Goal: Task Accomplishment & Management: Complete application form

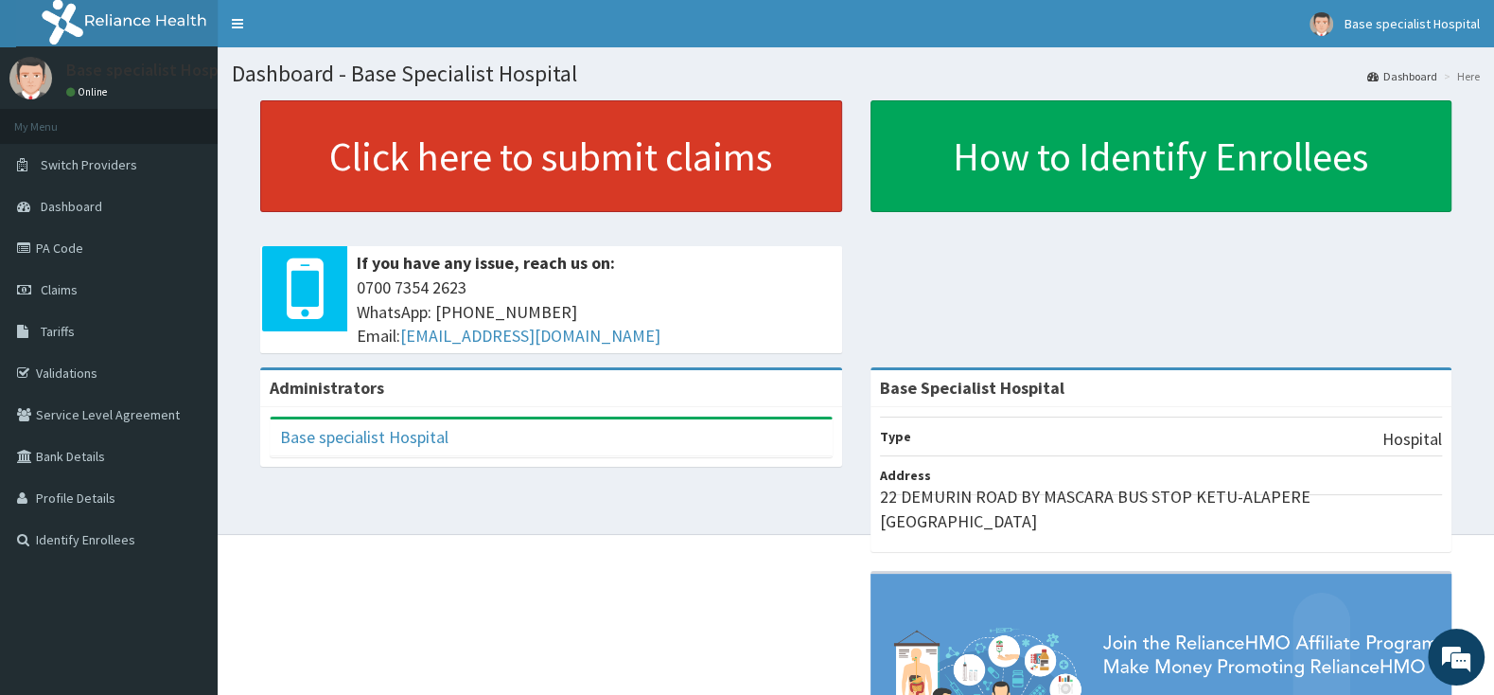
click at [695, 150] on link "Click here to submit claims" at bounding box center [551, 156] width 582 height 112
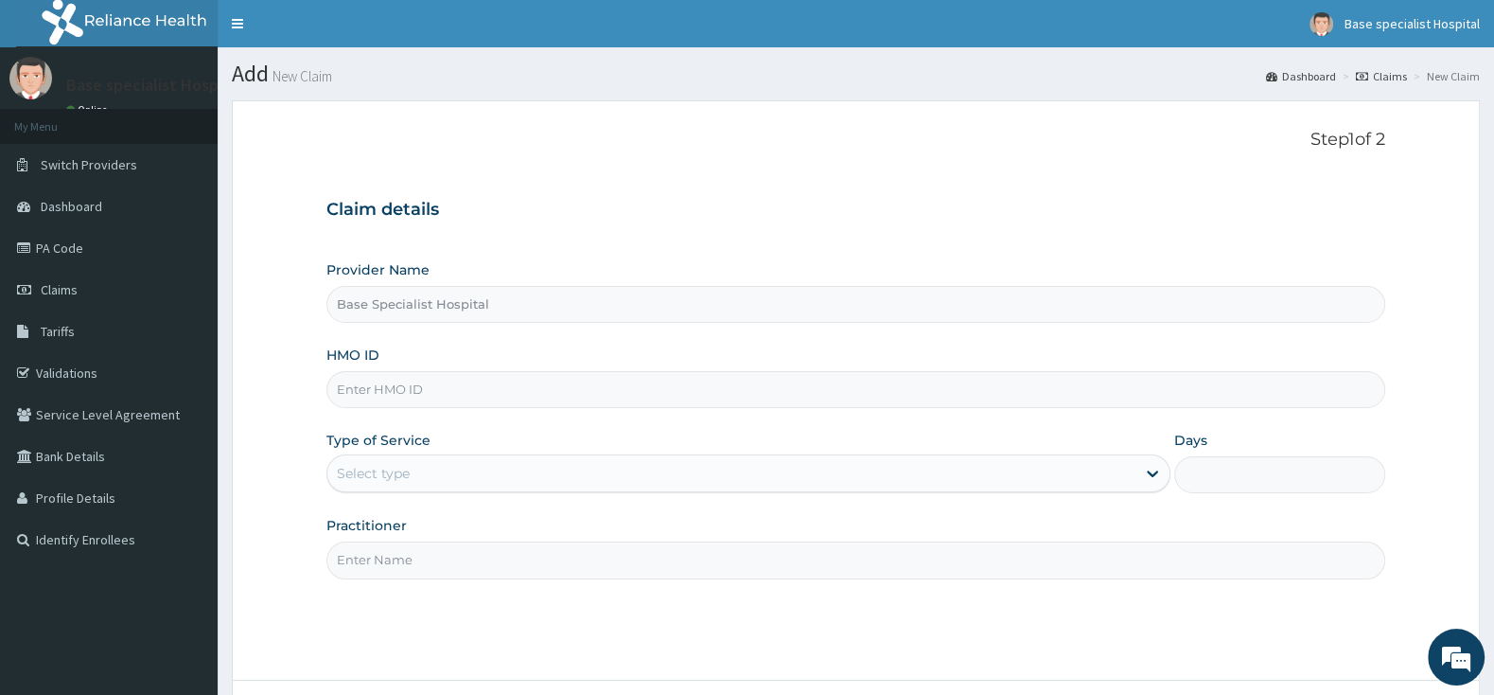
click at [416, 388] on input "HMO ID" at bounding box center [855, 389] width 1059 height 37
paste input "UPS/10102/B"
type input "UPS/10102/B"
click at [421, 469] on div "Select type" at bounding box center [731, 473] width 808 height 30
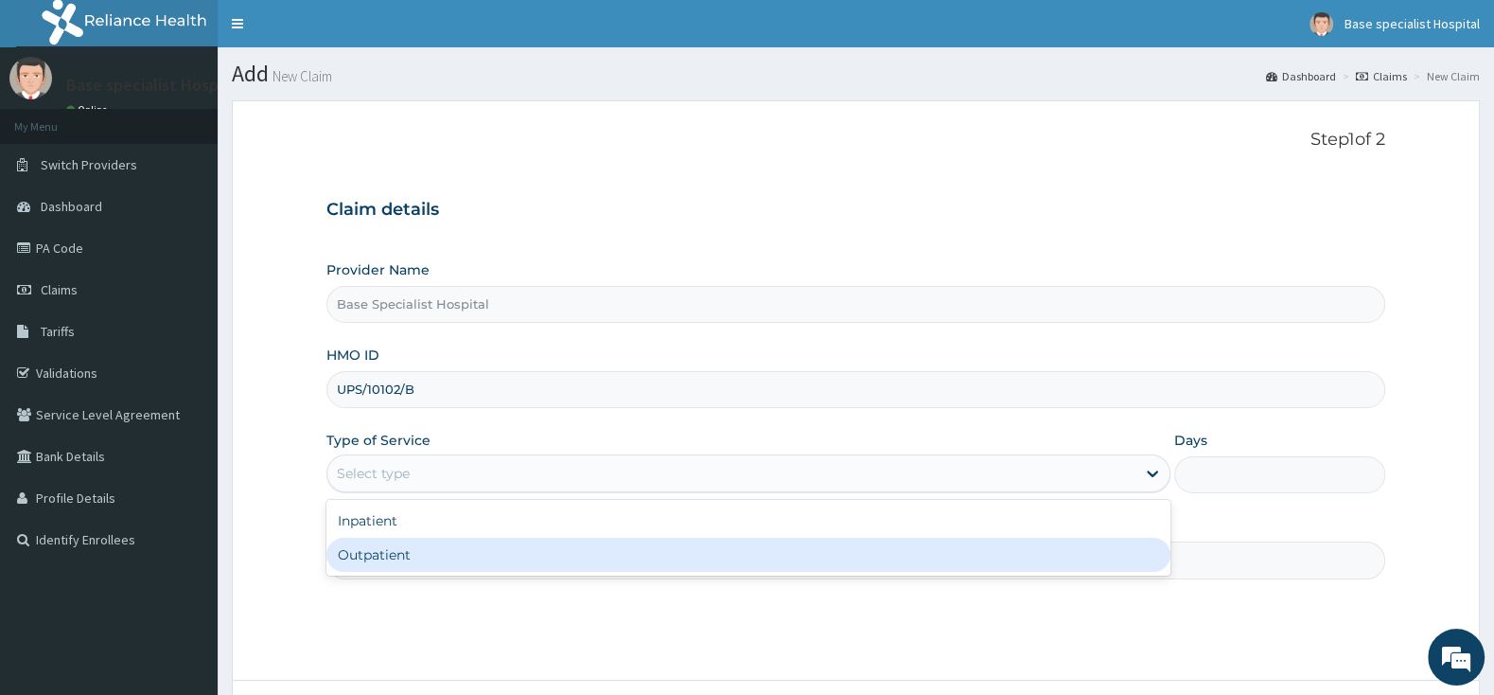
click at [388, 563] on div "Outpatient" at bounding box center [748, 555] width 844 height 34
type input "1"
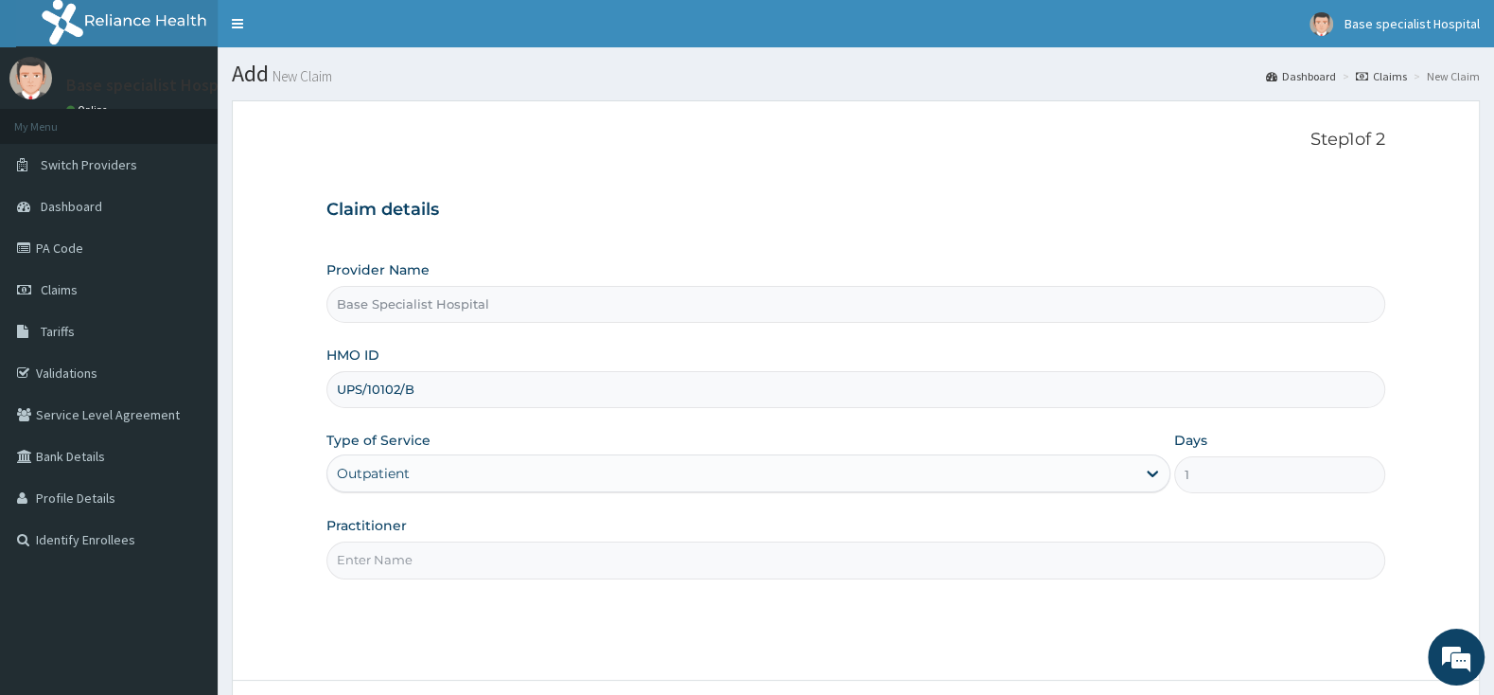
click at [640, 564] on input "Practitioner" at bounding box center [855, 559] width 1059 height 37
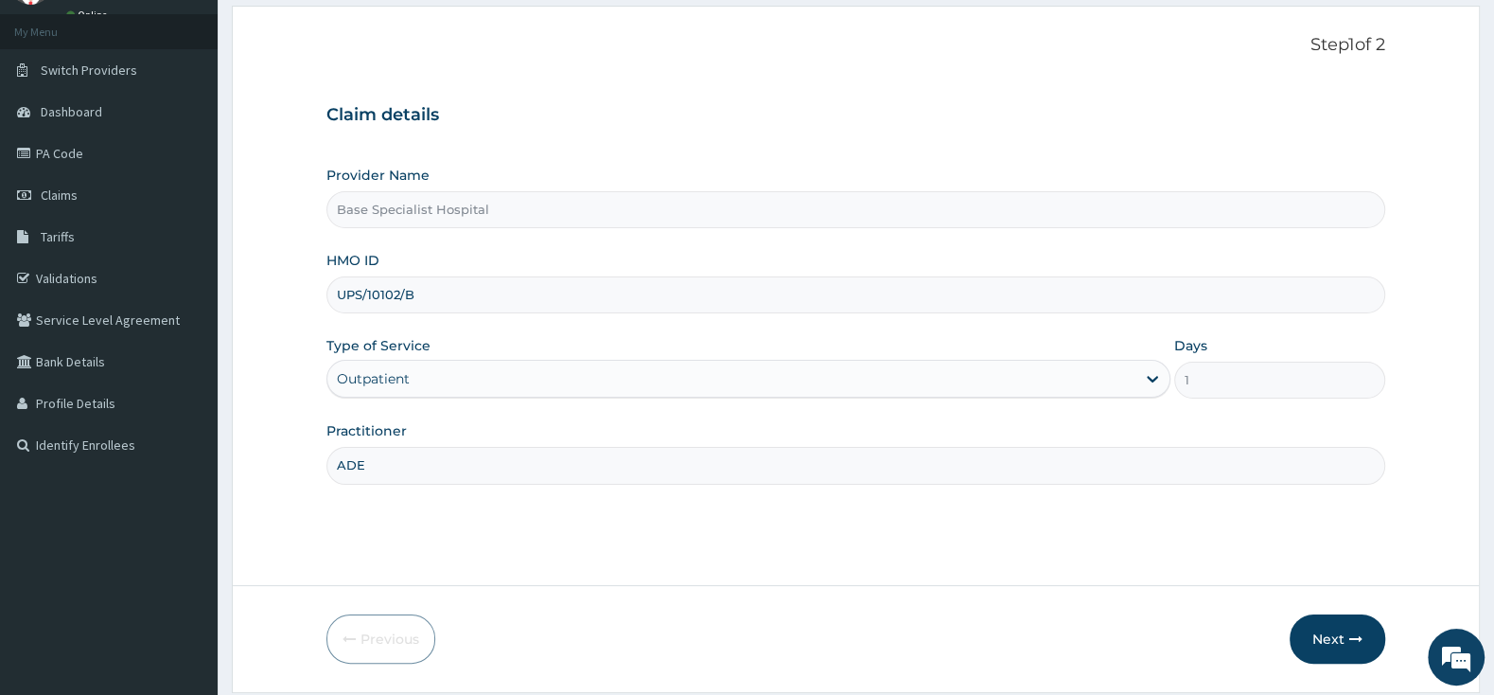
scroll to position [156, 0]
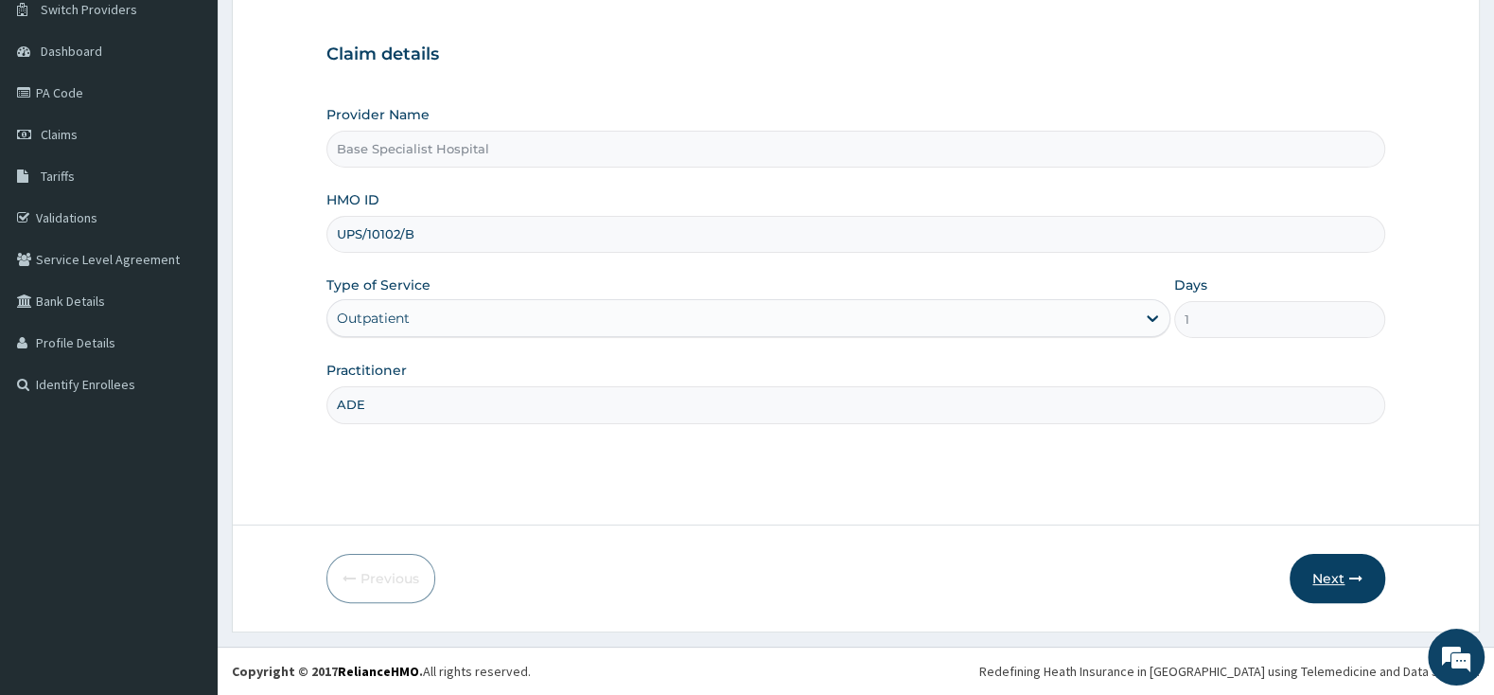
type input "ADE"
click at [1331, 568] on button "Next" at bounding box center [1338, 578] width 96 height 49
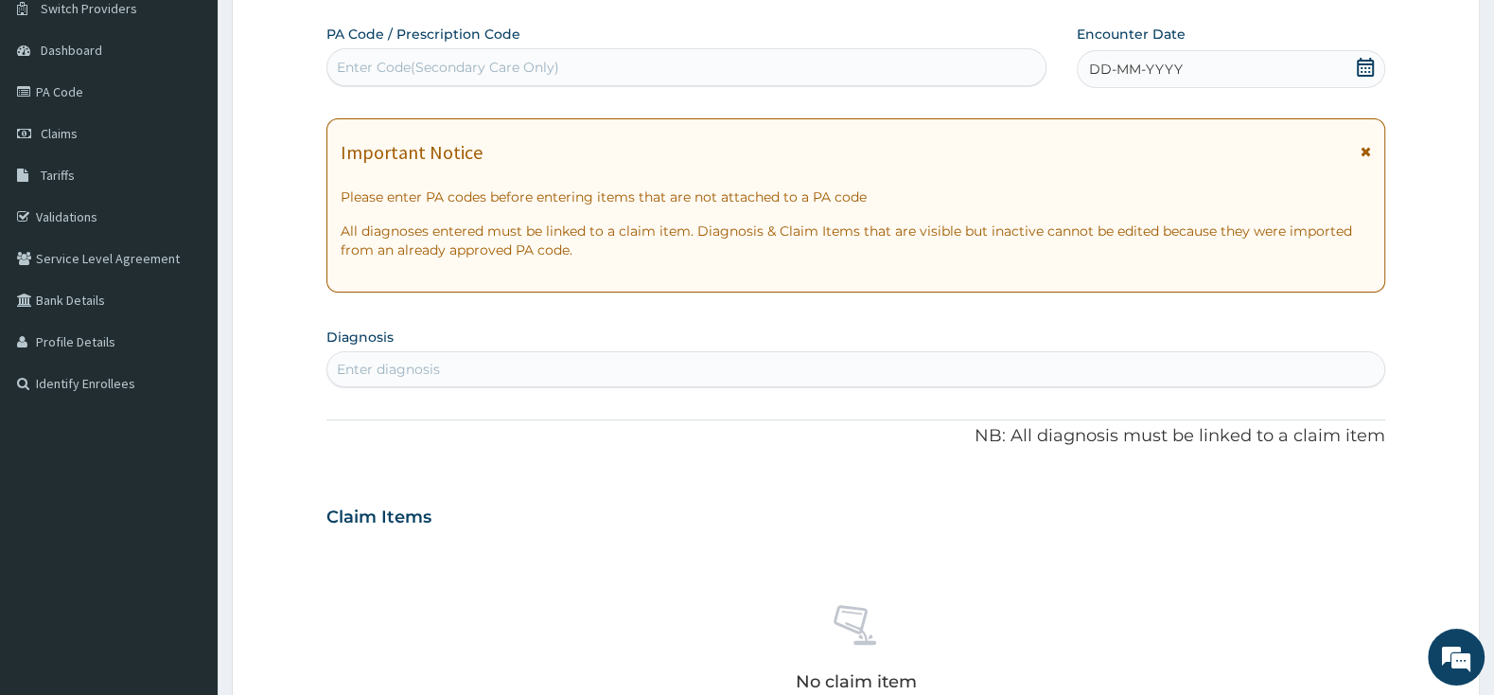
click at [1362, 70] on icon at bounding box center [1365, 67] width 19 height 19
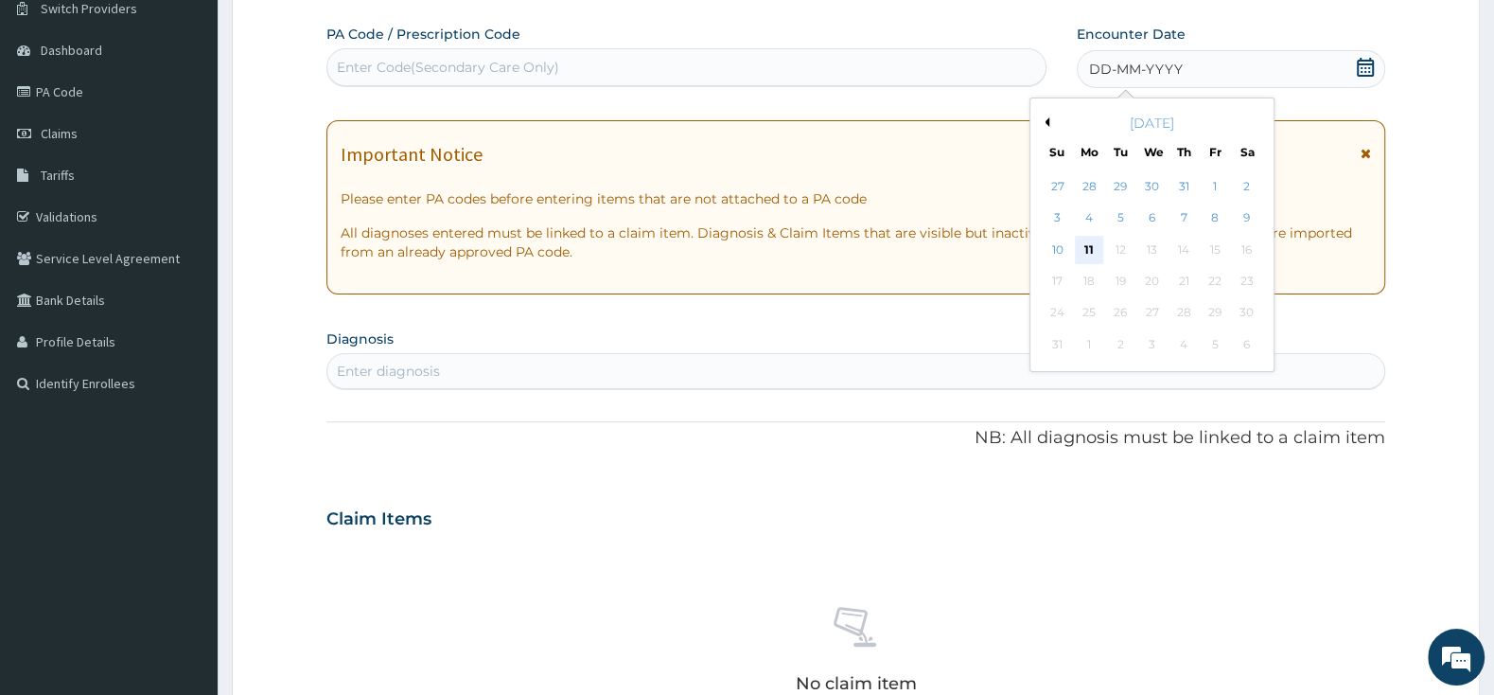
click at [1080, 250] on div "11" at bounding box center [1089, 250] width 28 height 28
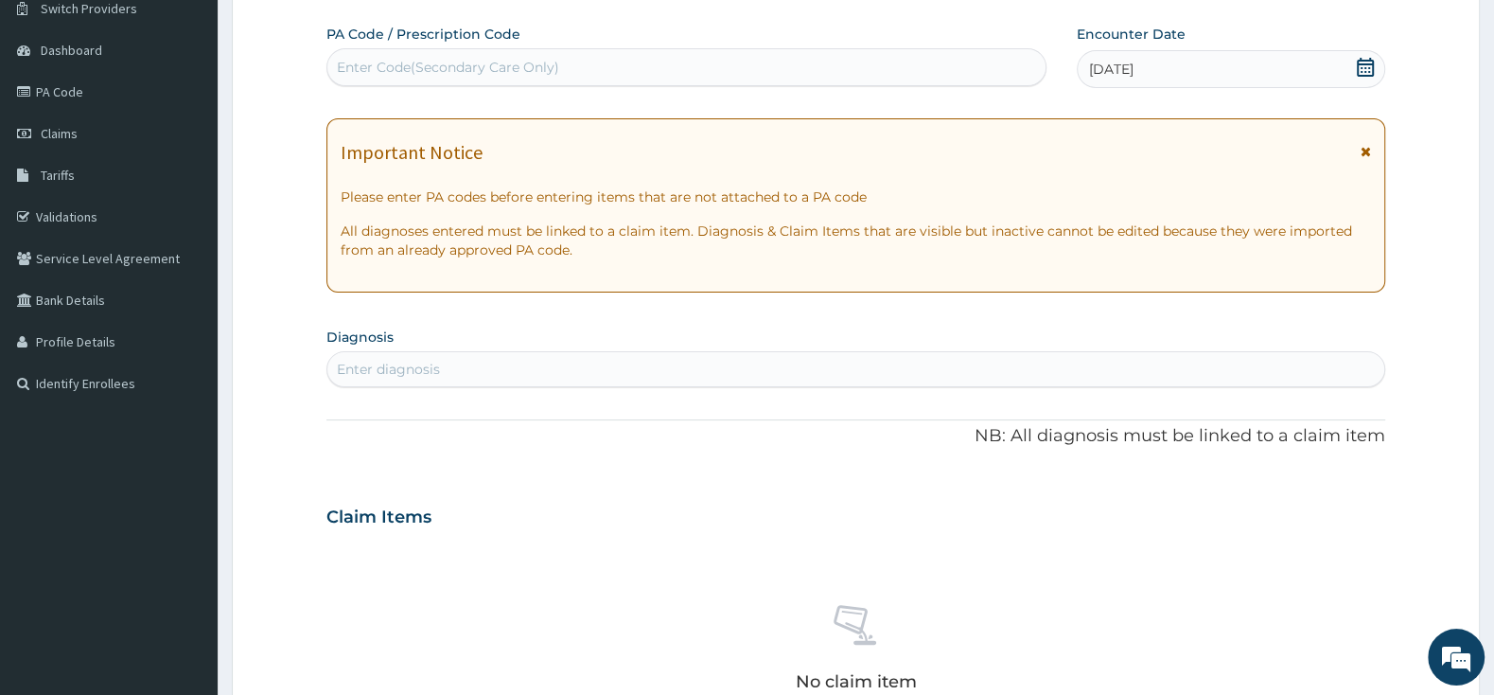
scroll to position [57, 0]
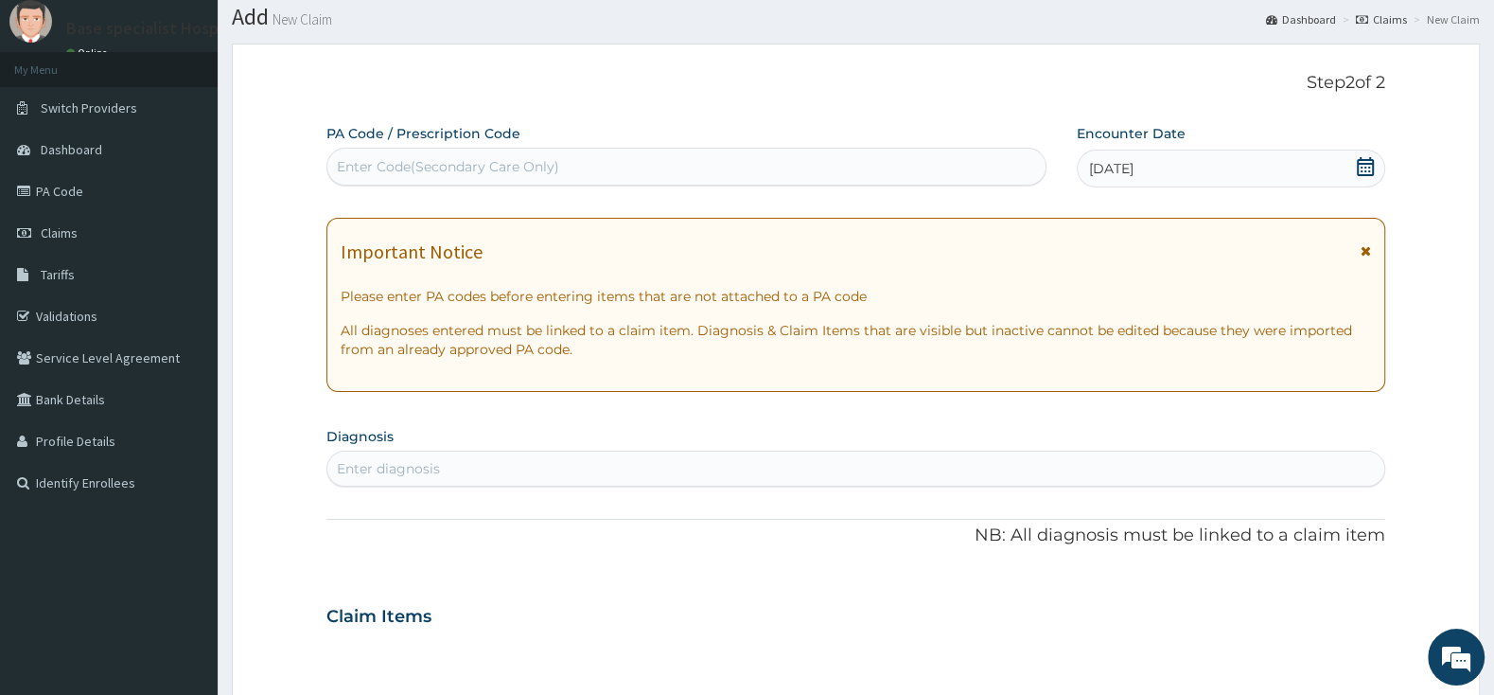
click at [491, 471] on div "Enter diagnosis" at bounding box center [855, 468] width 1057 height 30
type input "MALAR"
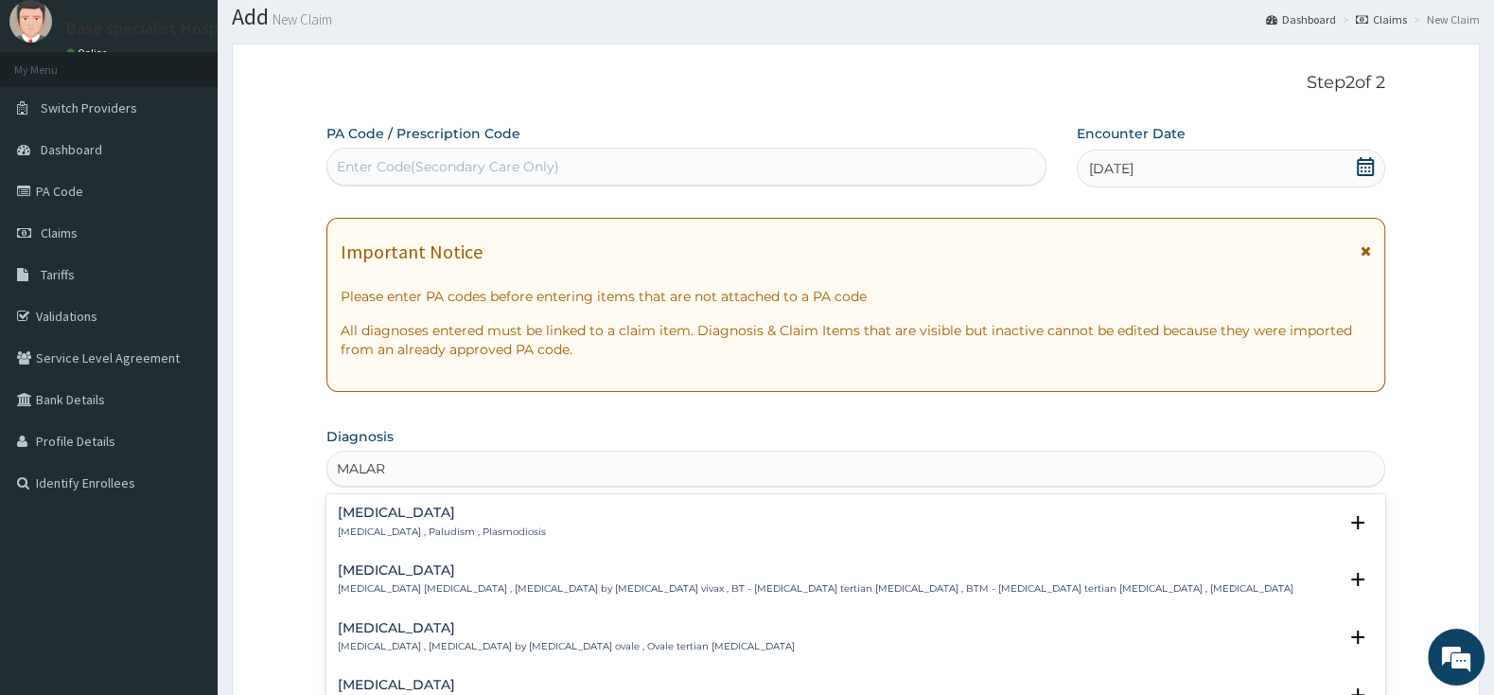
click at [435, 524] on div "[MEDICAL_DATA] [MEDICAL_DATA] , Paludism , Plasmodiosis" at bounding box center [442, 521] width 208 height 33
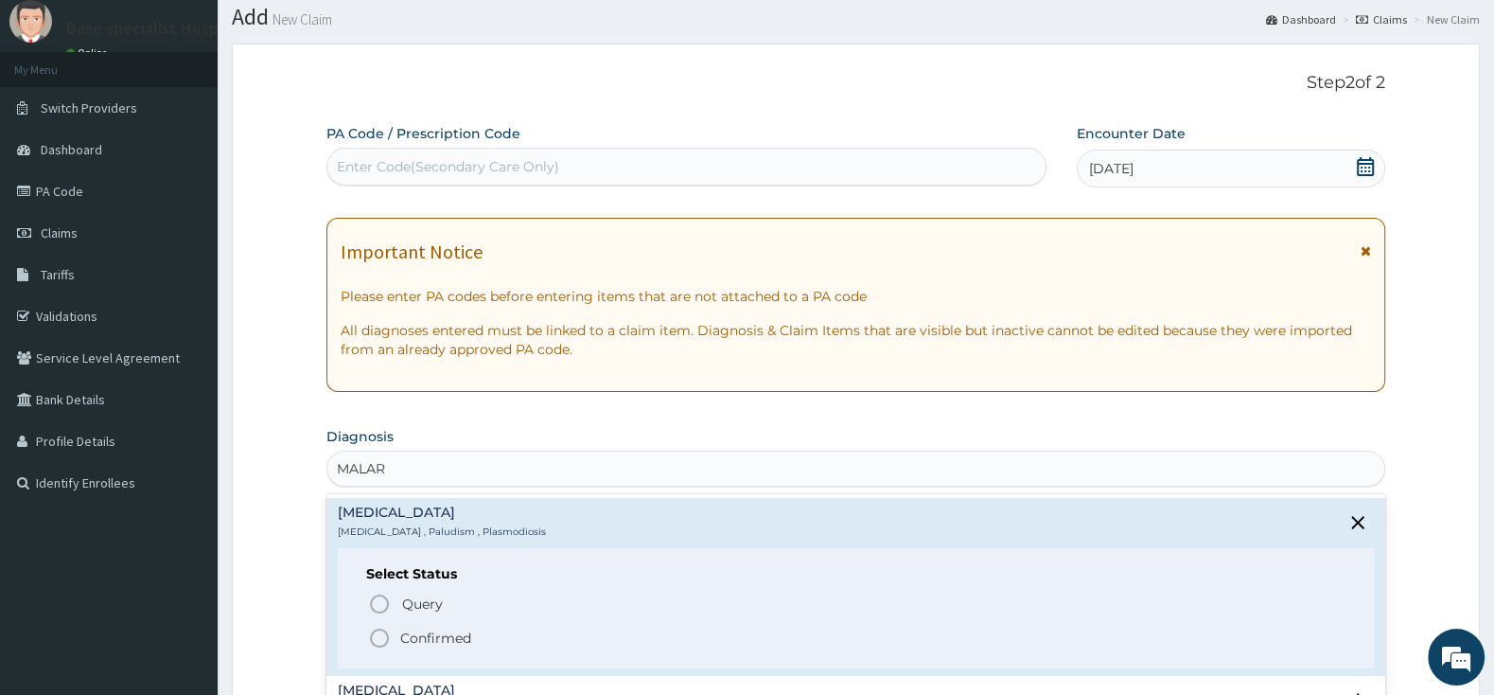
click at [379, 638] on icon "status option filled" at bounding box center [379, 637] width 23 height 23
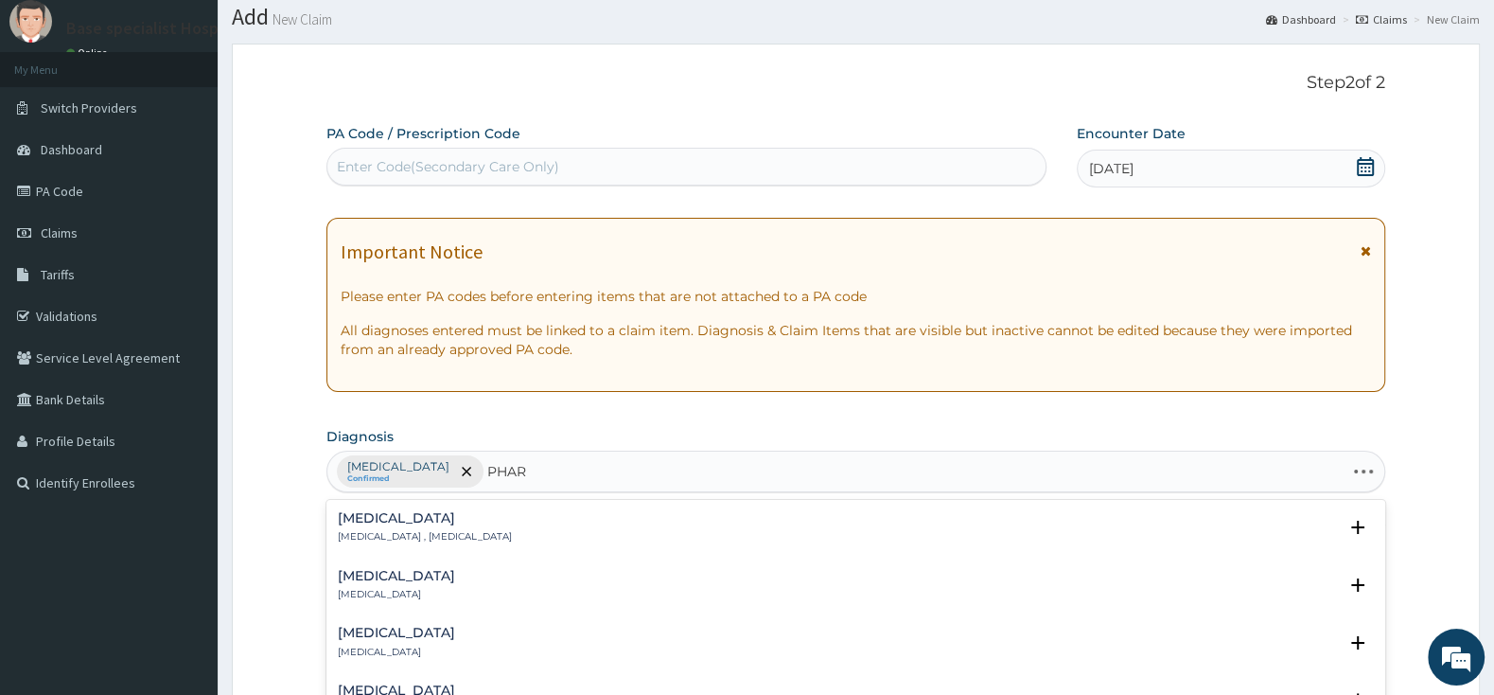
type input "PHARY"
click at [424, 580] on div "[MEDICAL_DATA] [MEDICAL_DATA]" at bounding box center [856, 585] width 1036 height 33
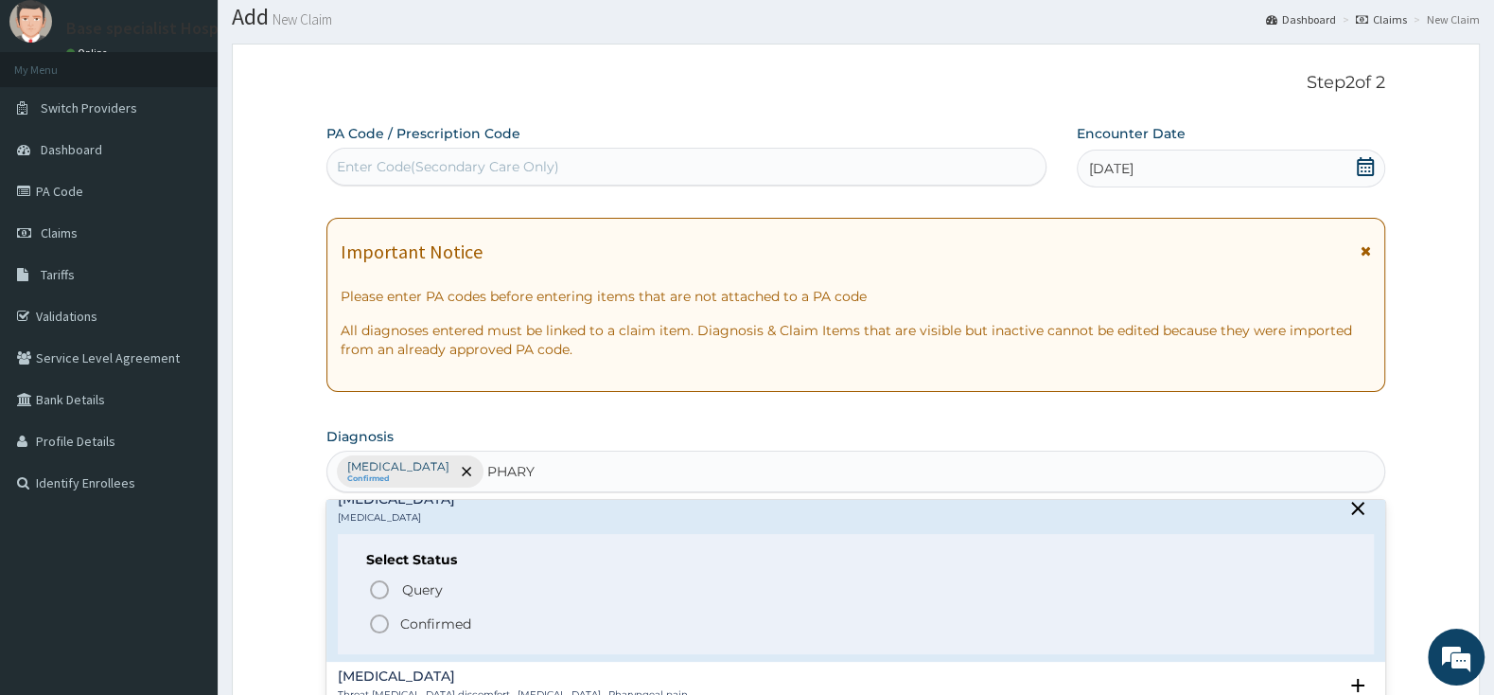
scroll to position [99, 0]
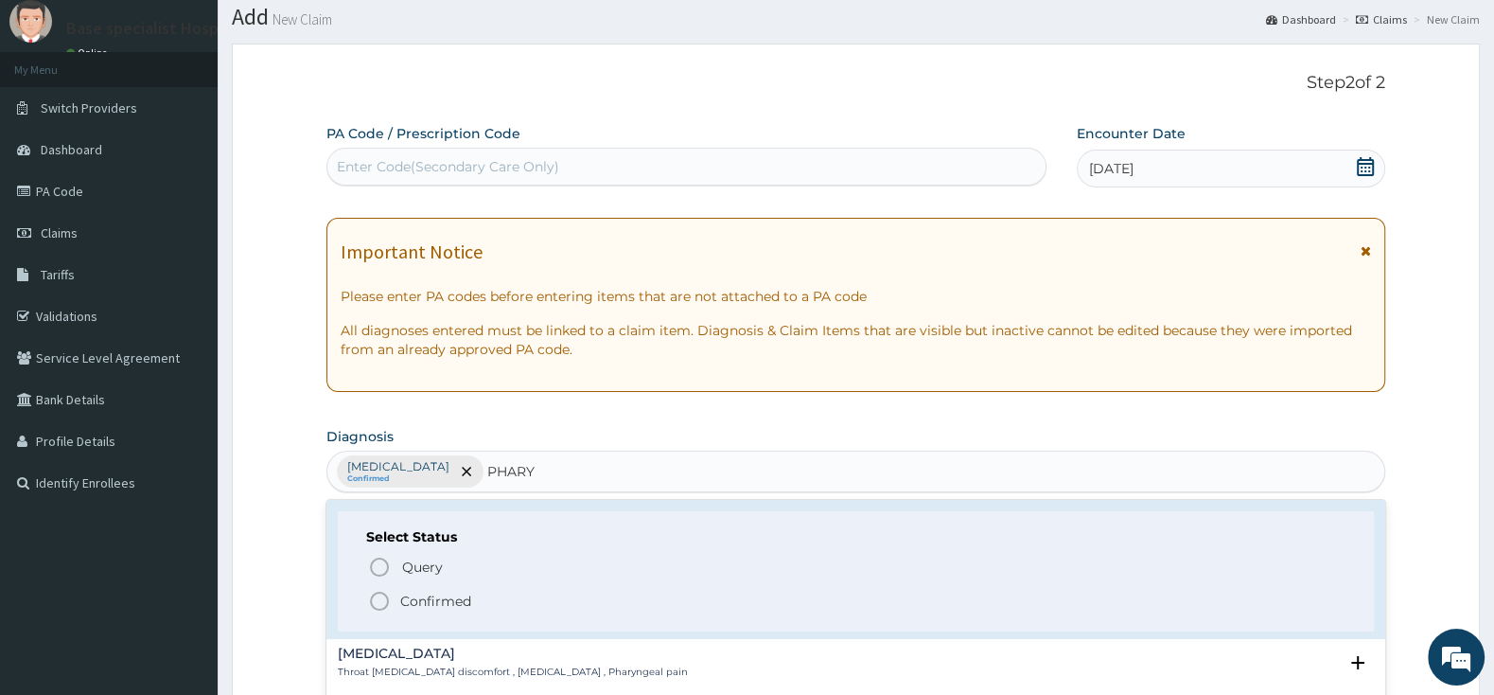
click at [374, 604] on icon "status option filled" at bounding box center [379, 601] width 23 height 23
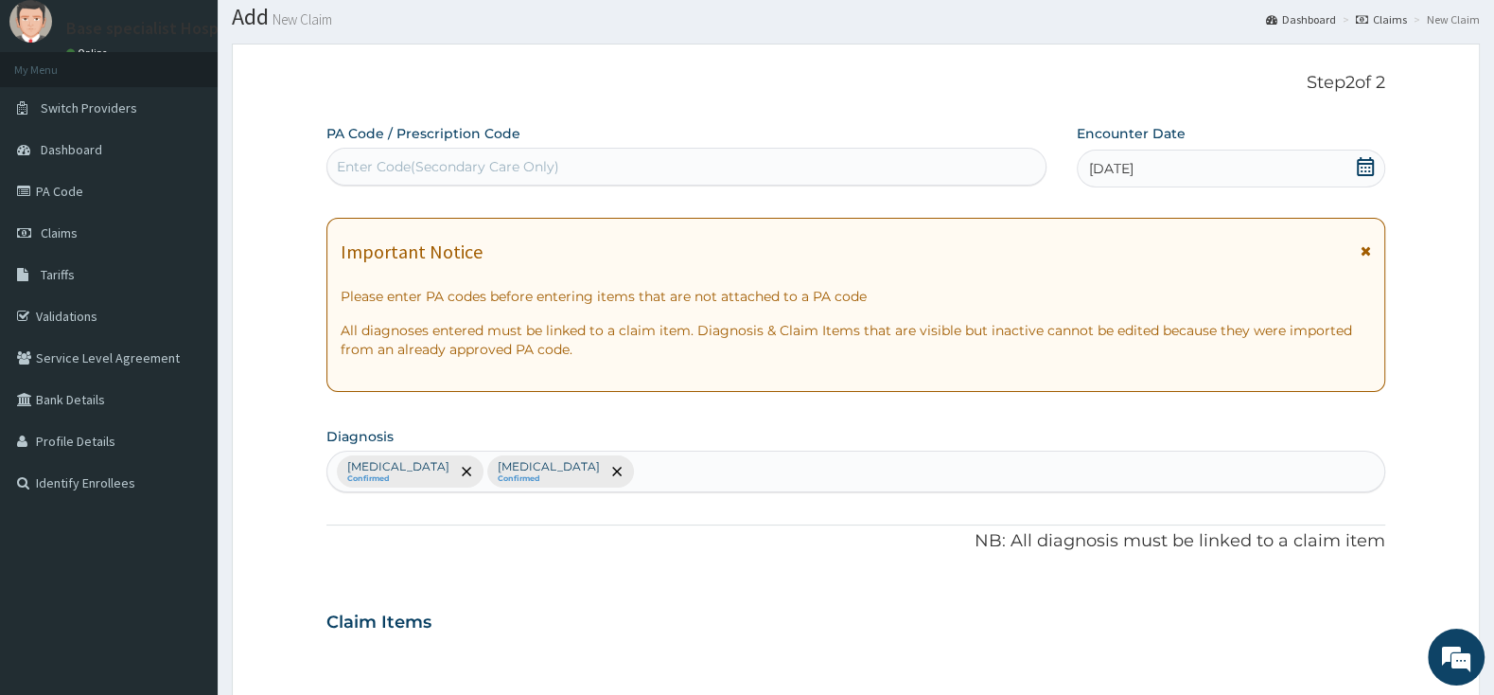
click at [293, 396] on form "Step 2 of 2 PA Code / Prescription Code Enter Code(Secondary Care Only) Encount…" at bounding box center [856, 644] width 1248 height 1201
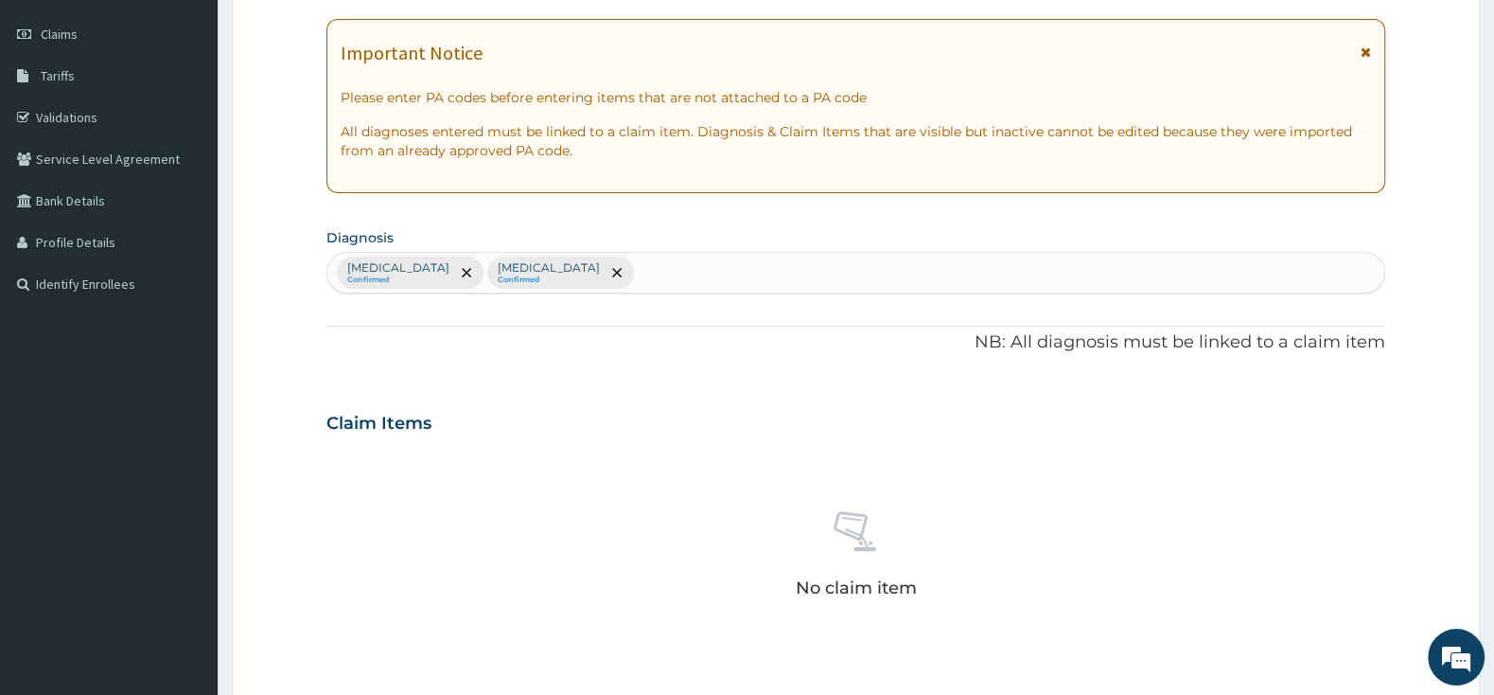
scroll to position [454, 0]
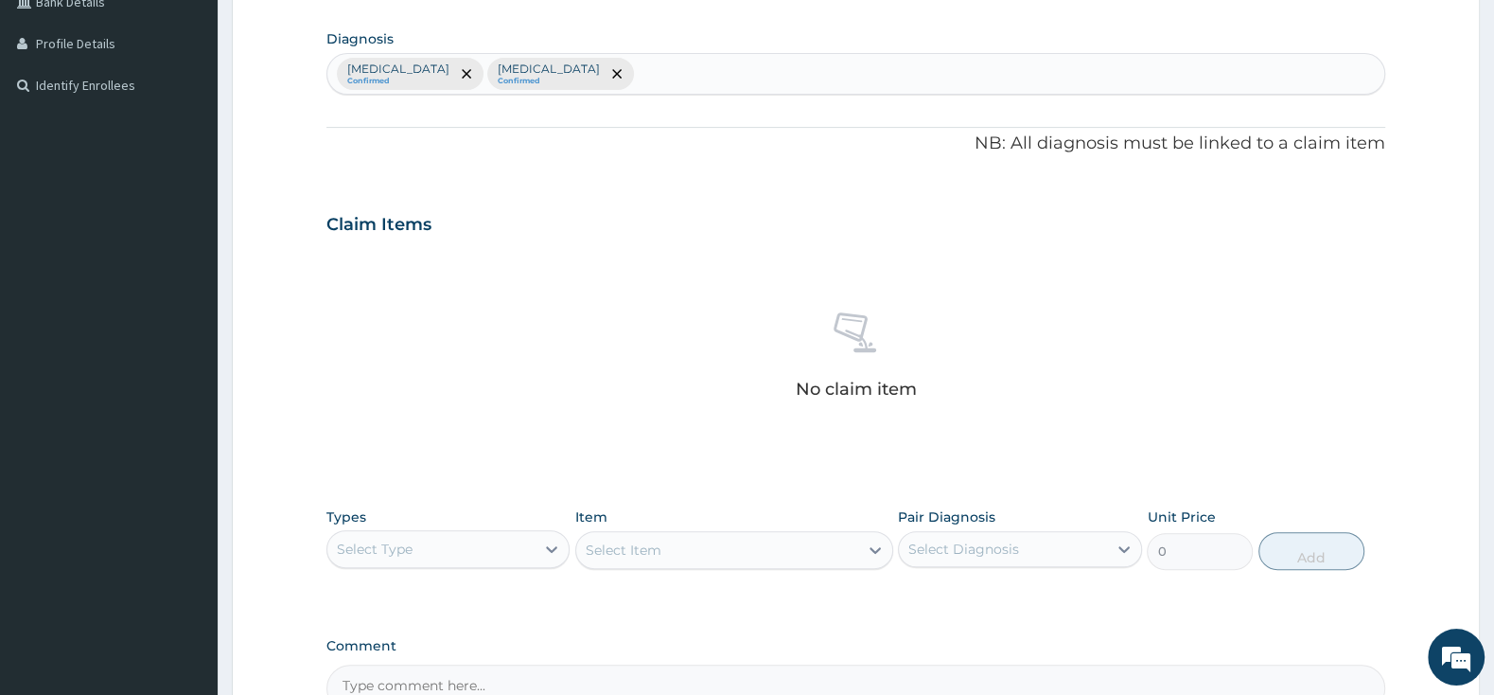
click at [481, 538] on div "Select Type" at bounding box center [430, 549] width 207 height 30
click at [439, 662] on div "Procedures" at bounding box center [447, 664] width 243 height 34
click at [649, 553] on div "Select Item" at bounding box center [624, 549] width 76 height 19
click at [613, 554] on div "Select Item" at bounding box center [624, 549] width 76 height 19
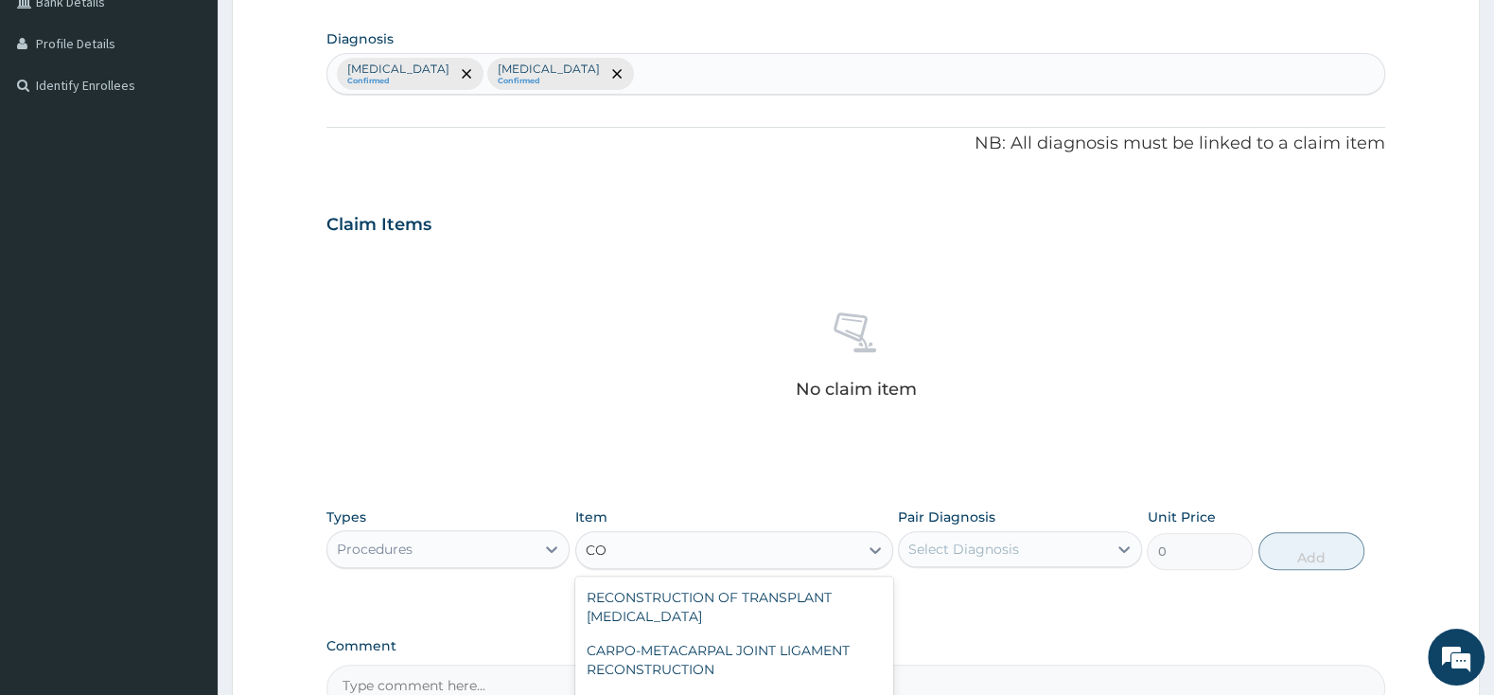
type input "C"
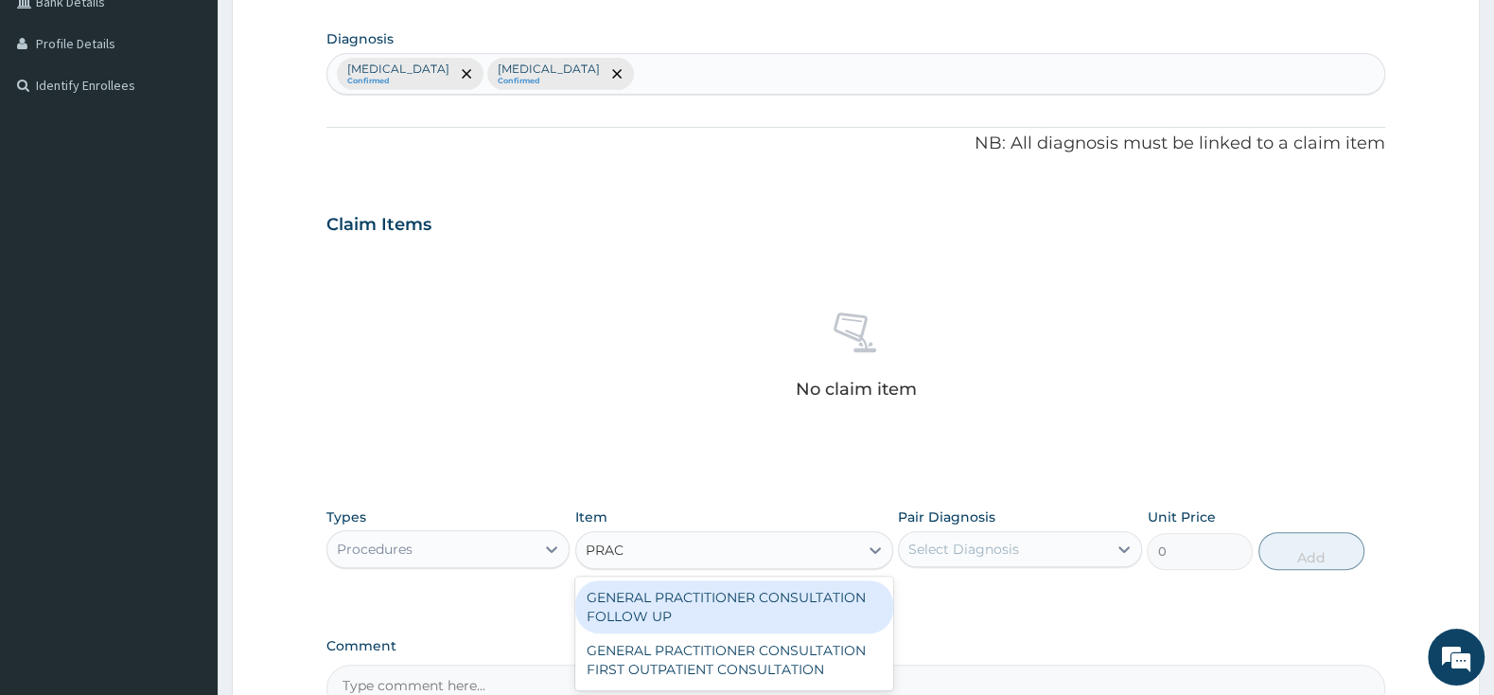
type input "PRACT"
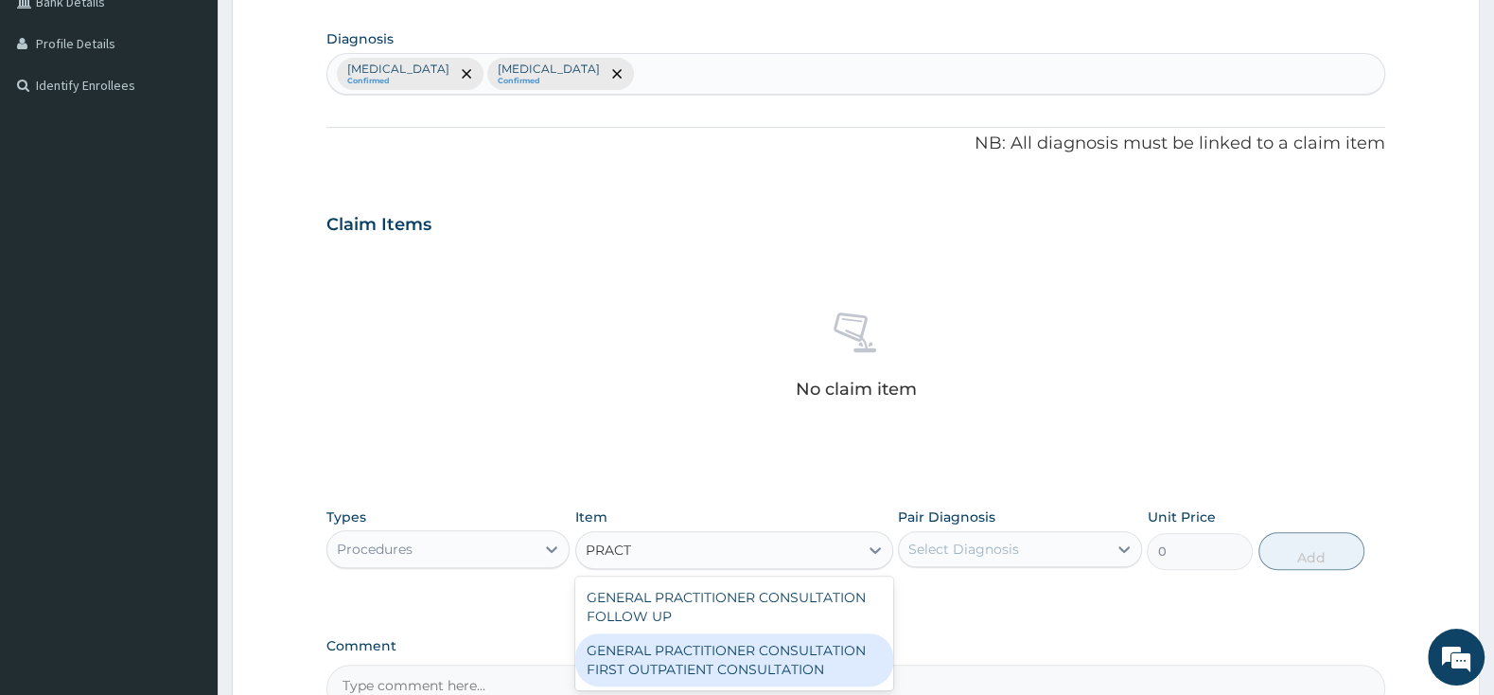
click at [741, 672] on div "GENERAL PRACTITIONER CONSULTATION FIRST OUTPATIENT CONSULTATION" at bounding box center [734, 659] width 318 height 53
type input "3000"
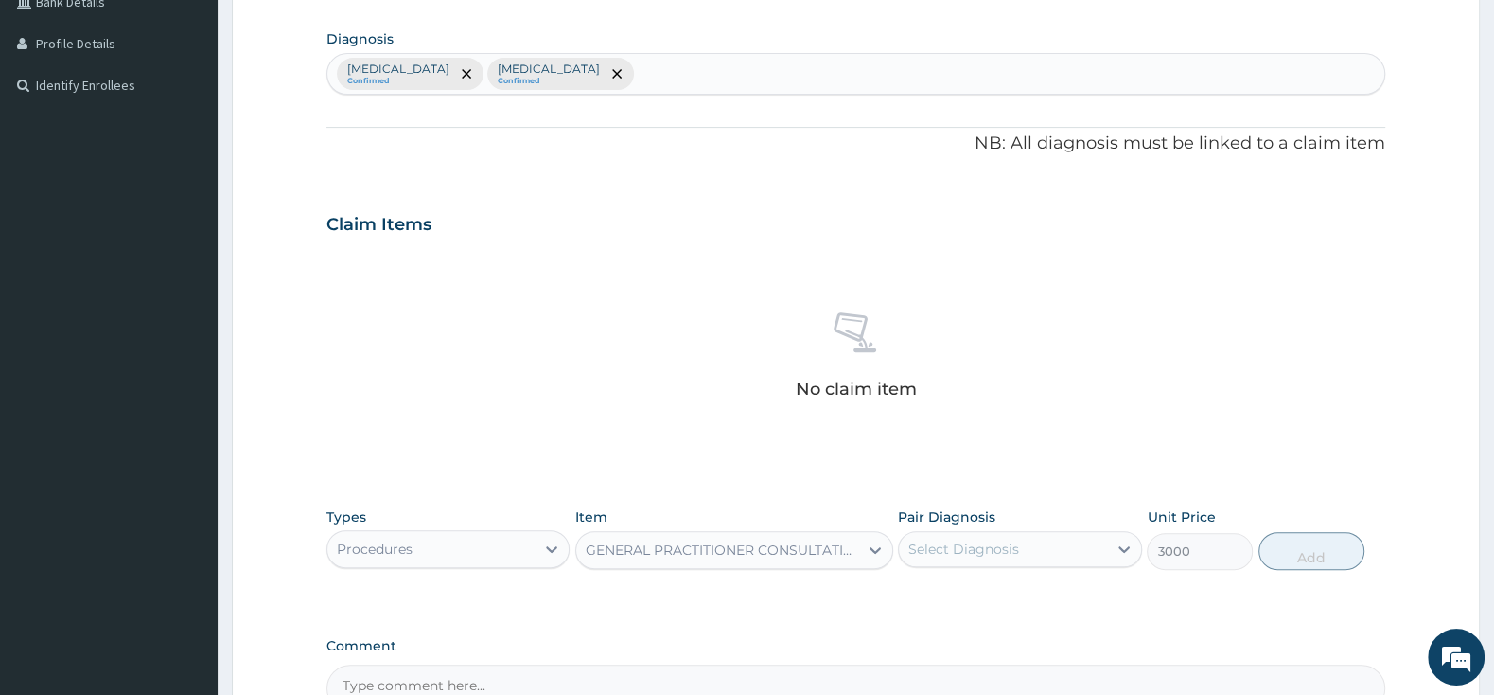
click at [957, 555] on div "Select Diagnosis" at bounding box center [964, 548] width 111 height 19
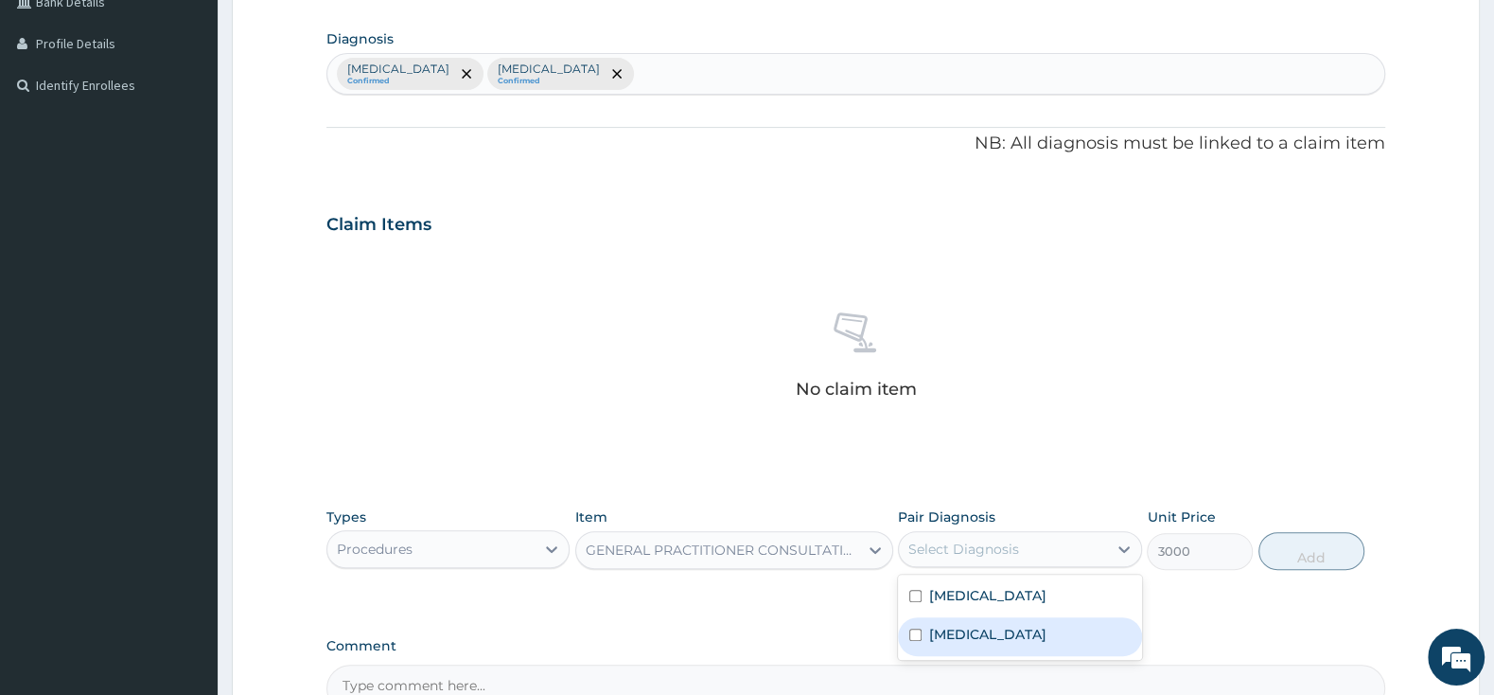
drag, startPoint x: 913, startPoint y: 638, endPoint x: 916, endPoint y: 607, distance: 31.4
click at [913, 626] on div "[MEDICAL_DATA]" at bounding box center [1019, 636] width 243 height 39
checkbox input "true"
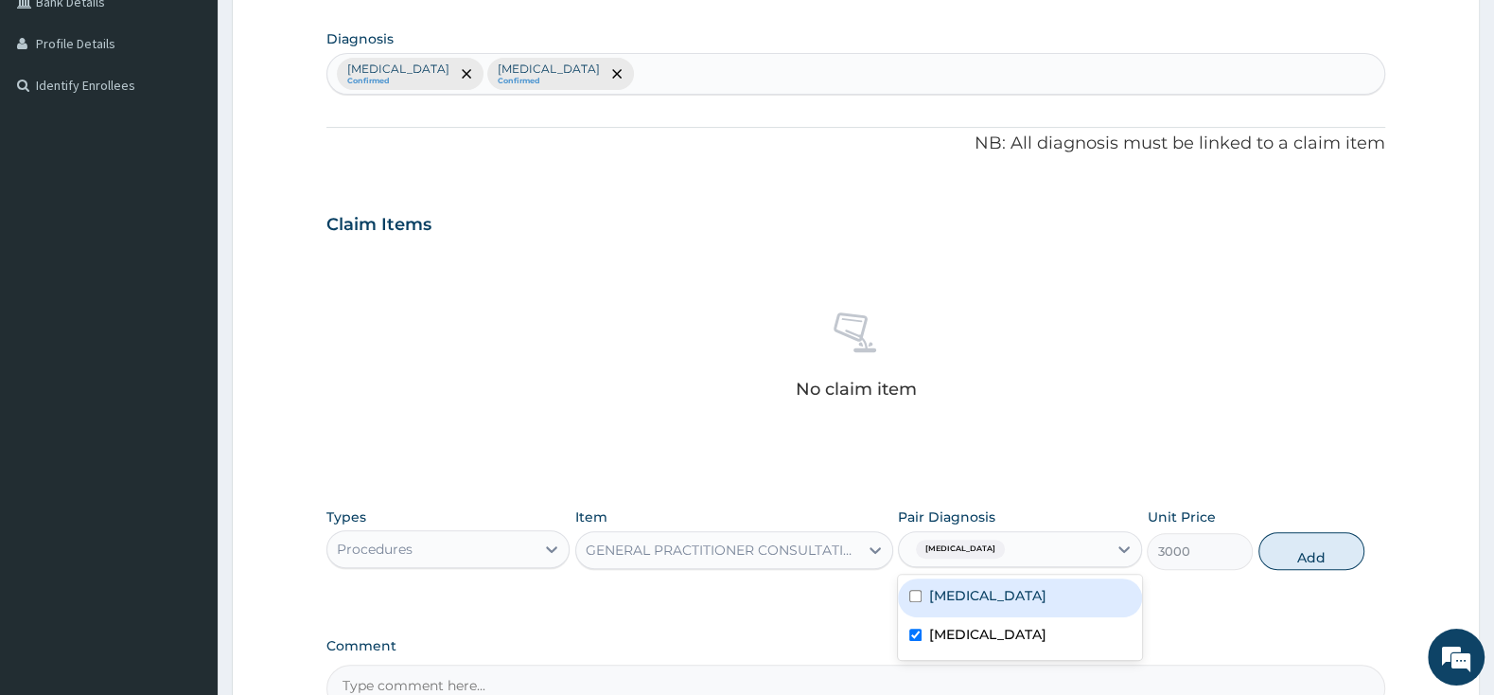
click at [916, 578] on div "[MEDICAL_DATA] [MEDICAL_DATA]" at bounding box center [1019, 616] width 243 height 85
click at [913, 597] on input "checkbox" at bounding box center [915, 596] width 12 height 12
checkbox input "true"
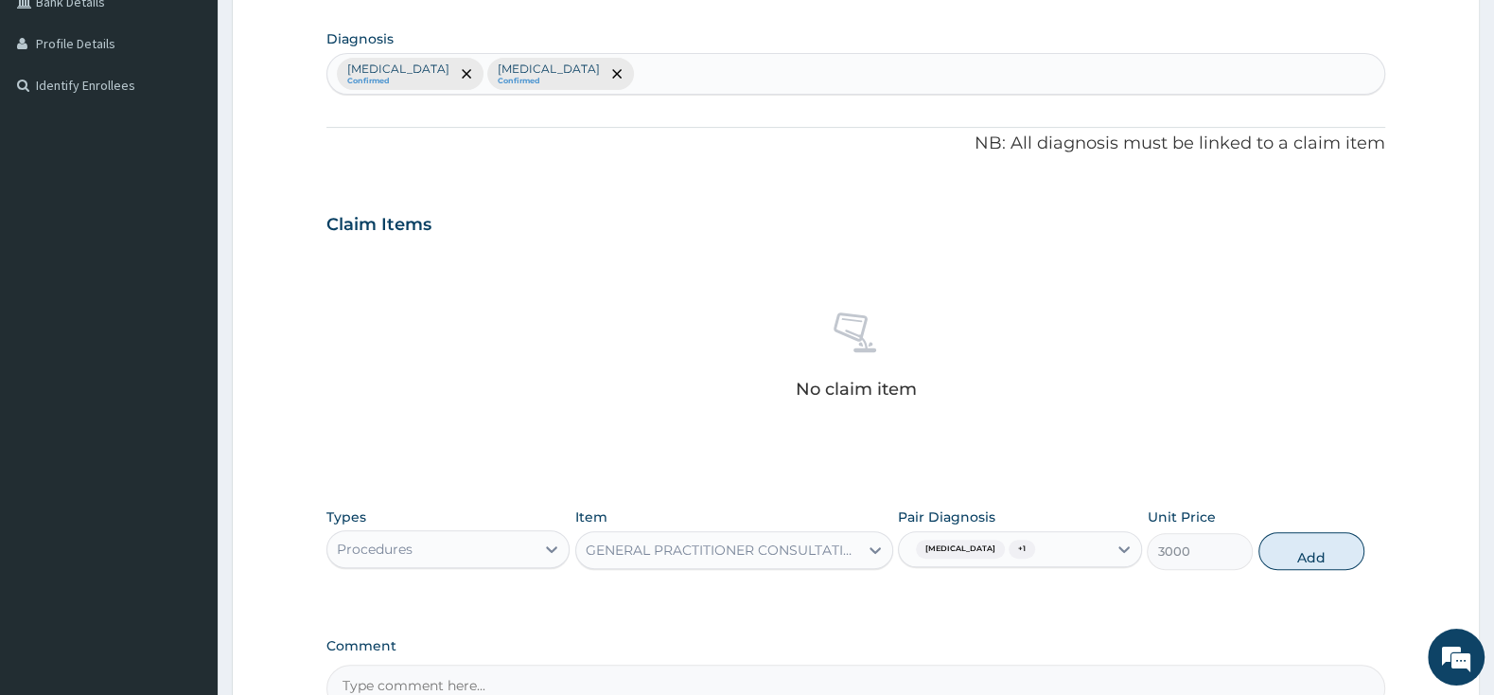
drag, startPoint x: 1320, startPoint y: 564, endPoint x: 1319, endPoint y: 553, distance: 11.4
click at [1320, 562] on button "Add" at bounding box center [1312, 551] width 106 height 38
type input "0"
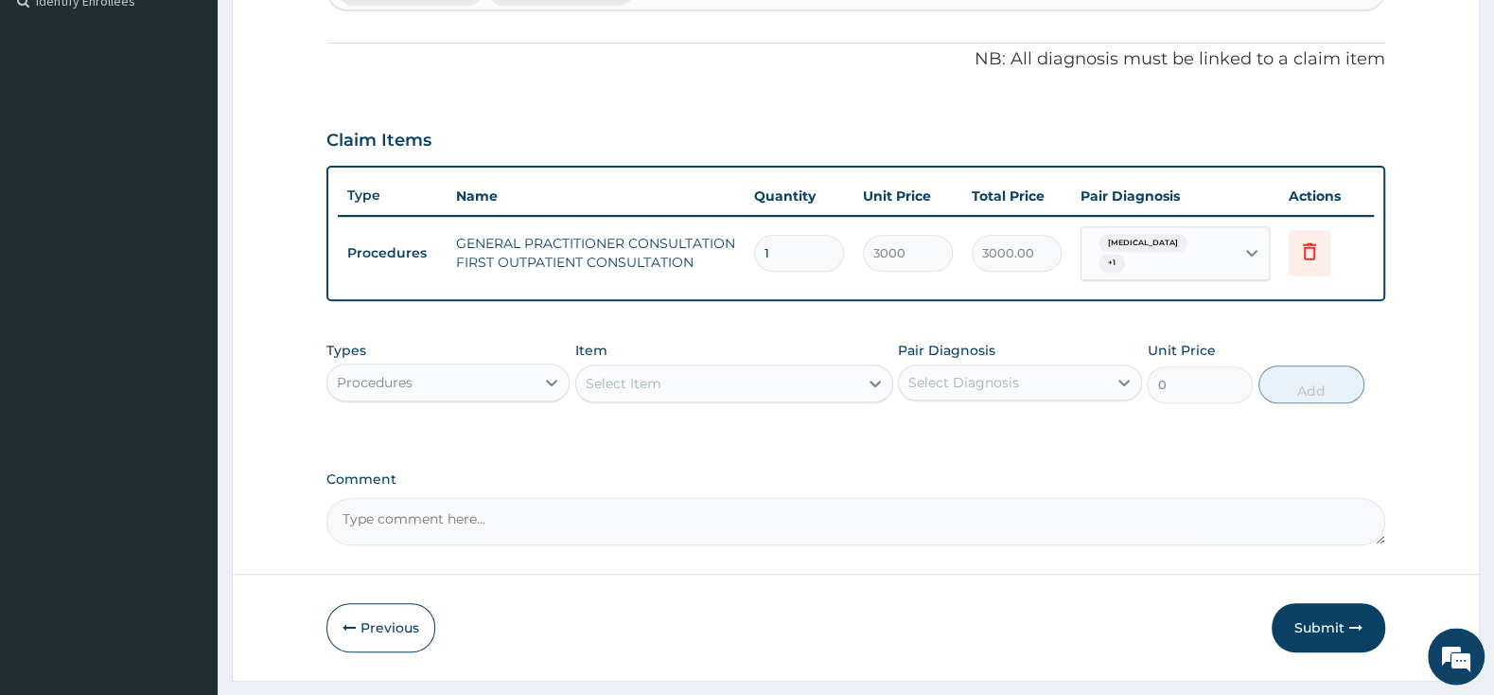
scroll to position [554, 0]
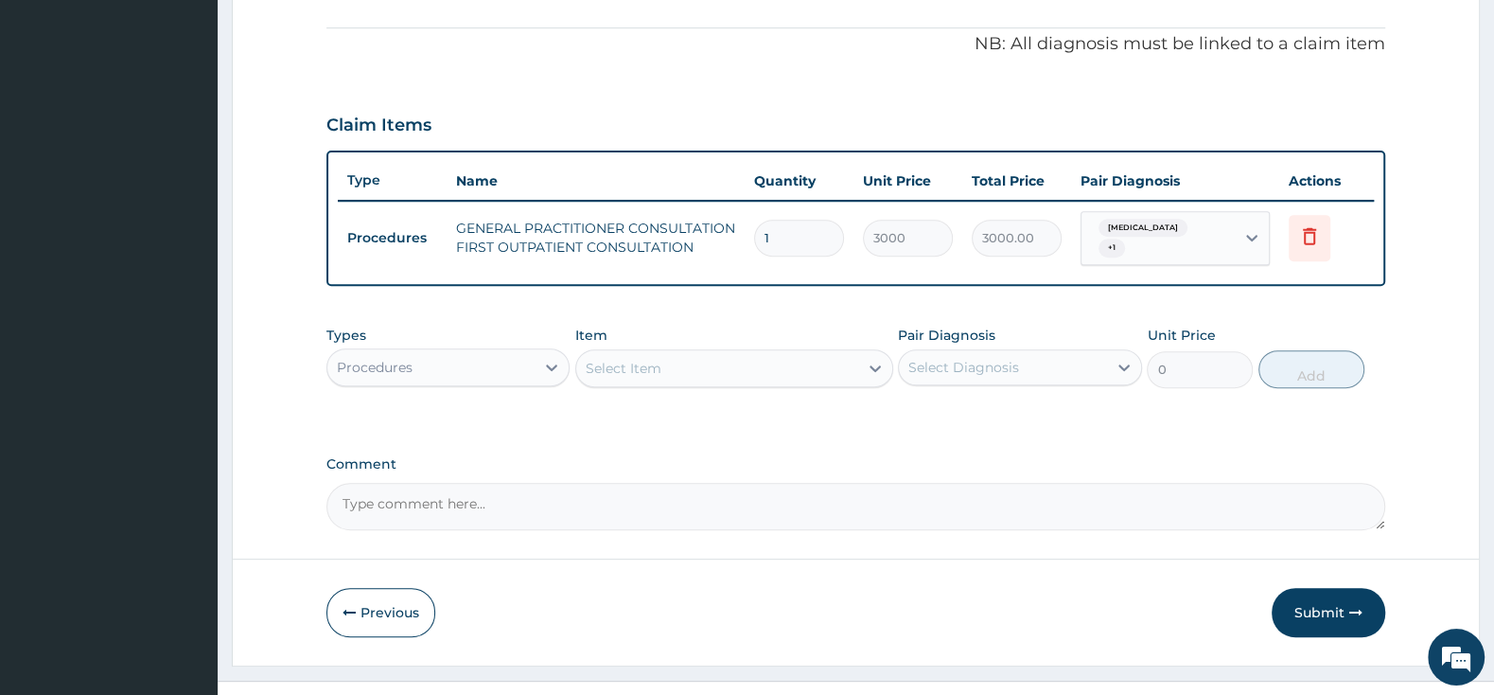
click at [618, 339] on div "Item Select Item" at bounding box center [734, 357] width 318 height 62
click at [618, 359] on div "Select Item" at bounding box center [624, 368] width 76 height 19
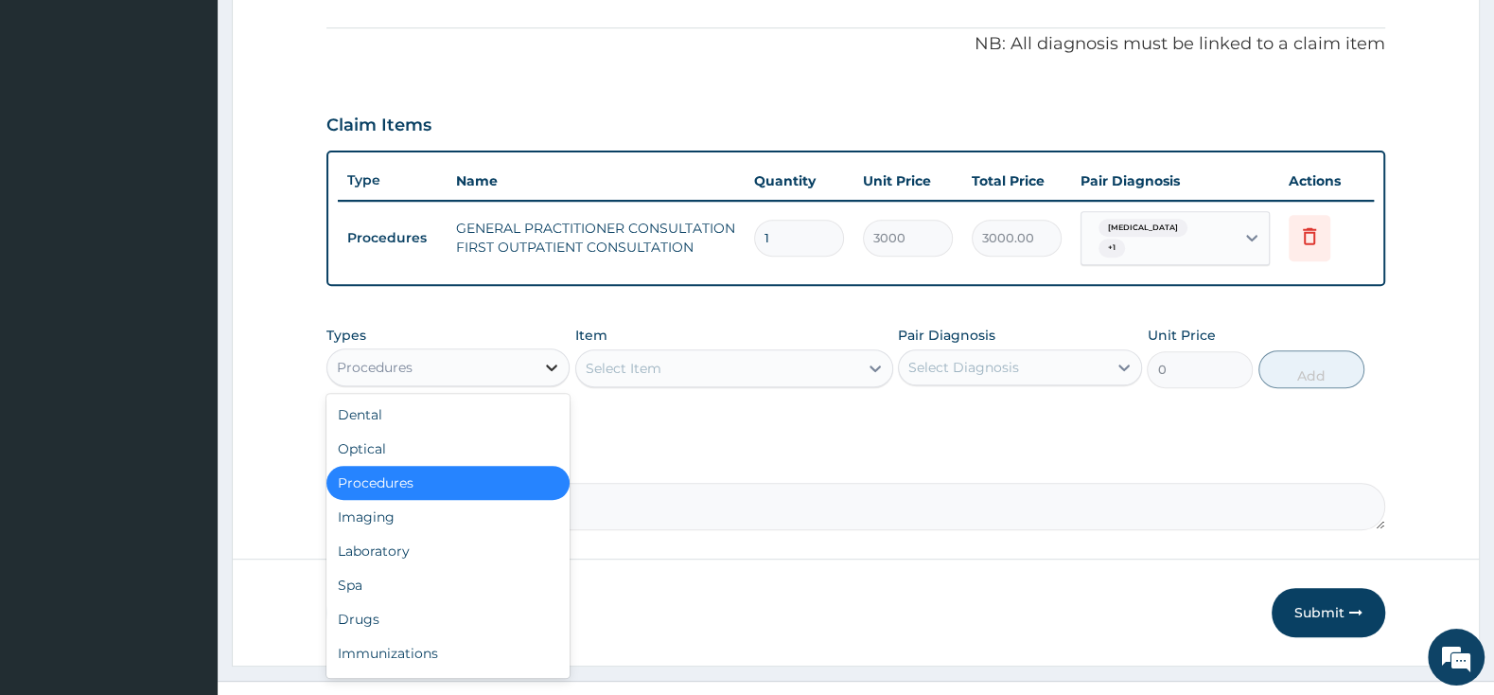
click at [545, 362] on icon at bounding box center [551, 367] width 19 height 19
drag, startPoint x: 438, startPoint y: 530, endPoint x: 457, endPoint y: 529, distance: 19.0
click at [438, 534] on div "Laboratory" at bounding box center [447, 551] width 243 height 34
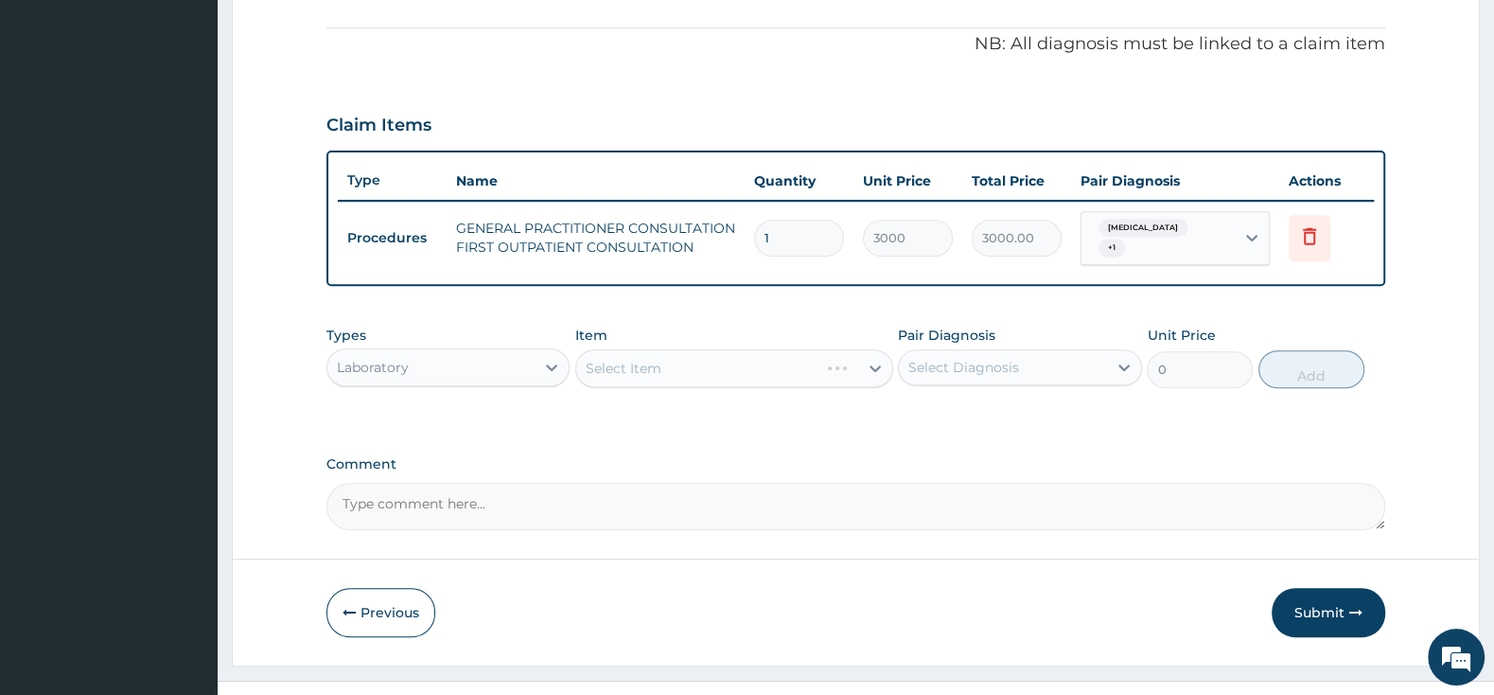
click at [644, 364] on div "Select Item" at bounding box center [734, 368] width 318 height 38
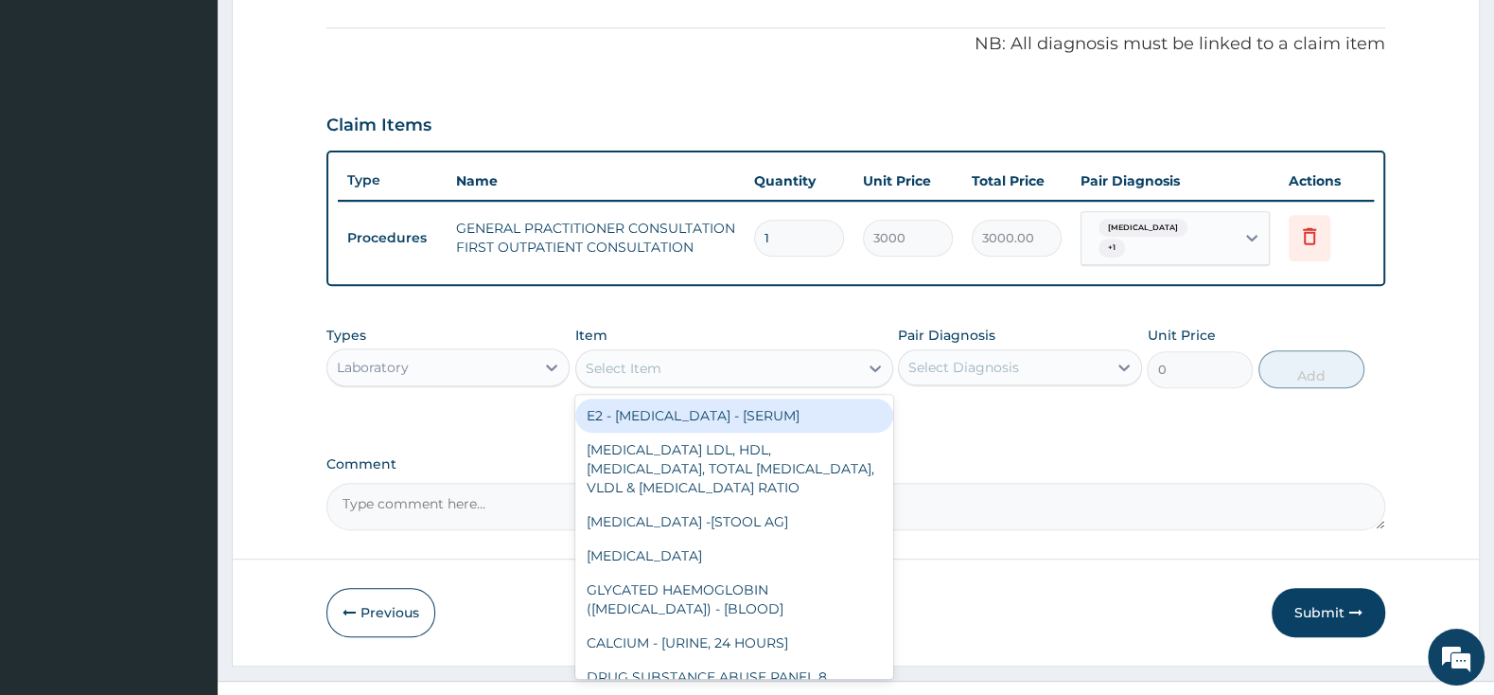
click at [644, 361] on div "Select Item" at bounding box center [624, 368] width 76 height 19
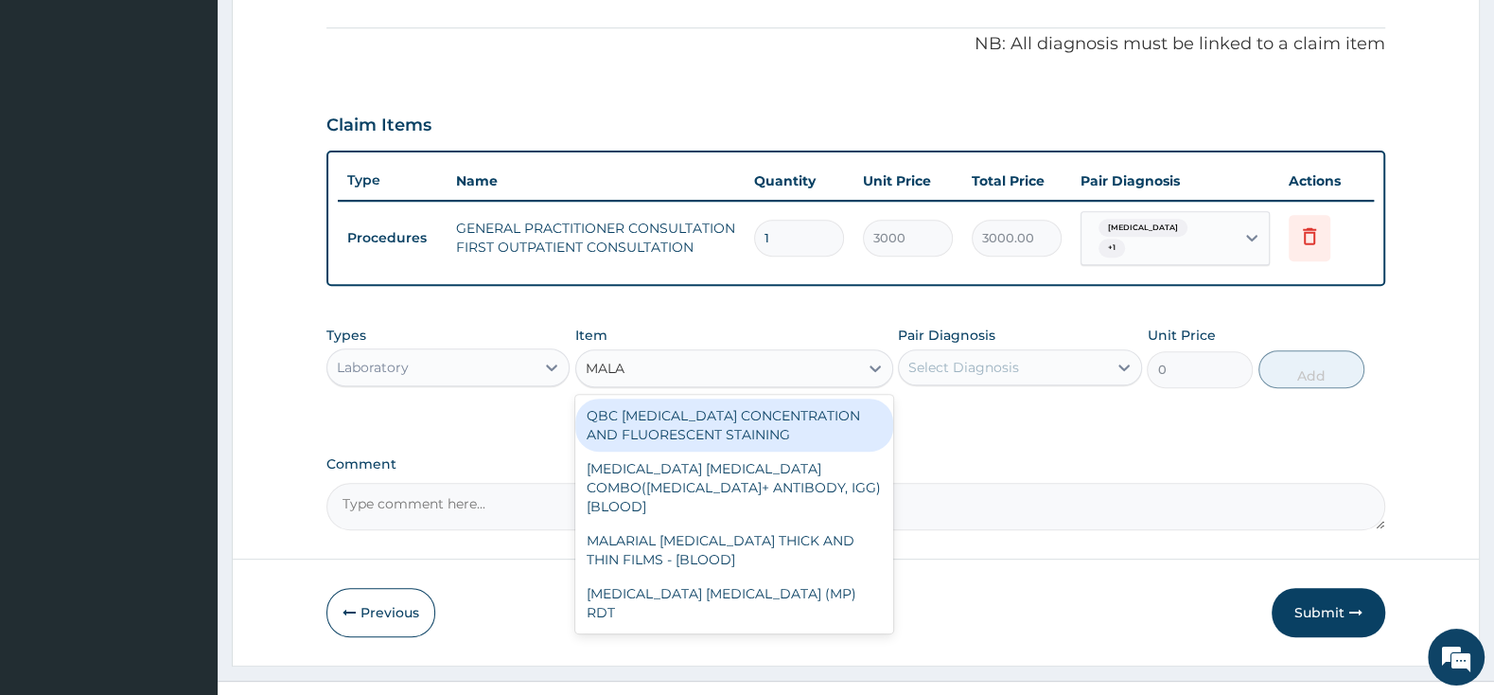
type input "MALAR"
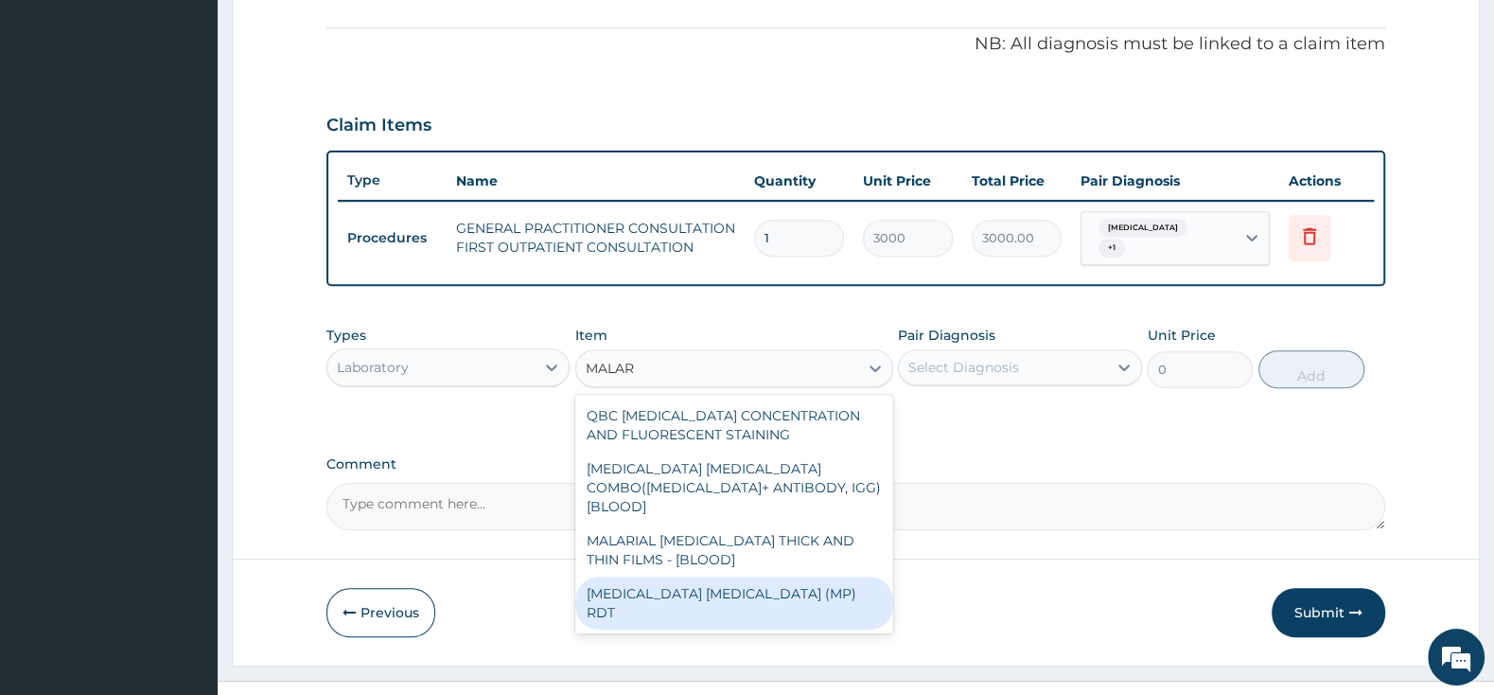
click at [722, 576] on div "[MEDICAL_DATA] [MEDICAL_DATA] (MP) RDT" at bounding box center [734, 602] width 318 height 53
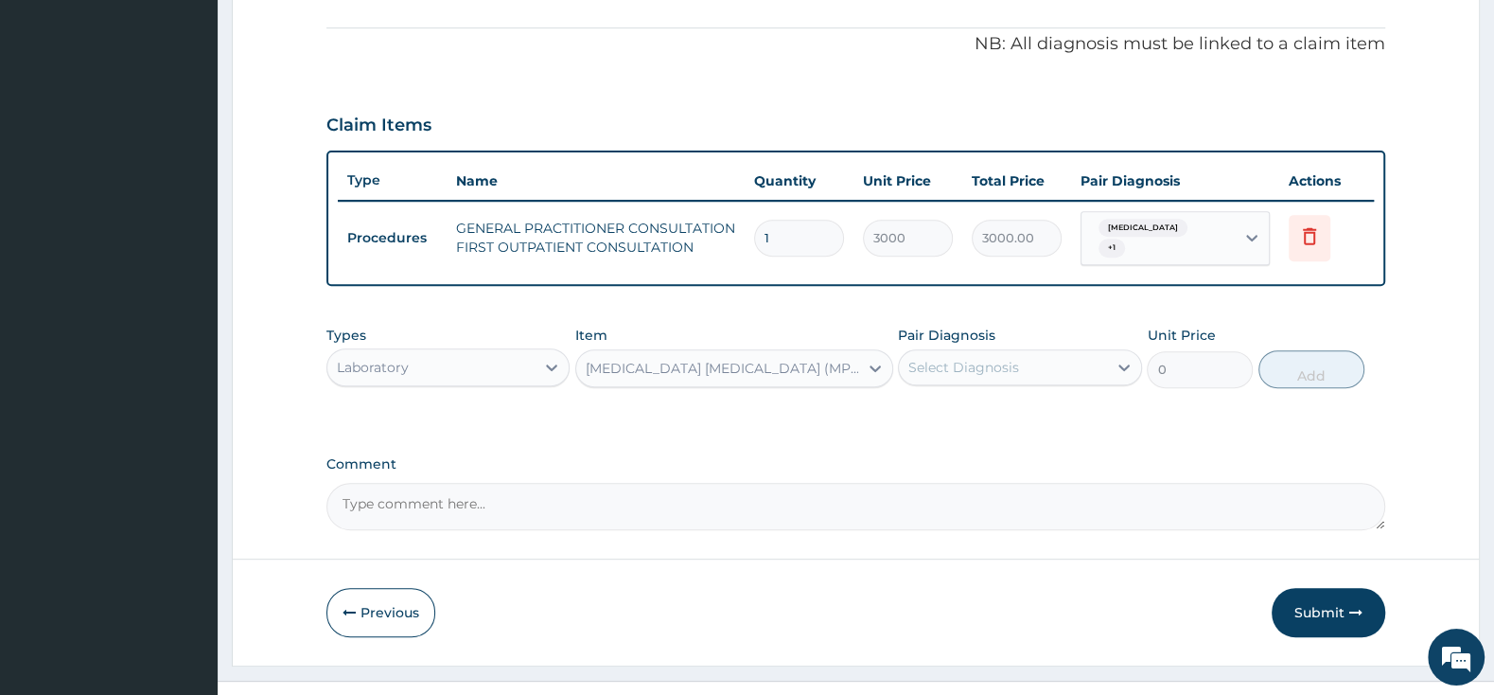
type input "1500"
click at [990, 359] on div "Select Diagnosis" at bounding box center [964, 367] width 111 height 19
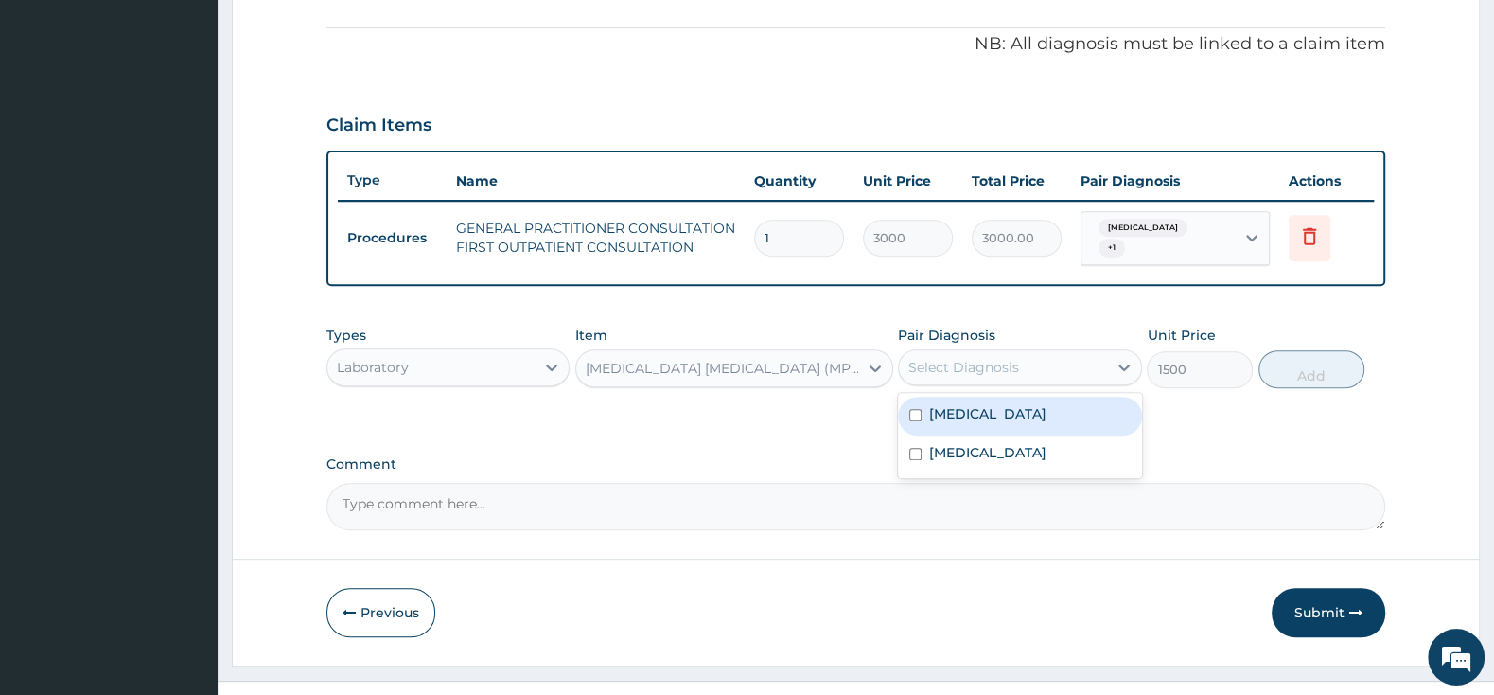
click at [909, 409] on input "checkbox" at bounding box center [915, 415] width 12 height 12
checkbox input "true"
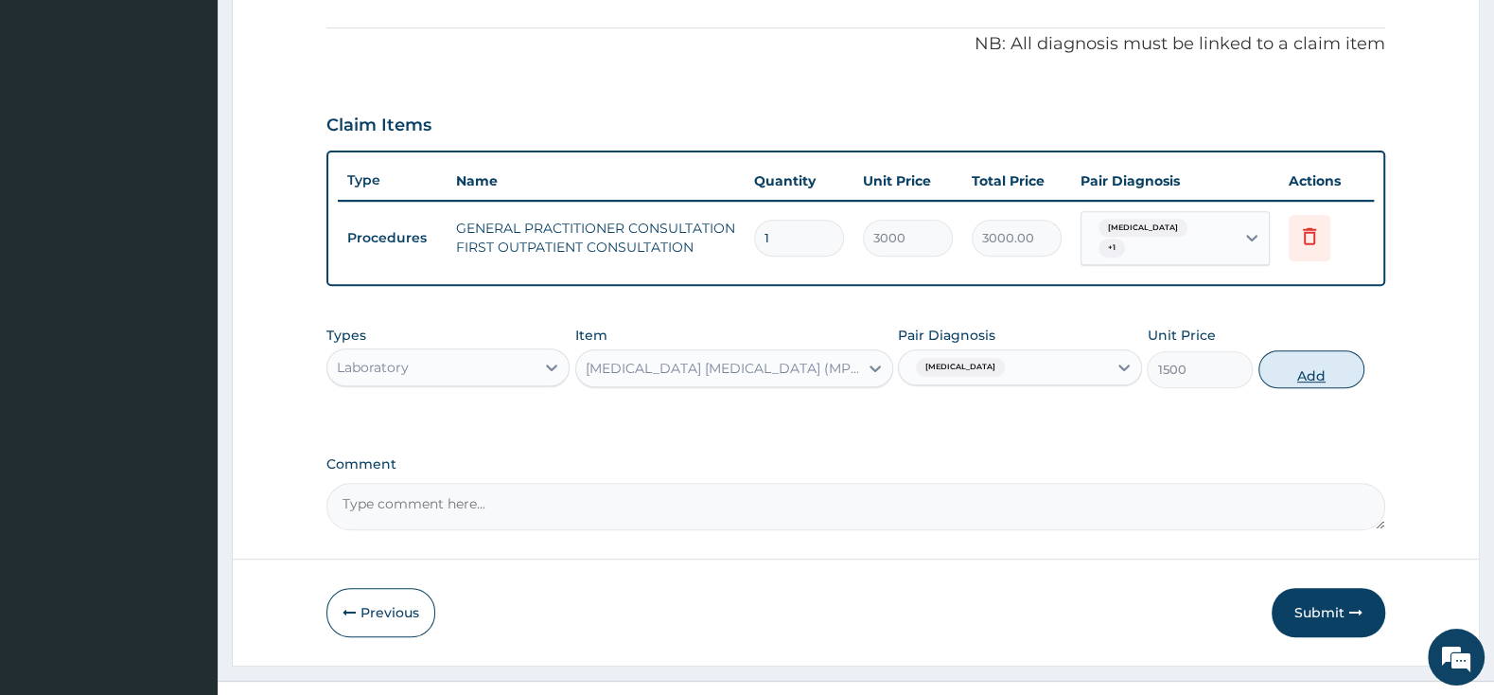
click at [1307, 364] on button "Add" at bounding box center [1312, 369] width 106 height 38
type input "0"
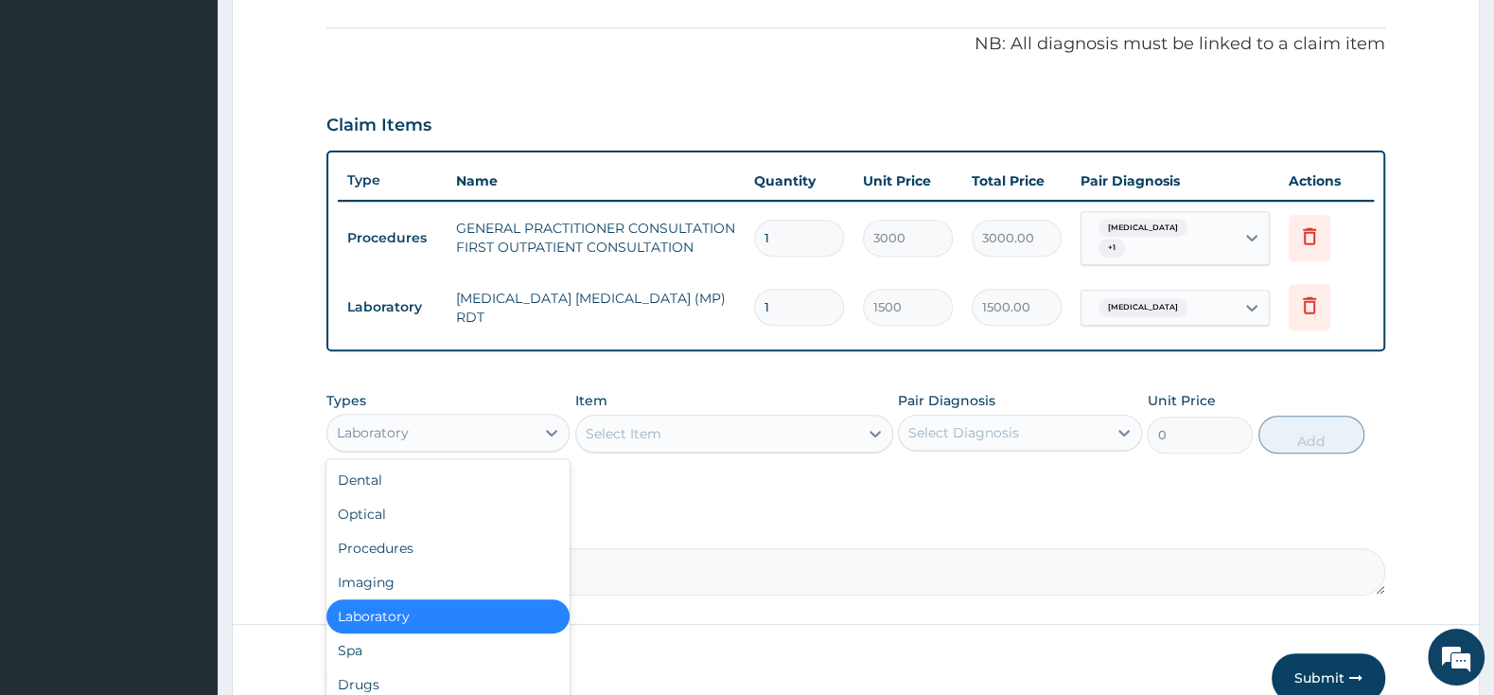
click at [441, 420] on div "Laboratory" at bounding box center [430, 432] width 207 height 30
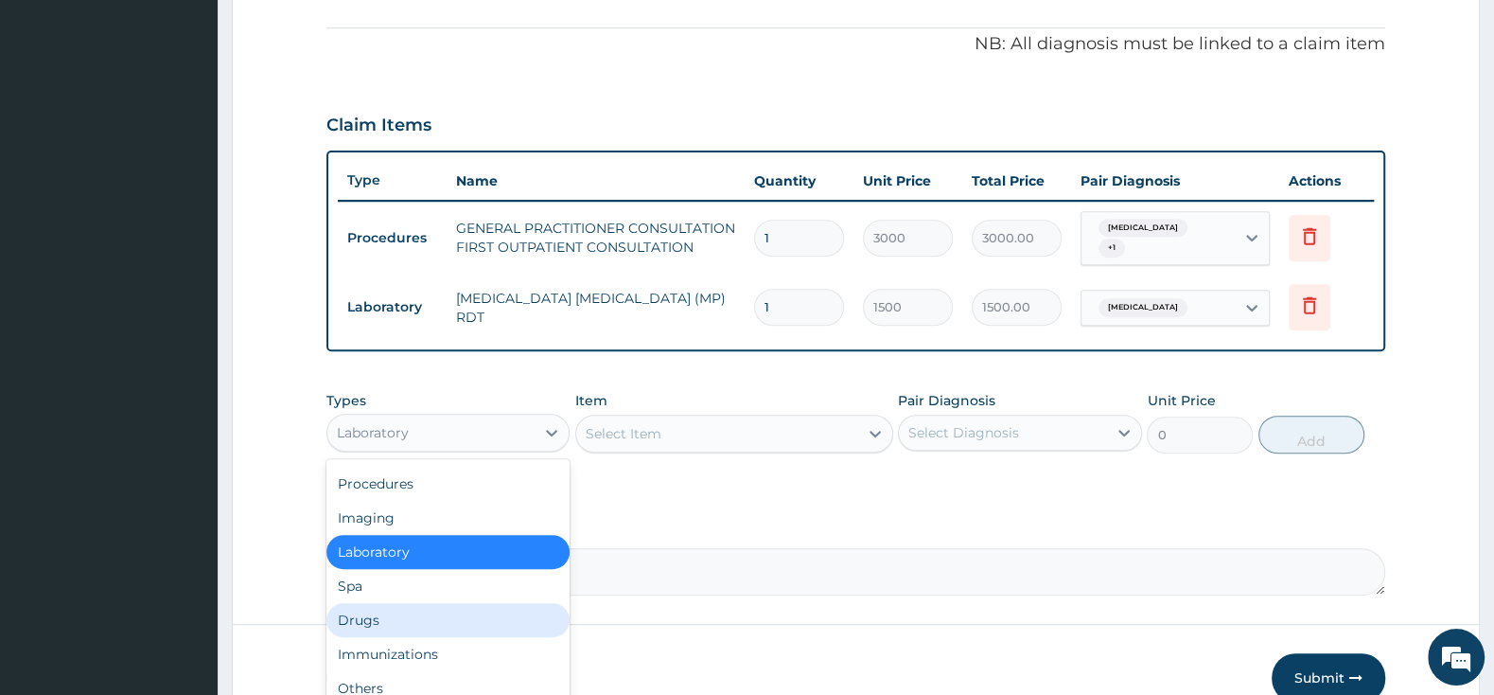
click at [384, 609] on div "Drugs" at bounding box center [447, 620] width 243 height 34
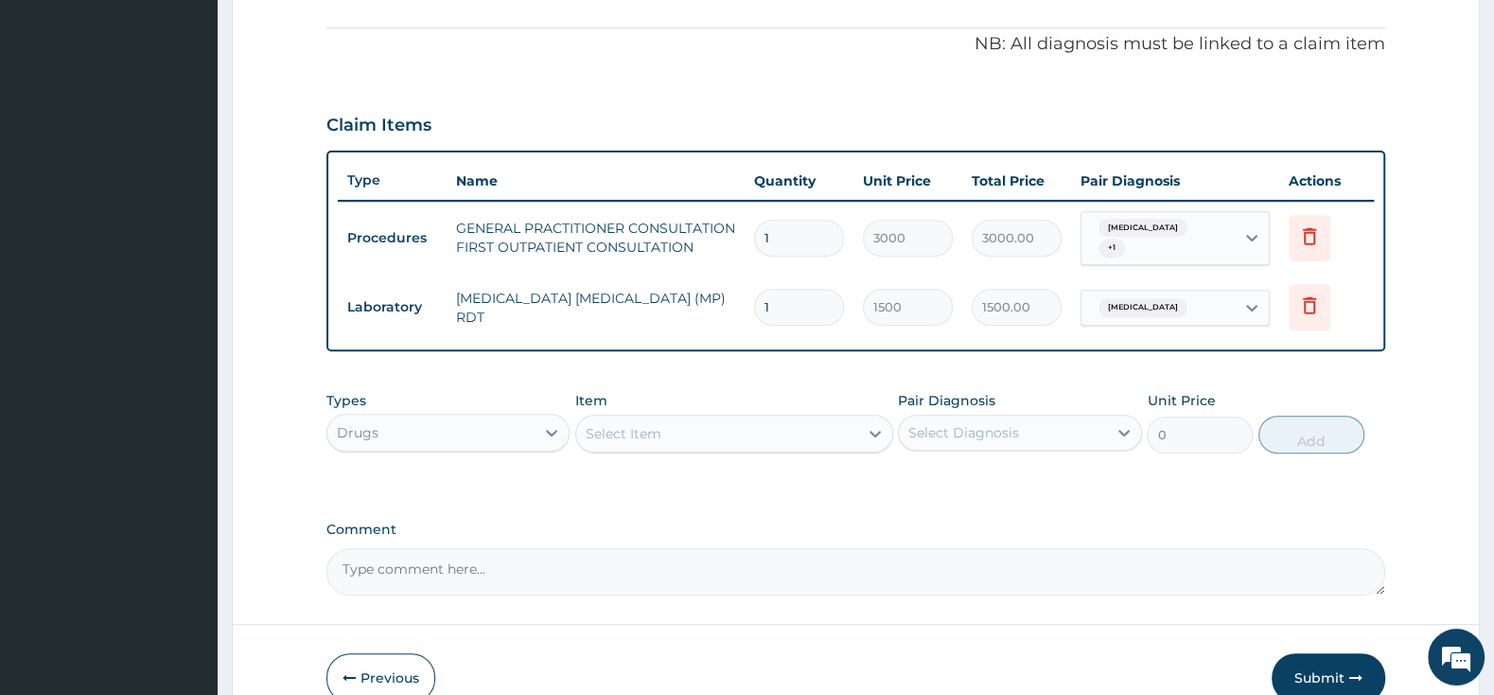
click at [628, 430] on div "Select Item" at bounding box center [624, 433] width 76 height 19
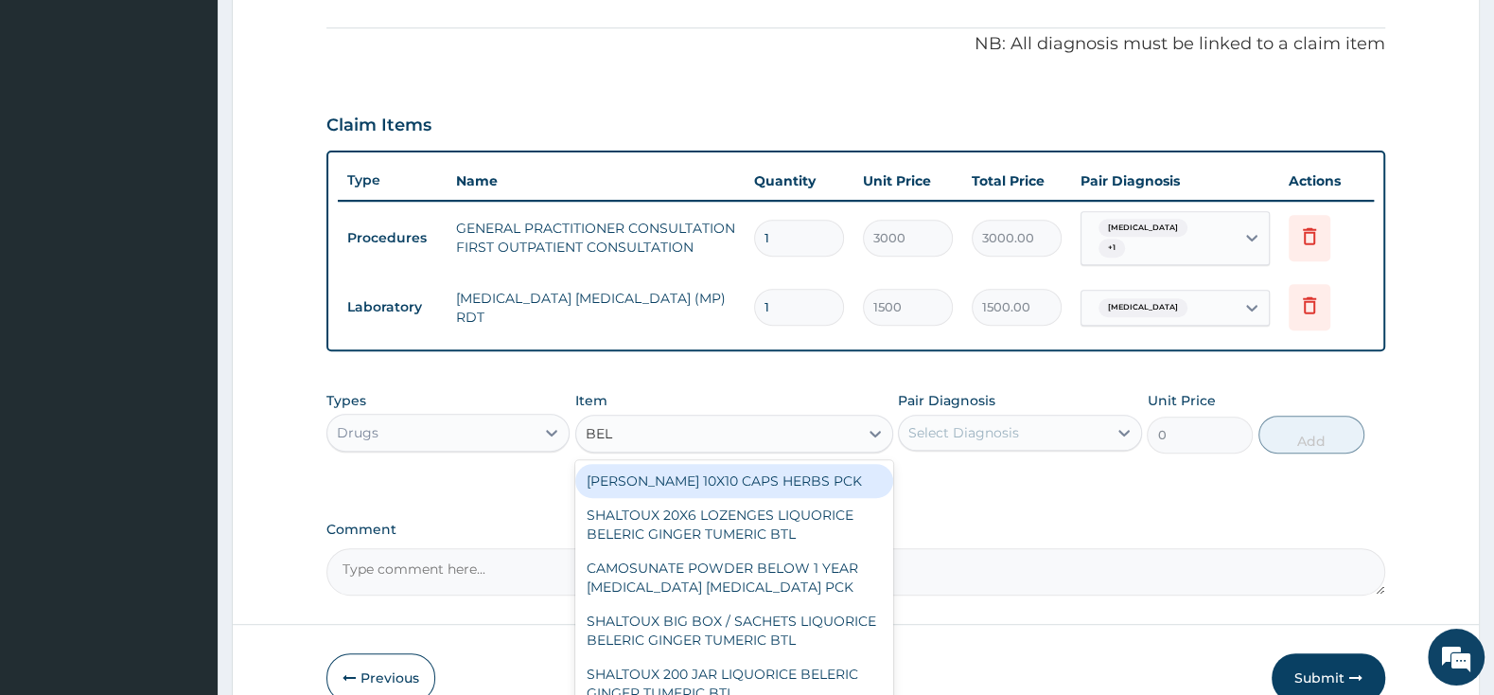
type input "BELL"
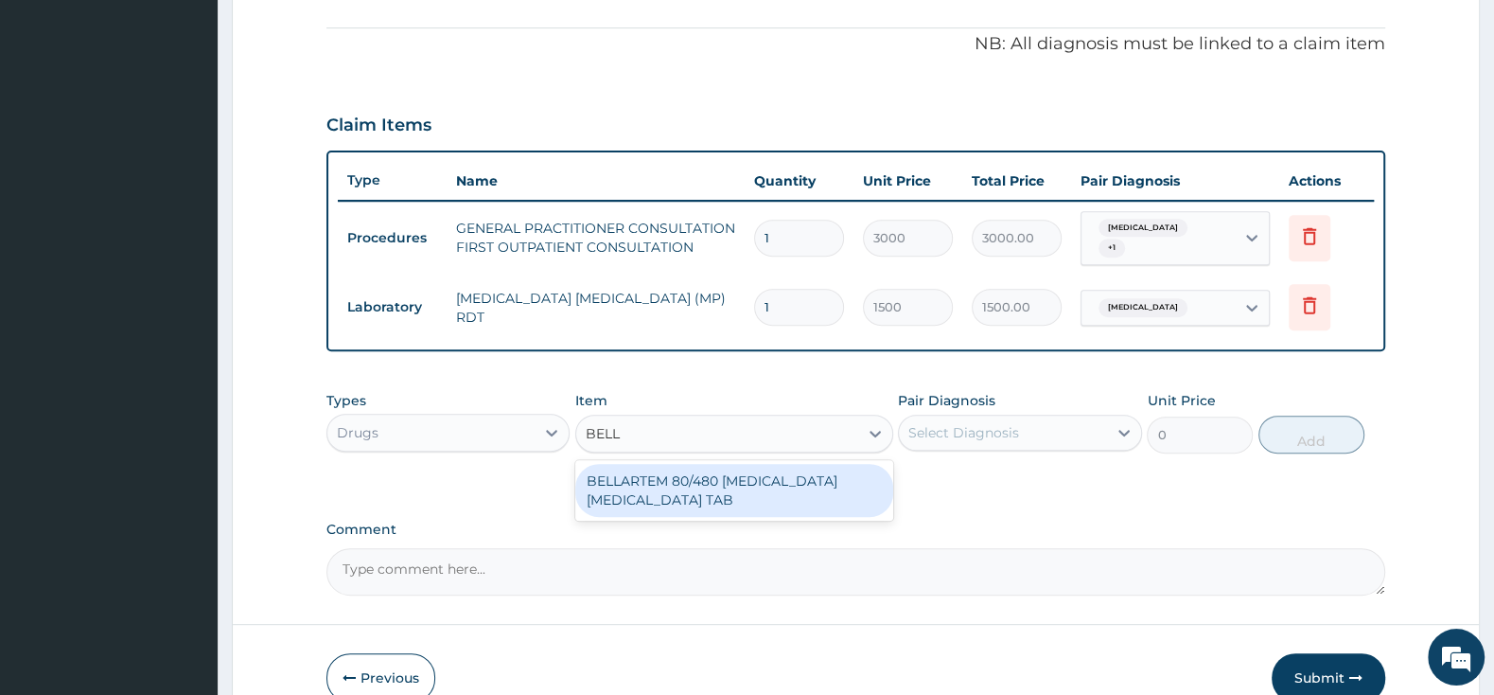
click at [765, 485] on div "BELLARTEM 80/480 [MEDICAL_DATA] [MEDICAL_DATA] TAB" at bounding box center [734, 490] width 318 height 53
type input "379.5"
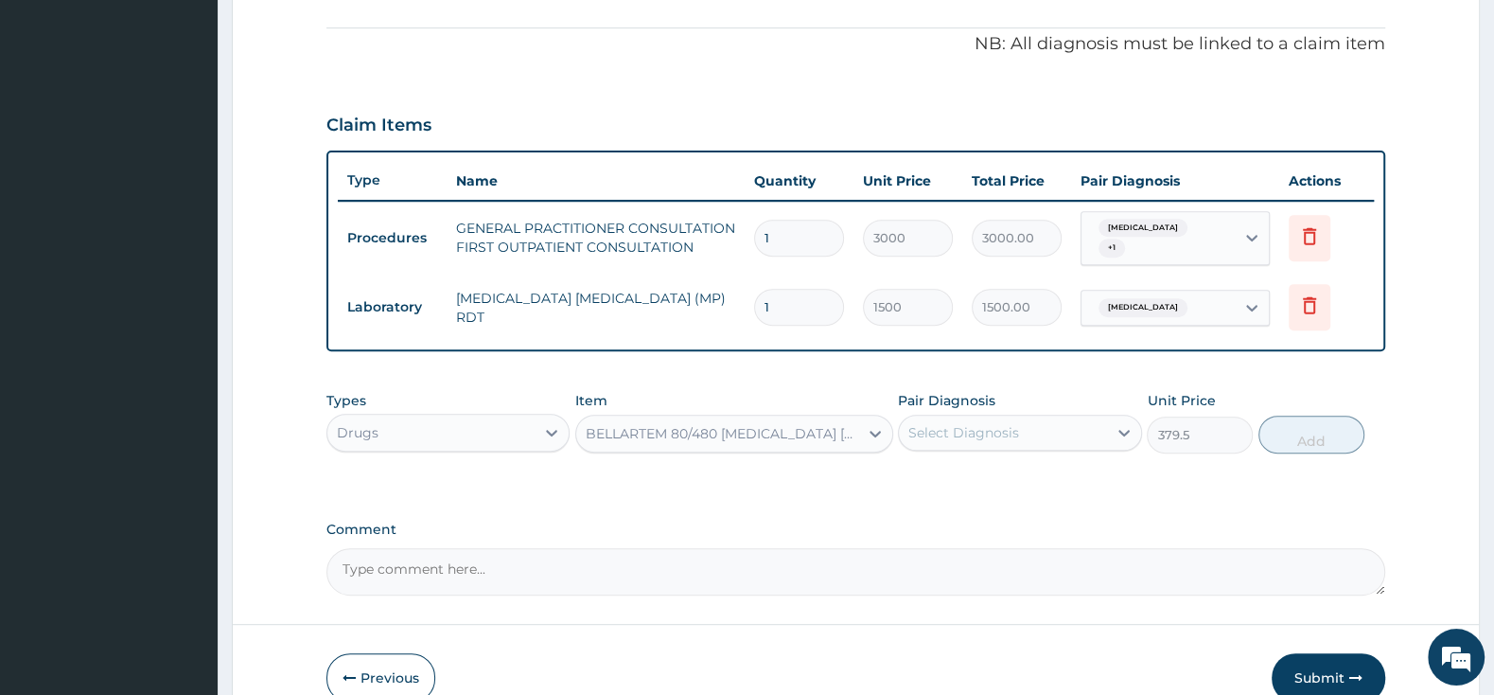
click at [927, 425] on div "Select Diagnosis" at bounding box center [964, 432] width 111 height 19
click at [916, 474] on input "checkbox" at bounding box center [915, 480] width 12 height 12
checkbox input "true"
click at [1297, 427] on button "Add" at bounding box center [1312, 434] width 106 height 38
type input "0"
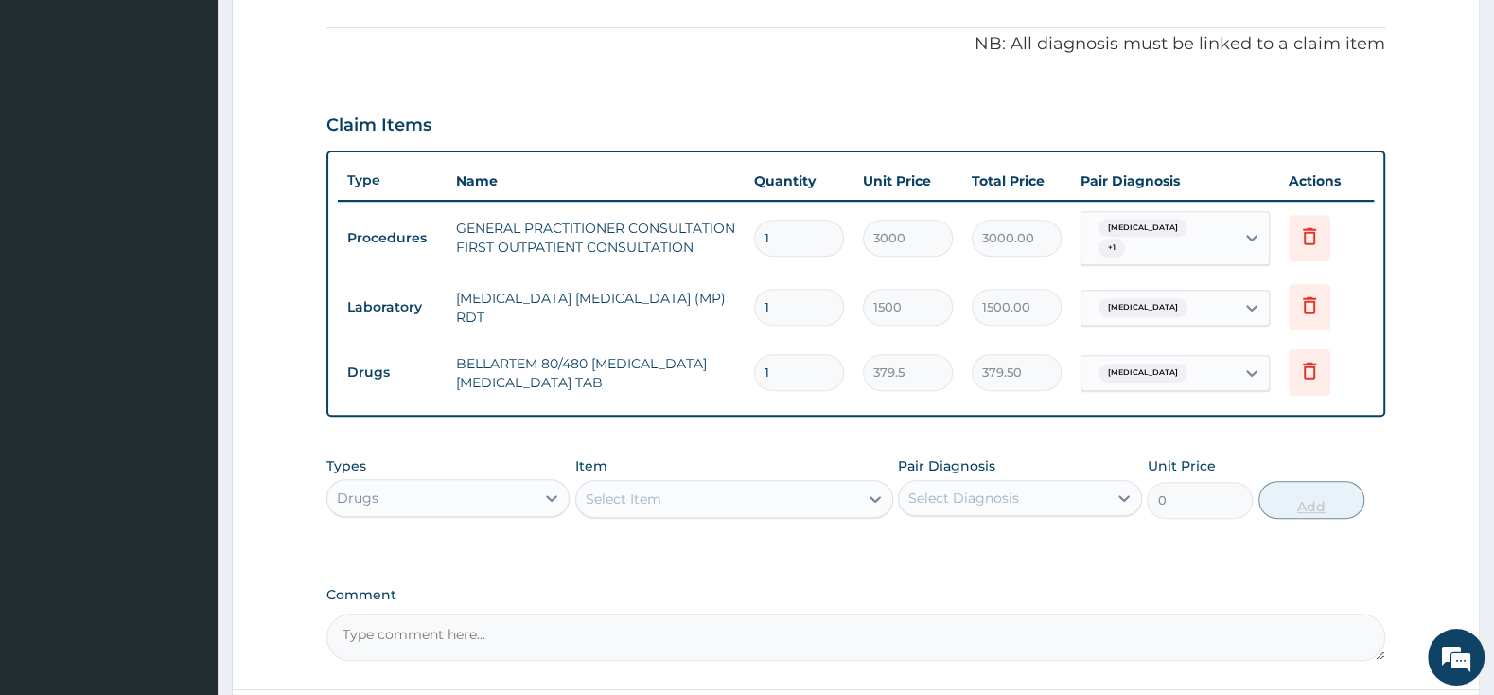
type input "0.00"
type input "6"
type input "2277.00"
type input "6"
click at [638, 489] on div "Select Item" at bounding box center [624, 498] width 76 height 19
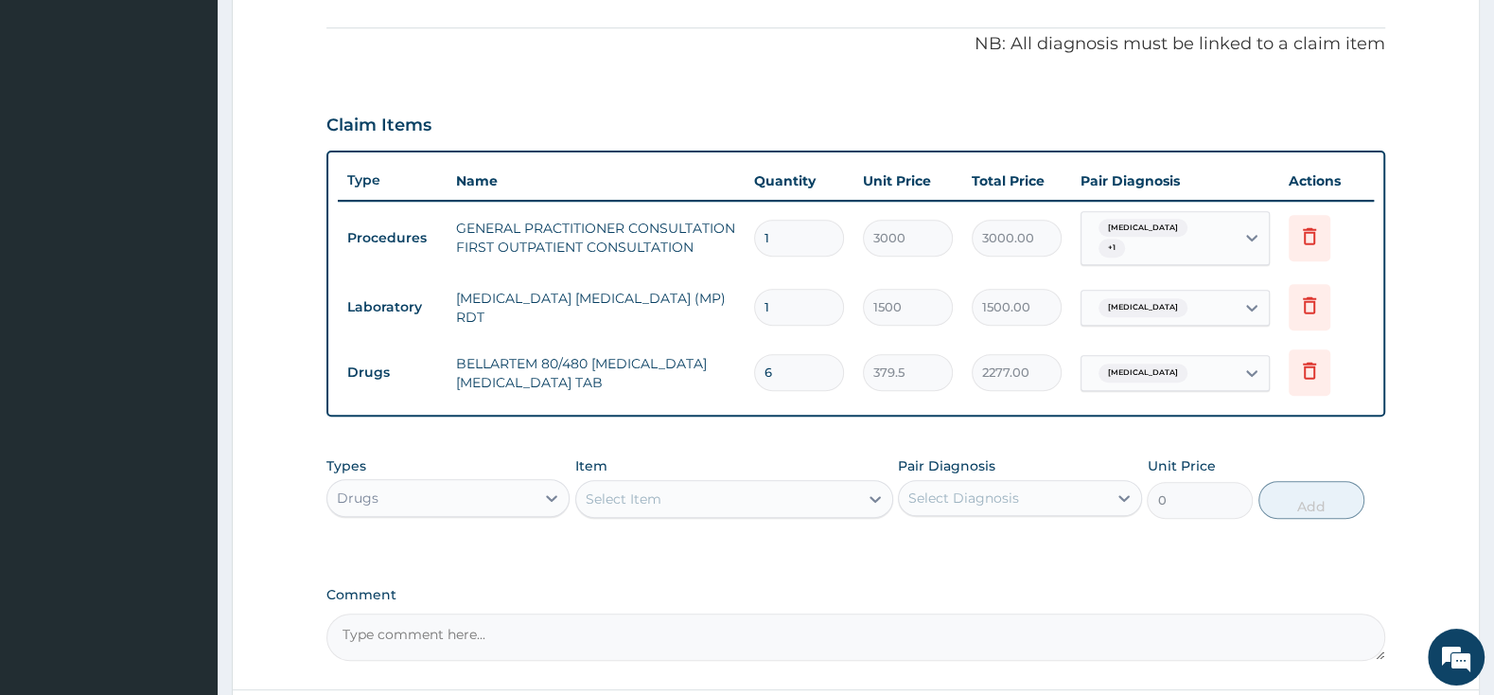
click at [644, 484] on div "Select Item" at bounding box center [717, 499] width 282 height 30
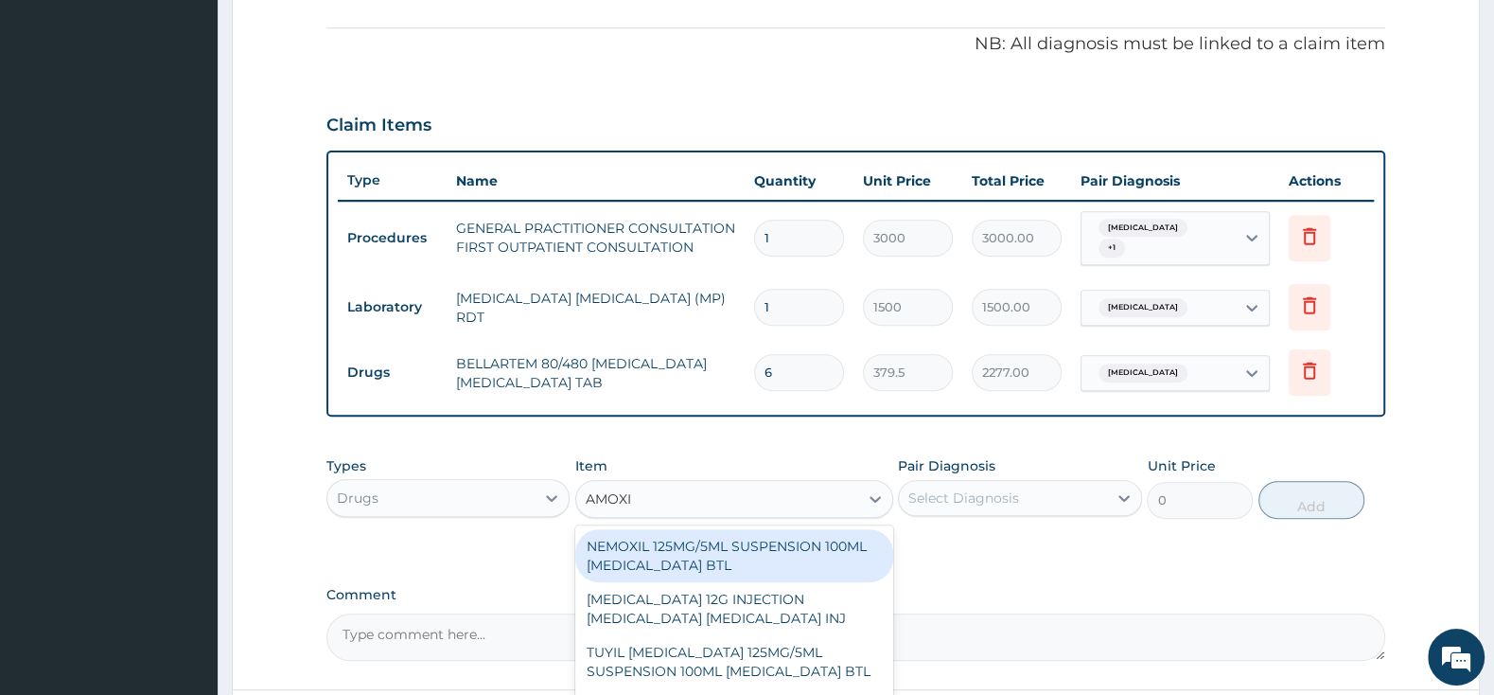
type input "[MEDICAL_DATA]"
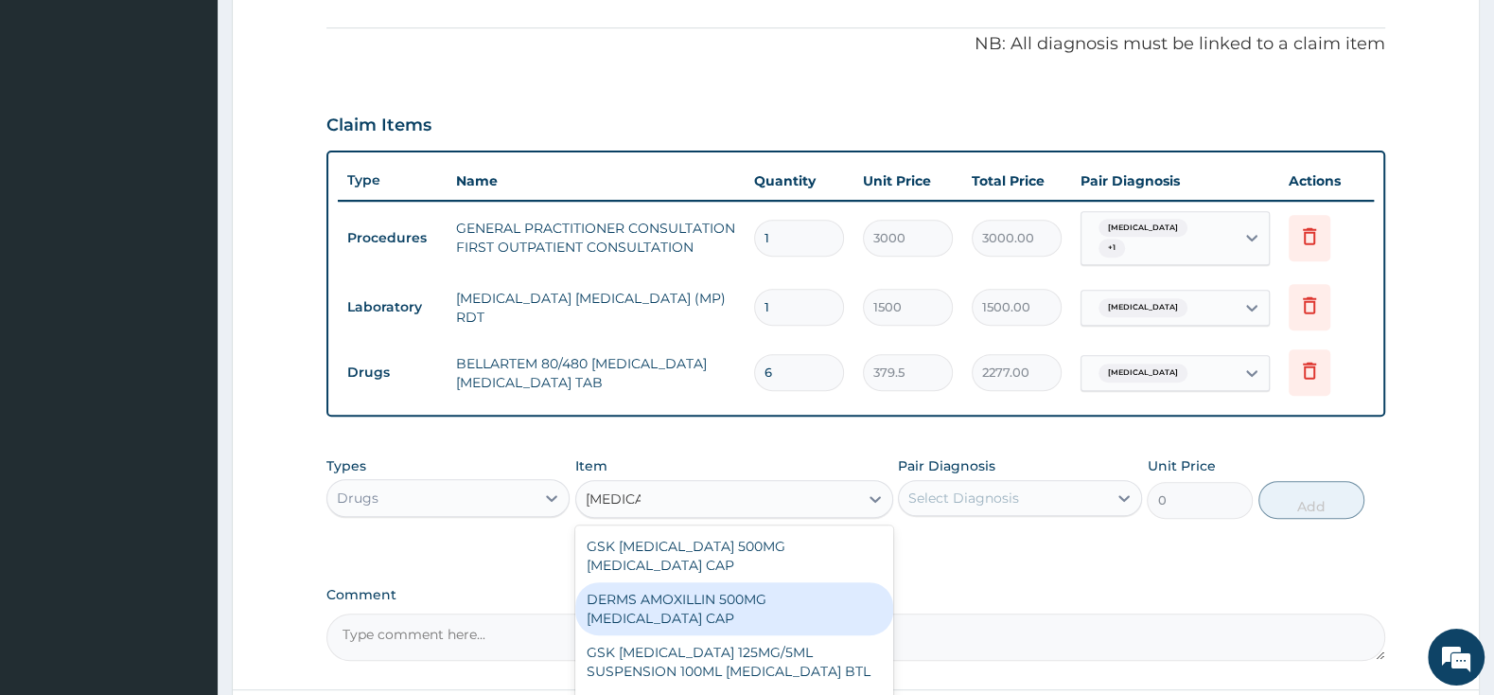
click at [710, 582] on div "DERMS AMOXILLIN 500MG [MEDICAL_DATA] CAP" at bounding box center [734, 608] width 318 height 53
type input "80.5"
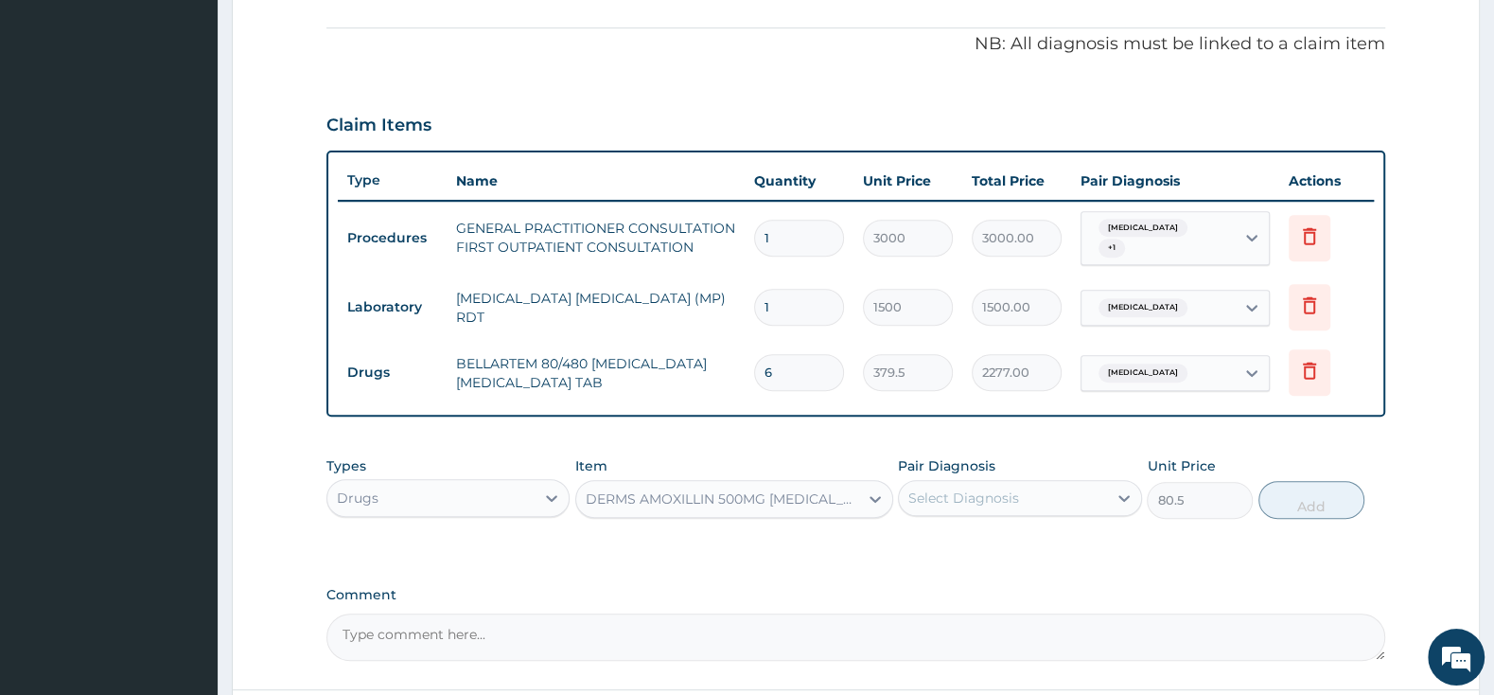
click at [936, 488] on div "Select Diagnosis" at bounding box center [964, 497] width 111 height 19
click at [912, 543] on input "checkbox" at bounding box center [915, 545] width 12 height 12
checkbox input "true"
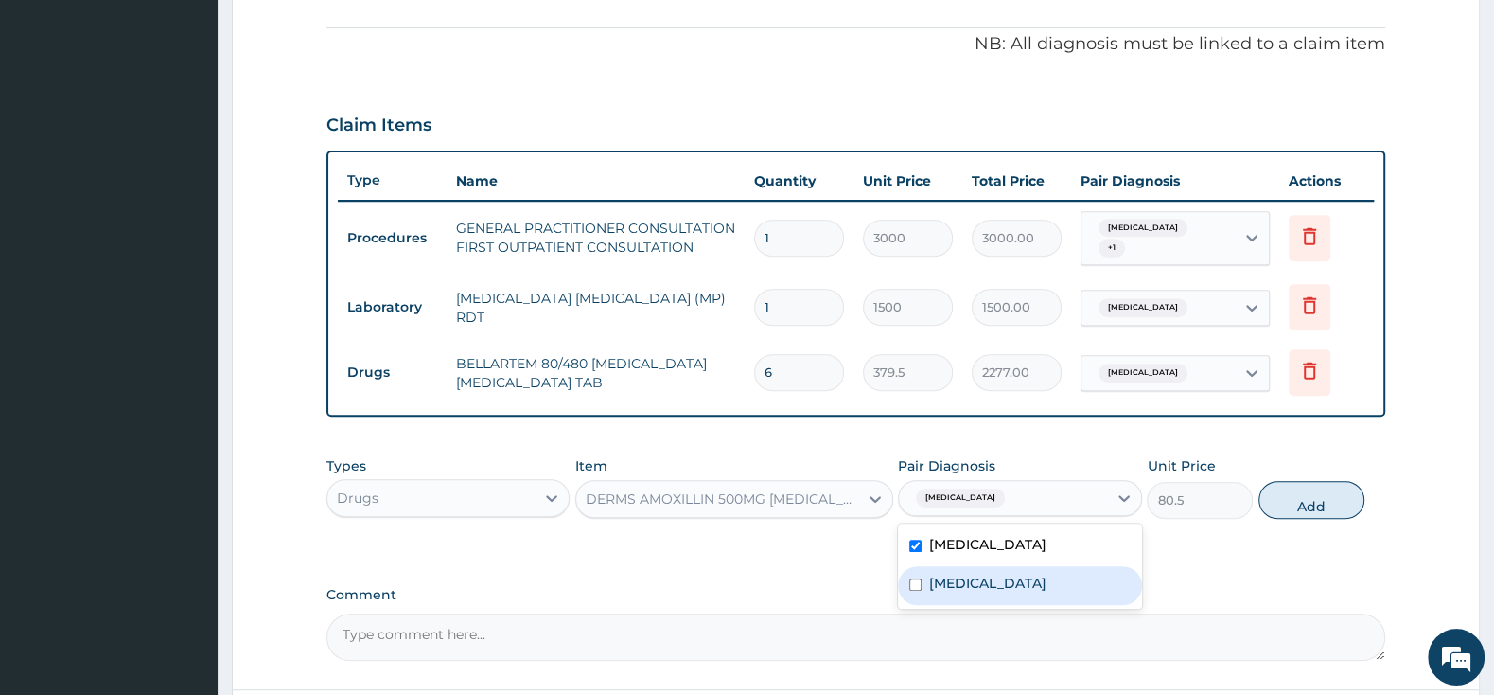
click at [916, 578] on input "checkbox" at bounding box center [915, 584] width 12 height 12
checkbox input "true"
click at [918, 539] on input "checkbox" at bounding box center [915, 545] width 12 height 12
checkbox input "false"
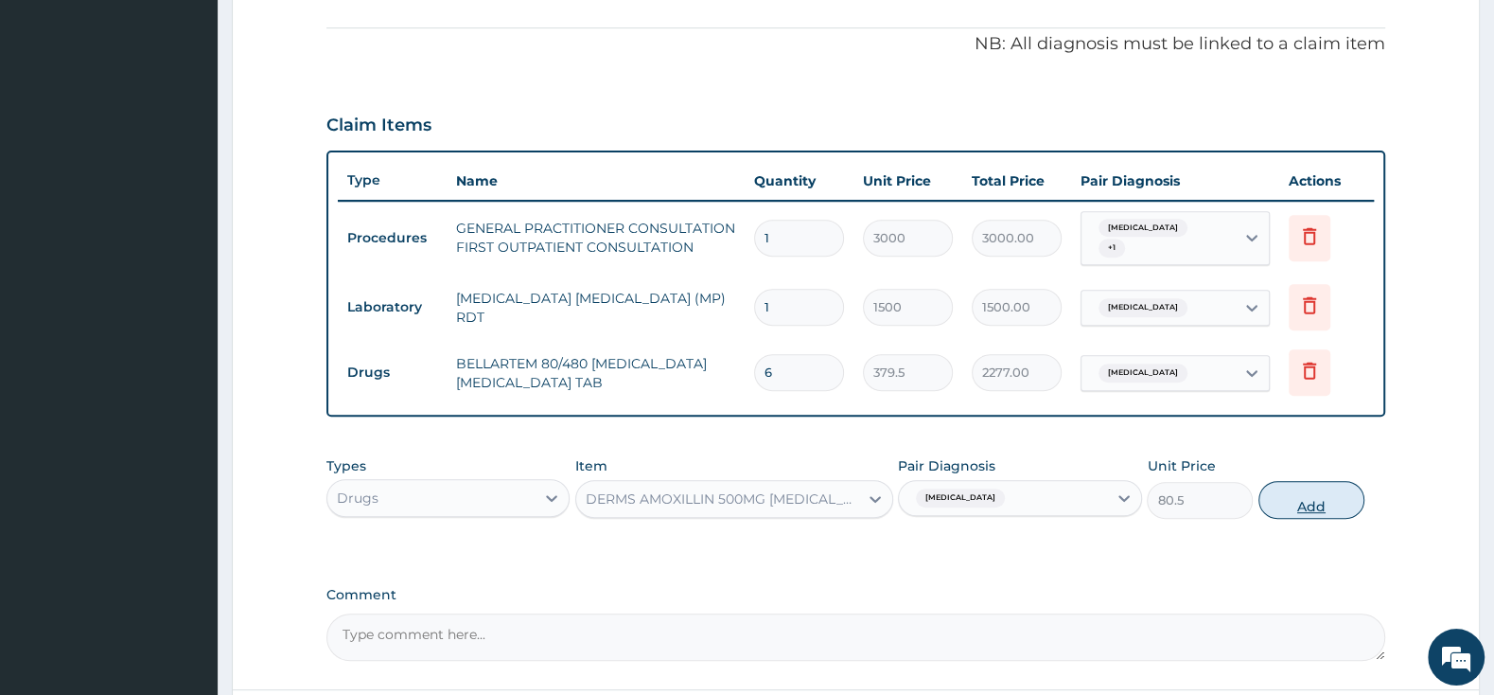
click at [1311, 487] on button "Add" at bounding box center [1312, 500] width 106 height 38
type input "0"
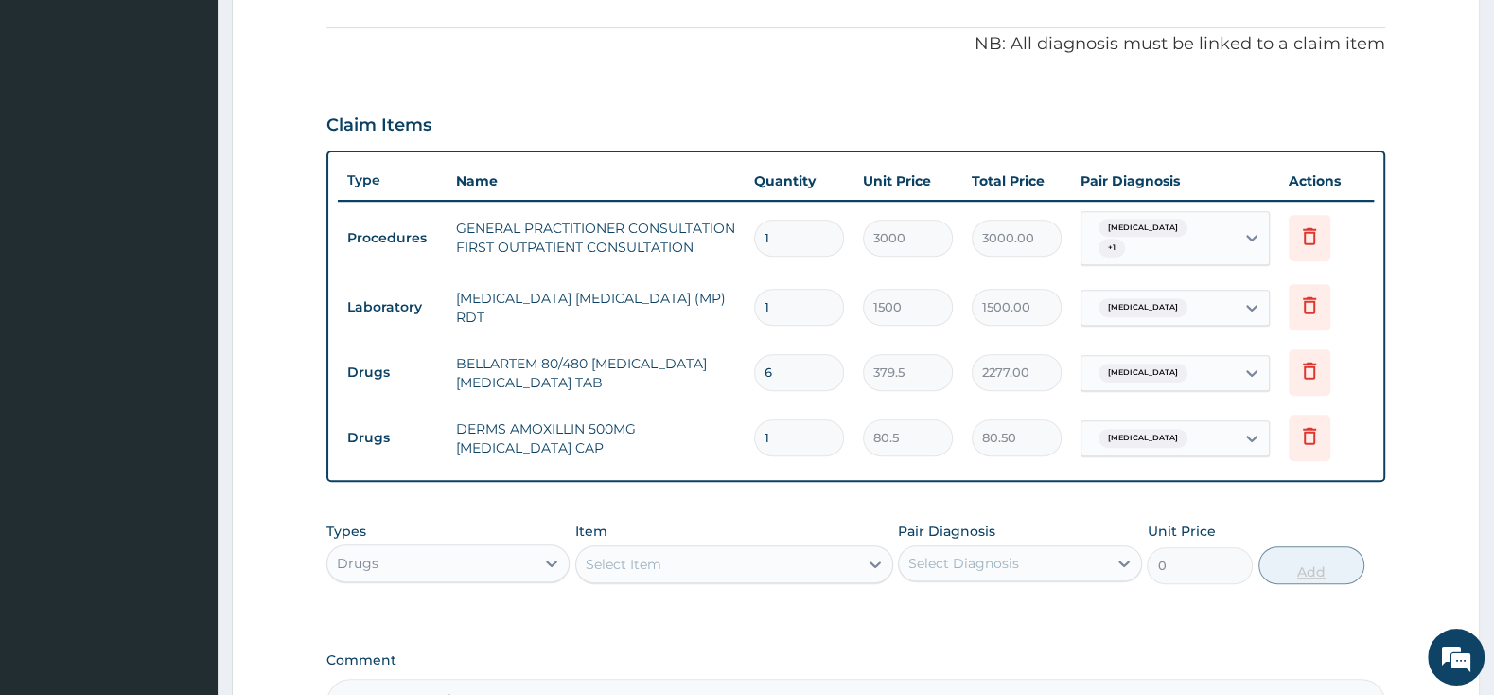
type input "0.00"
type input "2"
type input "161.00"
type input "20"
type input "1610.00"
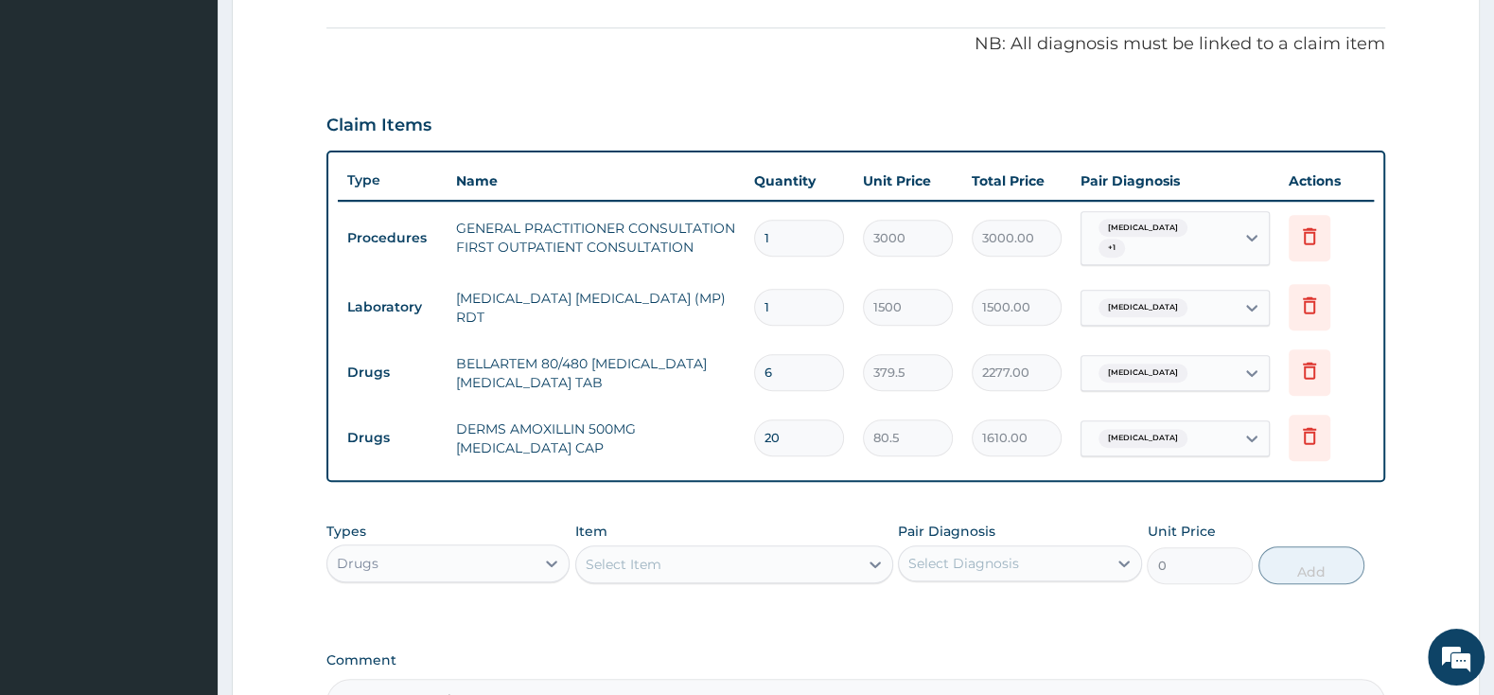
type input "20"
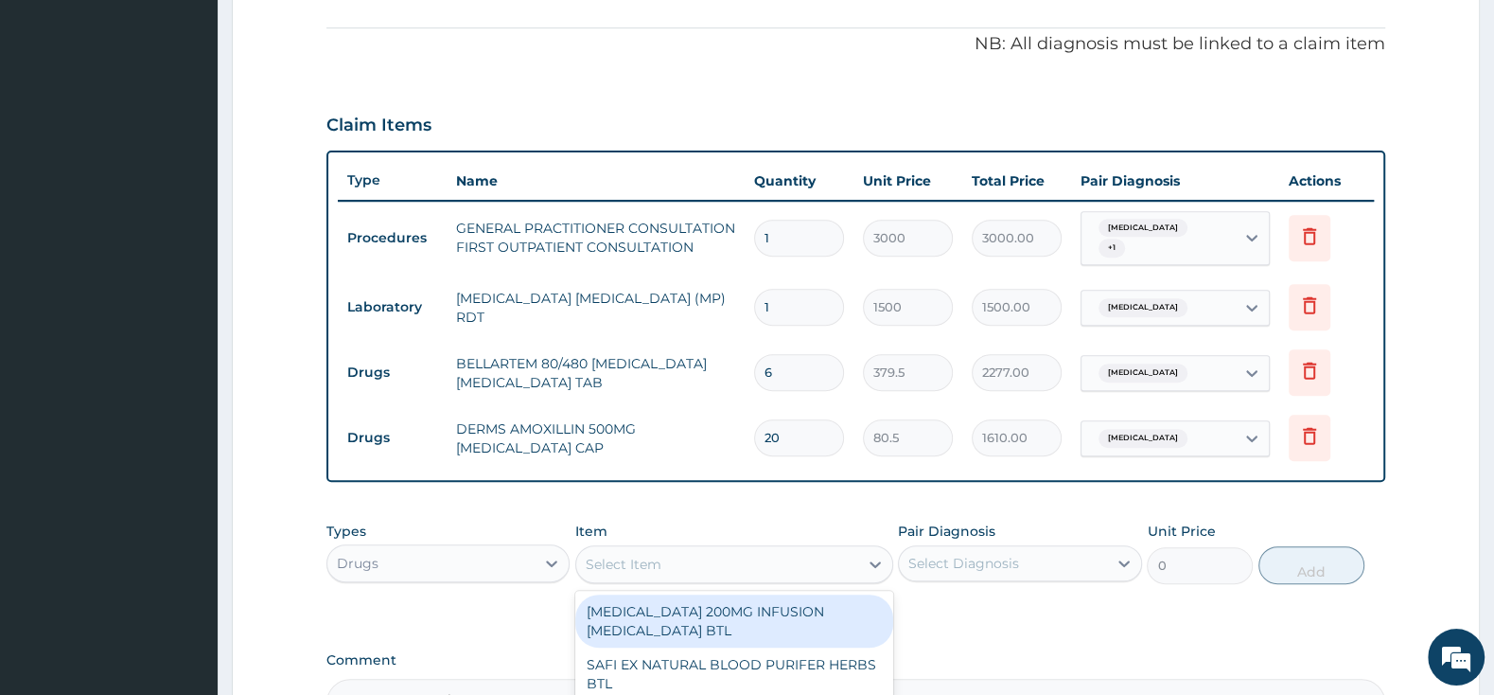
click at [644, 555] on div "Select Item" at bounding box center [624, 564] width 76 height 19
type input "IBUP"
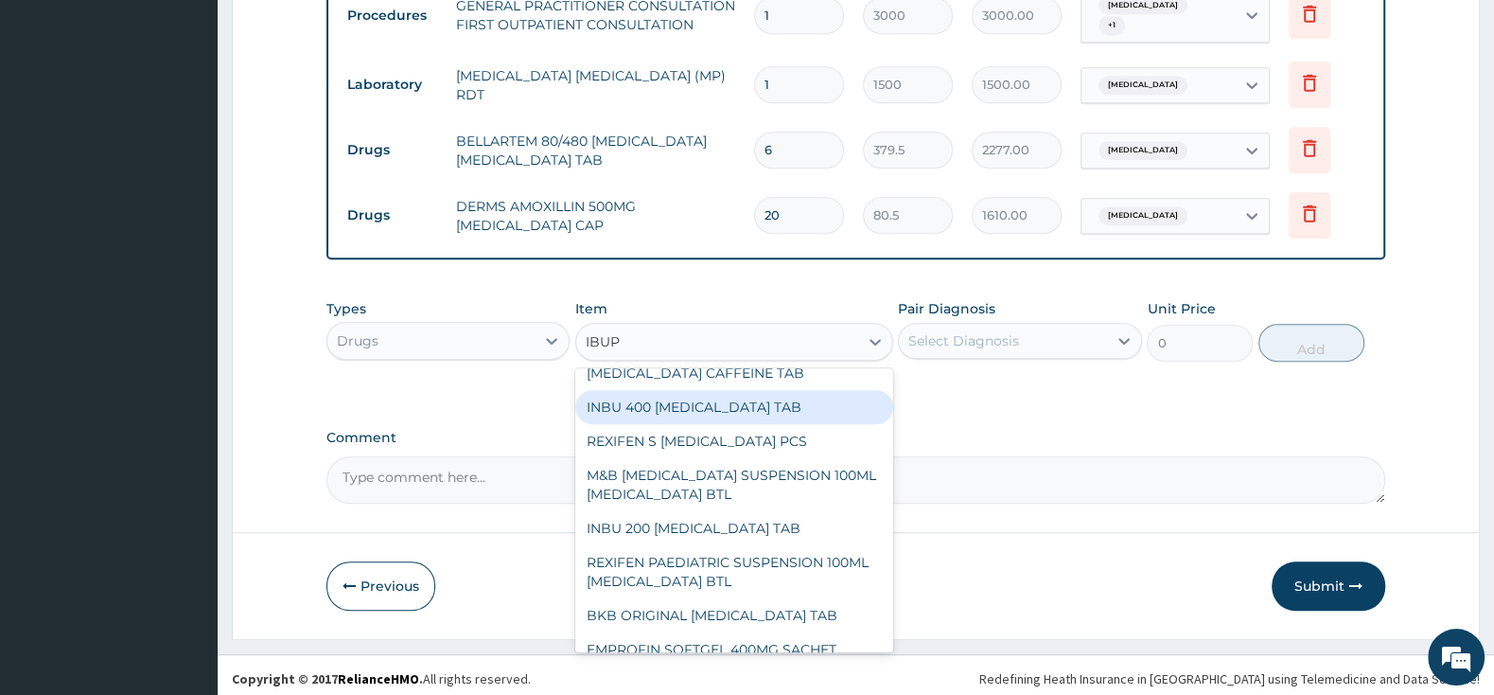
scroll to position [596, 0]
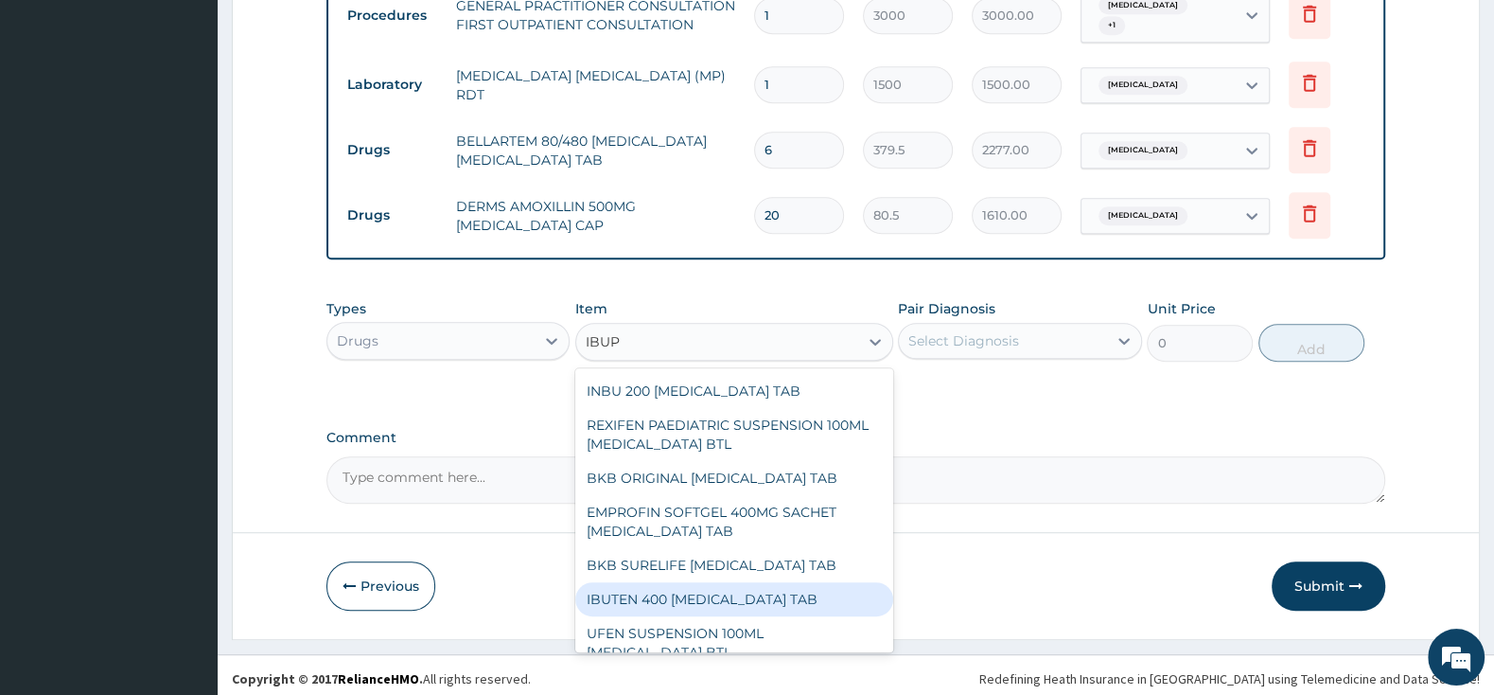
click at [748, 582] on div "IBUTEN 400 [MEDICAL_DATA] TAB" at bounding box center [734, 599] width 318 height 34
type input "63.25"
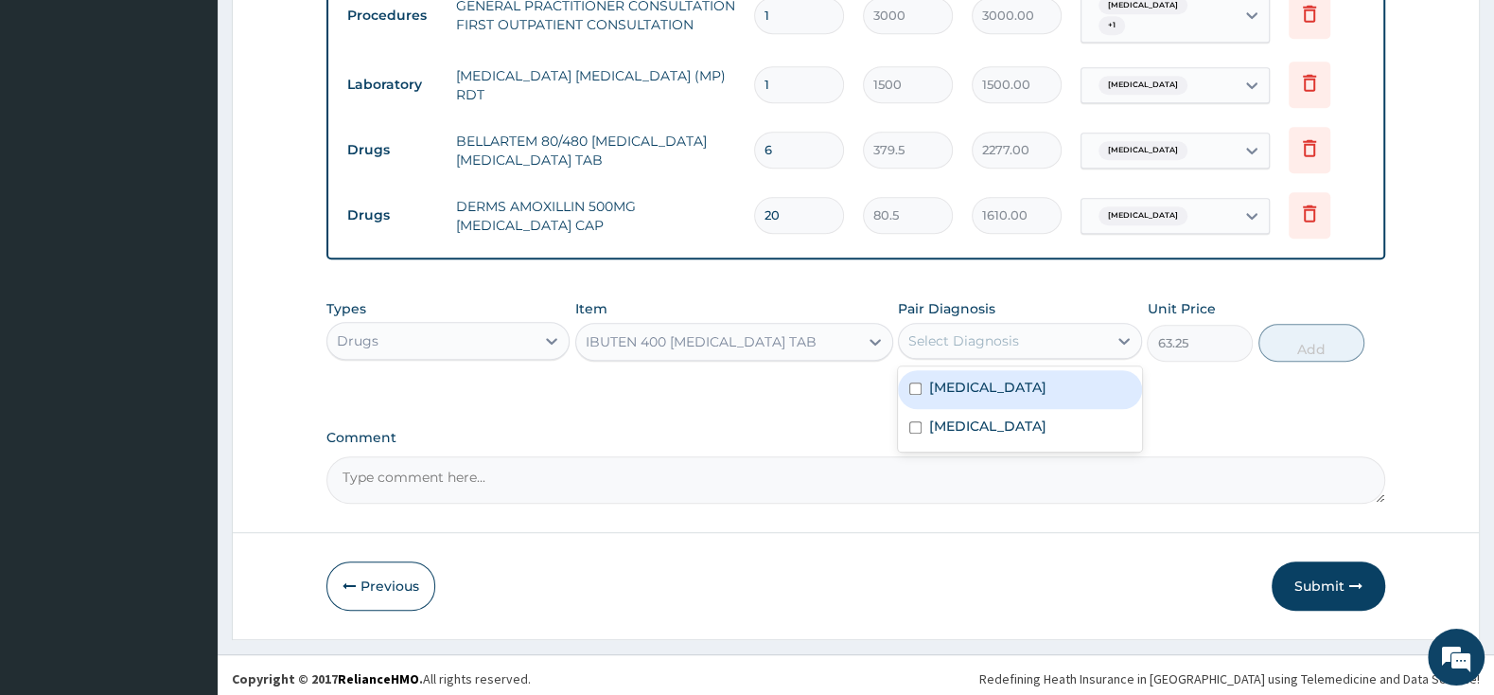
click at [927, 326] on div "Select Diagnosis" at bounding box center [1002, 341] width 207 height 30
click at [911, 382] on input "checkbox" at bounding box center [915, 388] width 12 height 12
checkbox input "true"
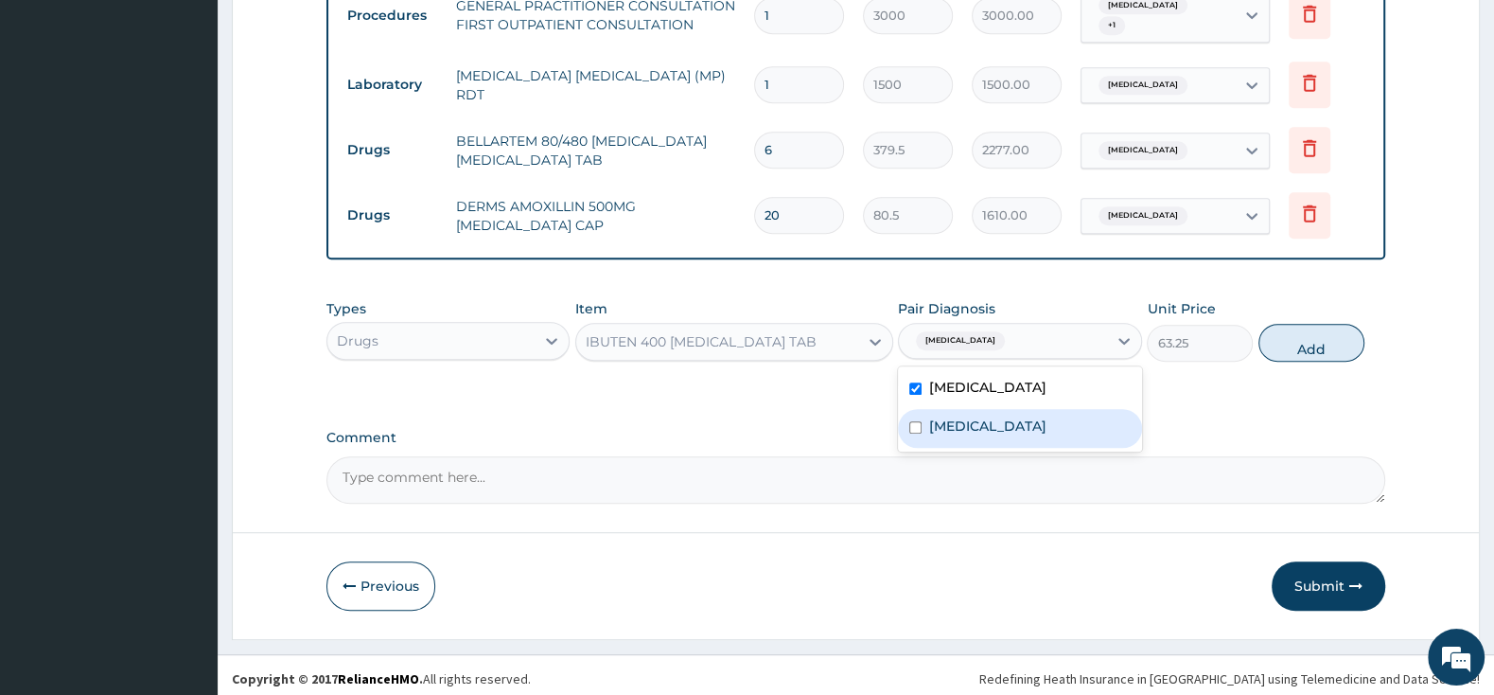
drag, startPoint x: 912, startPoint y: 431, endPoint x: 1097, endPoint y: 384, distance: 190.3
click at [913, 427] on div "[MEDICAL_DATA]" at bounding box center [1019, 428] width 243 height 39
checkbox input "true"
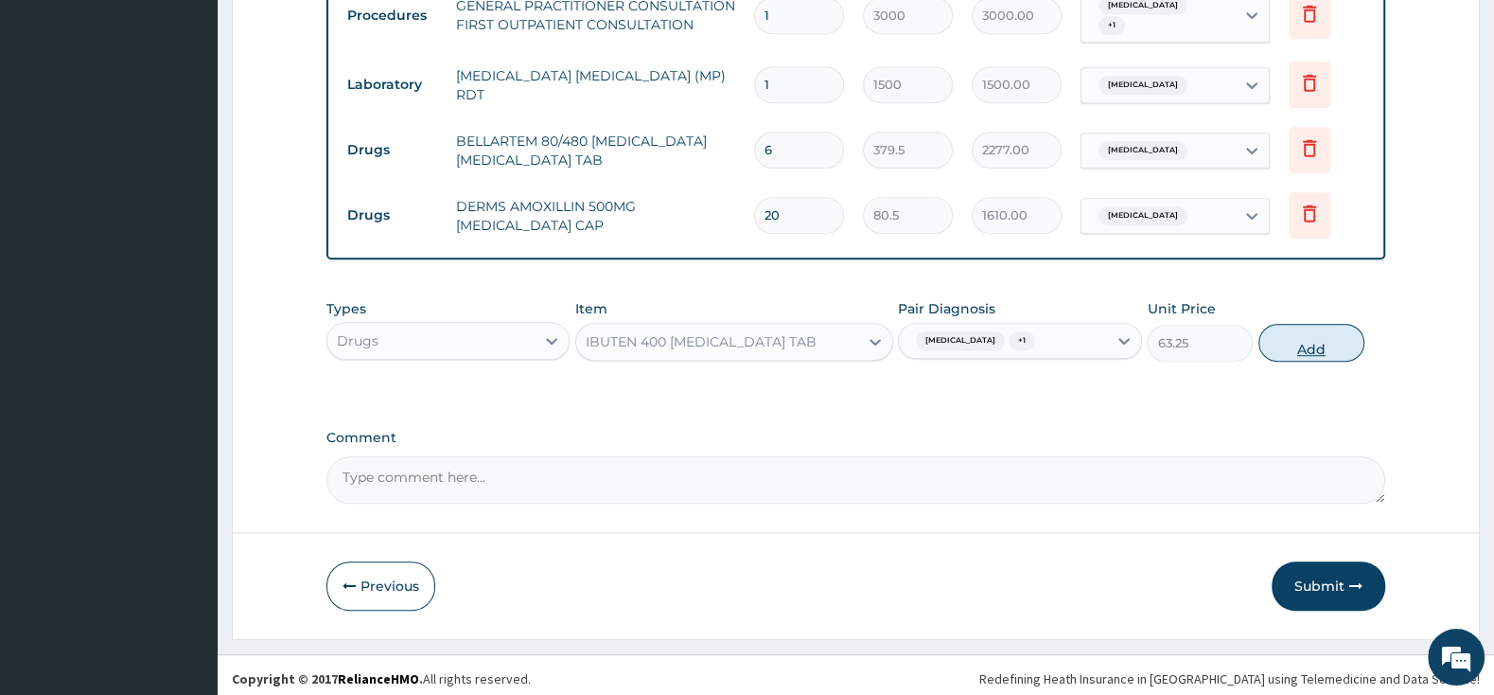
click at [1340, 334] on button "Add" at bounding box center [1312, 343] width 106 height 38
type input "0"
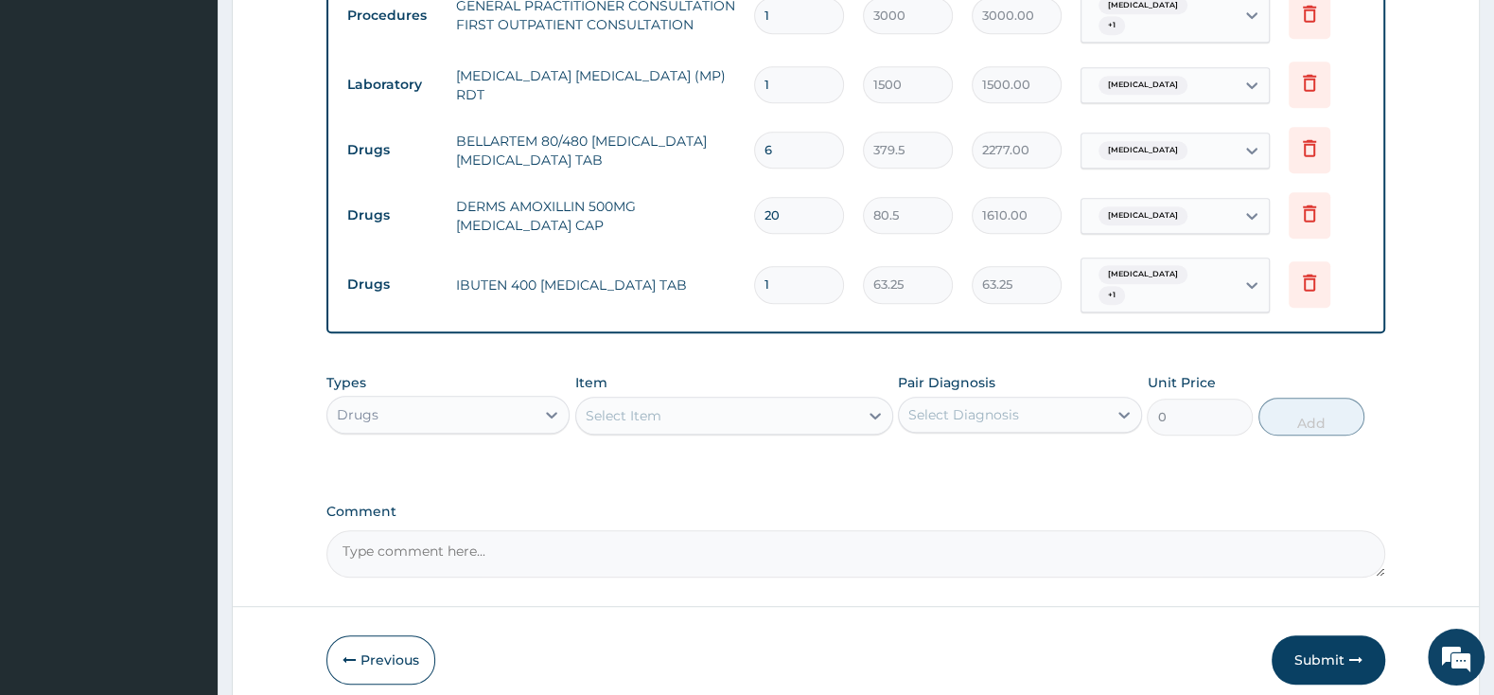
type input "10"
type input "632.50"
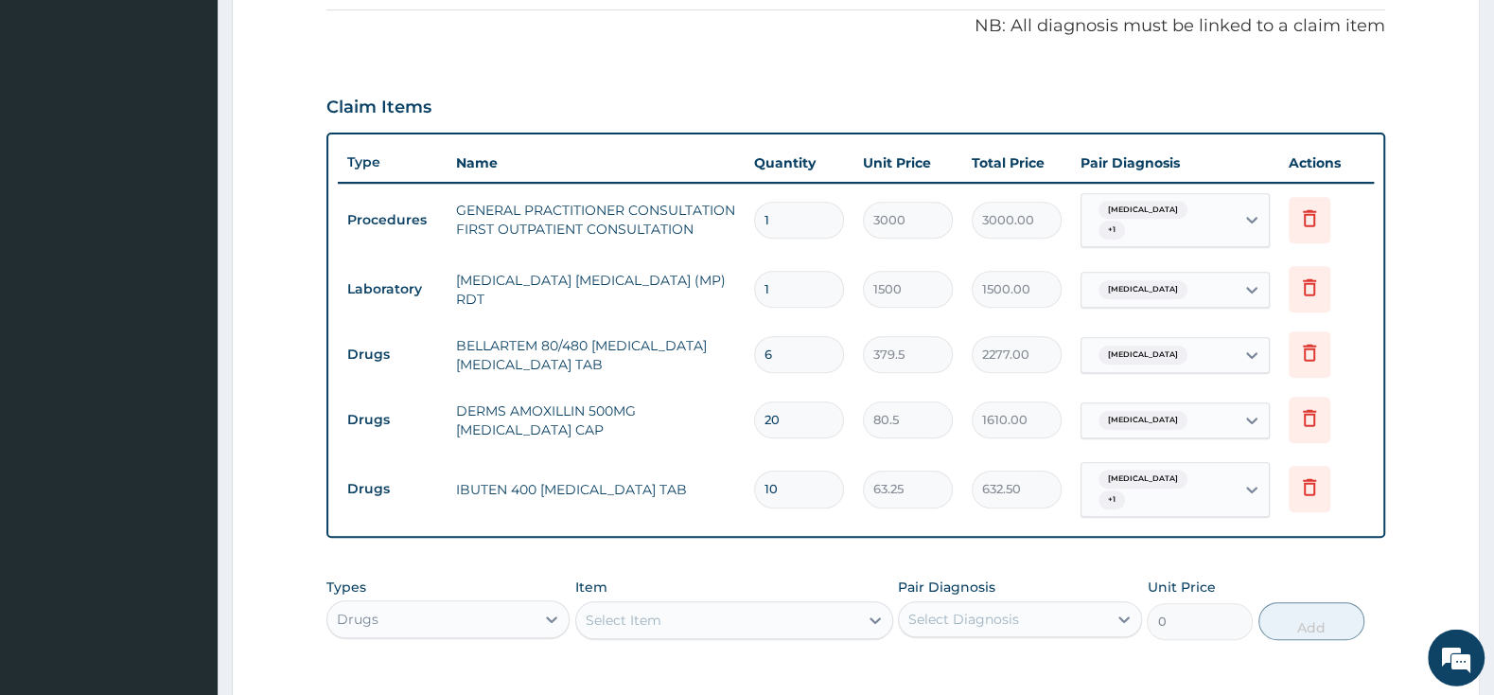
scroll to position [677, 0]
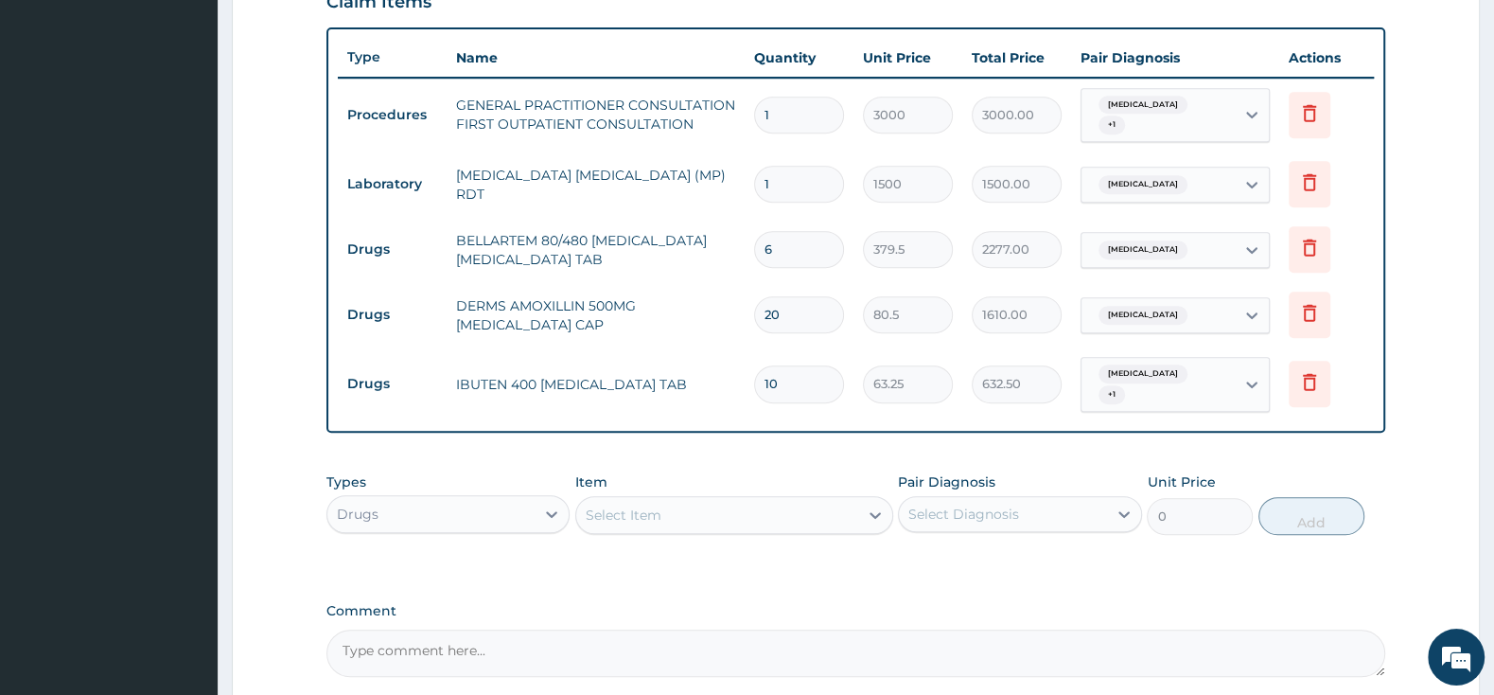
type input "10"
click at [720, 500] on div "Select Item" at bounding box center [717, 515] width 282 height 30
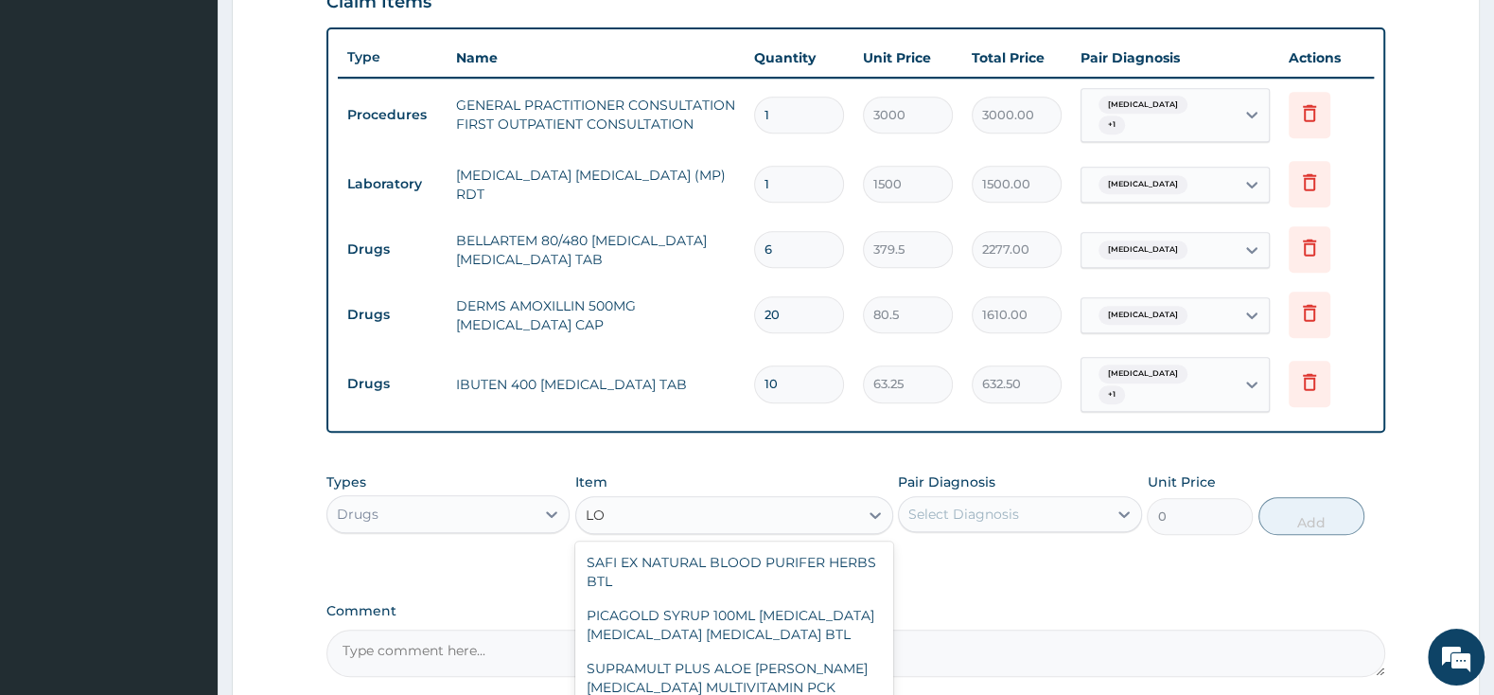
type input "L"
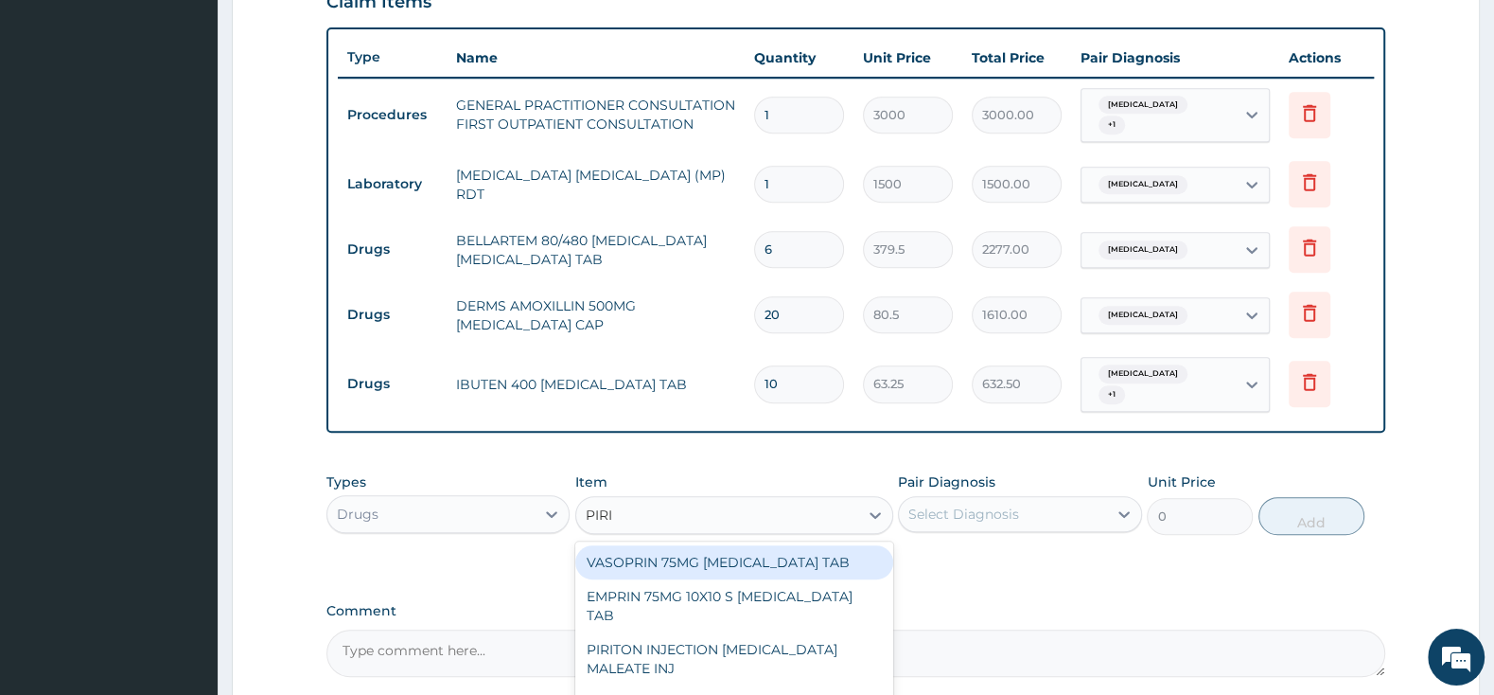
type input "PIRIT"
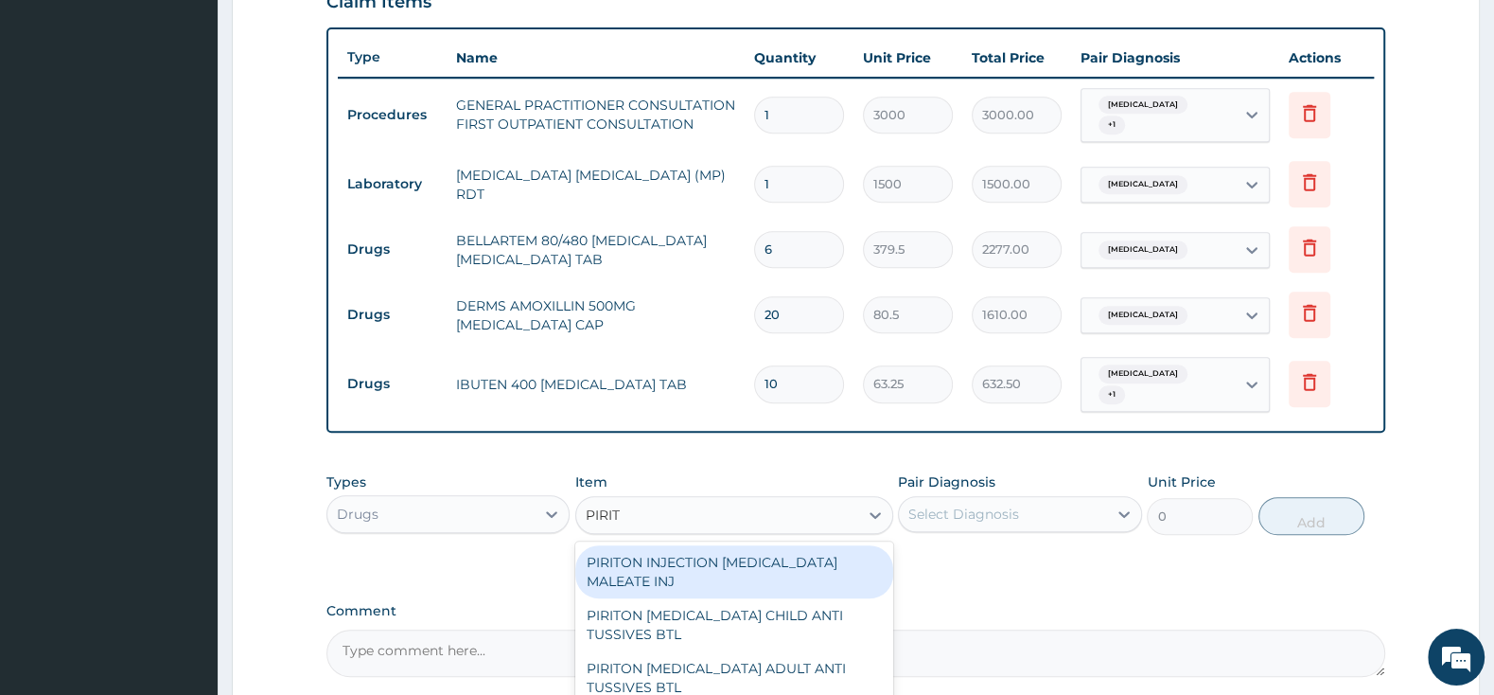
click at [827, 564] on div "PIRITON INJECTION [MEDICAL_DATA] MALEATE INJ" at bounding box center [734, 571] width 318 height 53
type input "172.5"
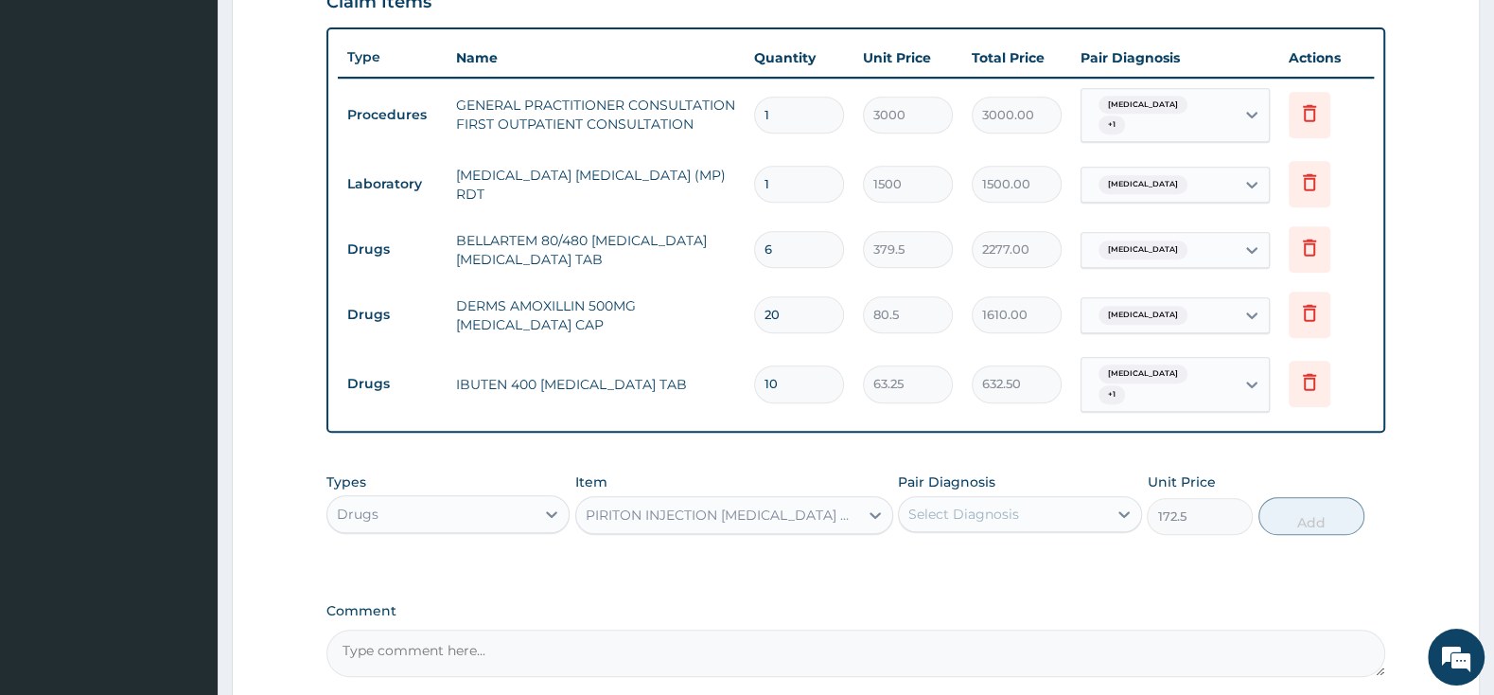
click at [820, 505] on div "PIRITON INJECTION [MEDICAL_DATA] MALEATE INJ" at bounding box center [723, 514] width 274 height 19
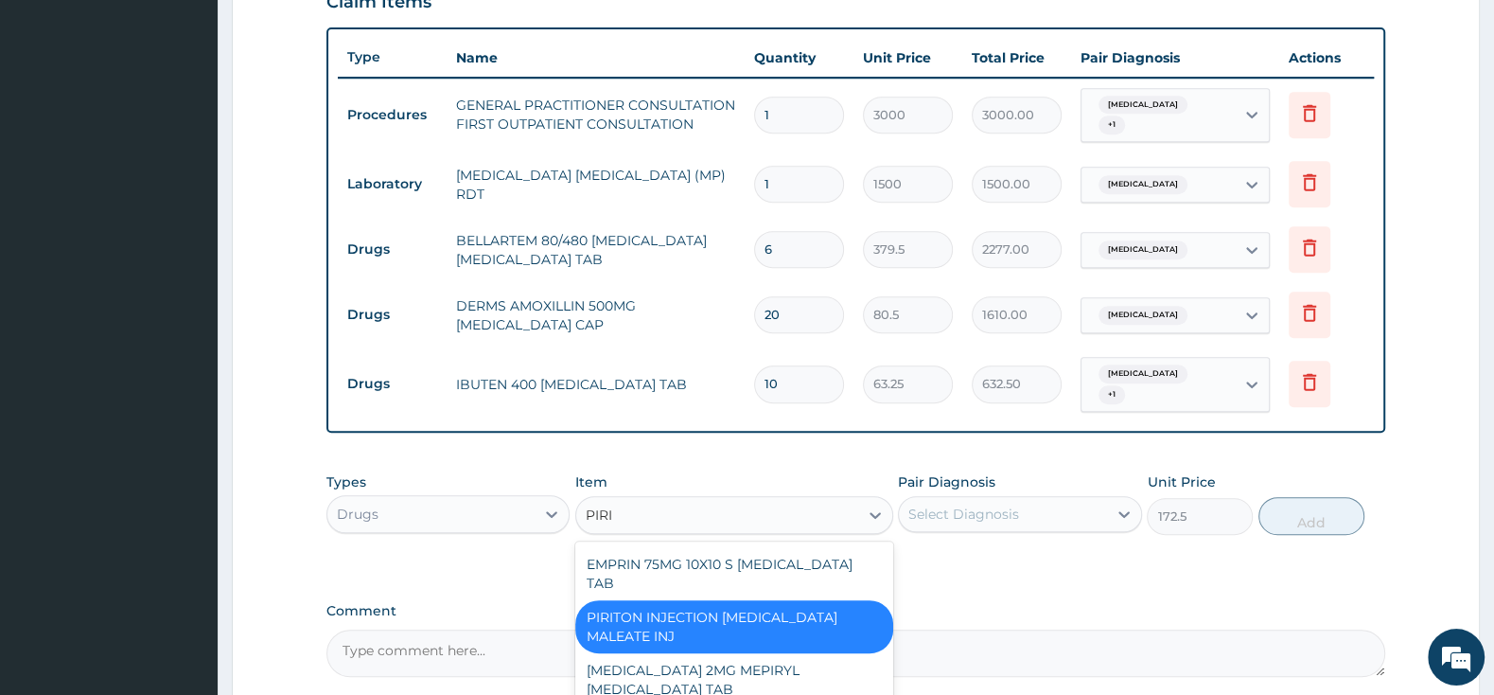
scroll to position [0, 0]
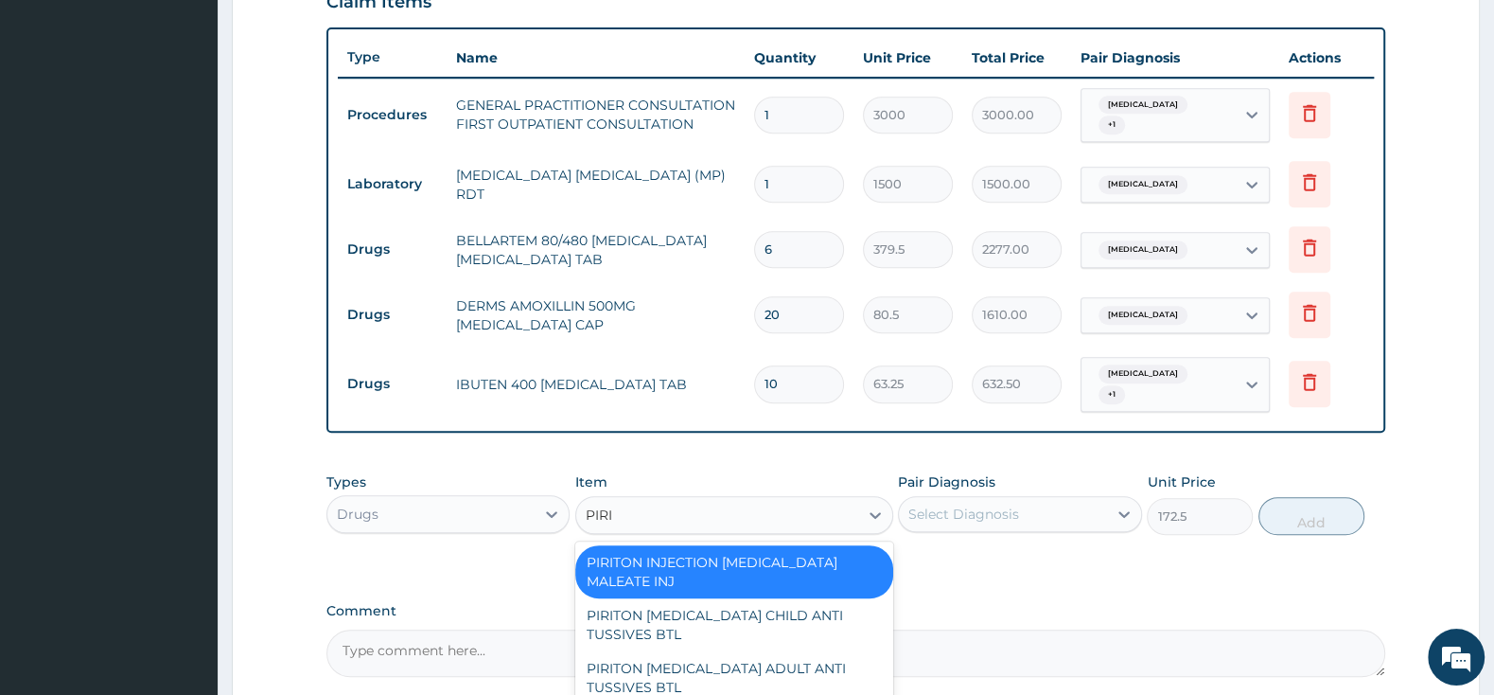
type input "PIRIT"
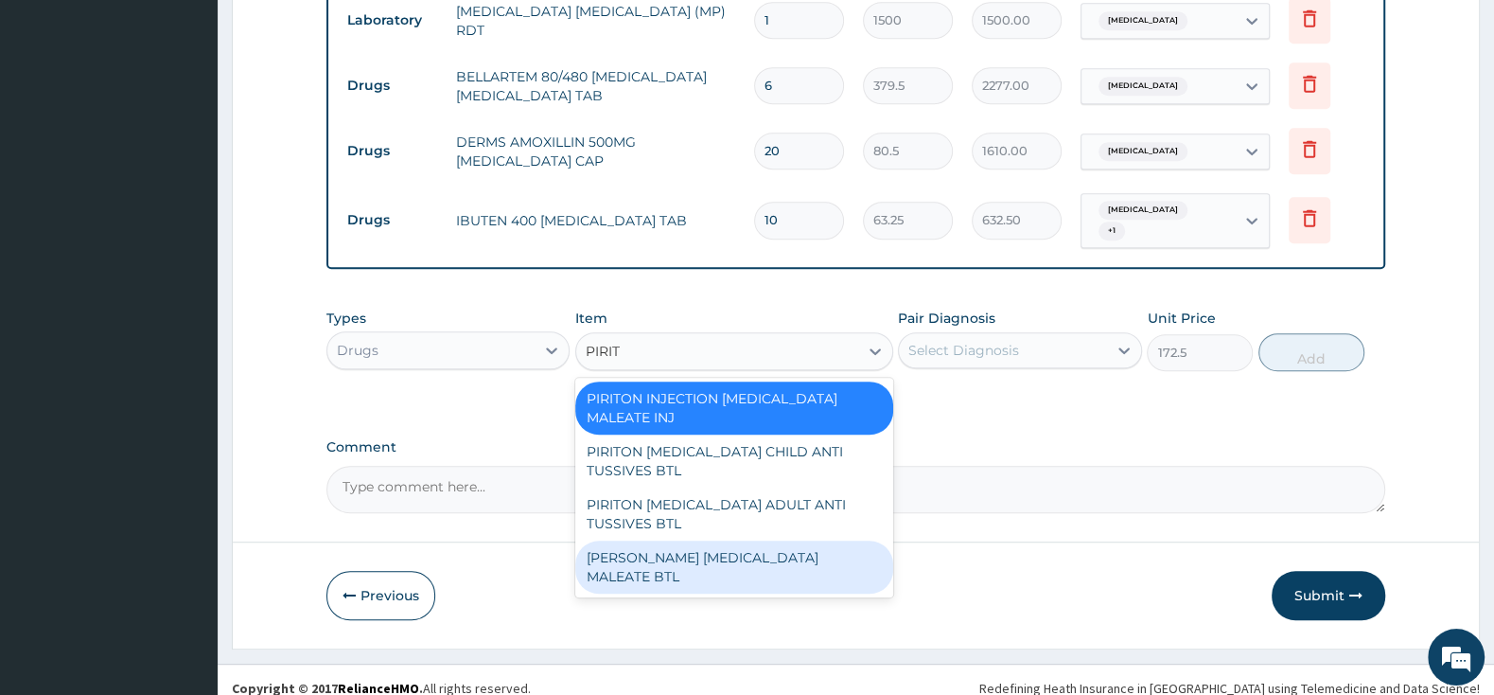
click at [703, 558] on div "[PERSON_NAME] [MEDICAL_DATA] MALEATE BTL" at bounding box center [734, 566] width 318 height 53
type input "747.5"
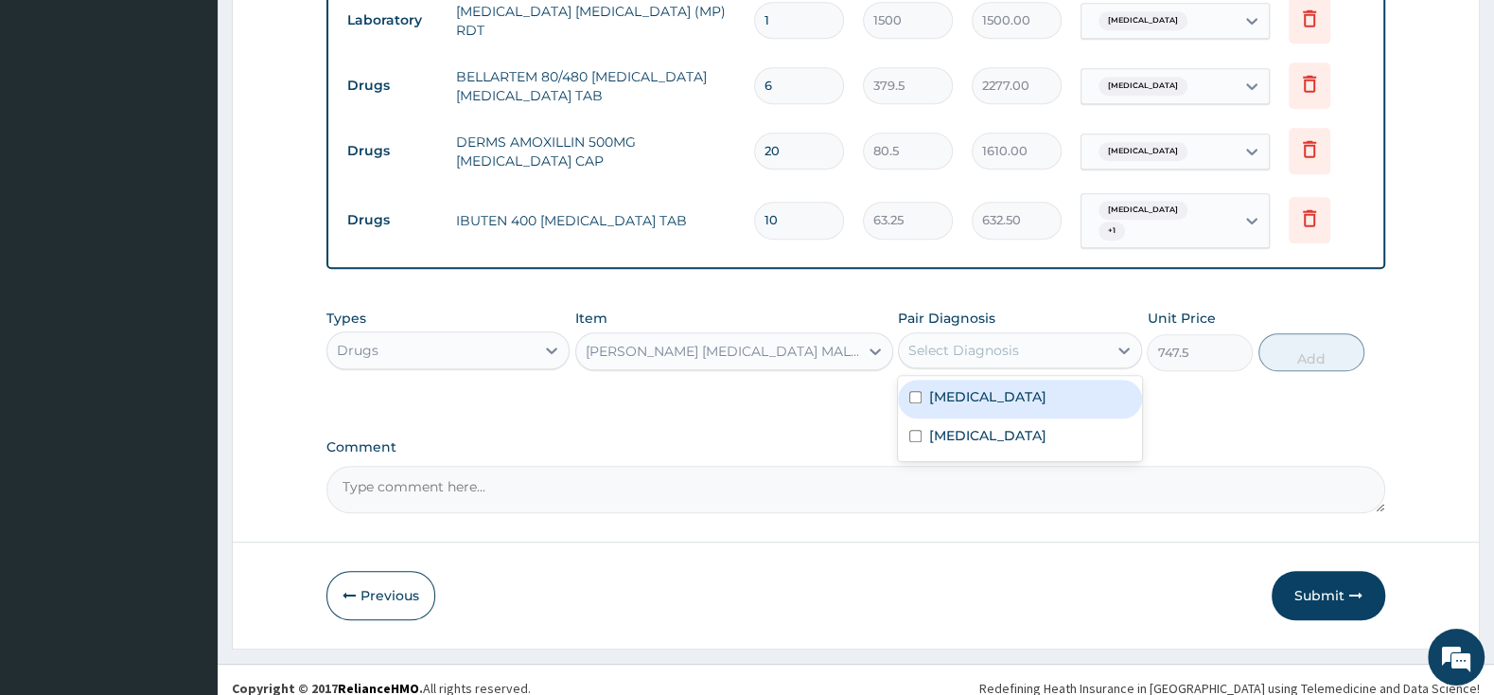
click at [984, 341] on div "Select Diagnosis" at bounding box center [964, 350] width 111 height 19
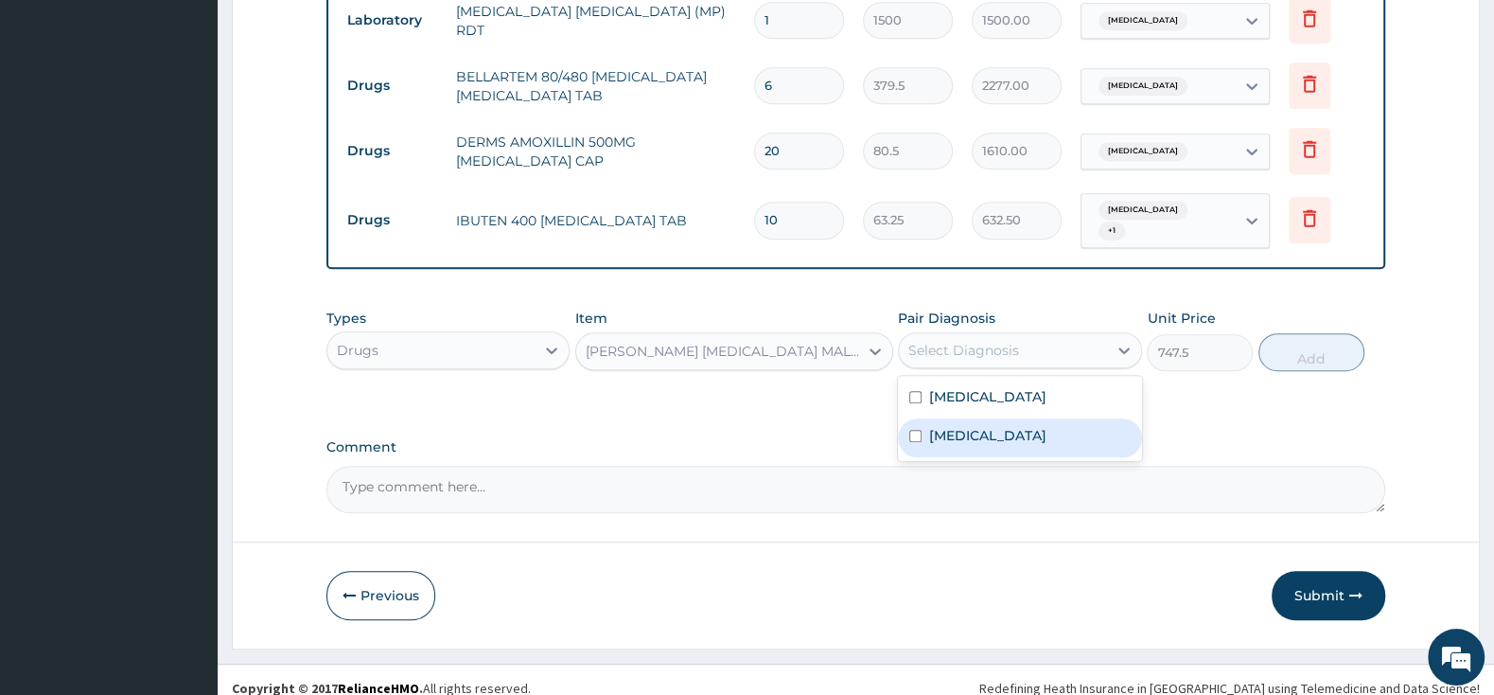
click at [916, 430] on input "checkbox" at bounding box center [915, 436] width 12 height 12
checkbox input "true"
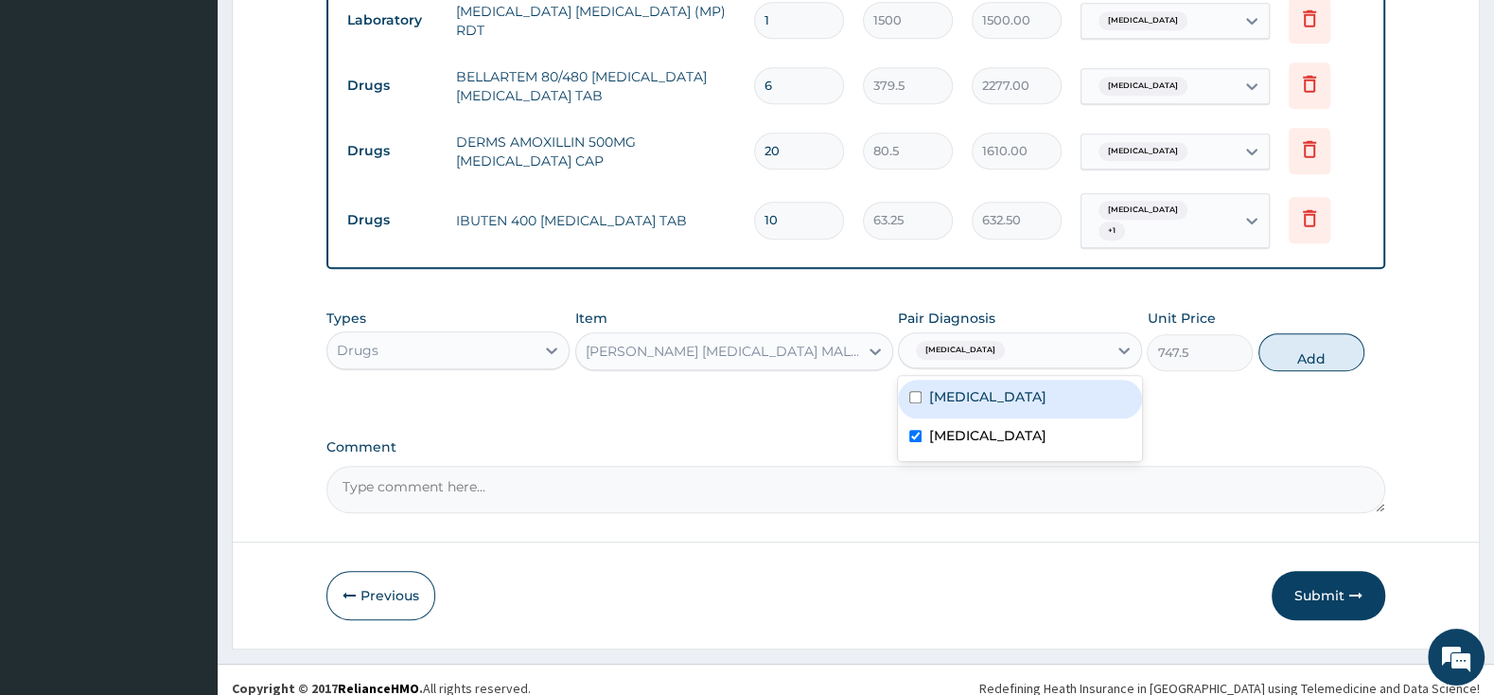
drag, startPoint x: 924, startPoint y: 375, endPoint x: 1007, endPoint y: 403, distance: 88.0
click at [926, 379] on div "[MEDICAL_DATA]" at bounding box center [1019, 398] width 243 height 39
checkbox input "true"
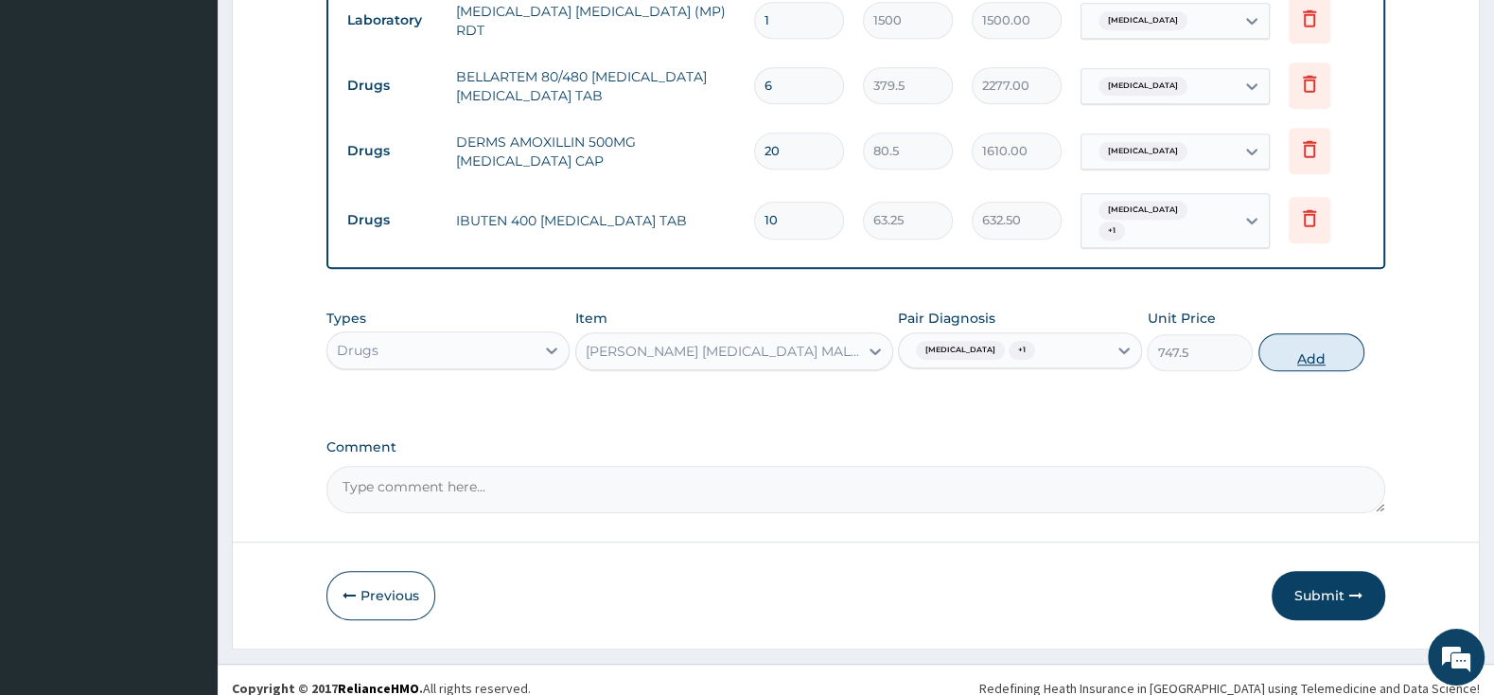
click at [1315, 333] on button "Add" at bounding box center [1312, 352] width 106 height 38
type input "0"
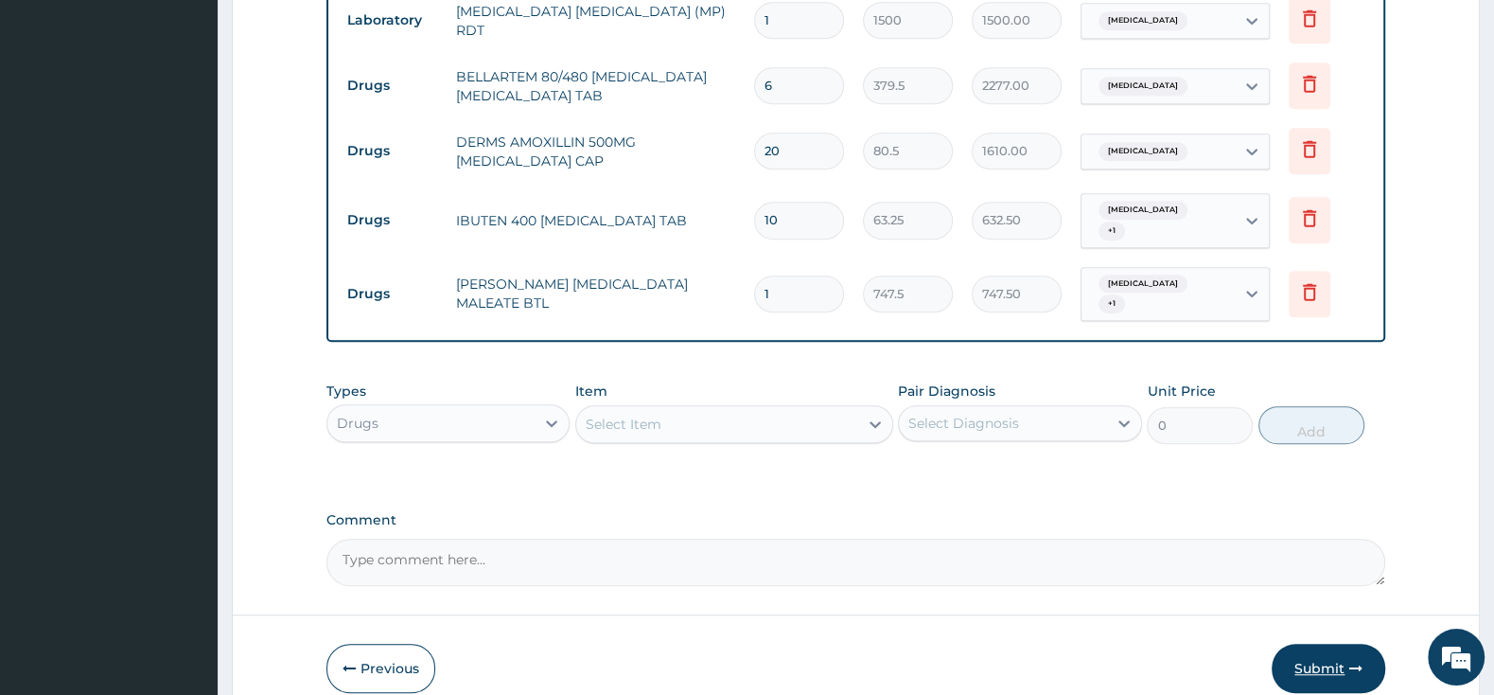
click at [1342, 644] on button "Submit" at bounding box center [1329, 668] width 114 height 49
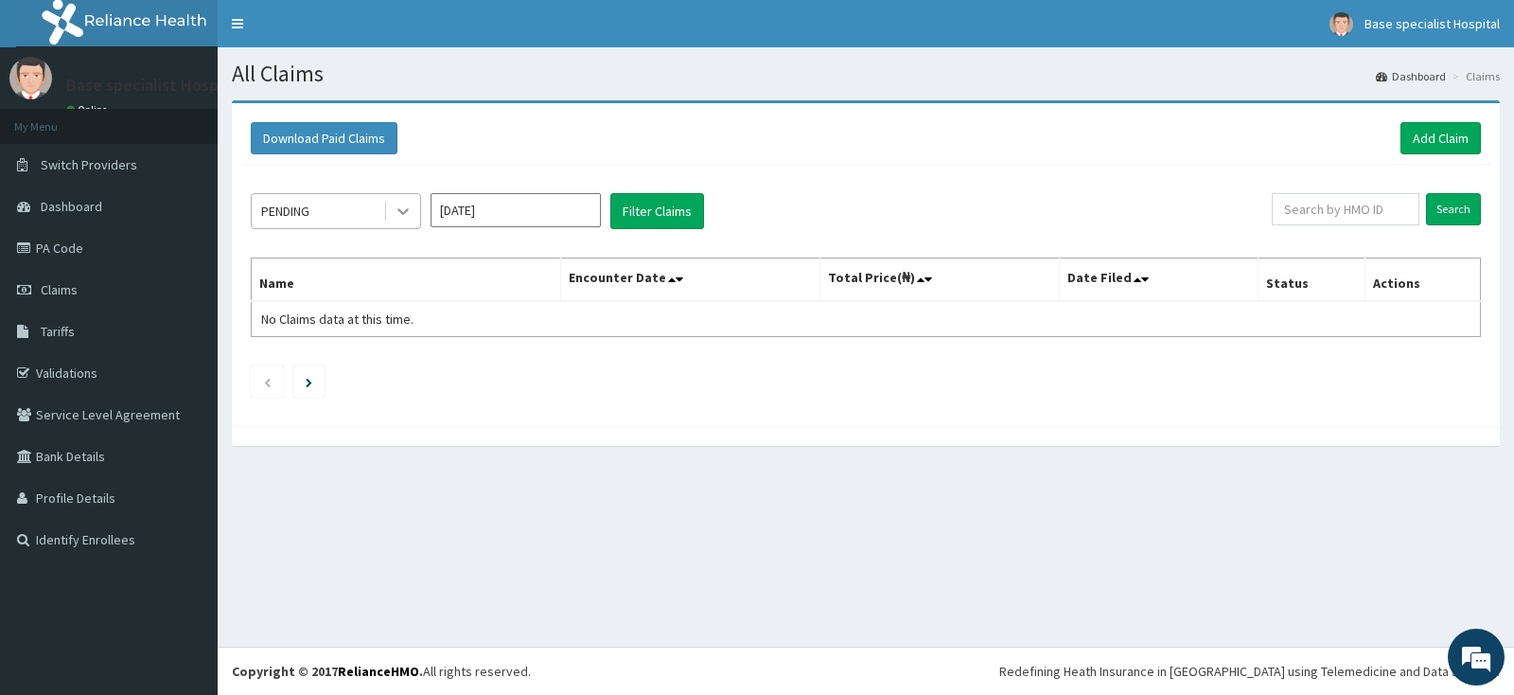
click at [401, 218] on icon at bounding box center [403, 211] width 19 height 19
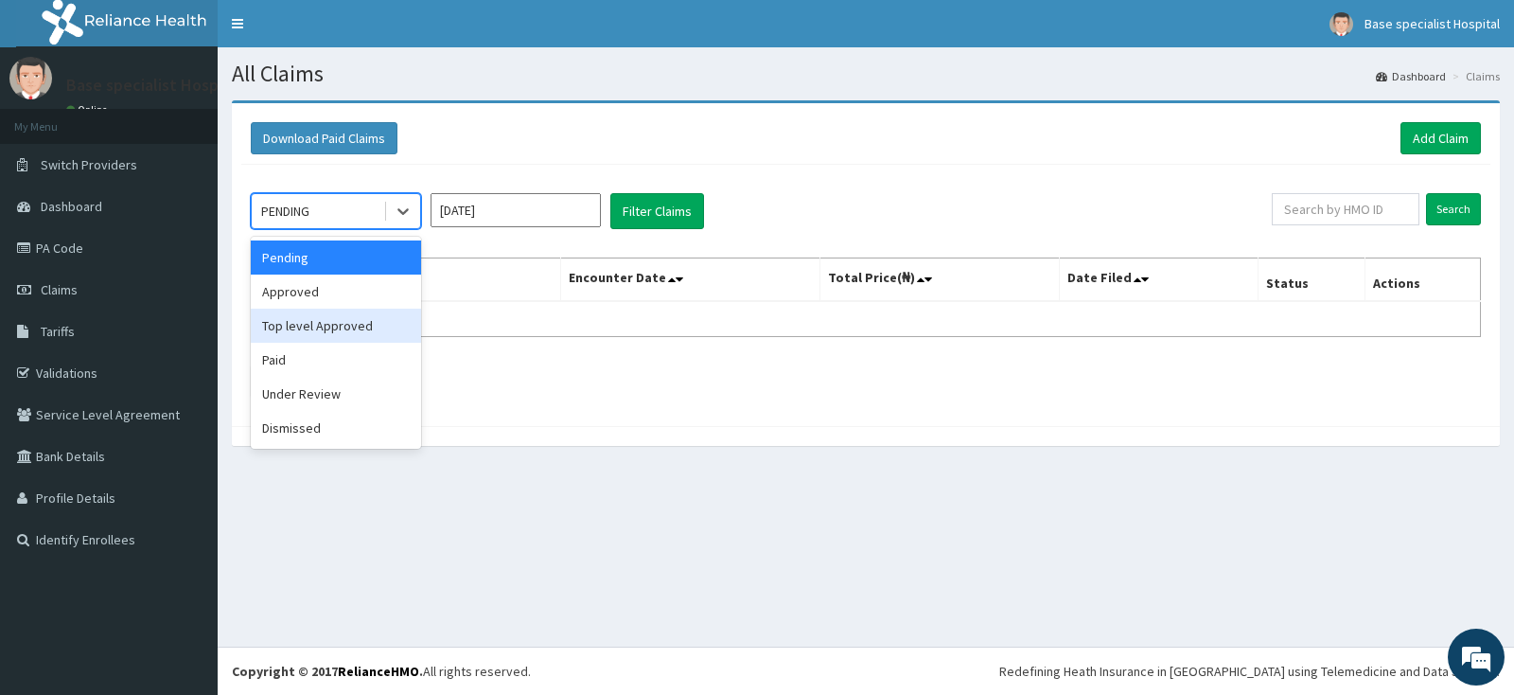
click at [375, 327] on div "Top level Approved" at bounding box center [336, 326] width 170 height 34
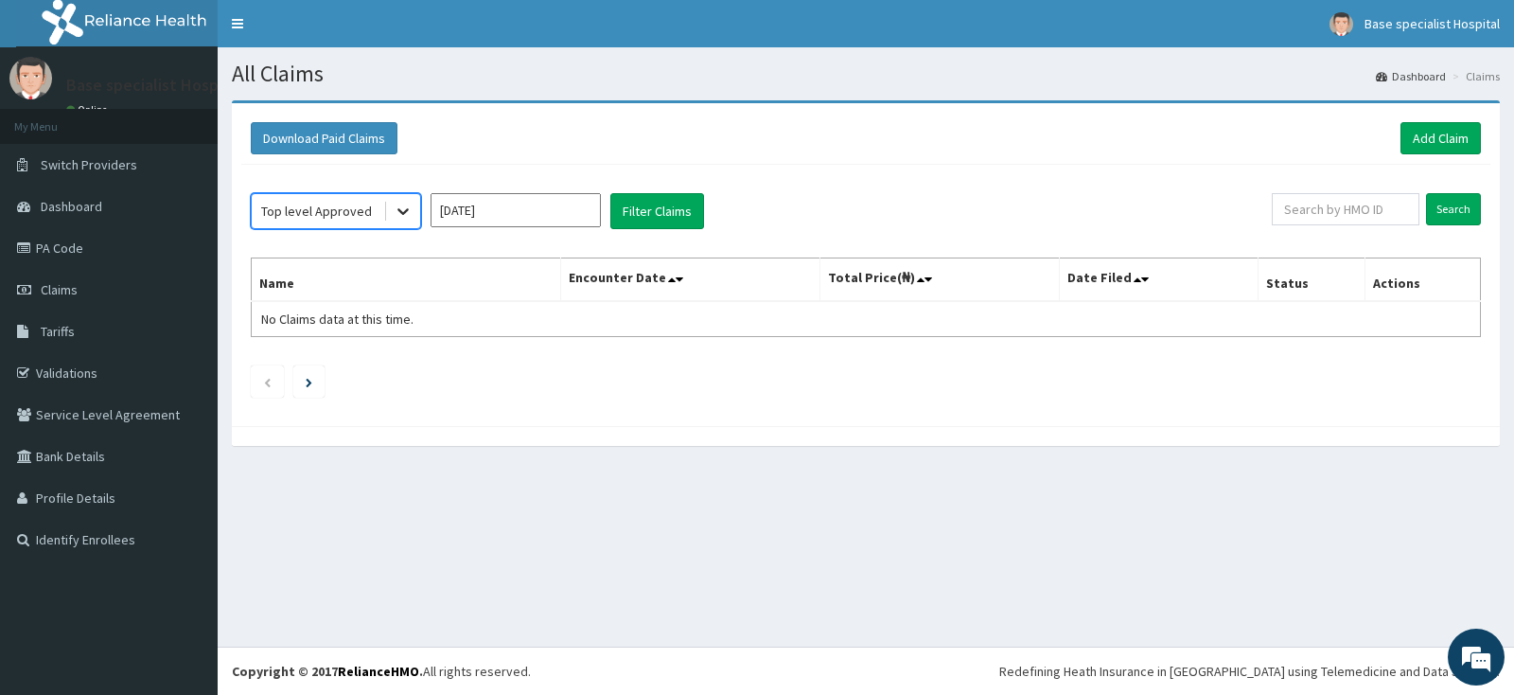
click at [397, 206] on icon at bounding box center [403, 211] width 19 height 19
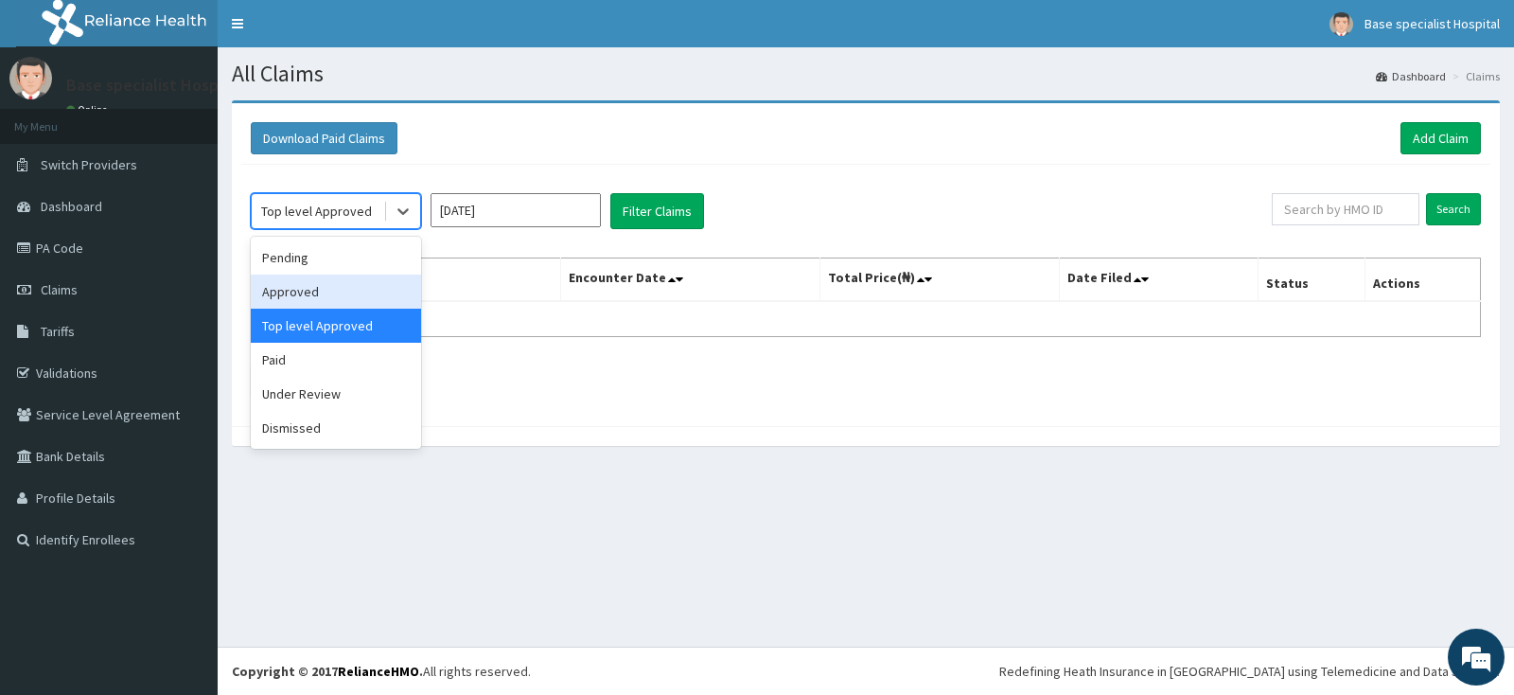
click at [344, 298] on div "Approved" at bounding box center [336, 291] width 170 height 34
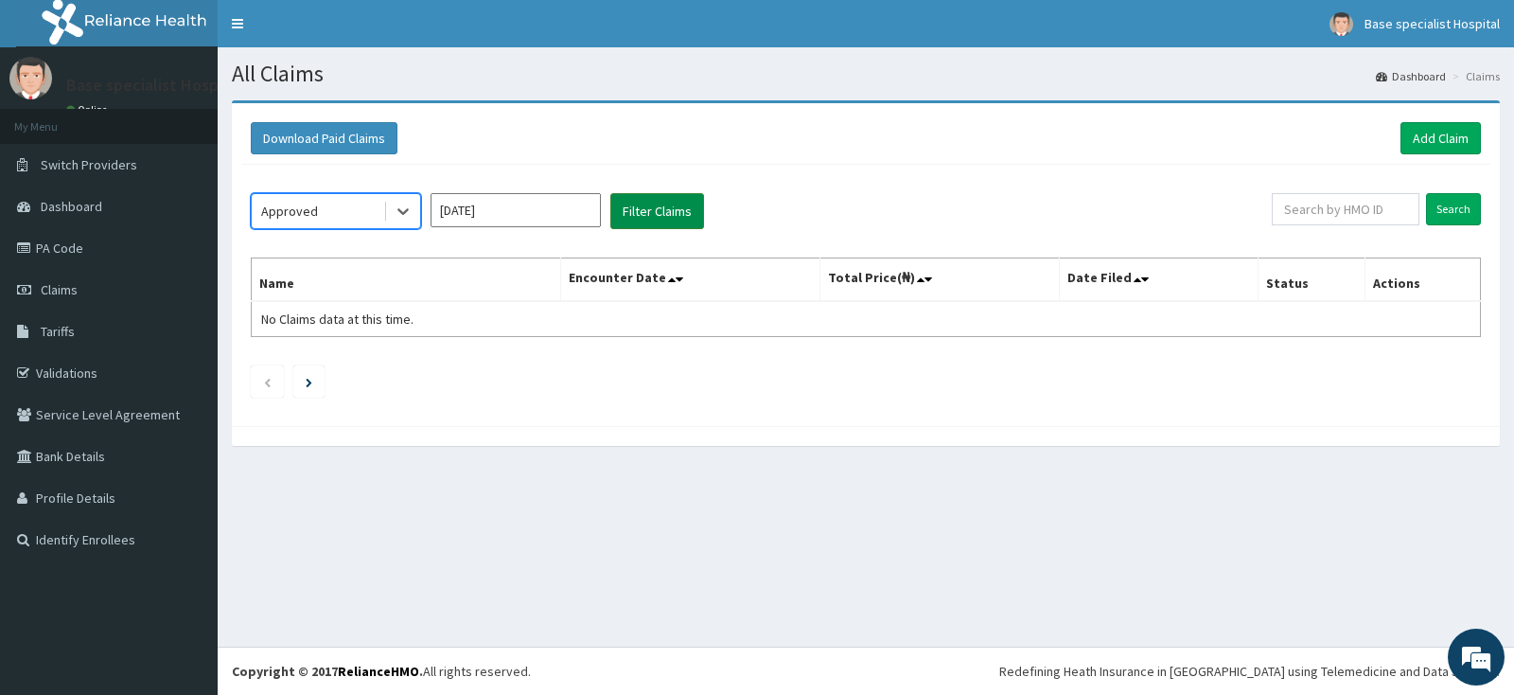
click at [651, 203] on button "Filter Claims" at bounding box center [657, 211] width 94 height 36
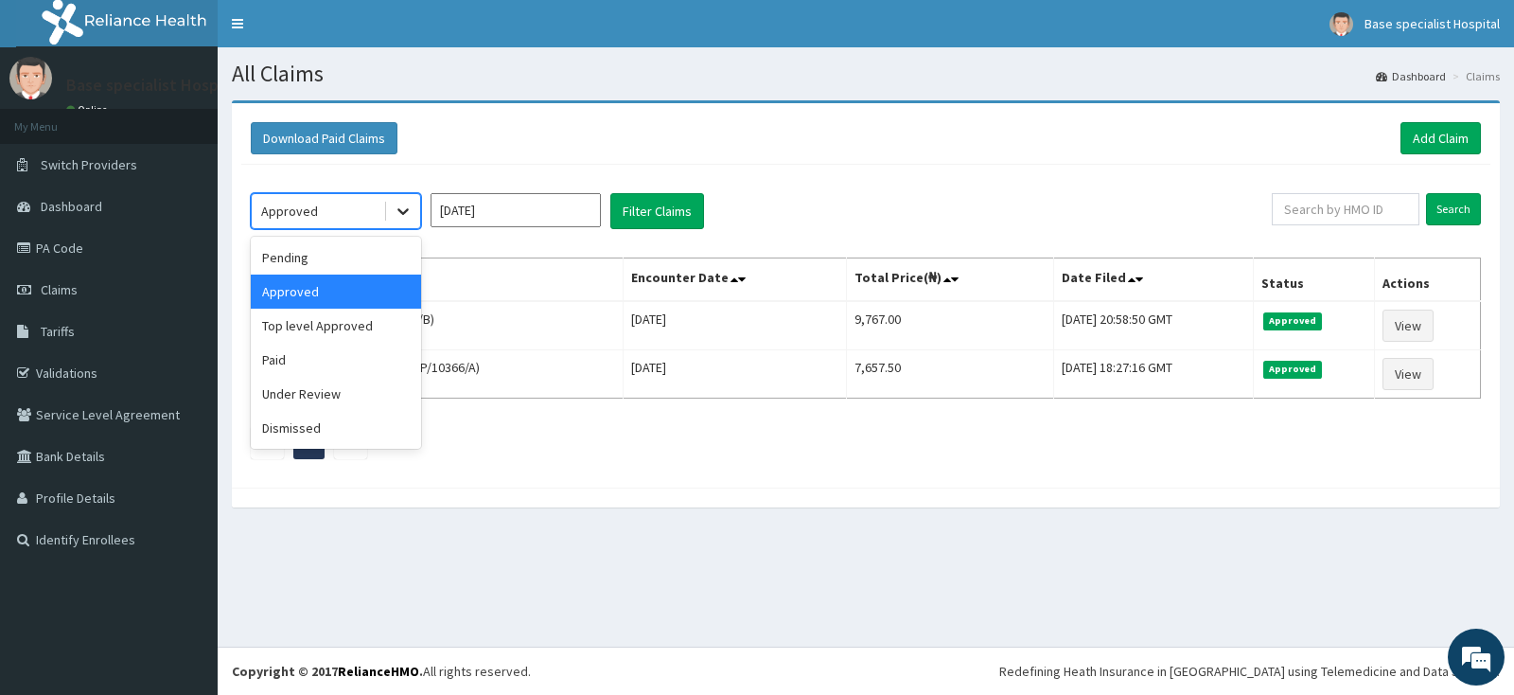
click at [397, 204] on icon at bounding box center [403, 211] width 19 height 19
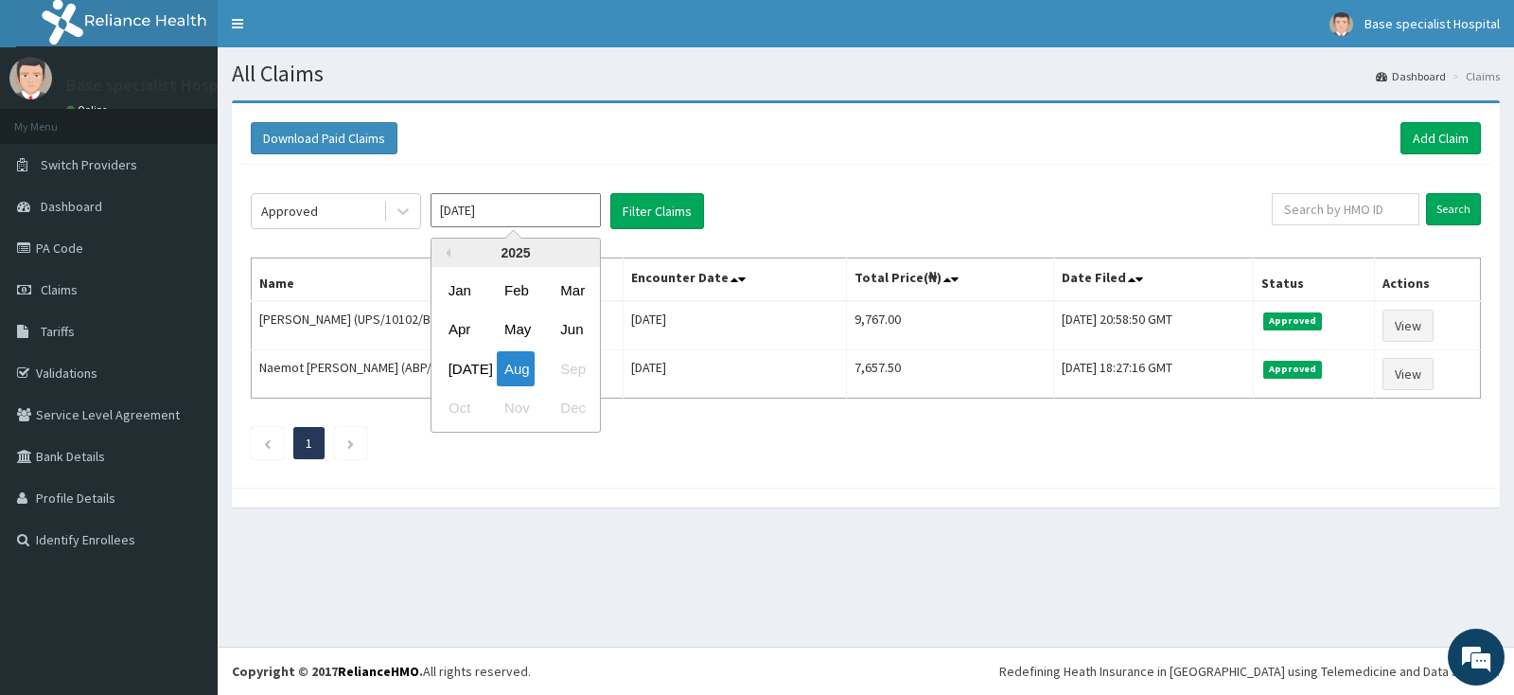
click at [563, 218] on input "[DATE]" at bounding box center [516, 210] width 170 height 34
click at [468, 368] on div "Jul" at bounding box center [460, 368] width 38 height 35
drag, startPoint x: 687, startPoint y: 187, endPoint x: 704, endPoint y: 180, distance: 18.6
click at [704, 180] on div "Approved Jul 2025 Filter Claims Search Name Encounter Date Total Price(₦) Date …" at bounding box center [865, 321] width 1249 height 313
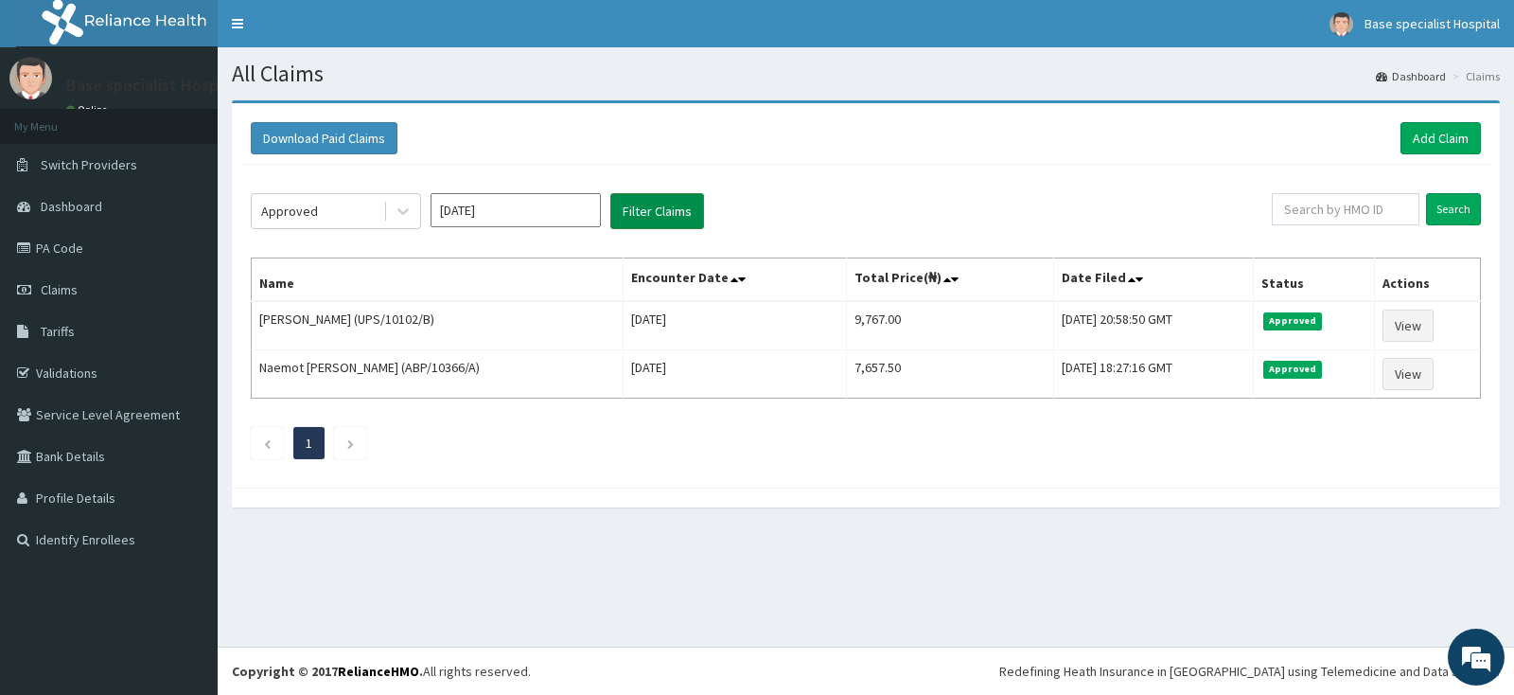
click at [682, 204] on button "Filter Claims" at bounding box center [657, 211] width 94 height 36
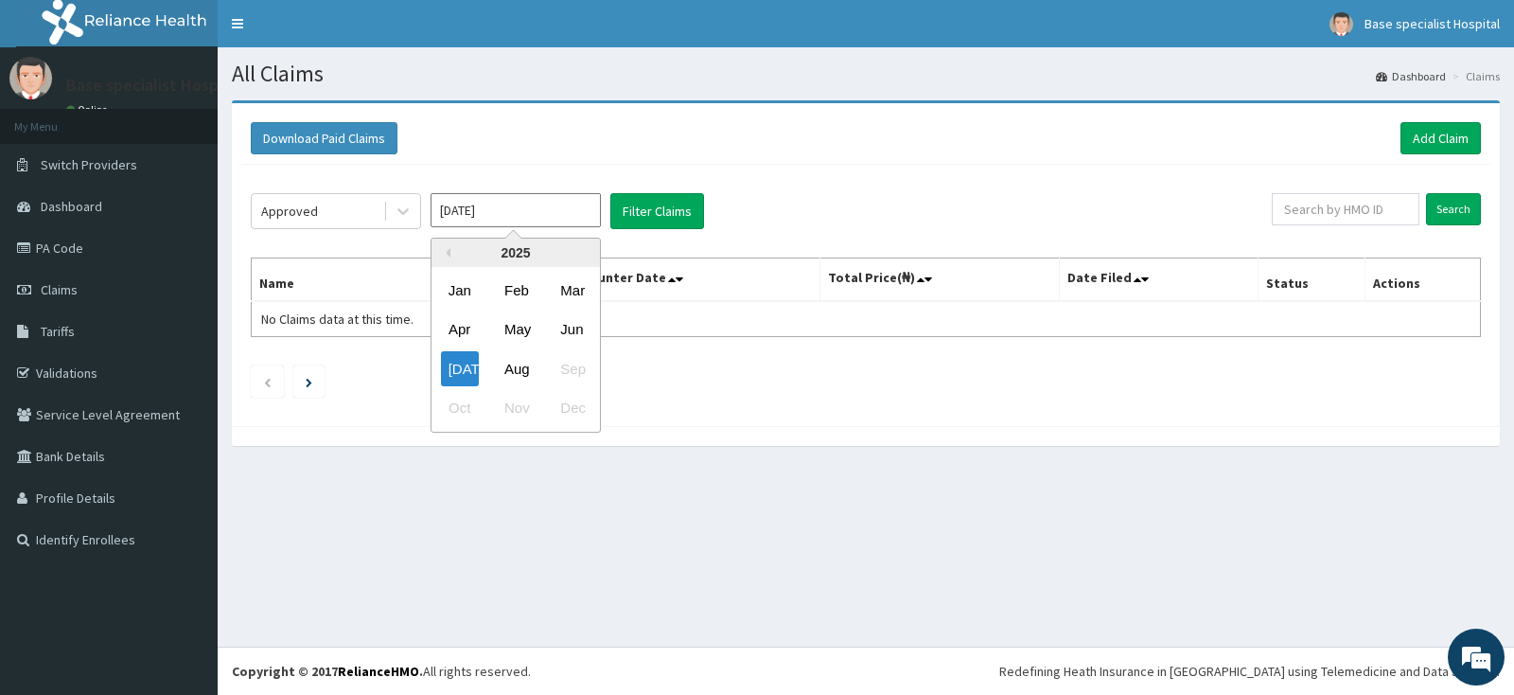
click at [492, 209] on input "Jul 2025" at bounding box center [516, 210] width 170 height 34
click at [528, 378] on div "Aug" at bounding box center [516, 368] width 38 height 35
type input "Aug 2025"
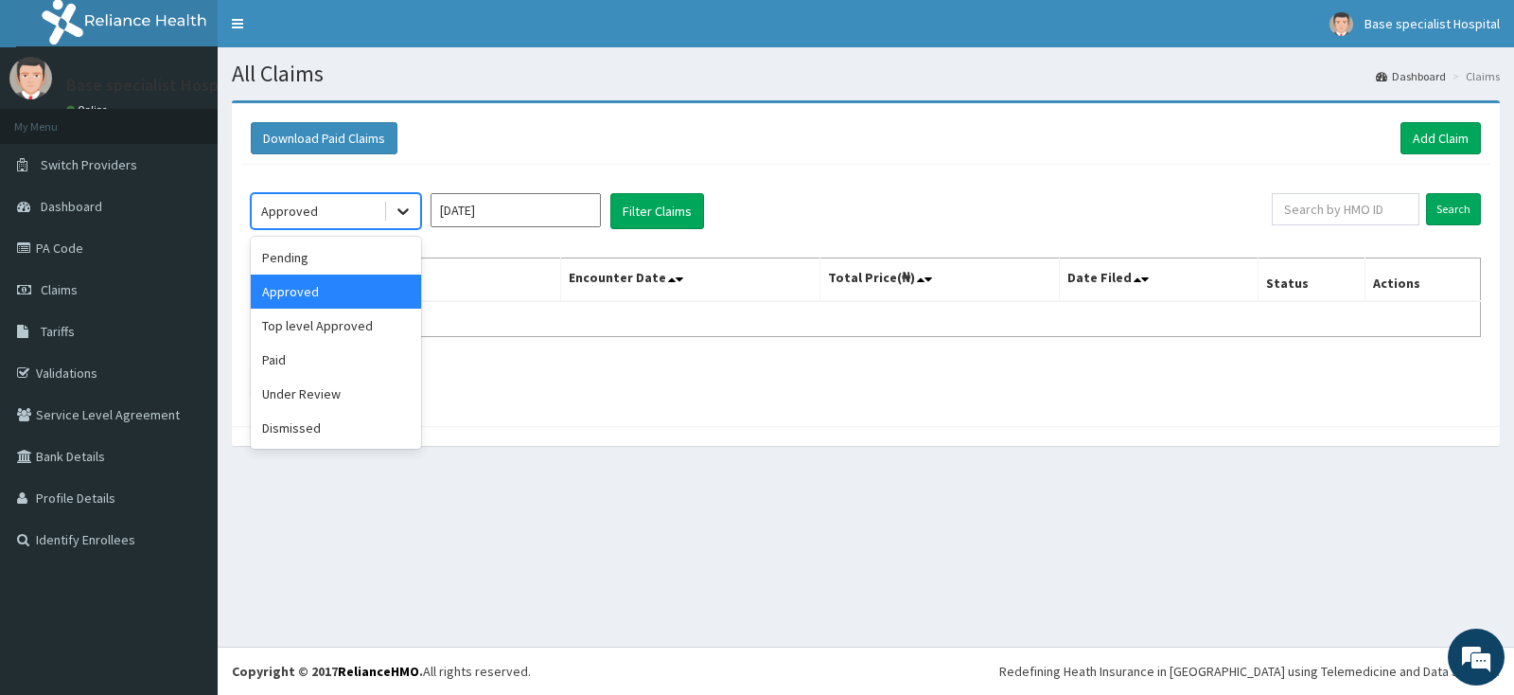
click at [405, 203] on div at bounding box center [403, 211] width 34 height 34
click at [373, 318] on div "Top level Approved" at bounding box center [336, 326] width 170 height 34
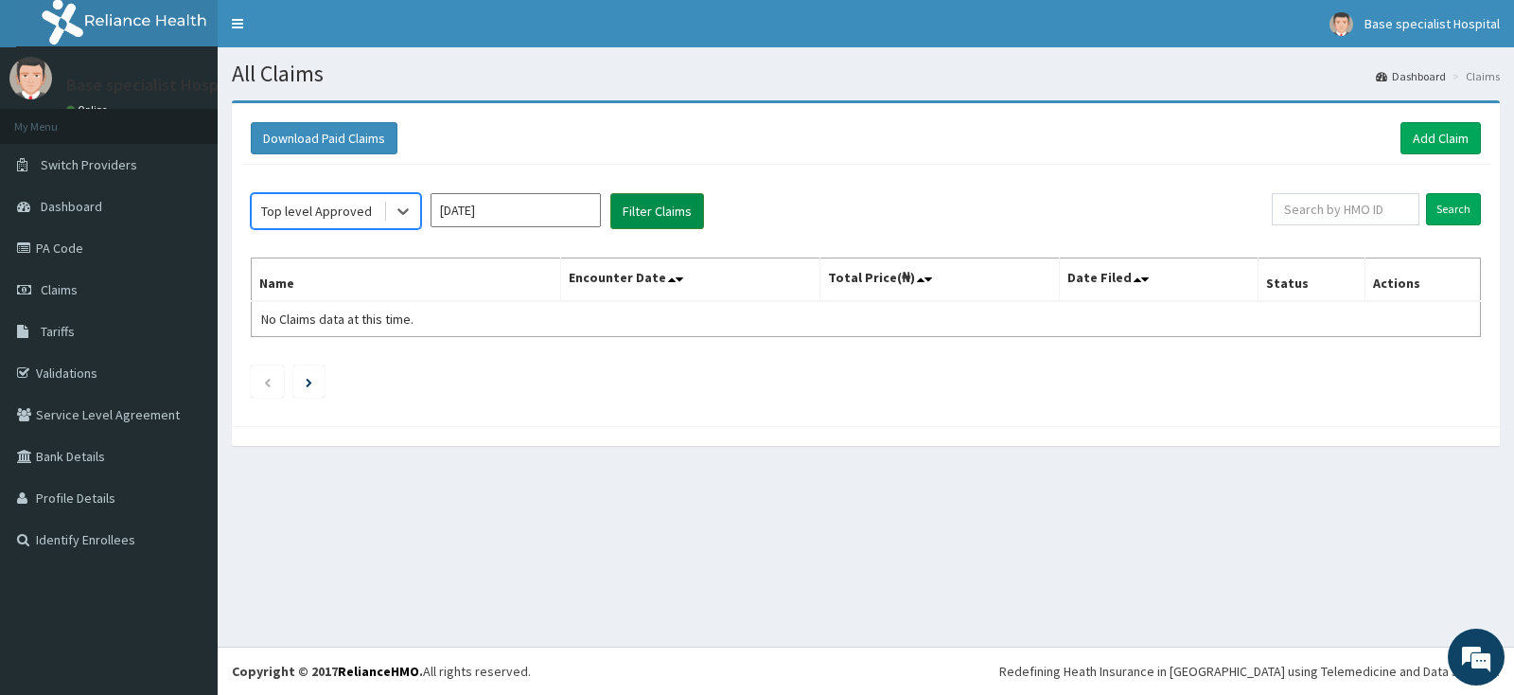
click at [667, 208] on button "Filter Claims" at bounding box center [657, 211] width 94 height 36
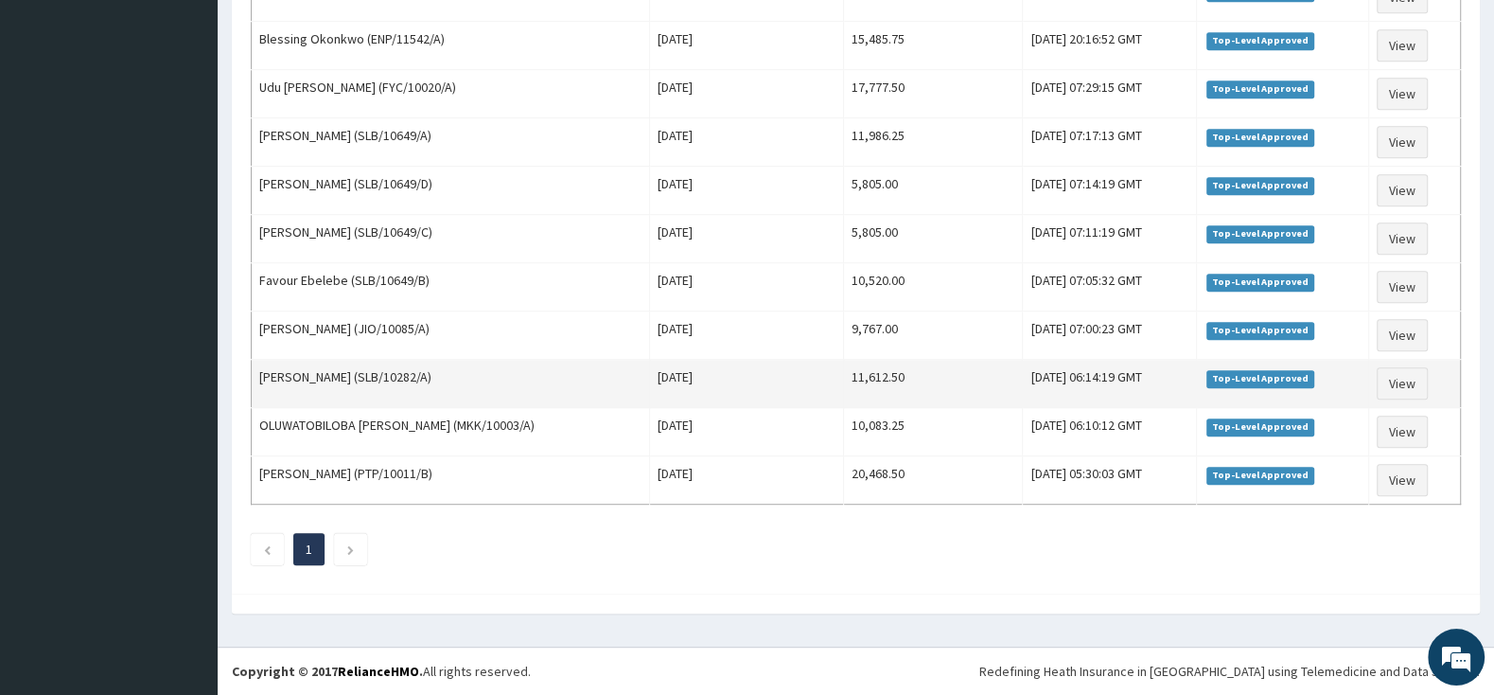
scroll to position [431, 0]
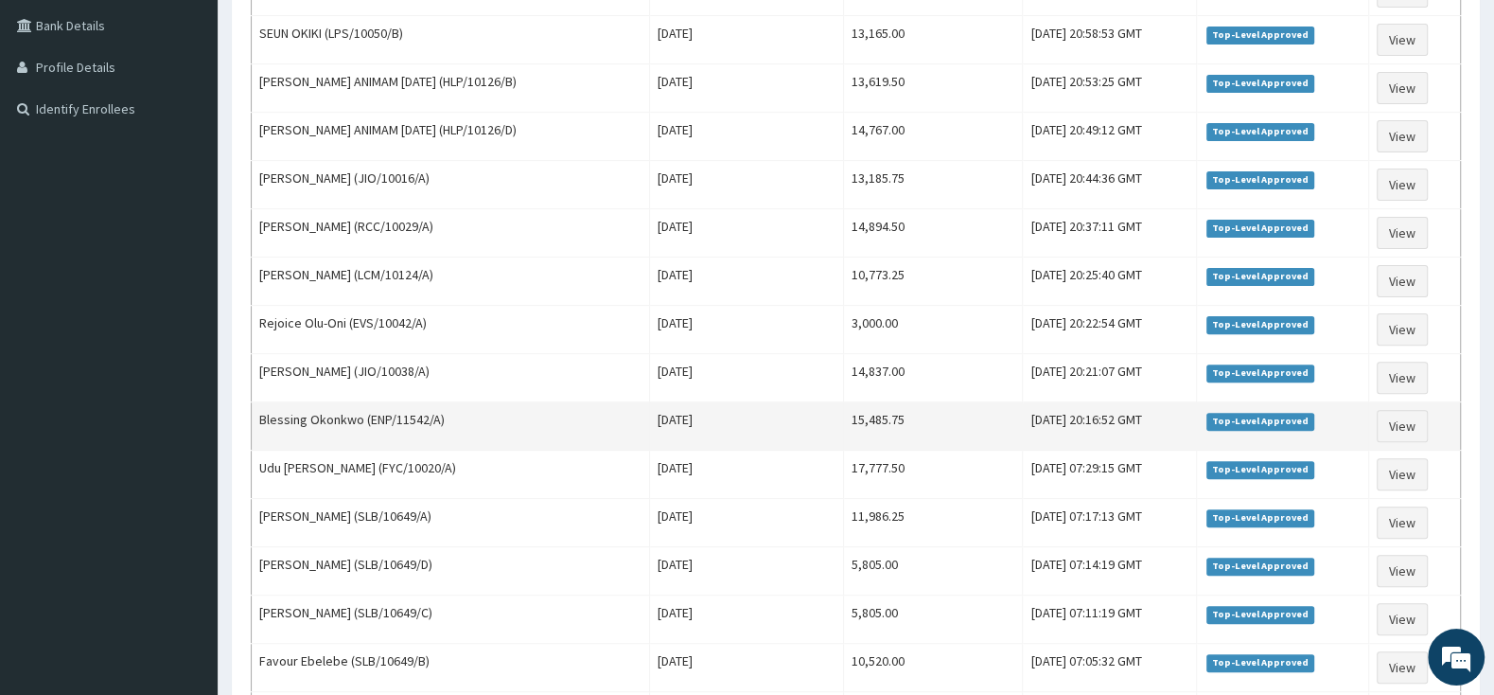
click at [490, 424] on td "Blessing Okonkwo (ENP/11542/A)" at bounding box center [451, 426] width 398 height 48
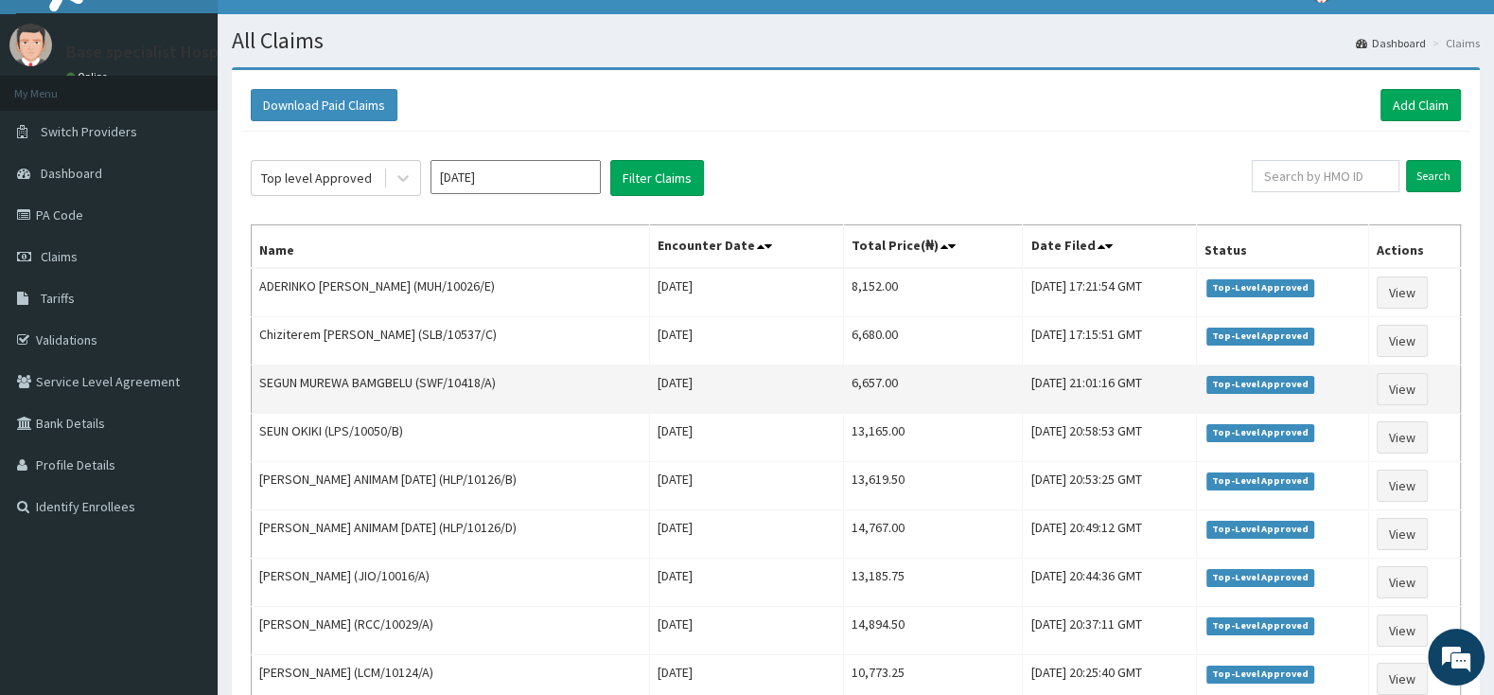
scroll to position [0, 0]
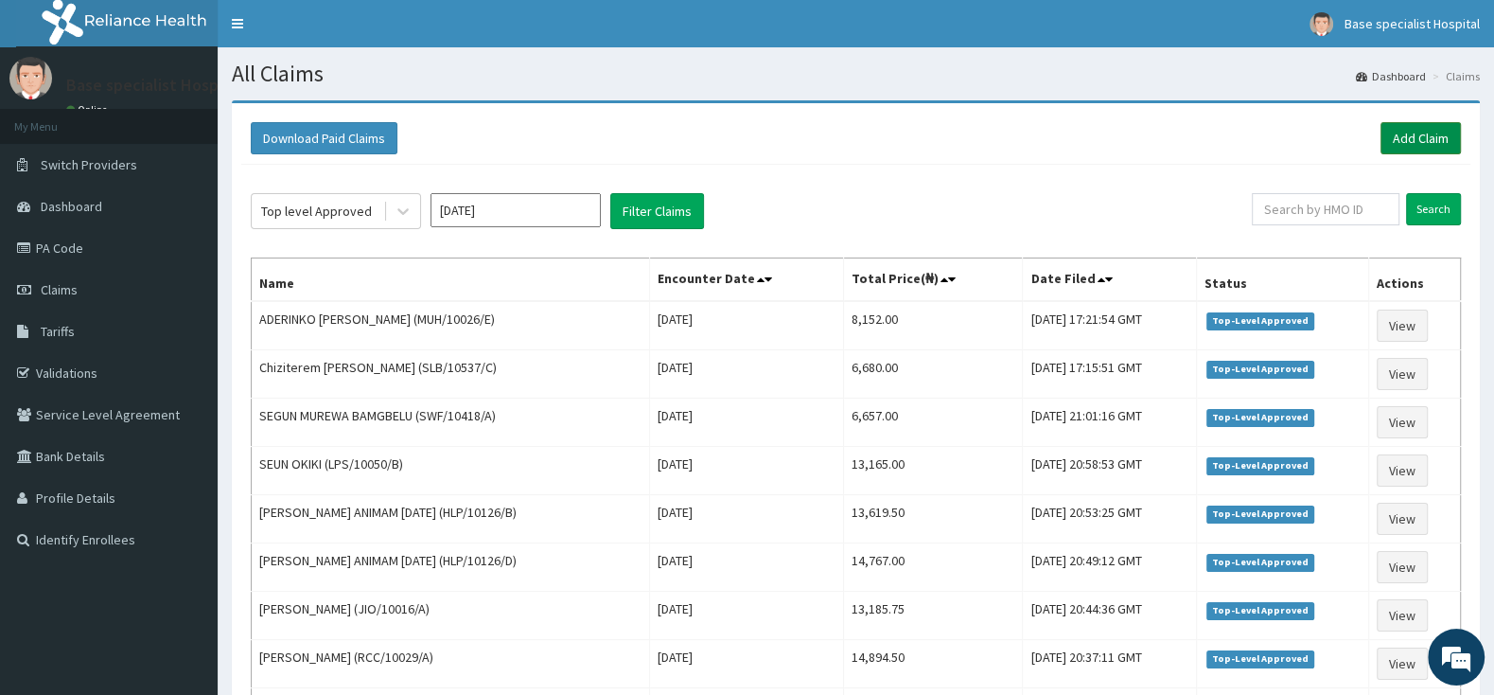
click at [1401, 133] on link "Add Claim" at bounding box center [1421, 138] width 80 height 32
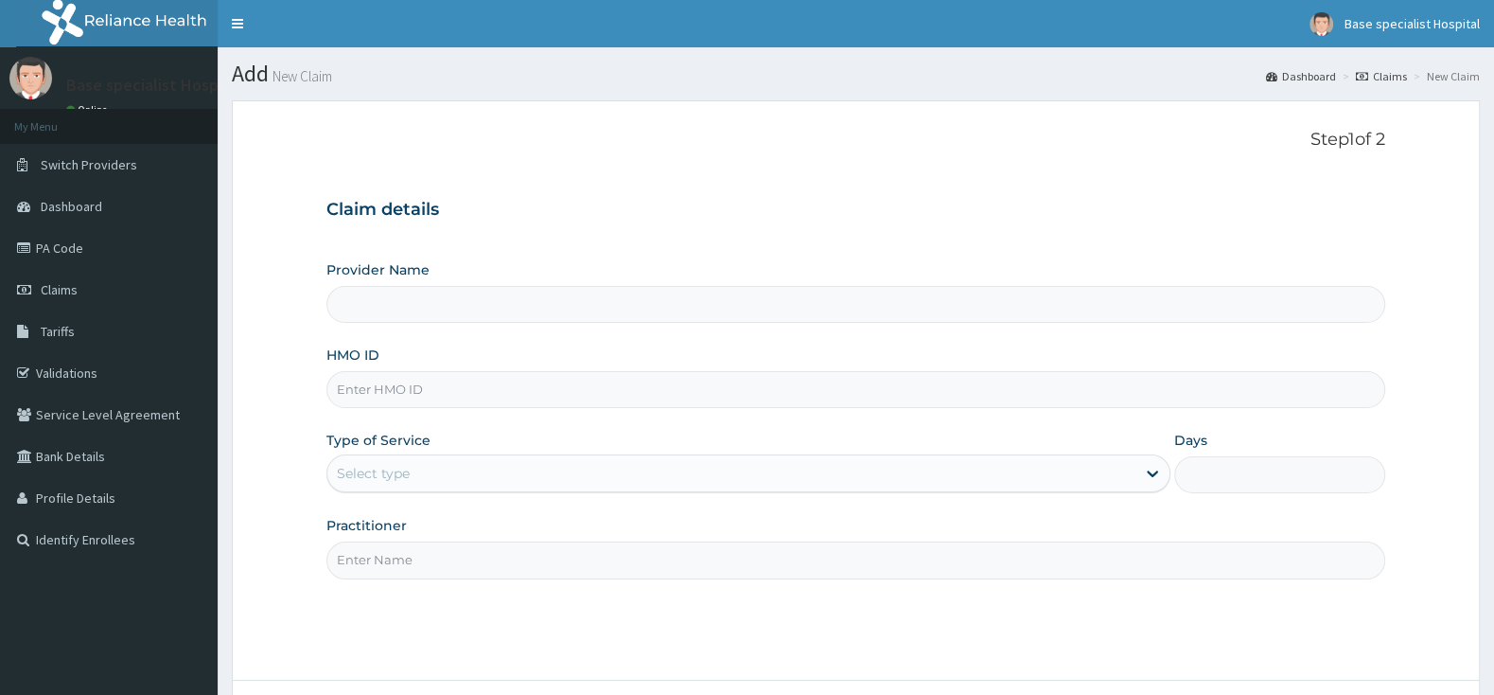
type input "Base Specialist Hospital"
paste input "UPS/10102/C"
type input "UPS/10102/C"
click at [384, 481] on div "Select type" at bounding box center [373, 473] width 73 height 19
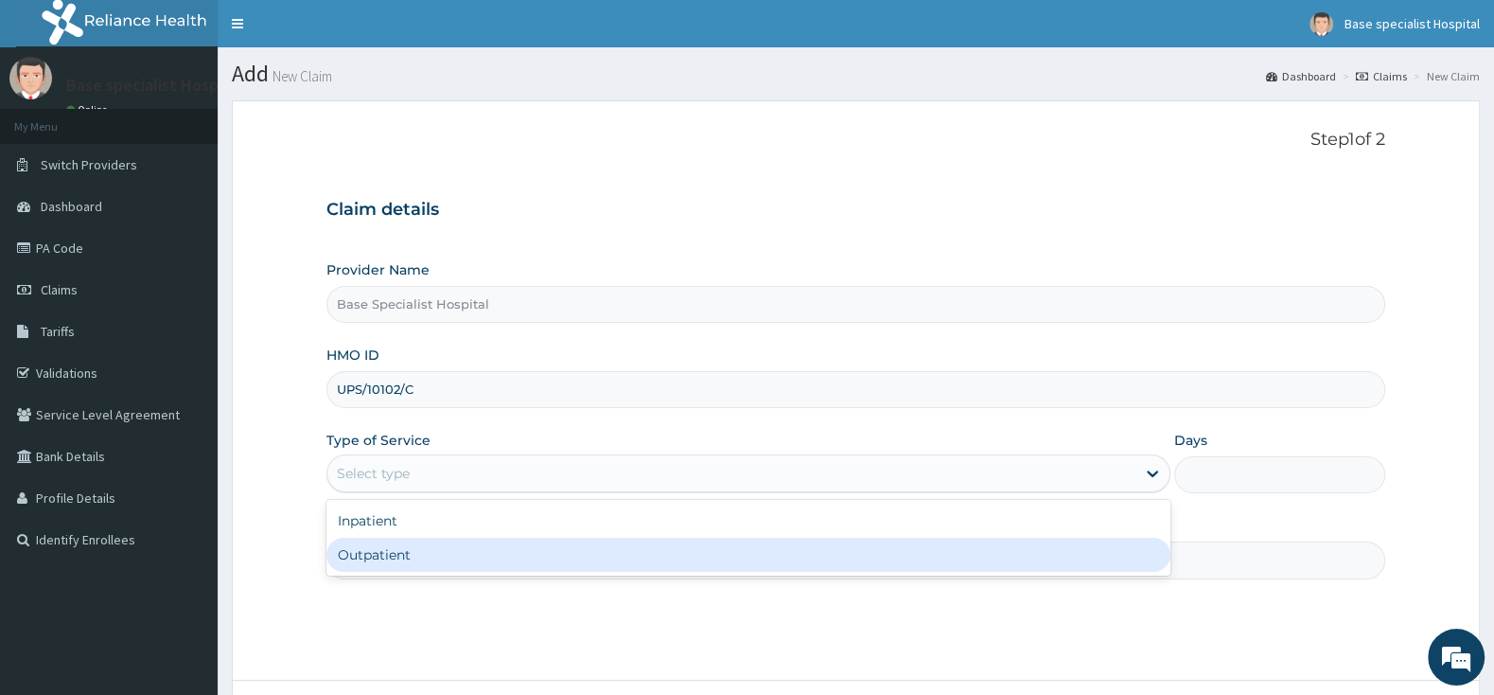
click at [391, 563] on div "Outpatient" at bounding box center [748, 555] width 844 height 34
type input "1"
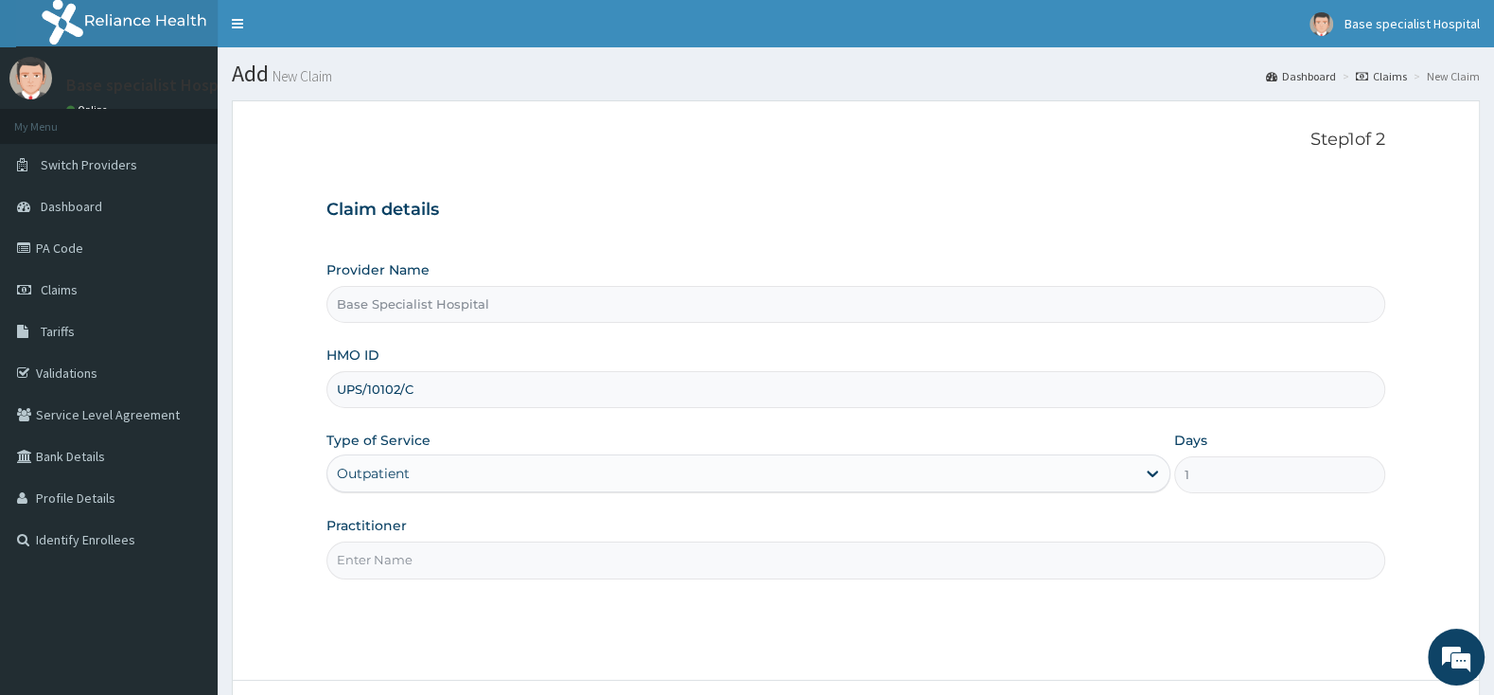
click at [387, 557] on input "Practitioner" at bounding box center [855, 559] width 1059 height 37
type input "ADE"
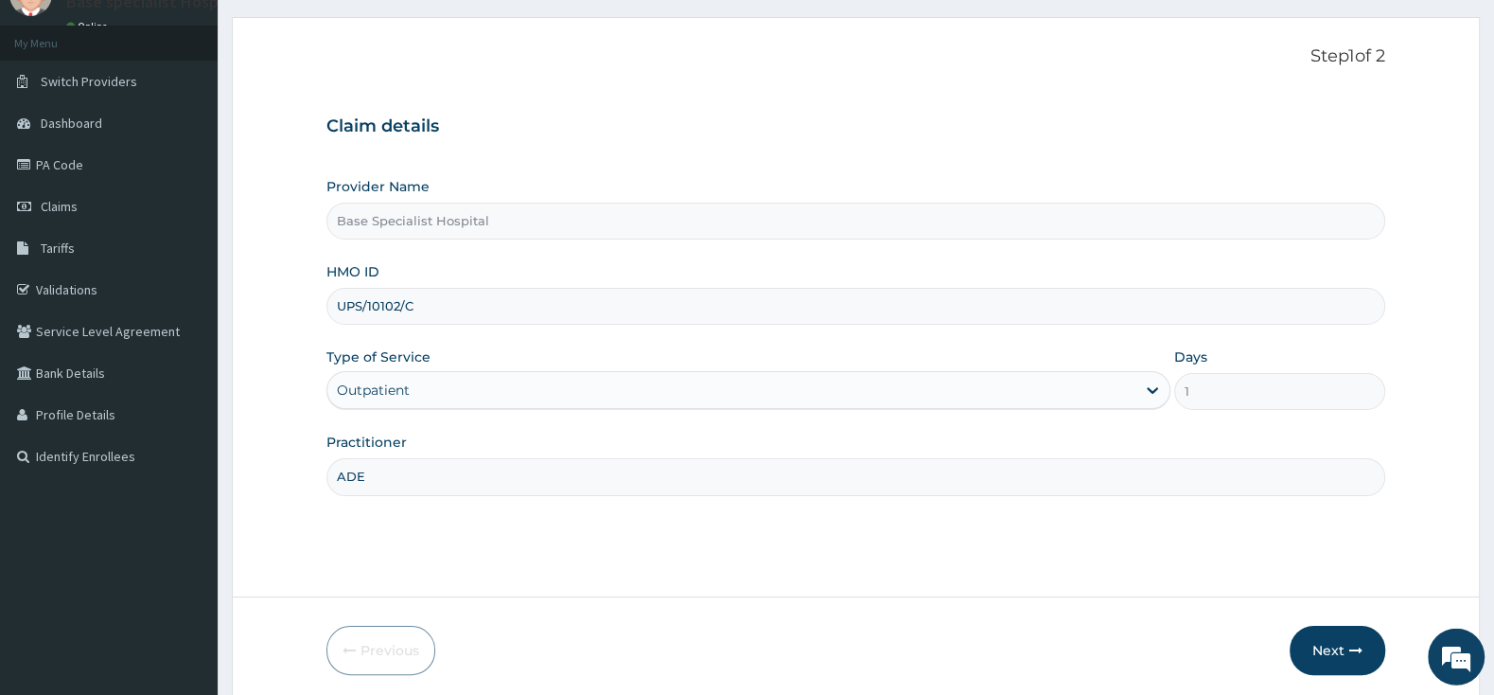
scroll to position [156, 0]
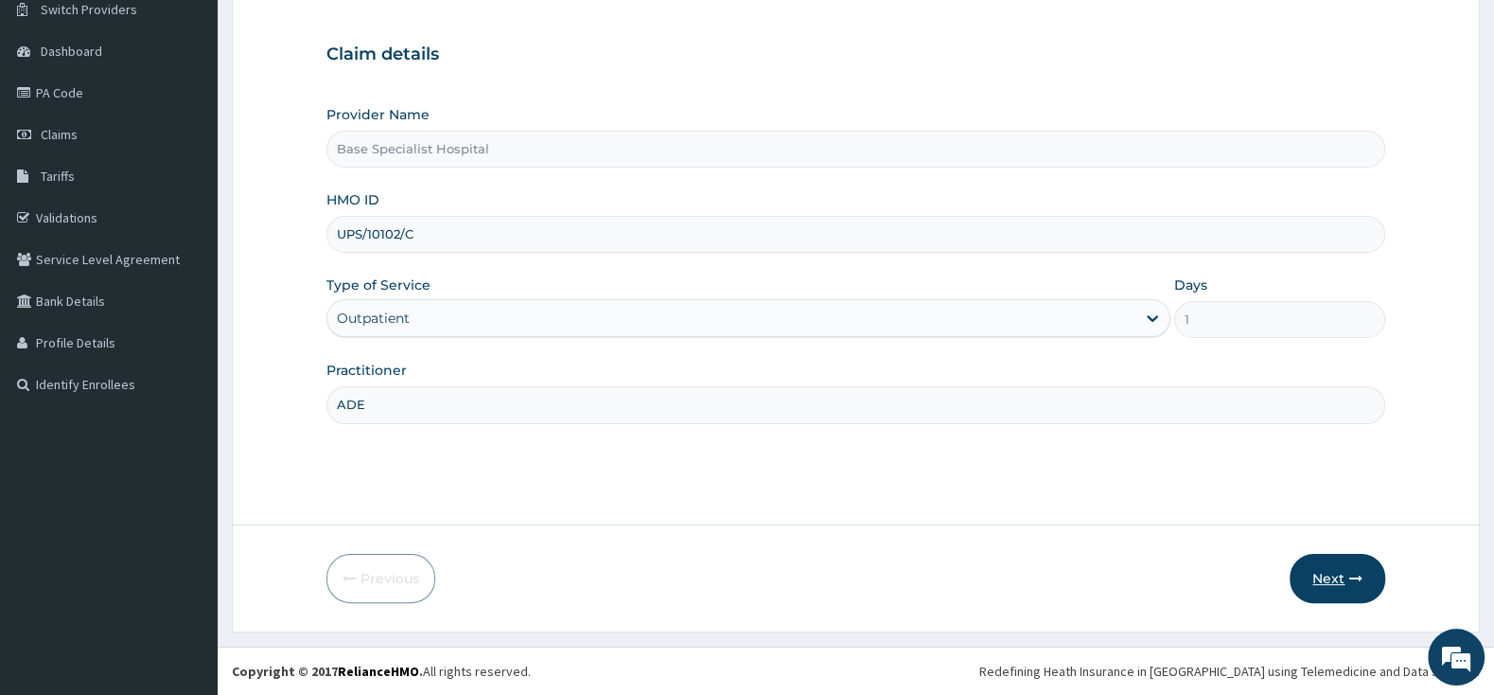
click at [1331, 575] on button "Next" at bounding box center [1338, 578] width 96 height 49
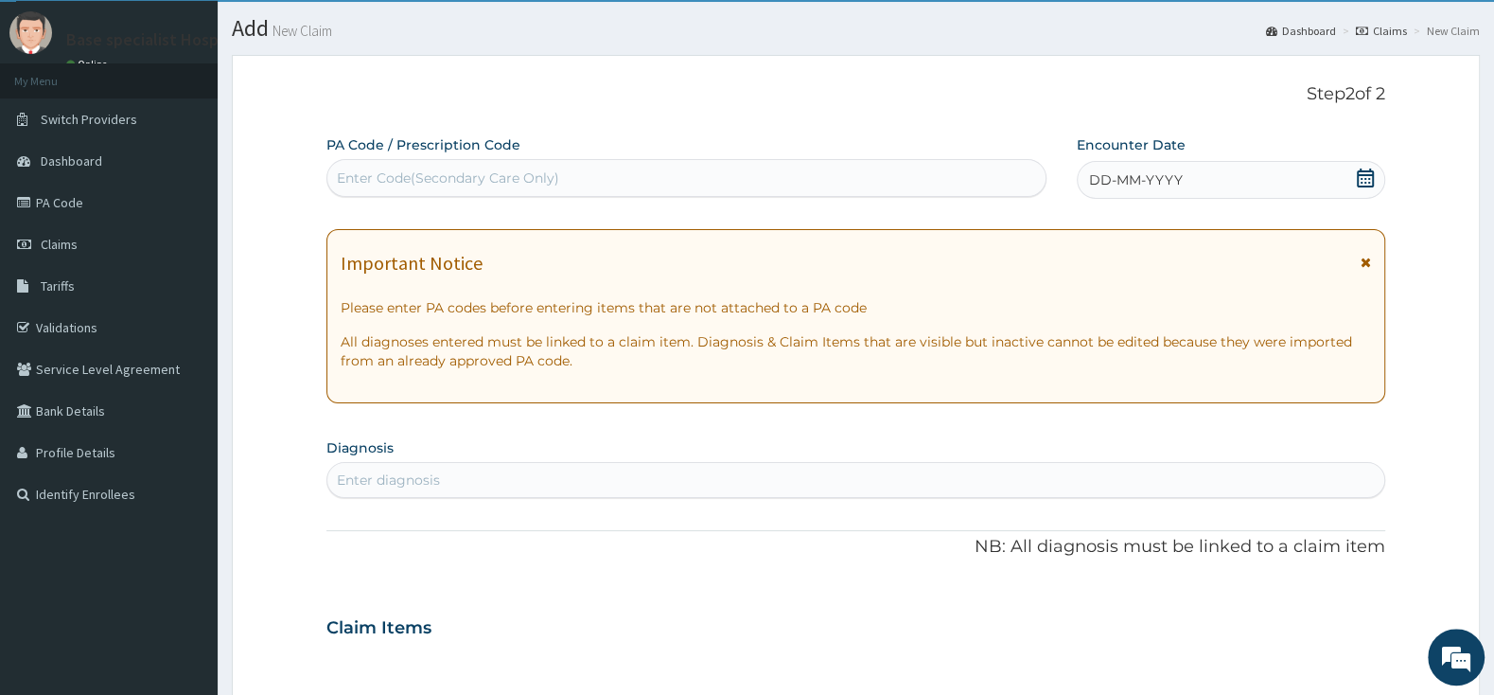
scroll to position [0, 0]
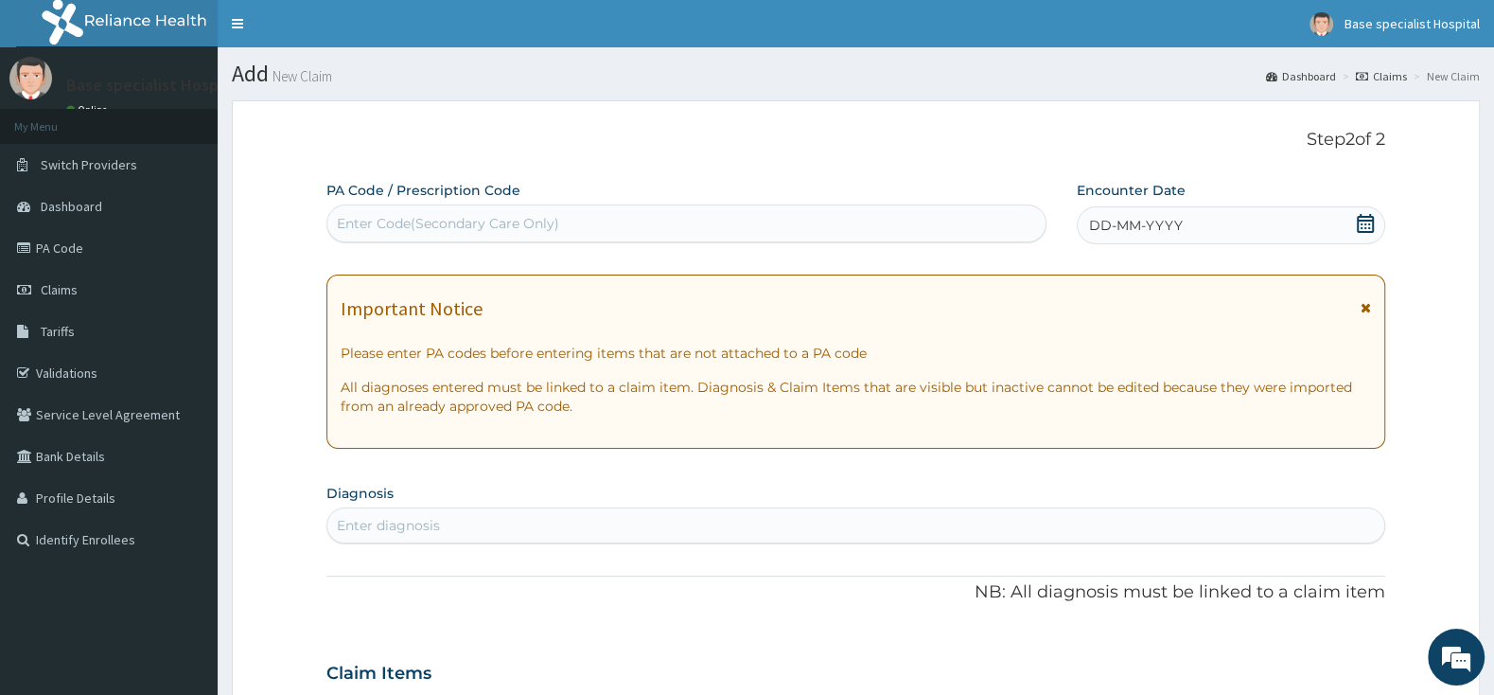
click at [1368, 226] on icon at bounding box center [1365, 223] width 19 height 19
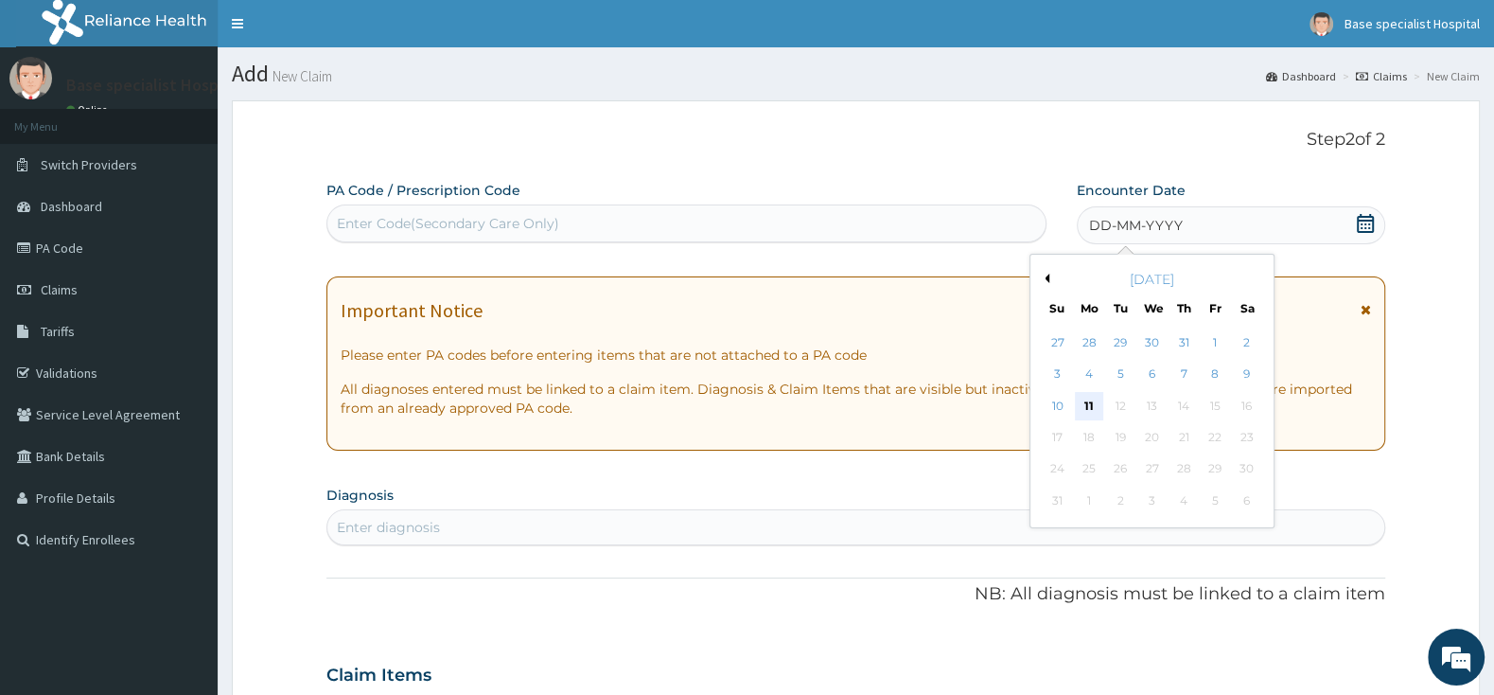
click at [1093, 403] on div "11" at bounding box center [1089, 406] width 28 height 28
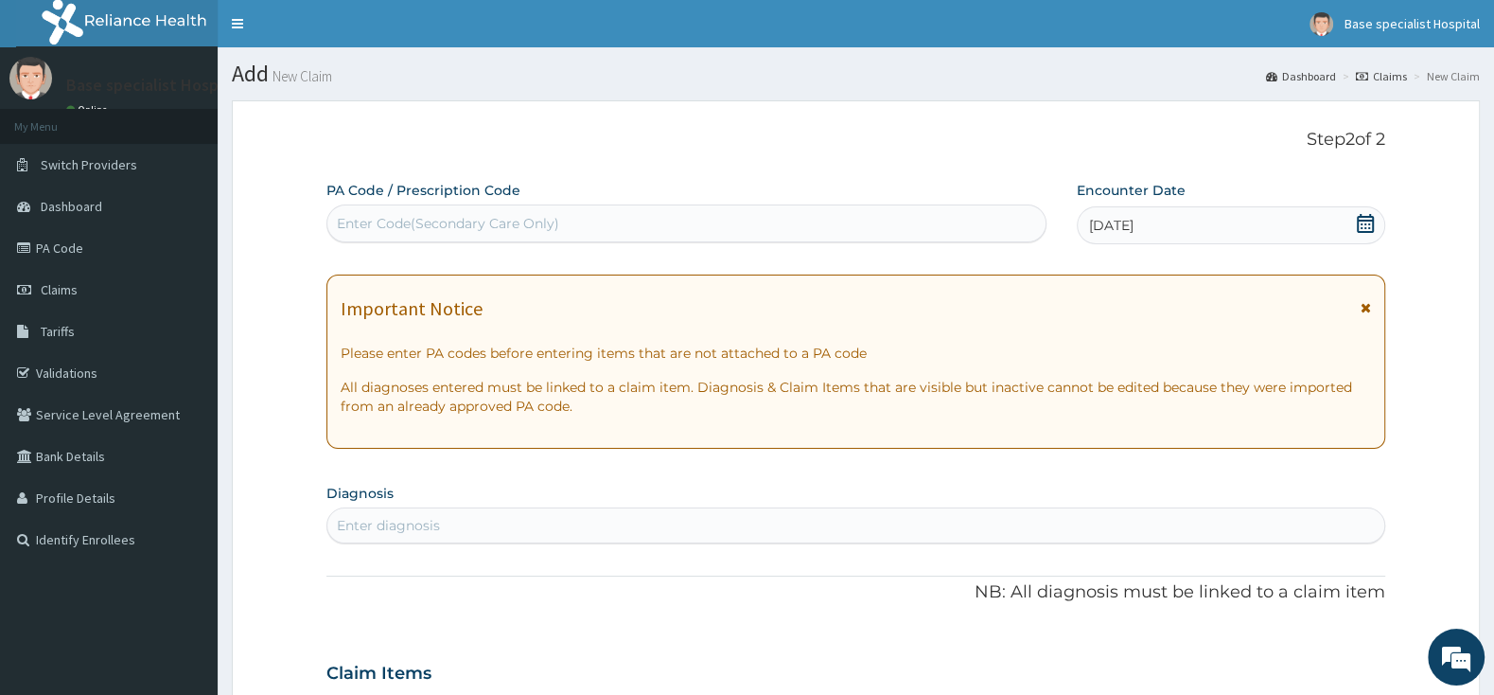
scroll to position [99, 0]
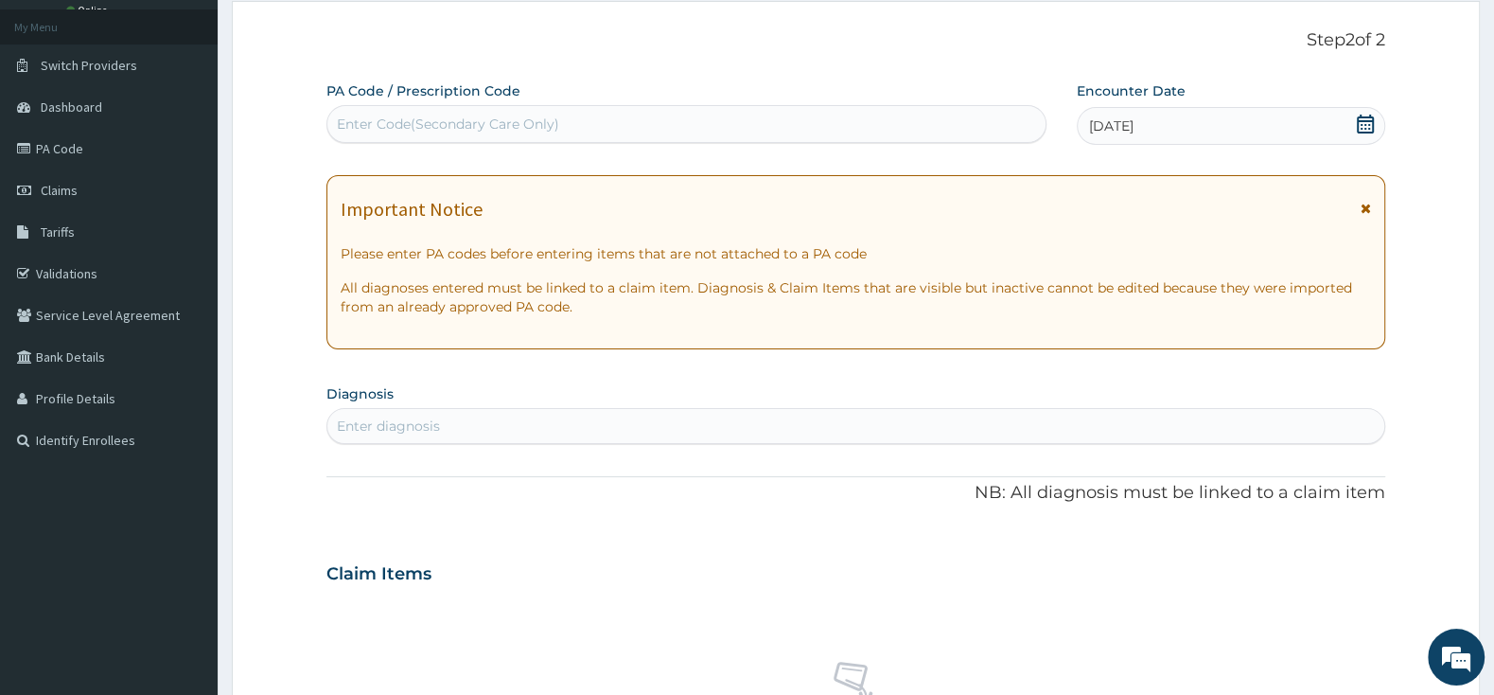
click at [550, 406] on section "Diagnosis Enter diagnosis" at bounding box center [855, 411] width 1059 height 64
click at [548, 425] on div "Enter diagnosis" at bounding box center [855, 426] width 1057 height 30
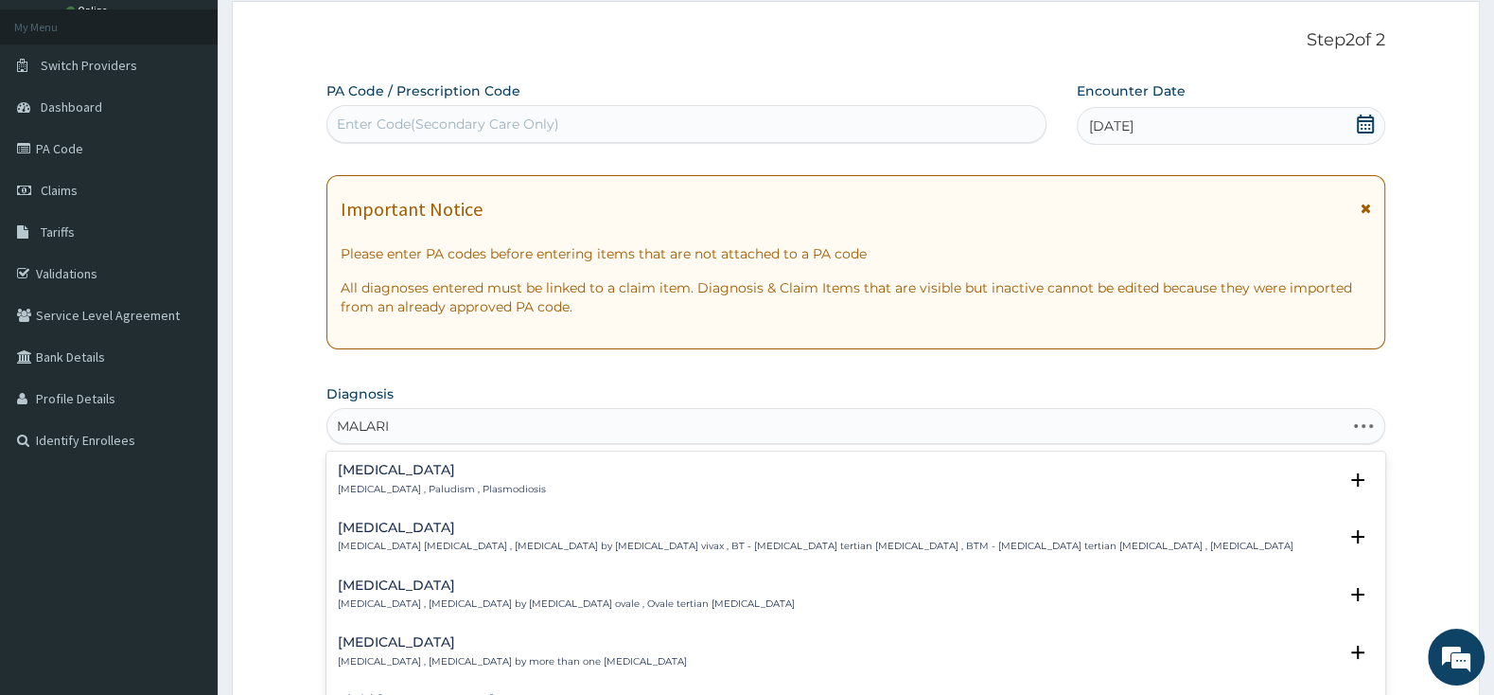
type input "MALARIA"
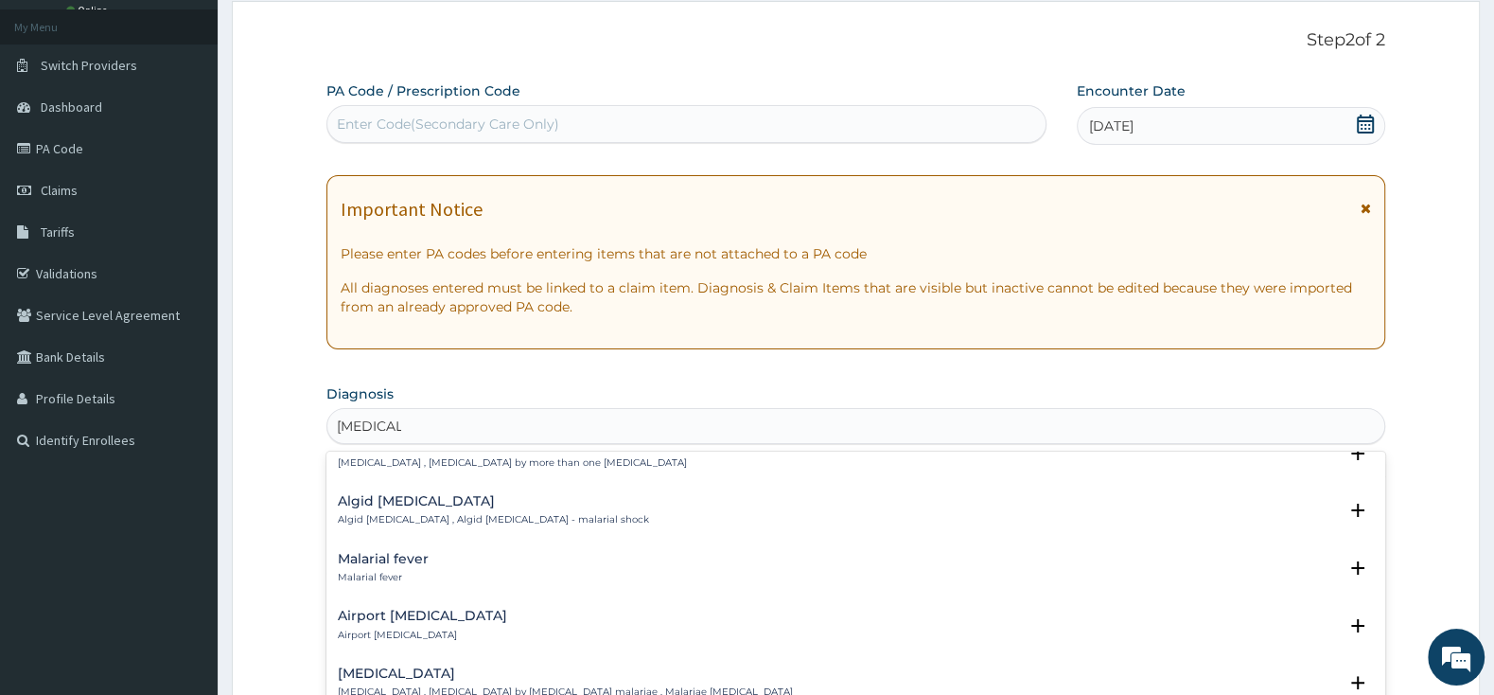
scroll to position [0, 0]
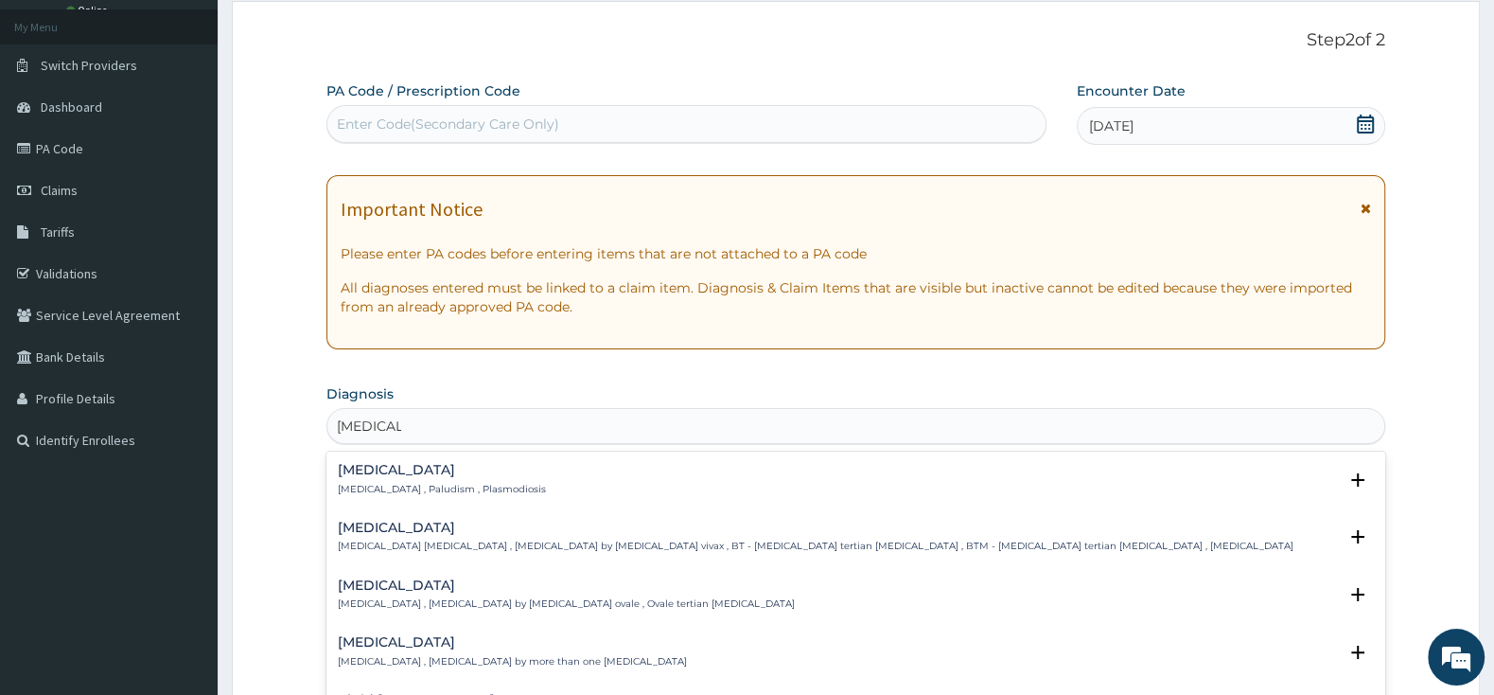
click at [375, 473] on h4 "[MEDICAL_DATA]" at bounding box center [442, 470] width 208 height 14
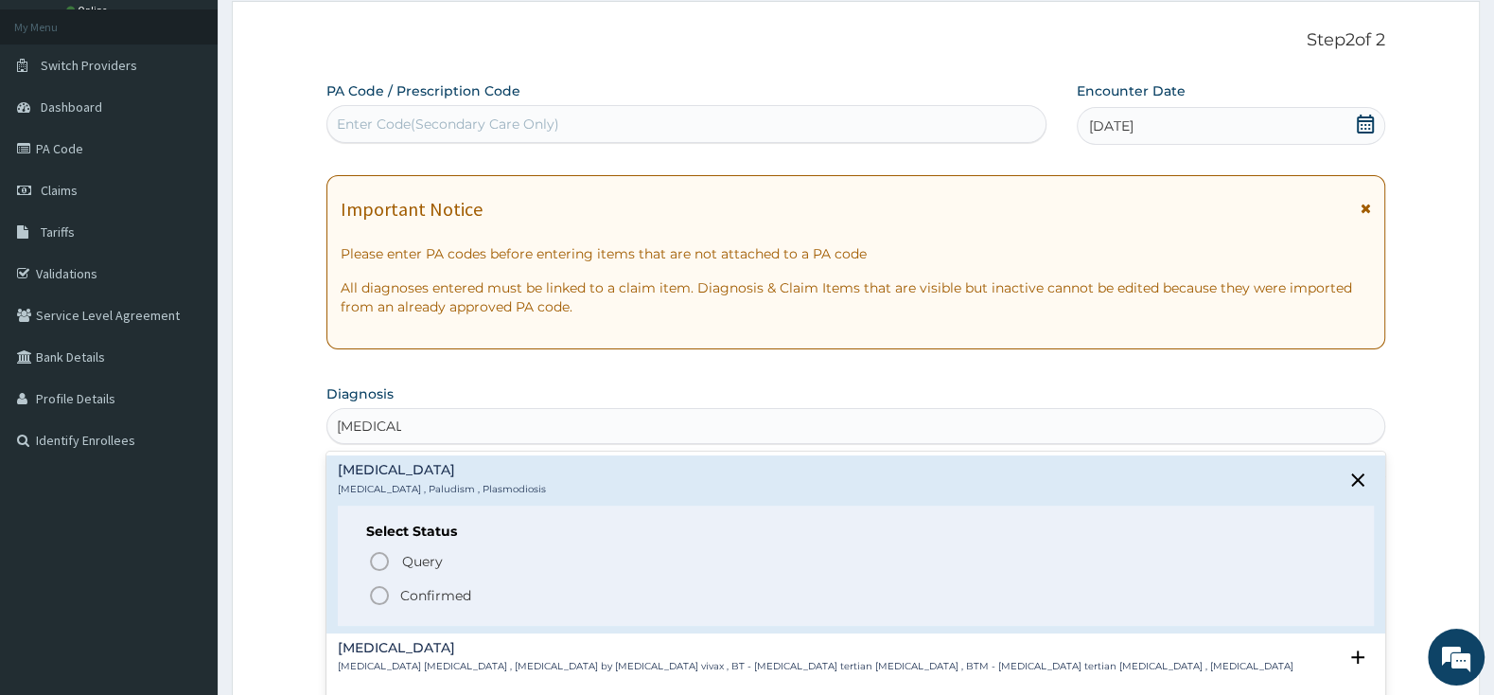
click at [375, 607] on icon "status option filled" at bounding box center [379, 595] width 23 height 23
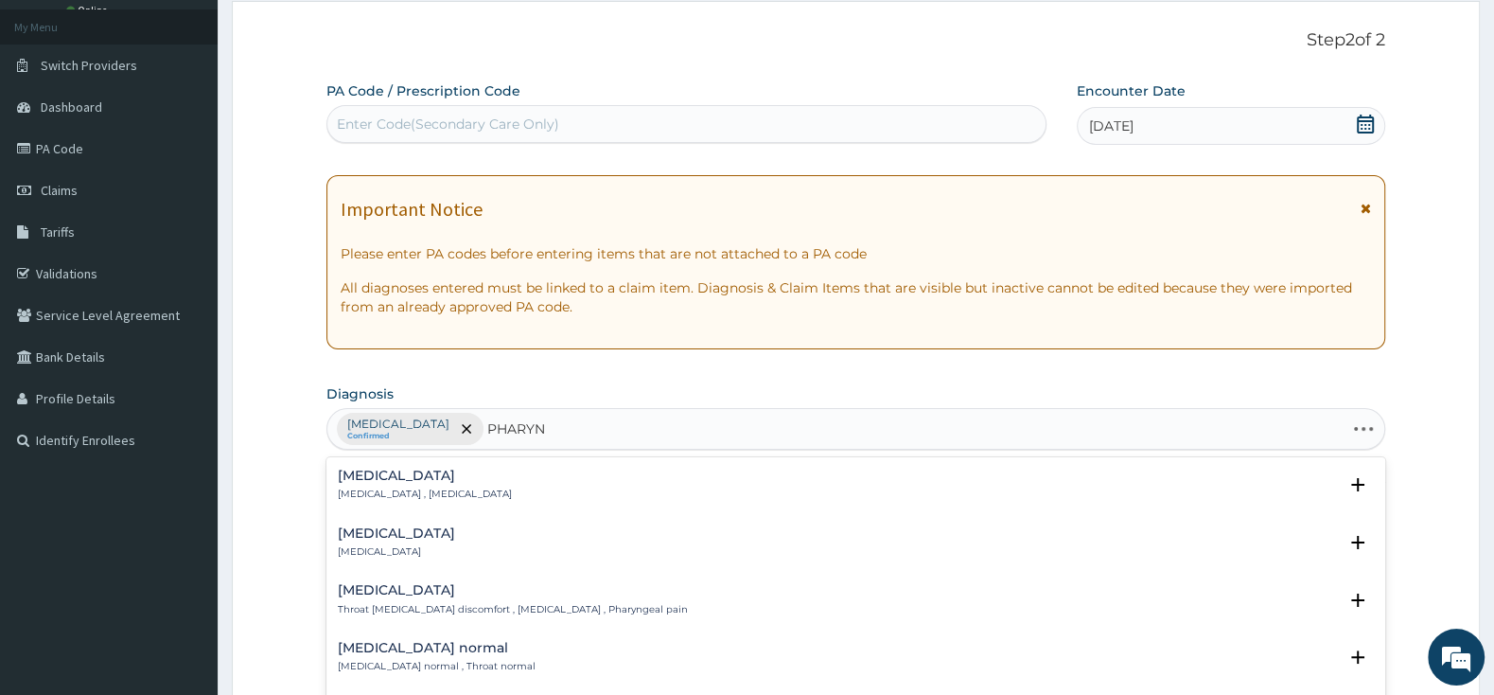
type input "PHARYNG"
click at [392, 539] on h4 "[MEDICAL_DATA]" at bounding box center [396, 533] width 117 height 14
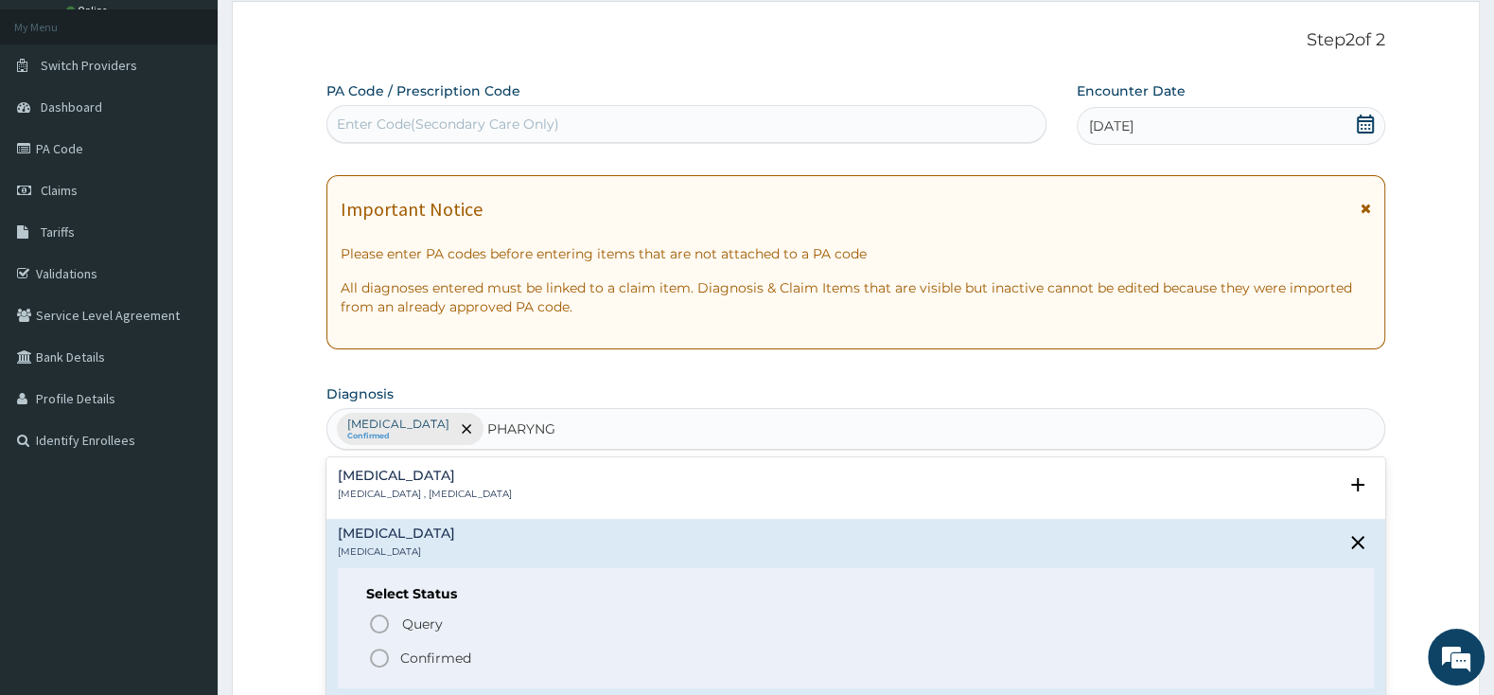
click at [381, 652] on icon "status option filled" at bounding box center [379, 657] width 23 height 23
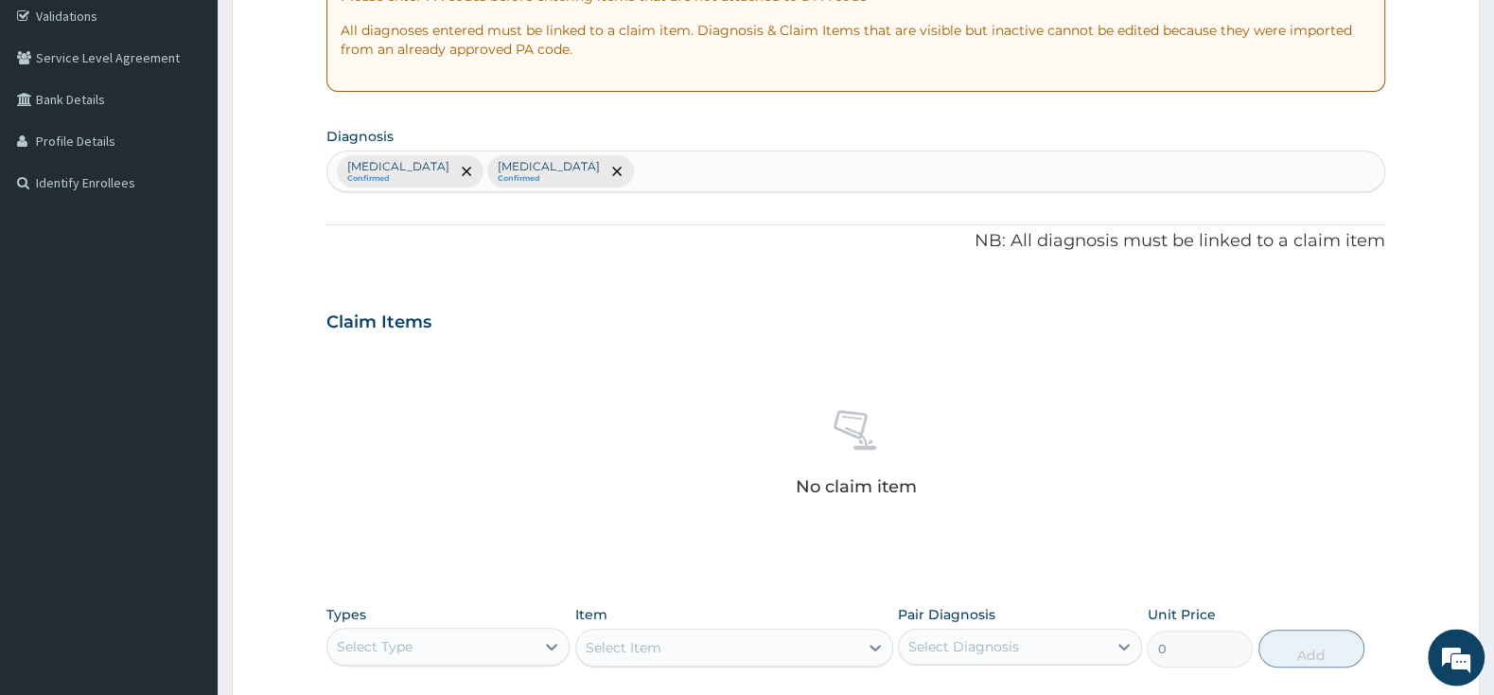
scroll to position [397, 0]
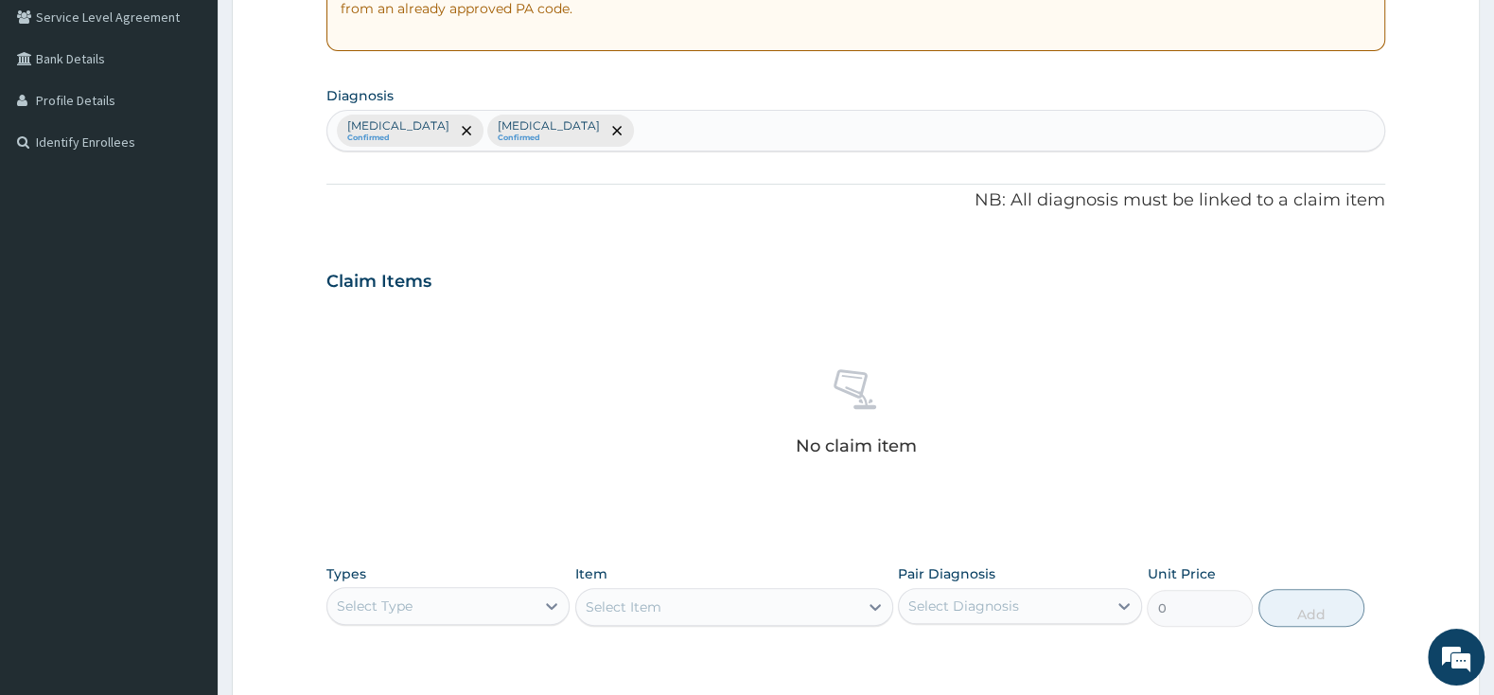
click at [433, 611] on div "Select Type" at bounding box center [430, 606] width 207 height 30
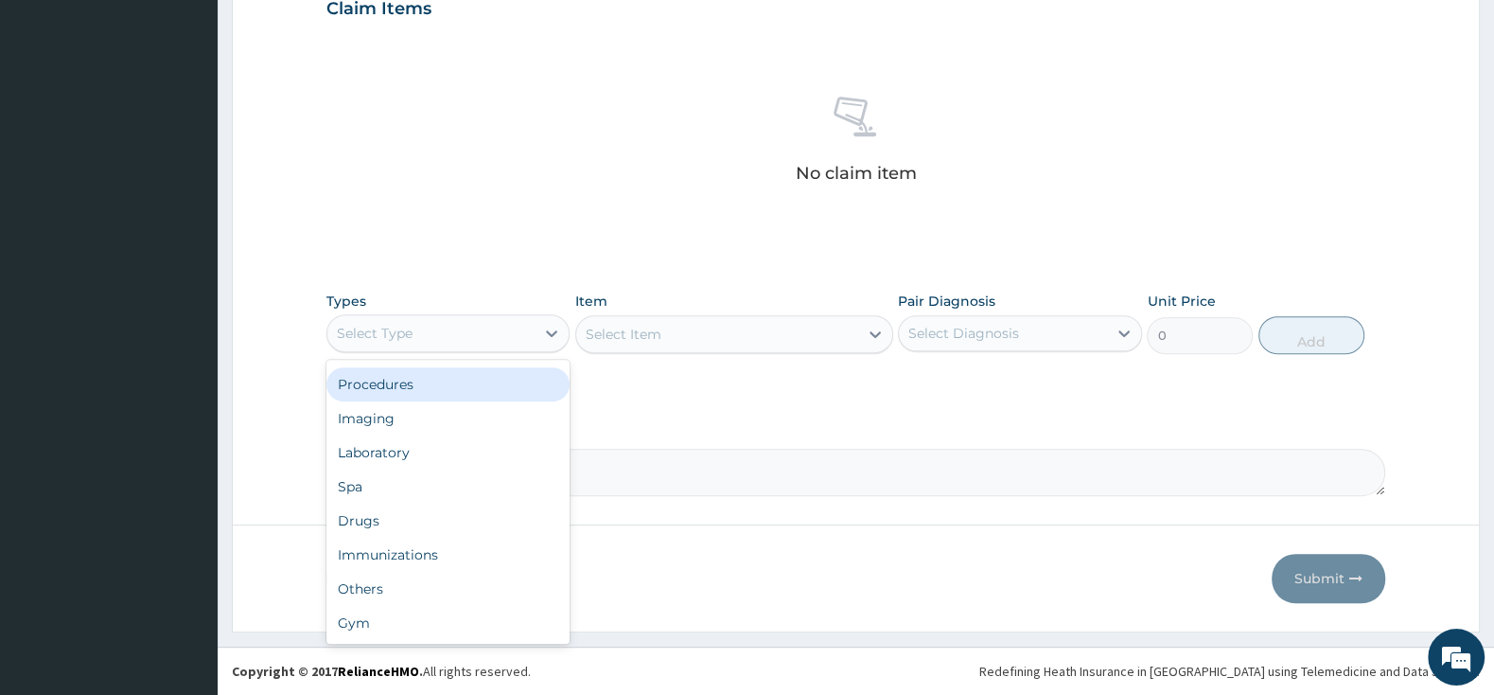
click at [472, 391] on div "Procedures" at bounding box center [447, 384] width 243 height 34
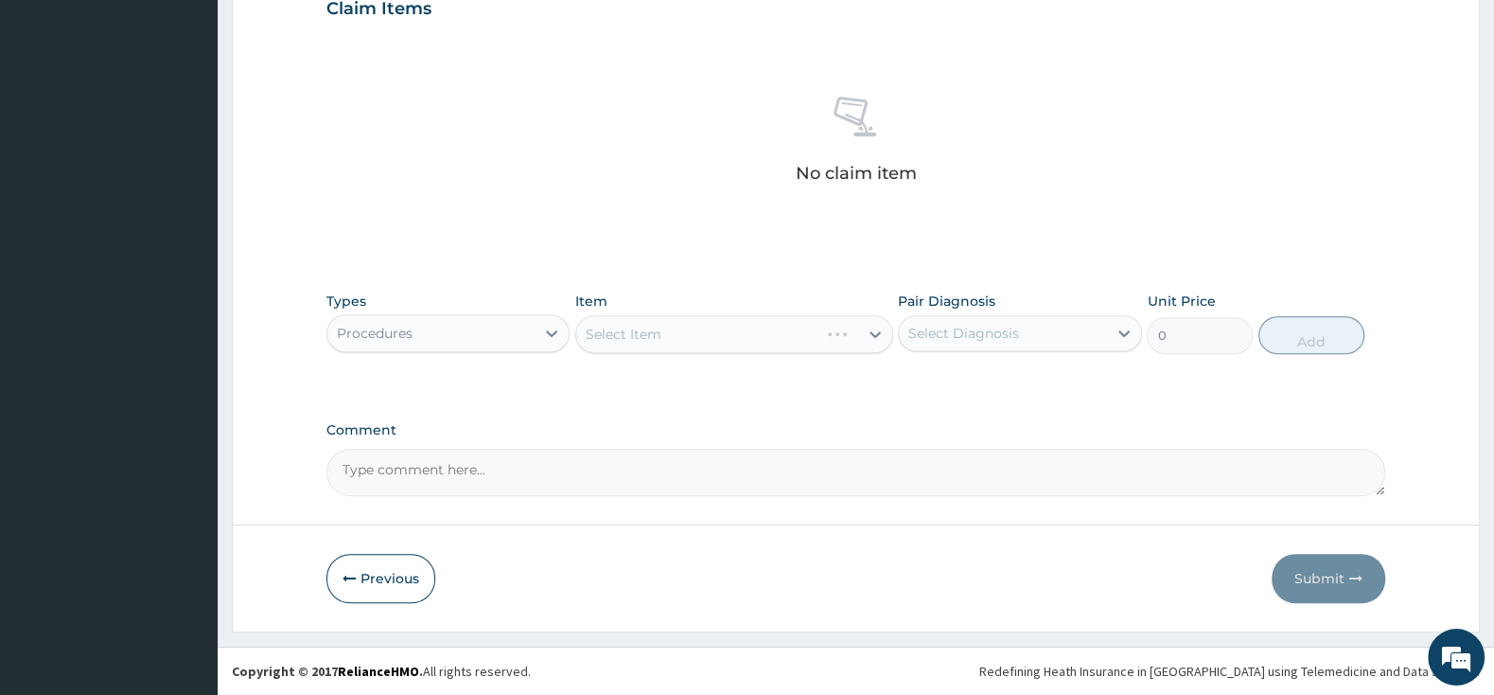
click at [615, 332] on div "Select Item" at bounding box center [734, 334] width 318 height 38
click at [685, 337] on div "Select Item" at bounding box center [734, 334] width 318 height 38
click at [818, 321] on div "Select Item" at bounding box center [734, 334] width 318 height 38
click at [820, 336] on div "Select Item" at bounding box center [717, 334] width 282 height 30
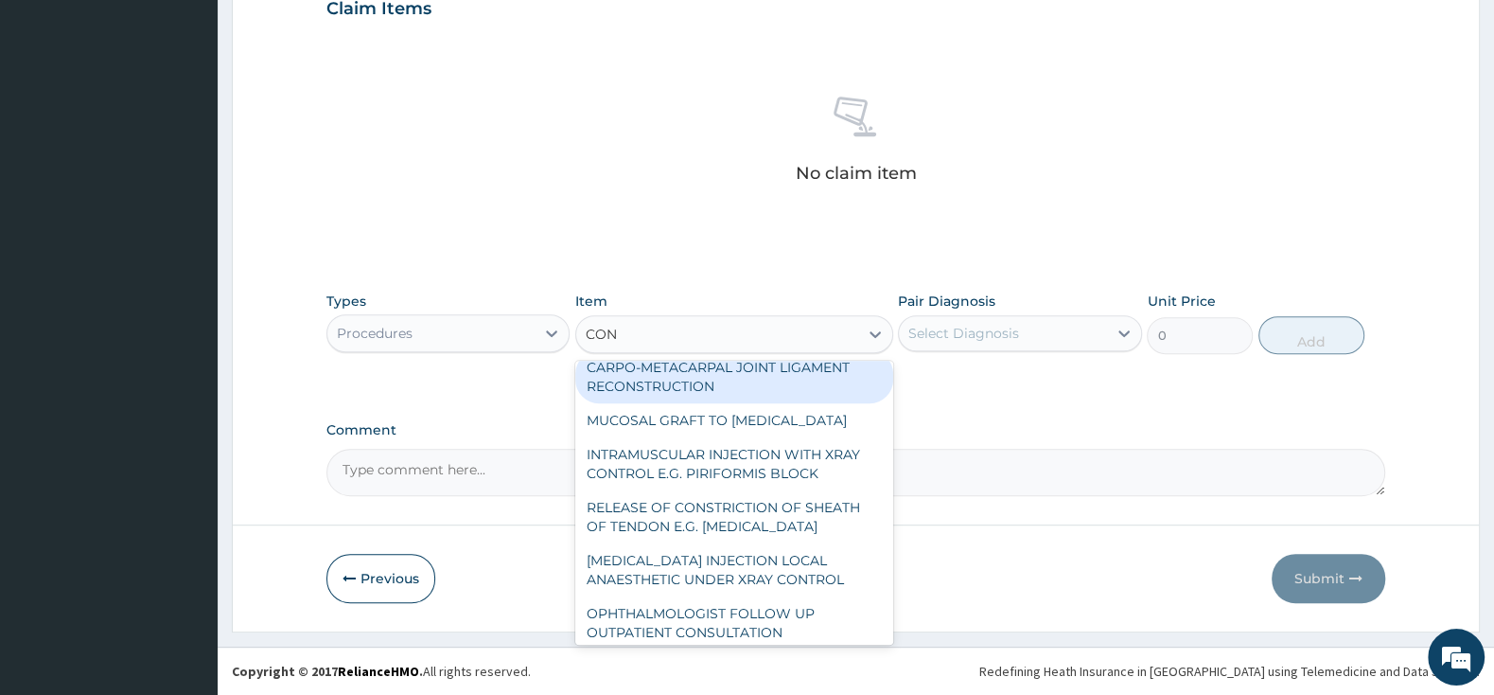
scroll to position [99, 0]
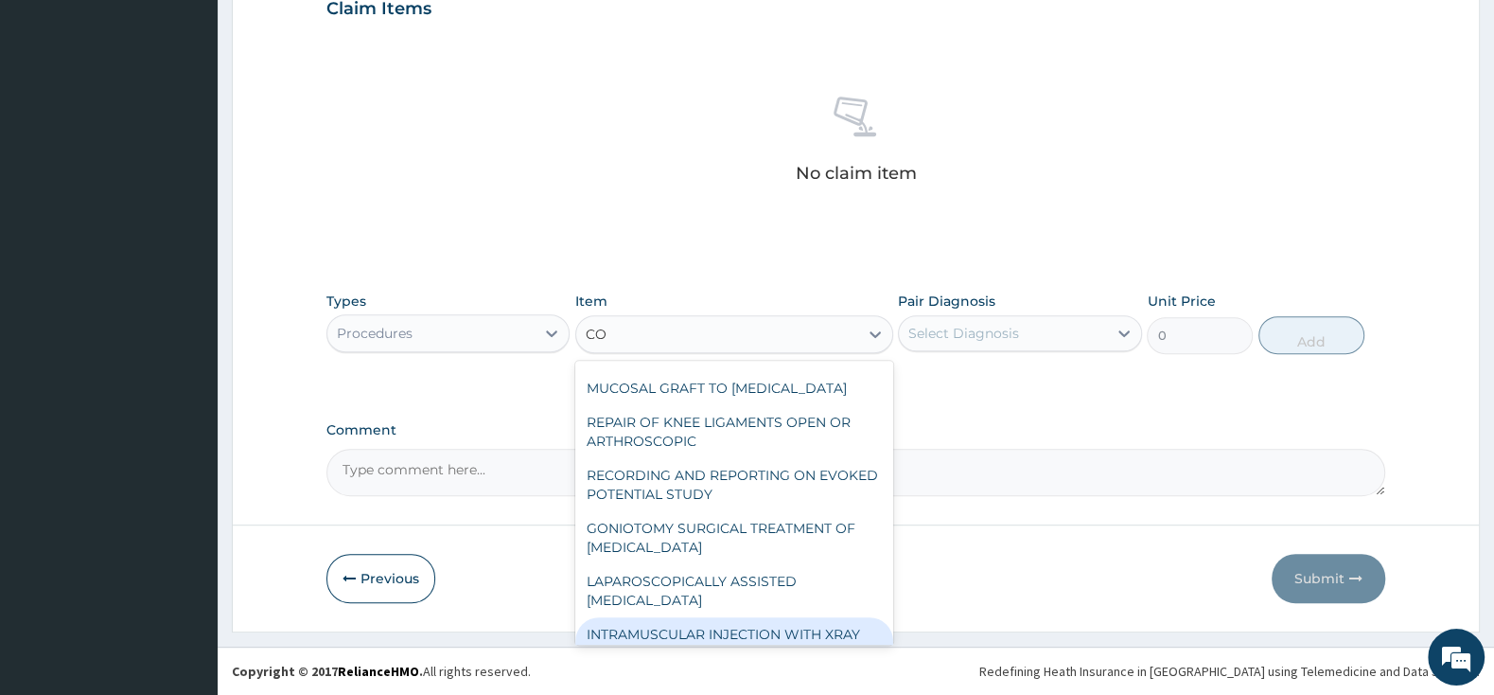
type input "C"
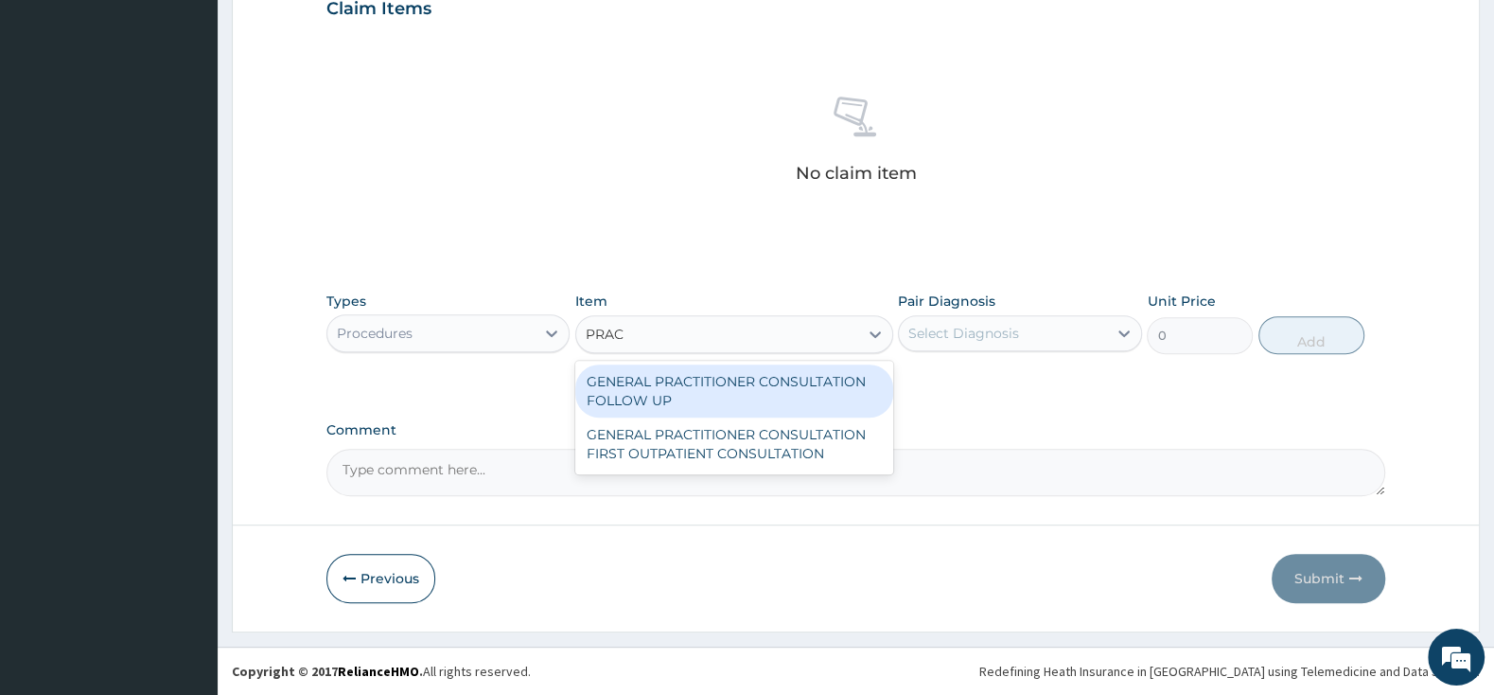
scroll to position [0, 0]
type input "PRACT"
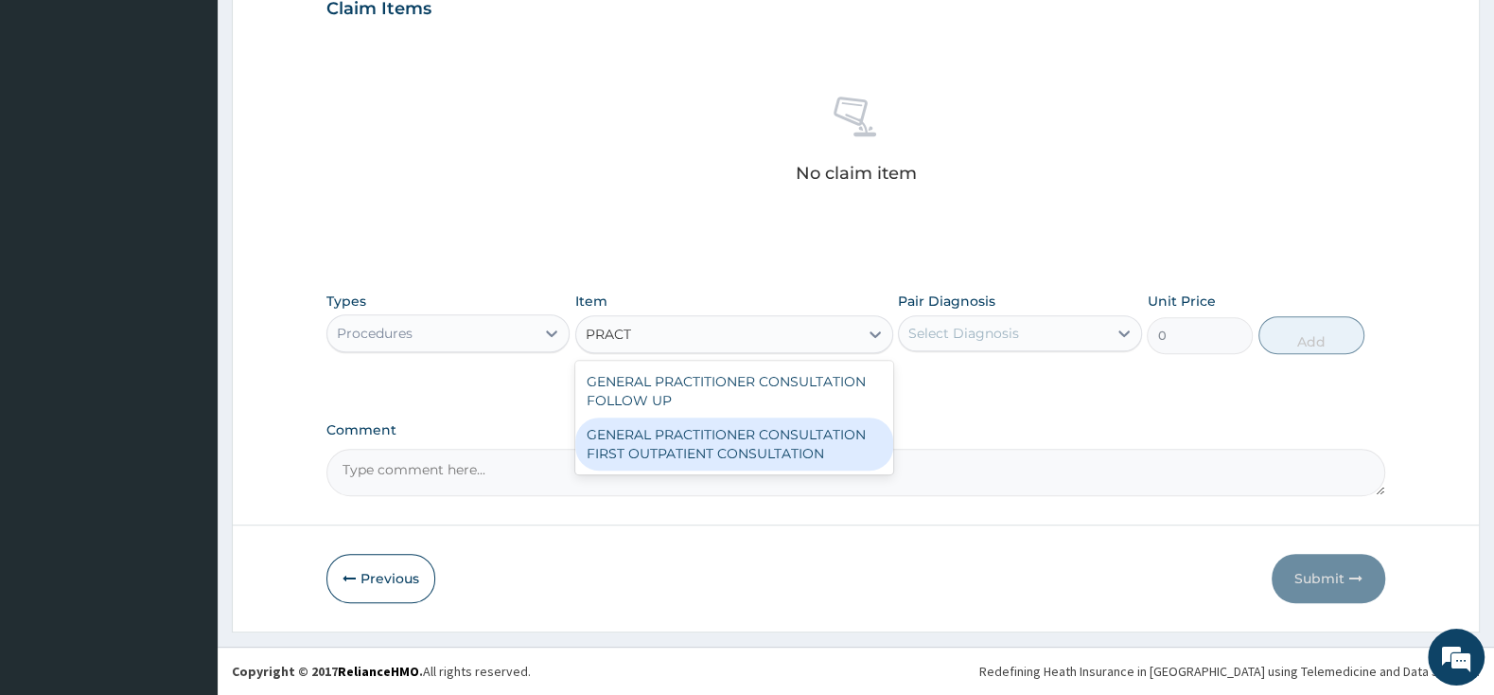
click at [803, 457] on div "GENERAL PRACTITIONER CONSULTATION FIRST OUTPATIENT CONSULTATION" at bounding box center [734, 443] width 318 height 53
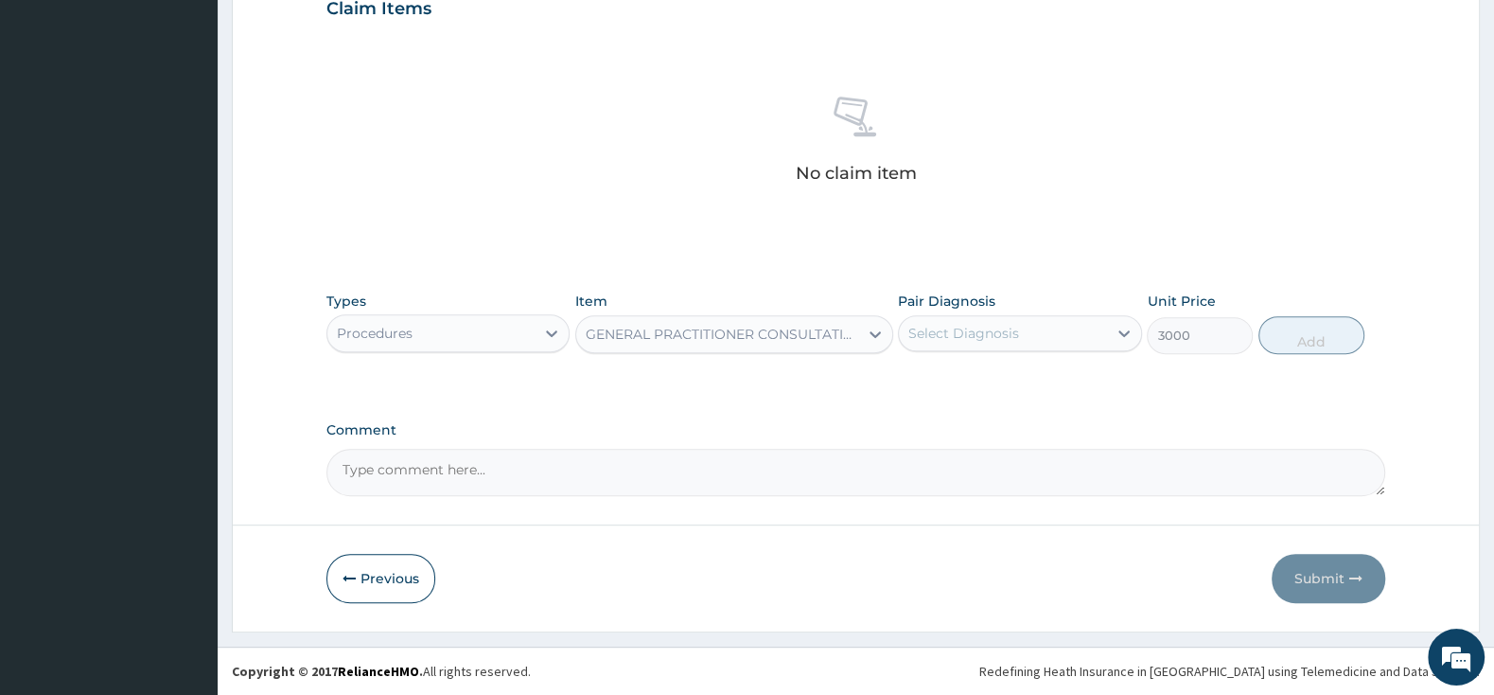
type input "3000"
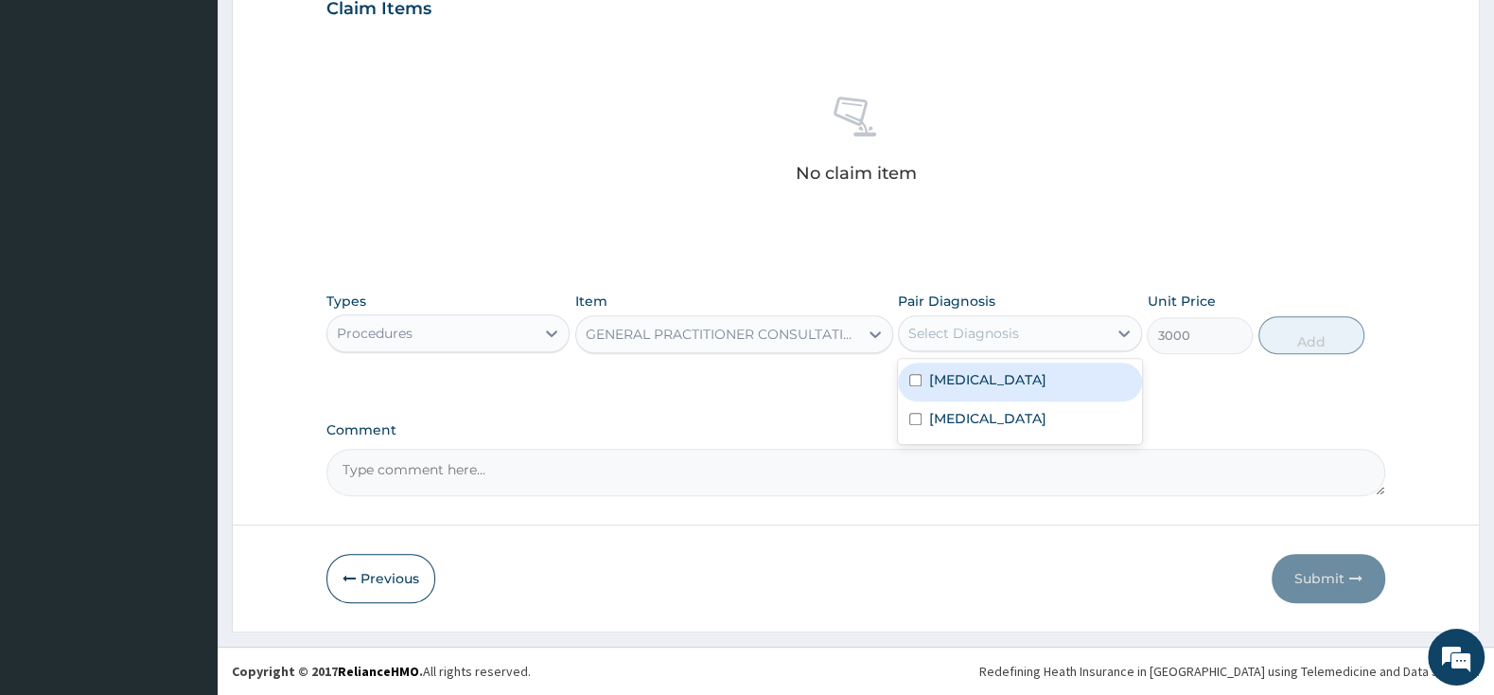
click at [1015, 327] on div "Select Diagnosis" at bounding box center [964, 333] width 111 height 19
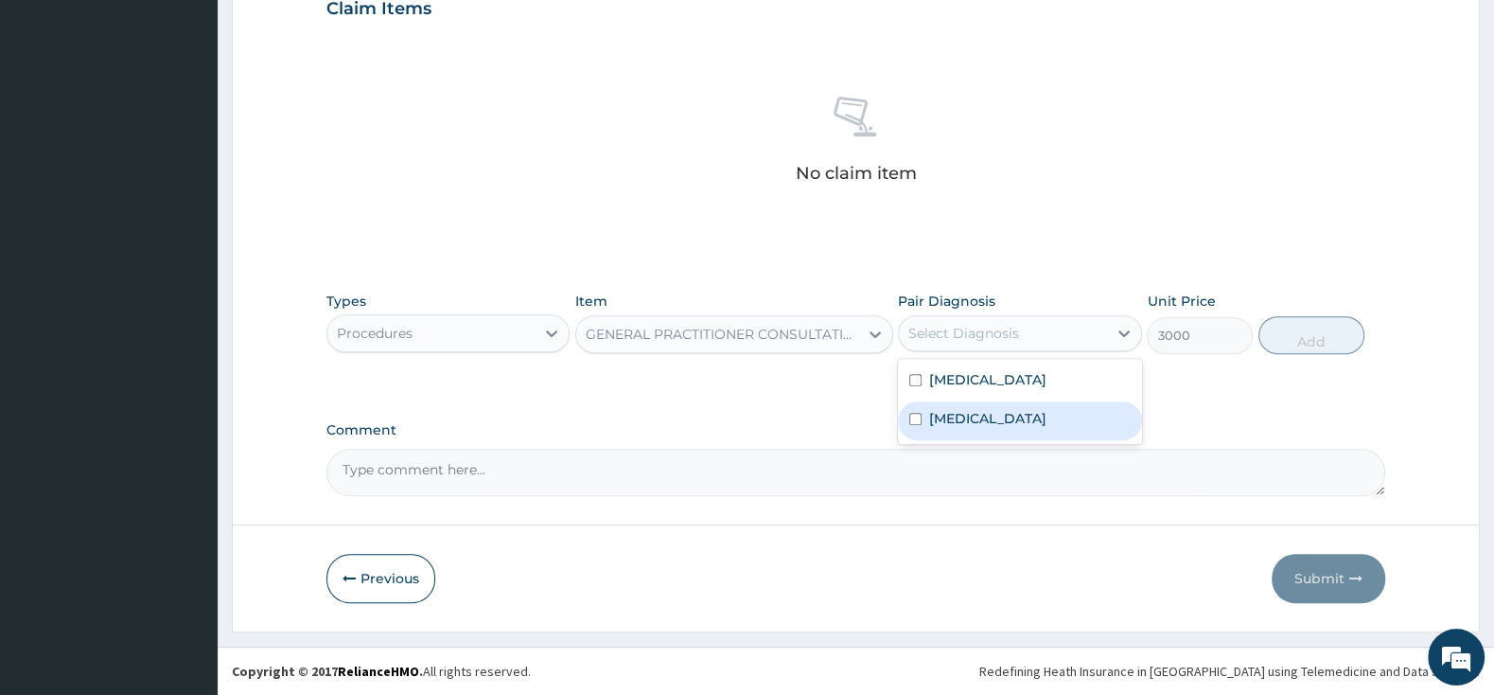
drag, startPoint x: 913, startPoint y: 415, endPoint x: 907, endPoint y: 379, distance: 35.6
click at [911, 408] on div "[MEDICAL_DATA]" at bounding box center [1019, 420] width 243 height 39
checkbox input "true"
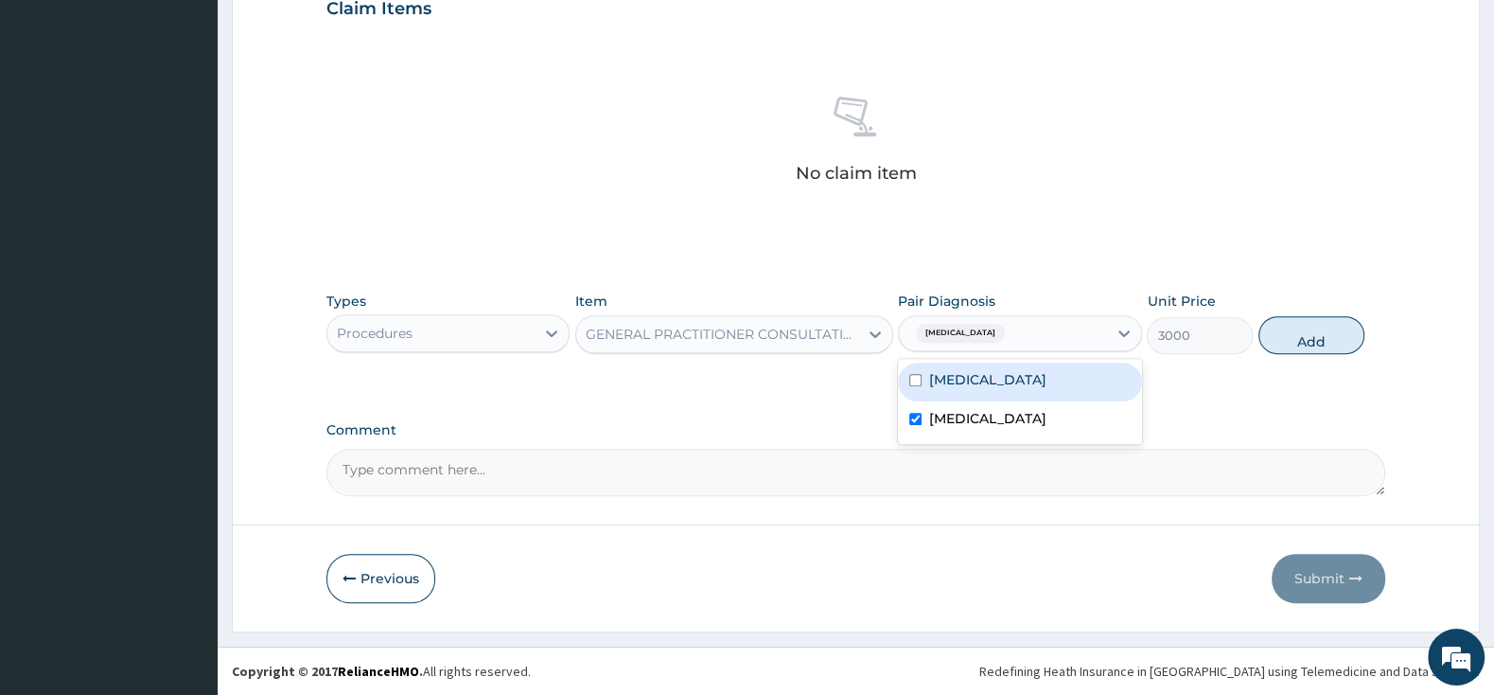
click at [907, 375] on div "[MEDICAL_DATA]" at bounding box center [1019, 381] width 243 height 39
checkbox input "true"
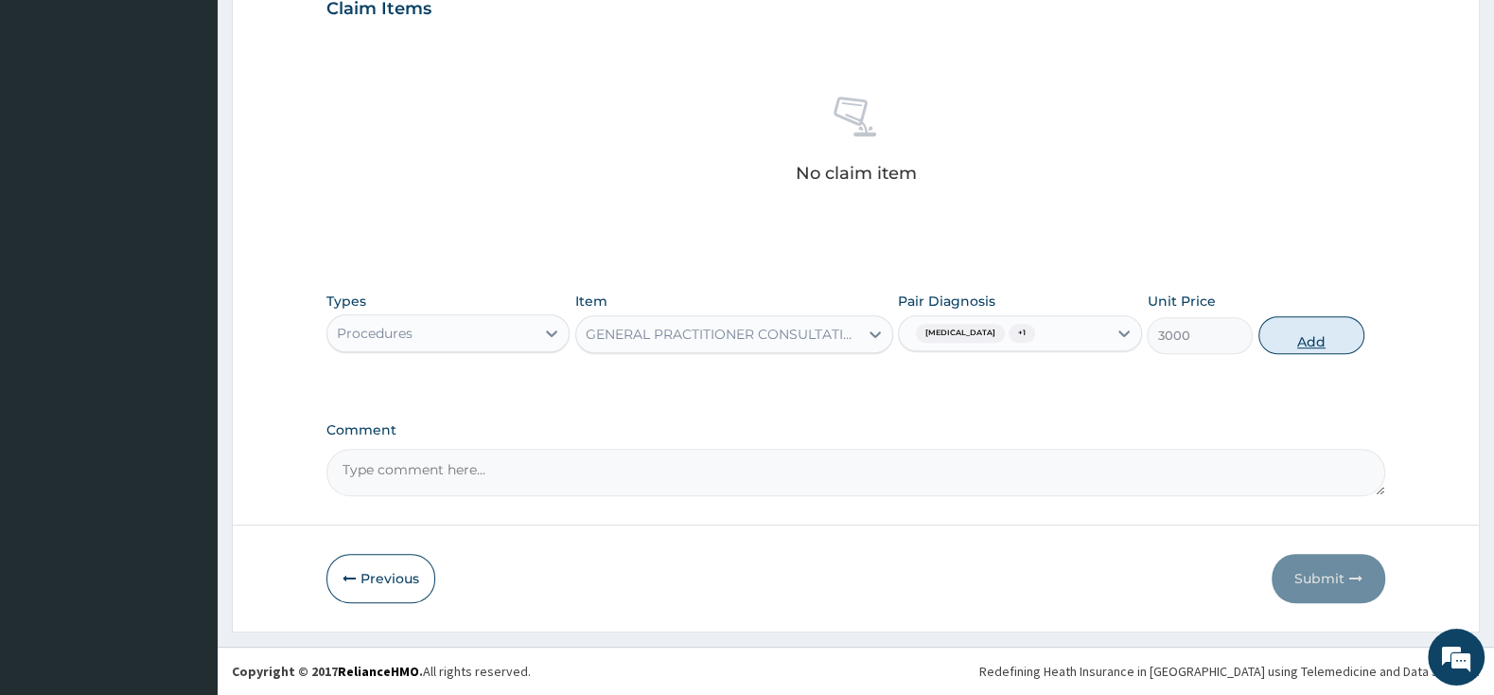
click at [1337, 329] on button "Add" at bounding box center [1312, 335] width 106 height 38
type input "0"
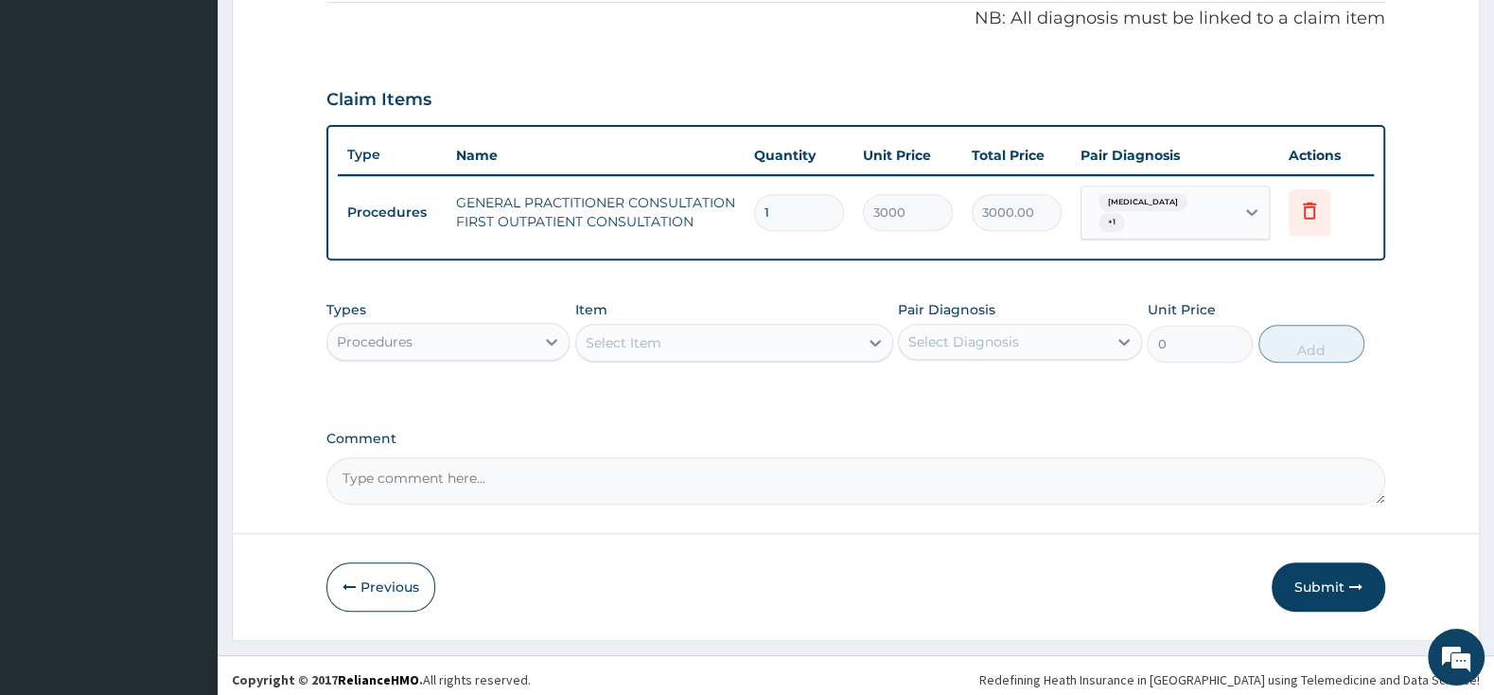
click at [448, 326] on div "Procedures" at bounding box center [430, 341] width 207 height 30
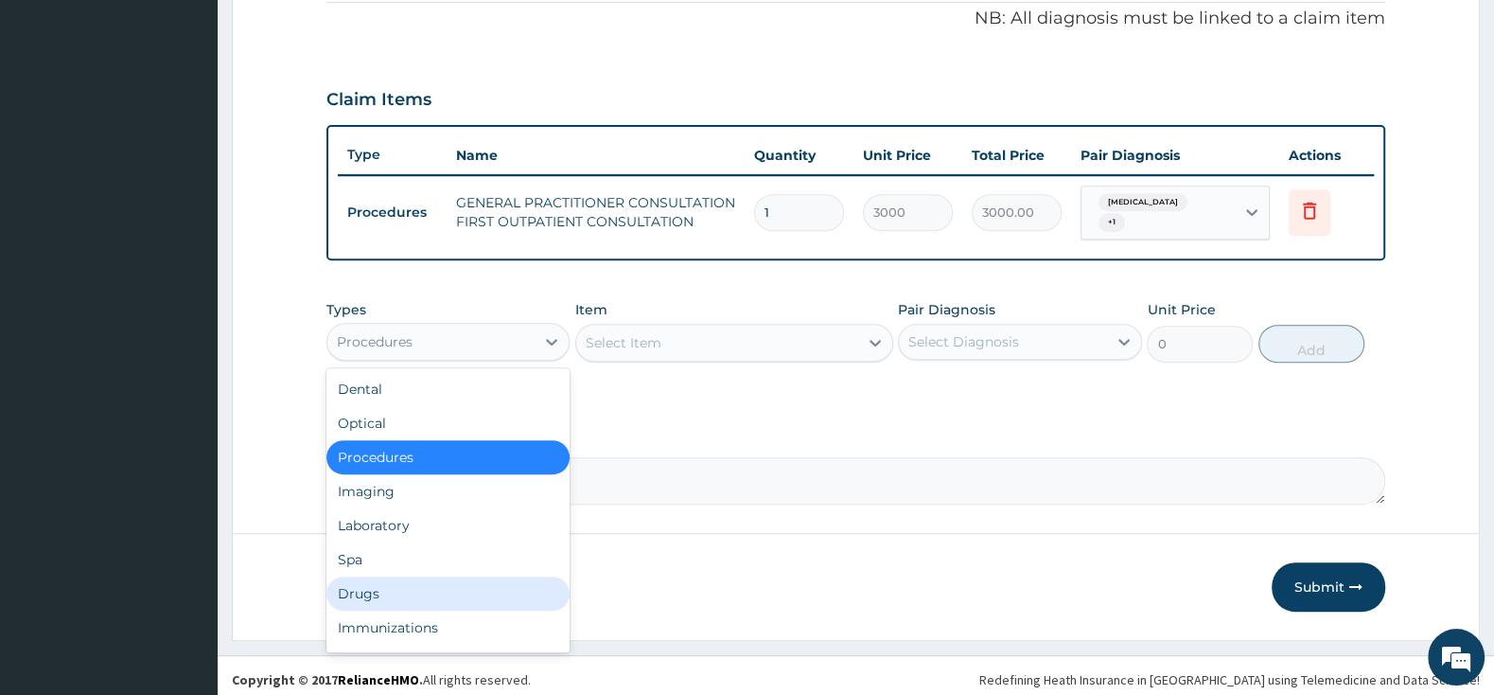
click at [436, 576] on div "Drugs" at bounding box center [447, 593] width 243 height 34
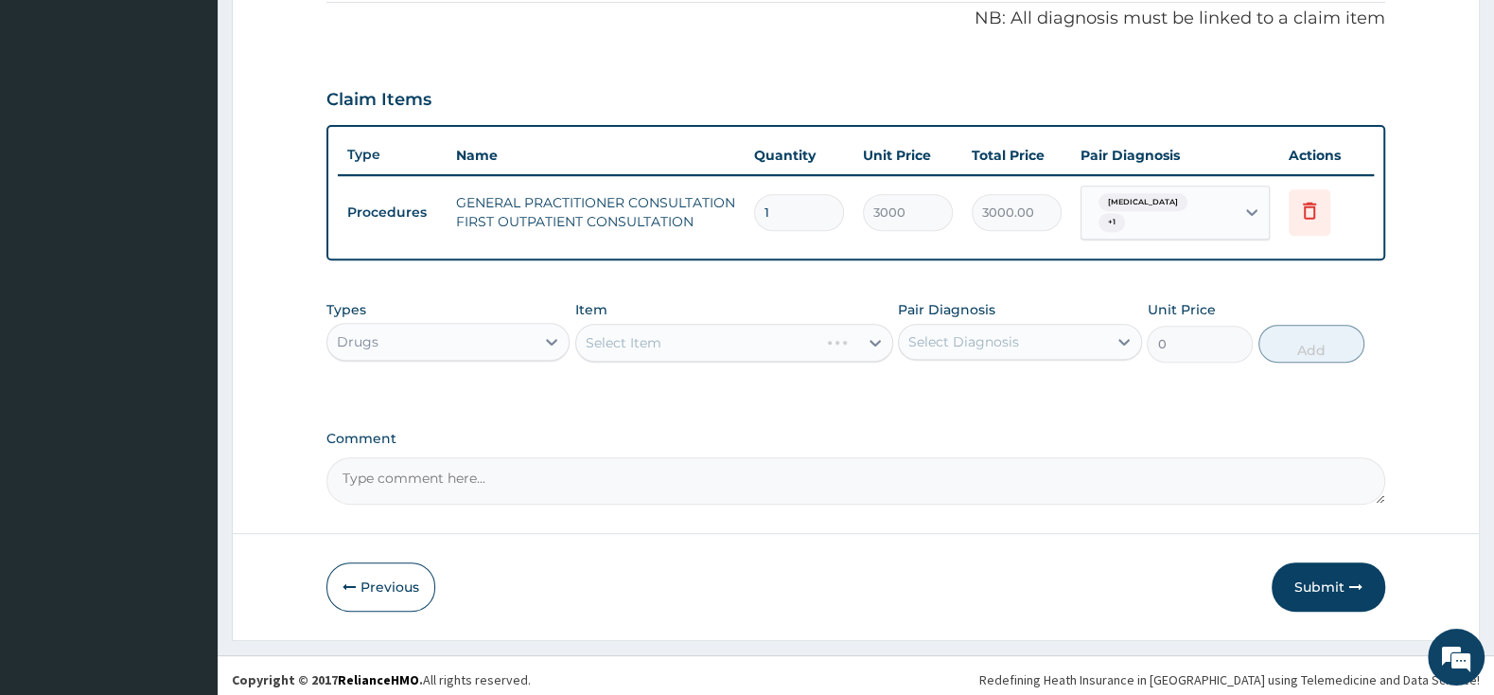
click at [656, 335] on div "Select Item" at bounding box center [734, 343] width 318 height 38
click at [654, 346] on div "Select Item" at bounding box center [734, 343] width 318 height 38
click at [680, 335] on div "Select Item" at bounding box center [734, 343] width 318 height 38
click at [725, 341] on div "Select Item" at bounding box center [734, 343] width 318 height 38
click at [724, 341] on div "Select Item" at bounding box center [717, 342] width 282 height 30
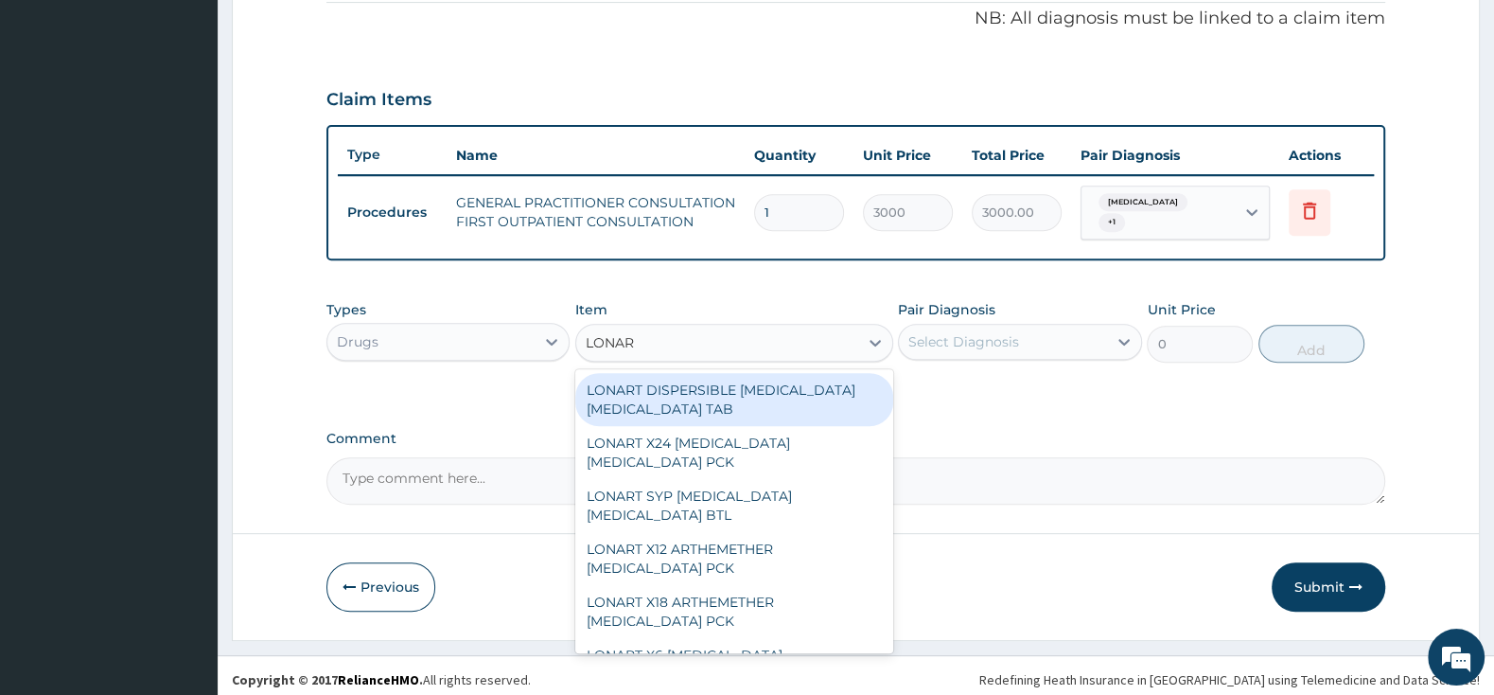
type input "LONART"
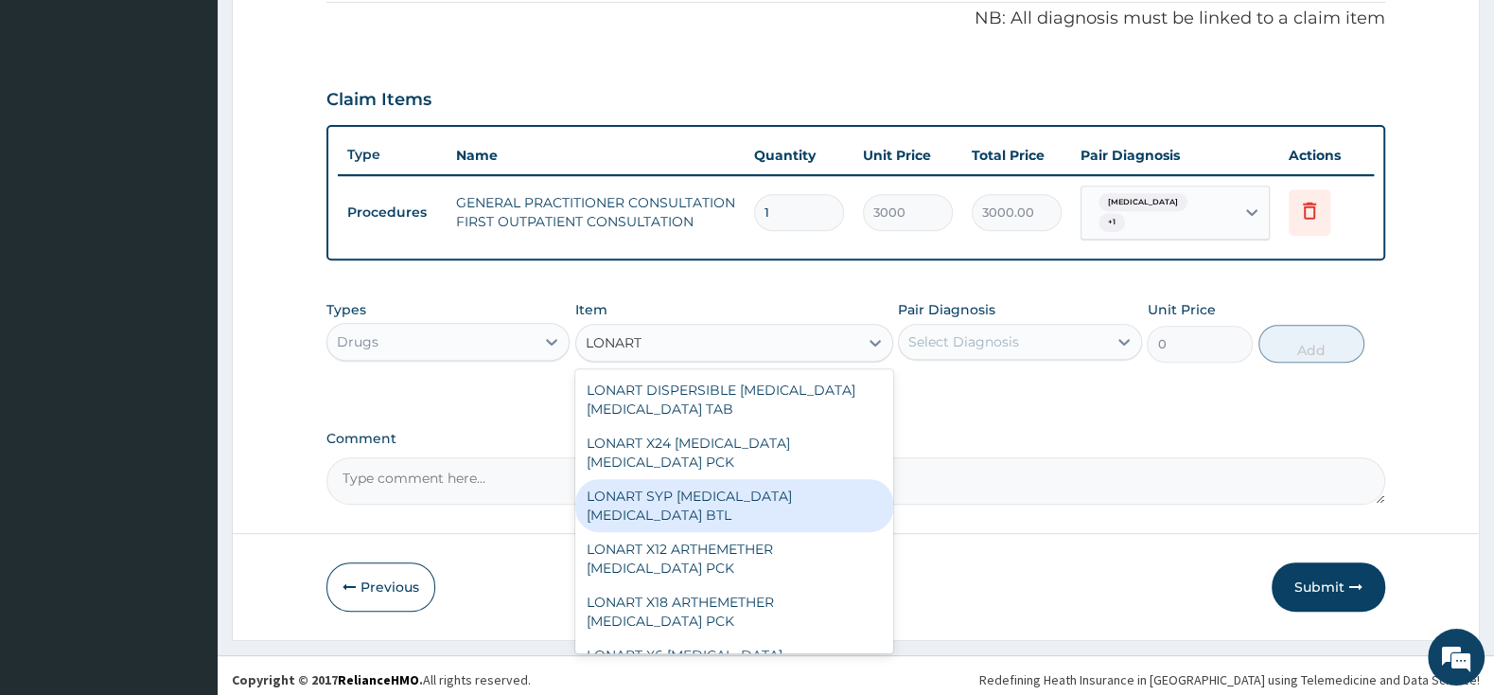
click at [766, 490] on div "LONART SYP [MEDICAL_DATA] [MEDICAL_DATA] BTL" at bounding box center [734, 505] width 318 height 53
type input "1460.5"
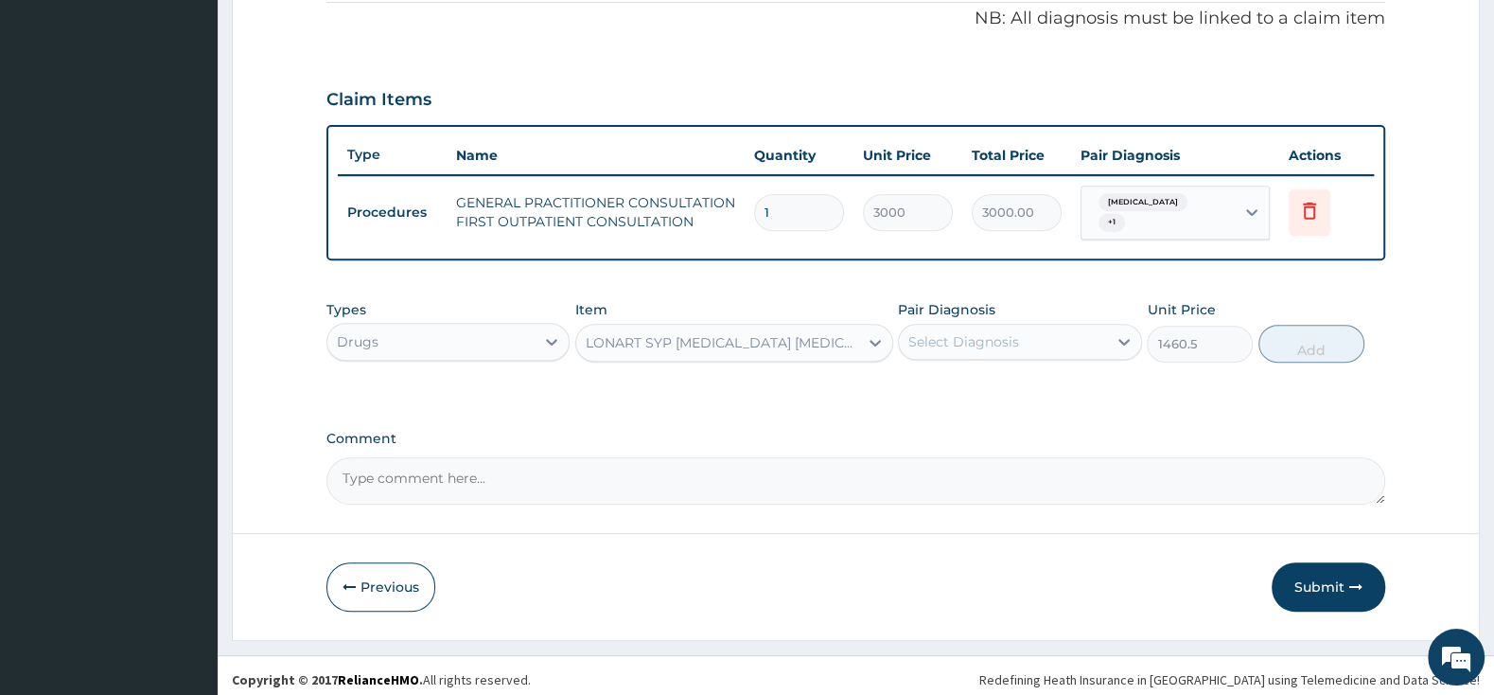
click at [970, 332] on div "Select Diagnosis" at bounding box center [964, 341] width 111 height 19
click at [922, 383] on input "checkbox" at bounding box center [915, 389] width 12 height 12
checkbox input "true"
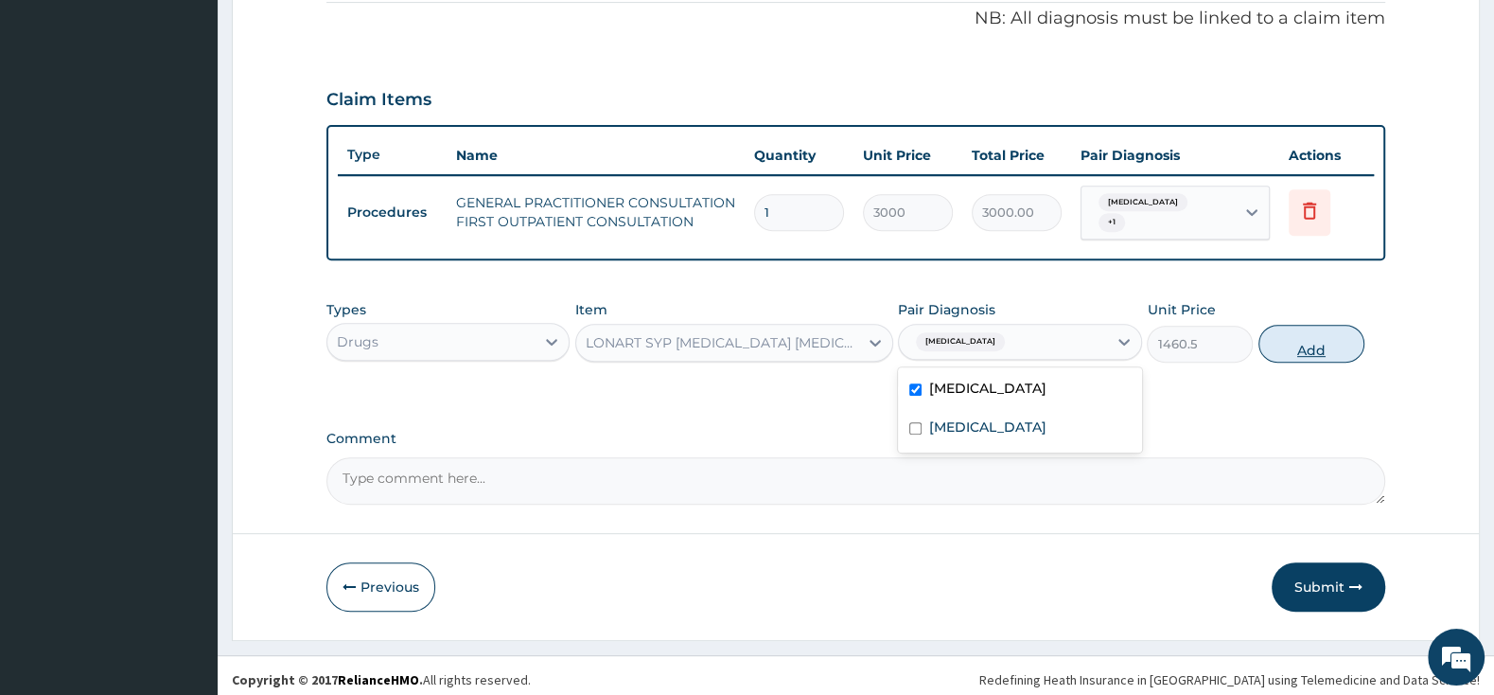
click at [1295, 326] on button "Add" at bounding box center [1312, 344] width 106 height 38
type input "0"
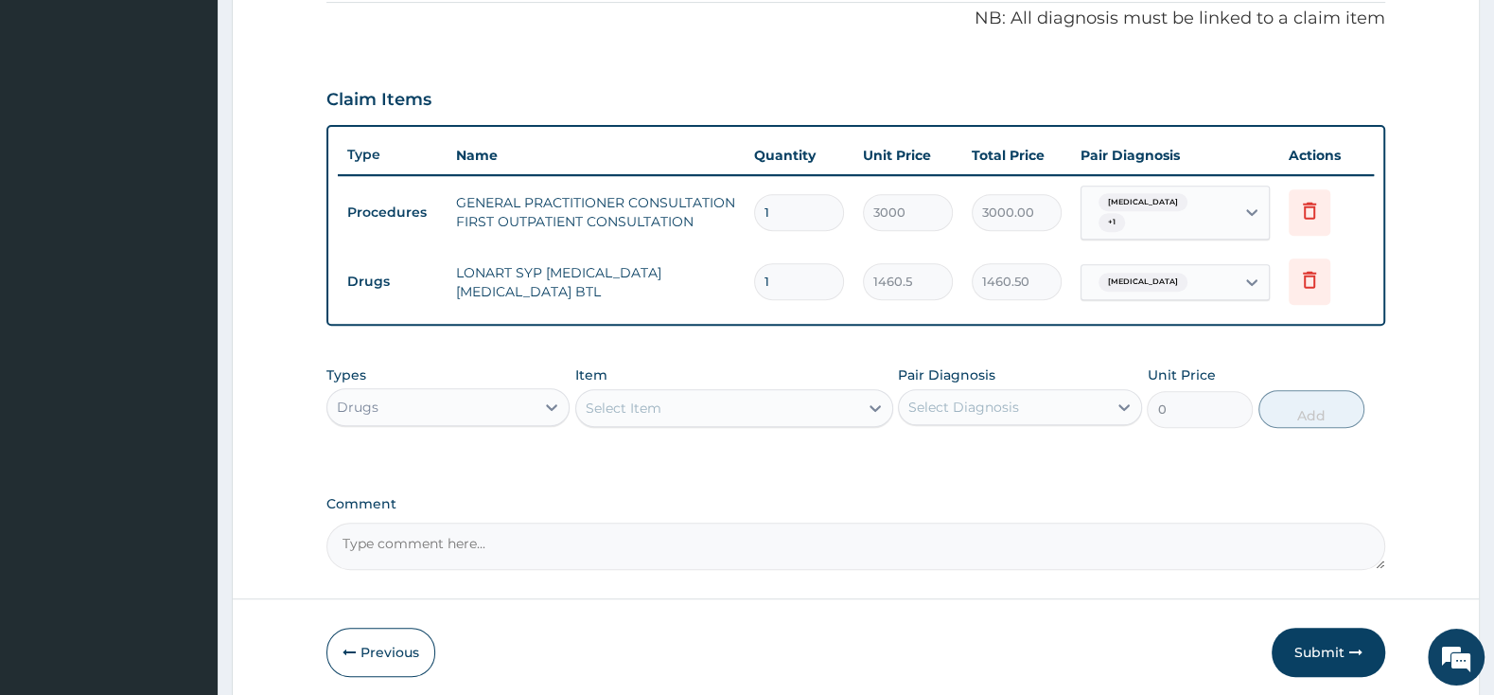
click at [614, 389] on div "Select Item" at bounding box center [734, 408] width 318 height 38
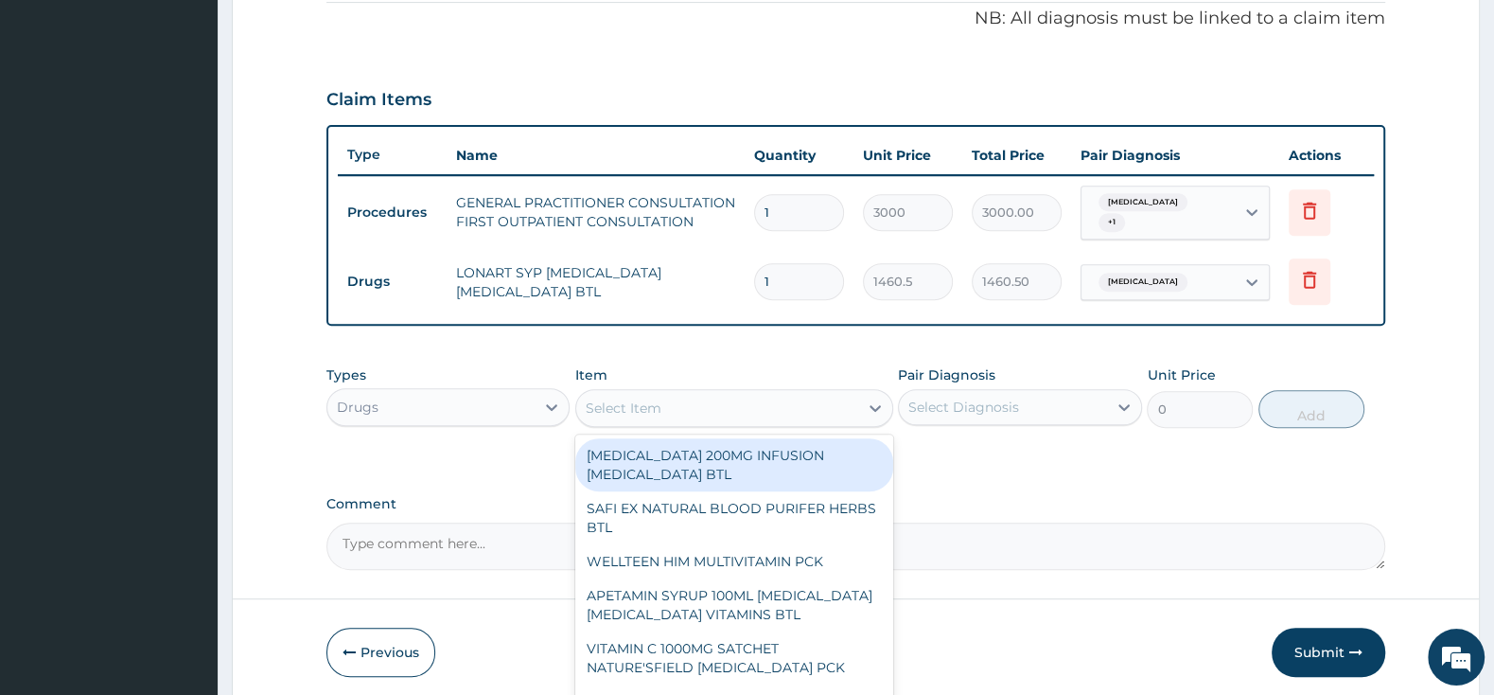
type input "A"
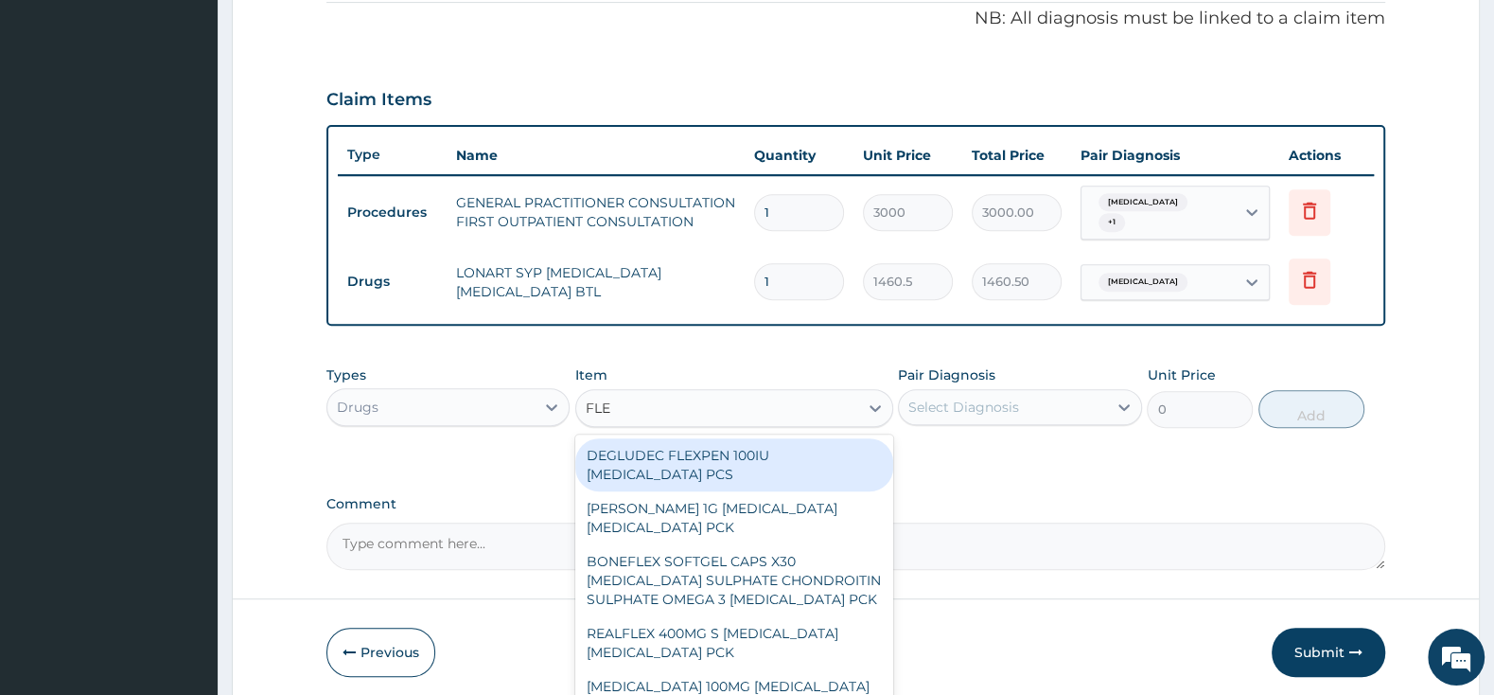
type input "FLEM"
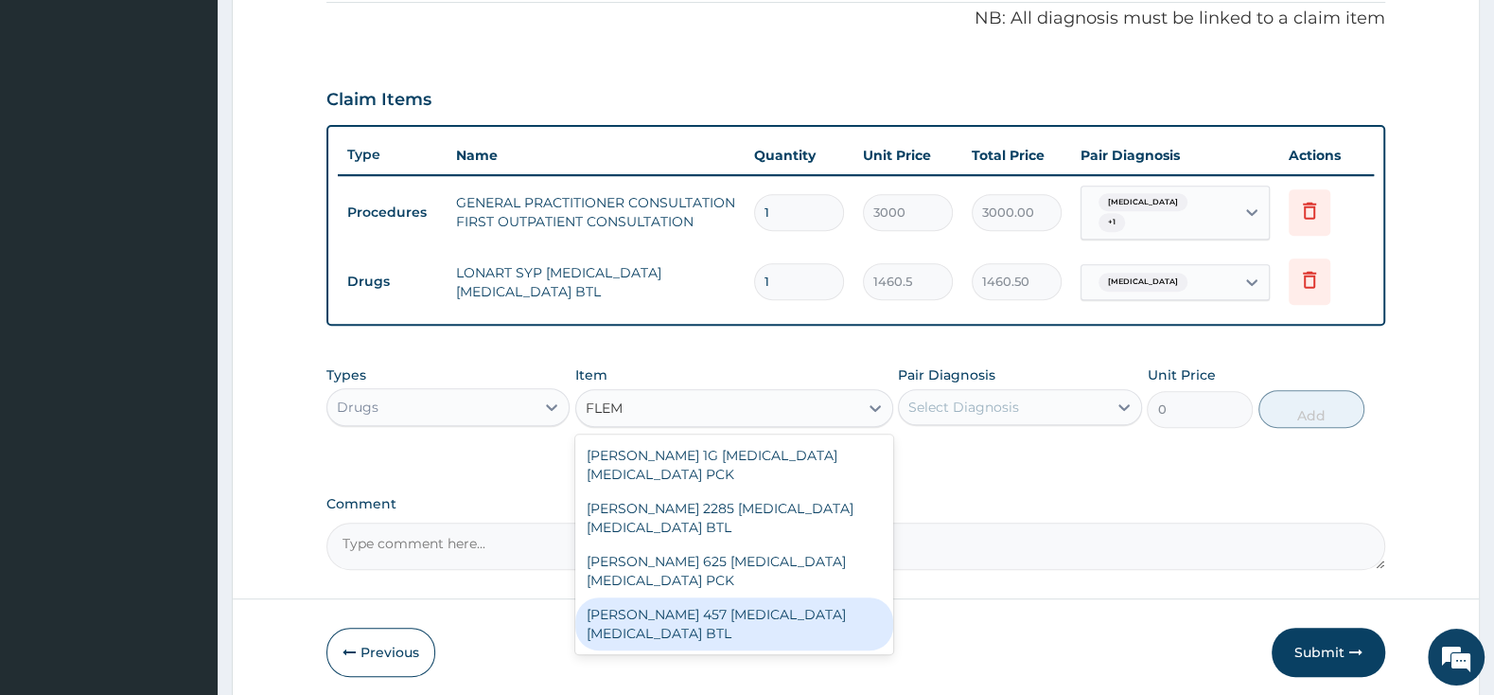
click at [684, 605] on div "[PERSON_NAME] 457 [MEDICAL_DATA] [MEDICAL_DATA] BTL" at bounding box center [734, 623] width 318 height 53
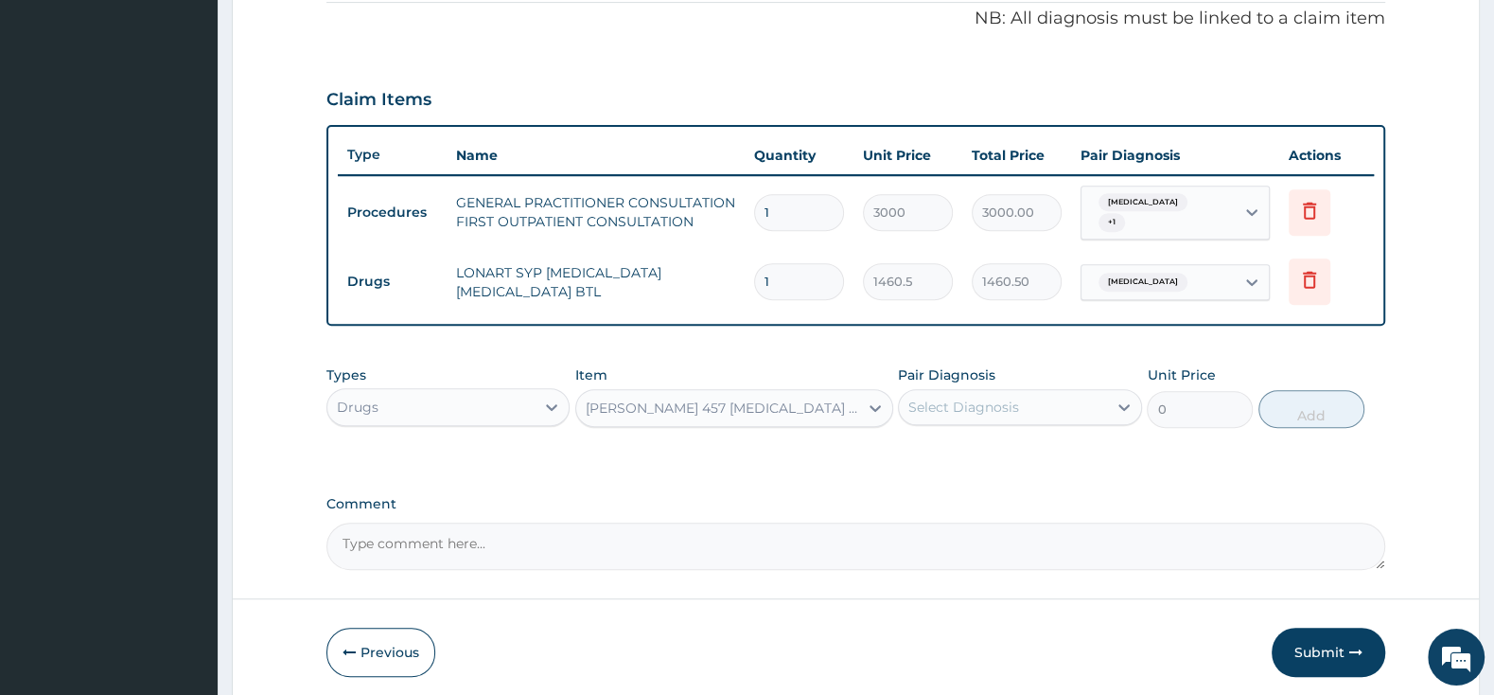
type input "2875"
click at [952, 397] on div "Select Diagnosis" at bounding box center [964, 406] width 111 height 19
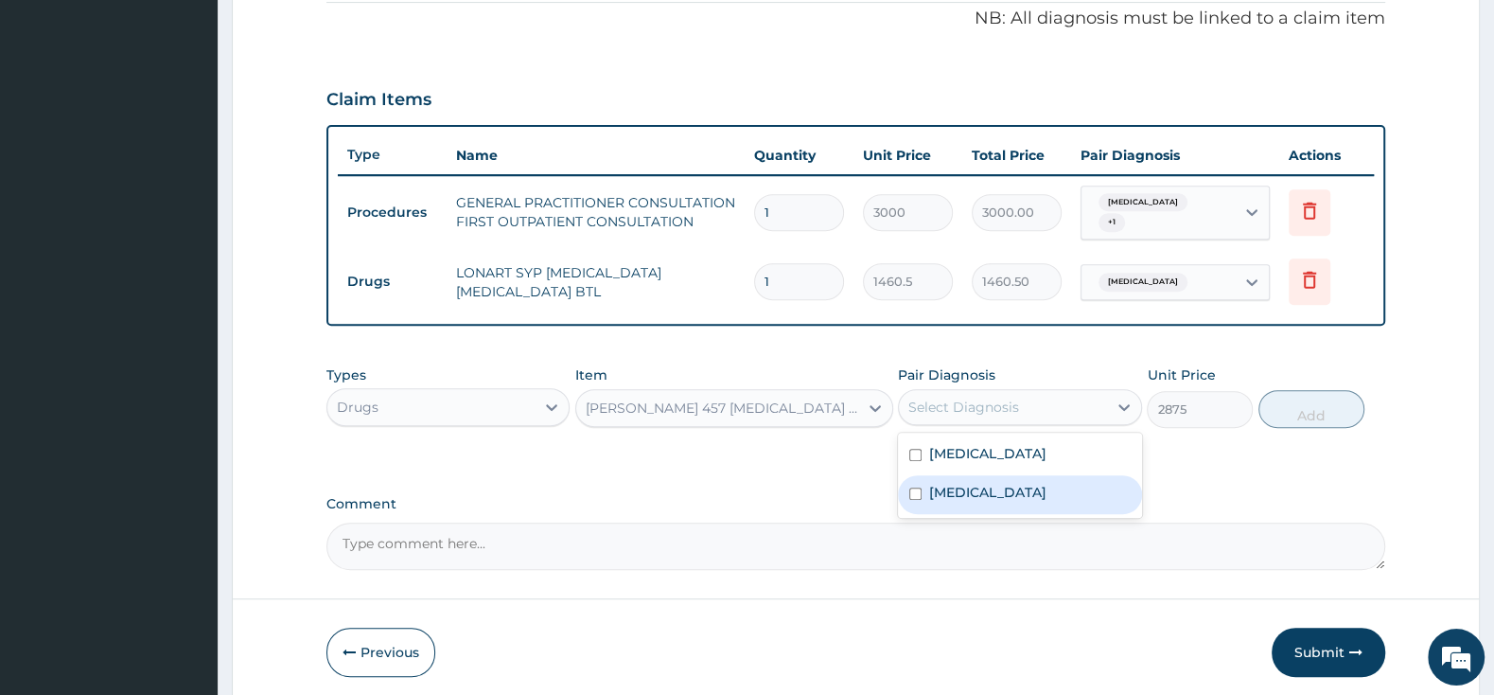
click at [917, 477] on div "[MEDICAL_DATA]" at bounding box center [1019, 494] width 243 height 39
checkbox input "true"
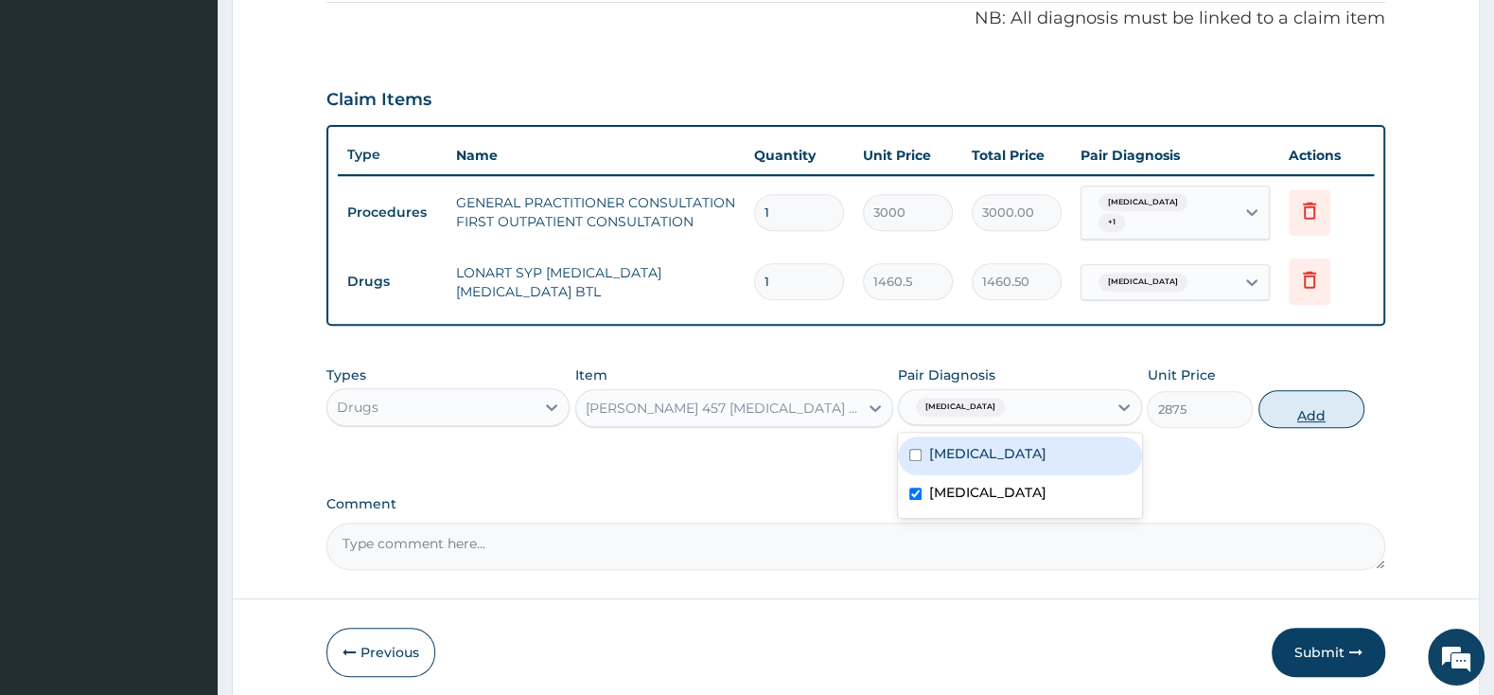
click at [1323, 390] on button "Add" at bounding box center [1312, 409] width 106 height 38
type input "0"
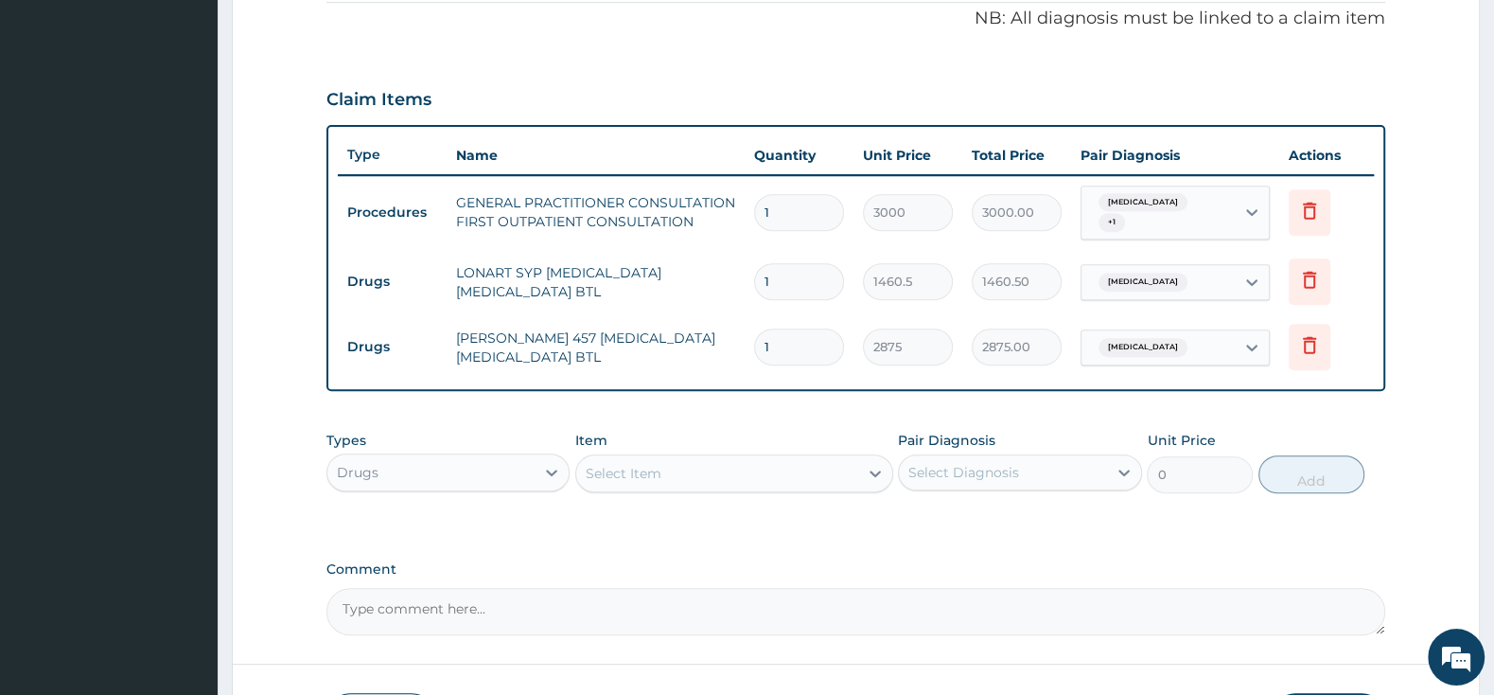
click at [646, 468] on div "Select Item" at bounding box center [624, 473] width 76 height 19
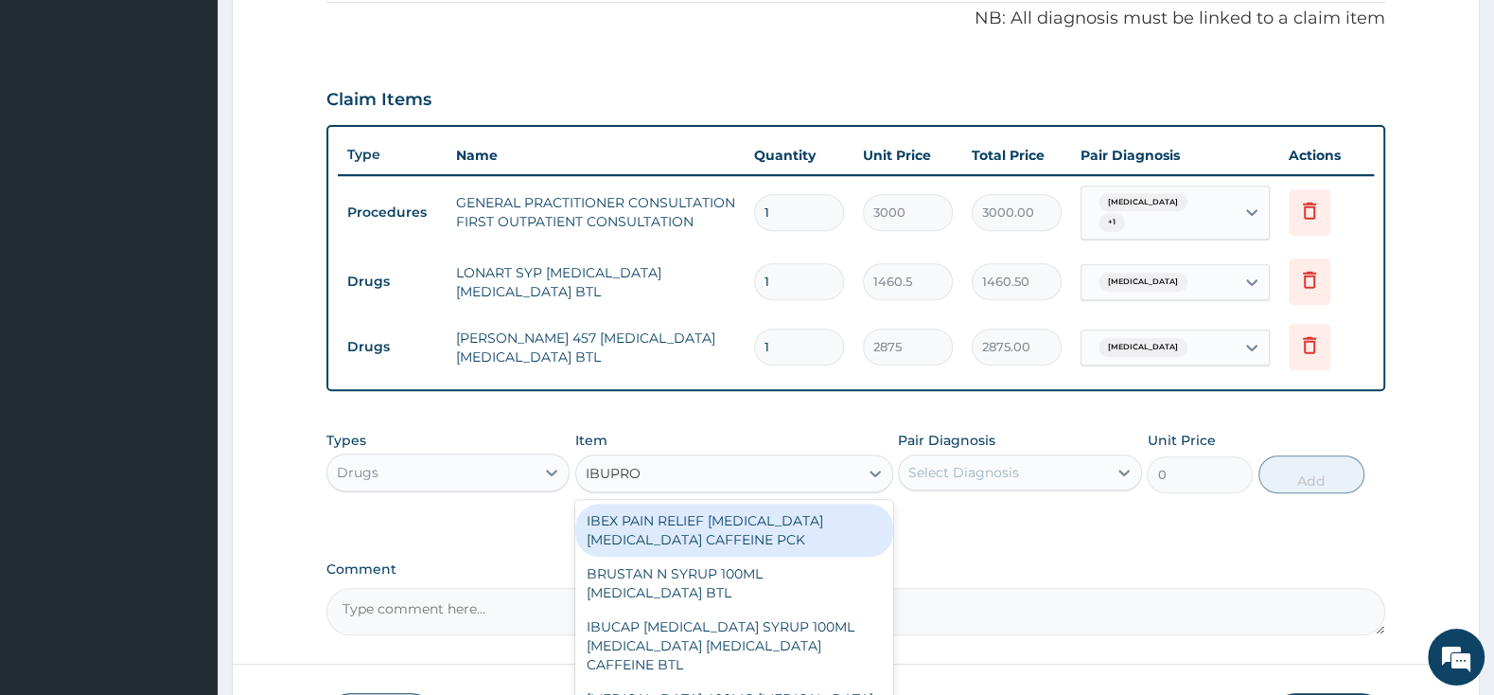
type input "IBUPROF"
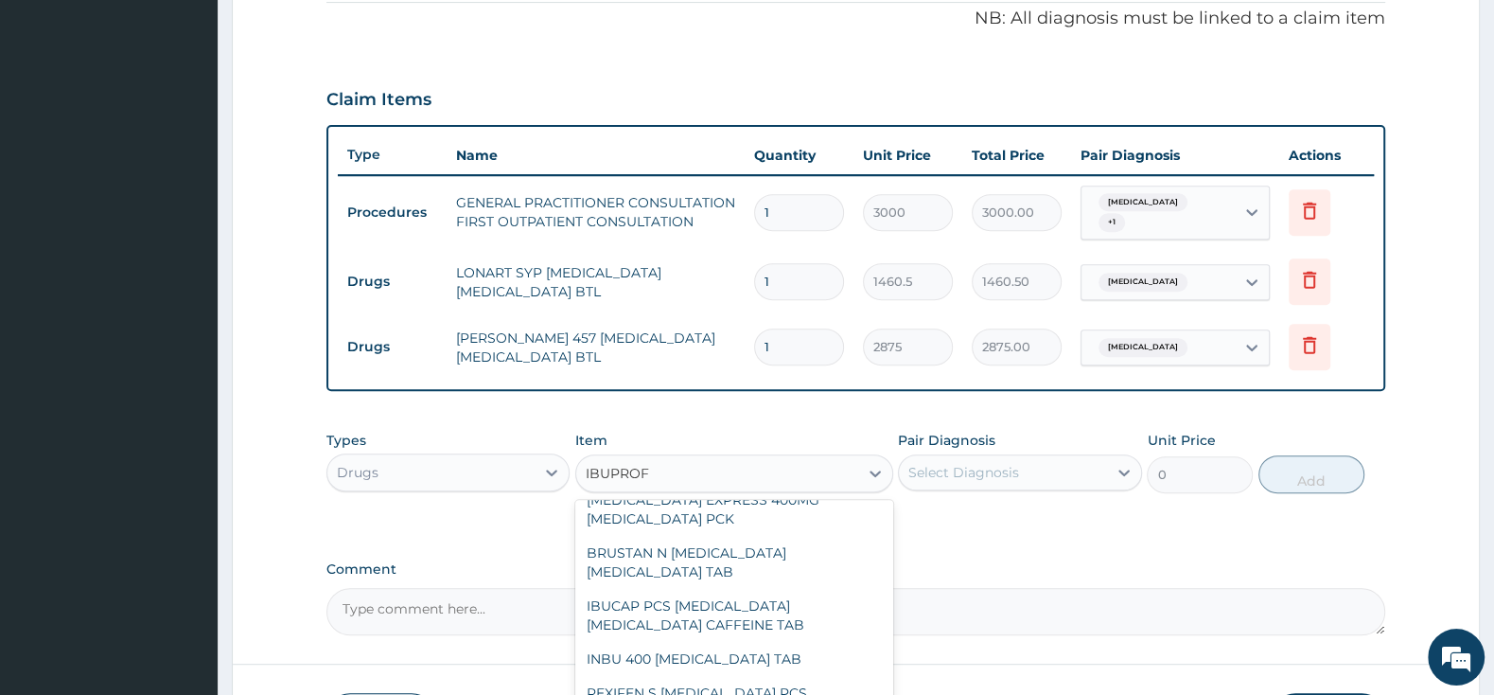
scroll to position [298, 0]
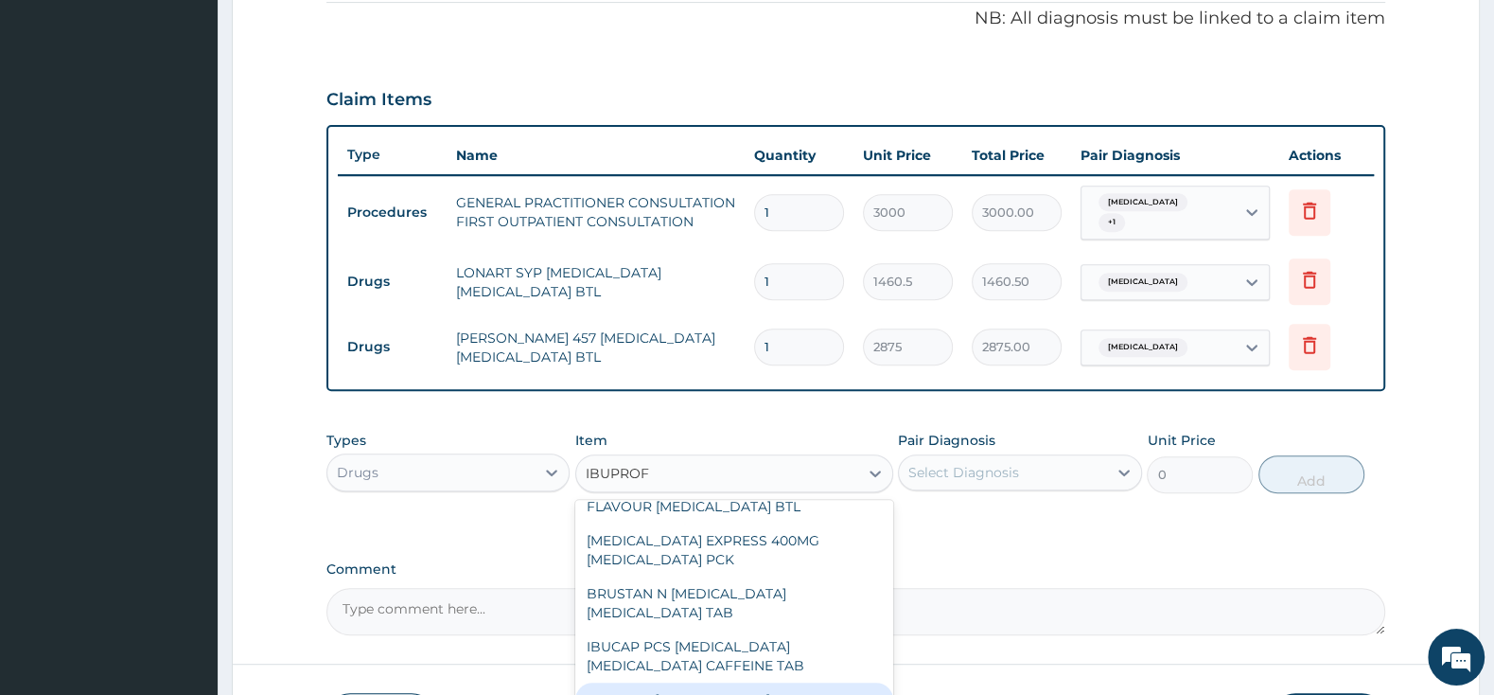
click at [715, 682] on div "INBU 400 [MEDICAL_DATA] TAB" at bounding box center [734, 699] width 318 height 34
type input "63.25"
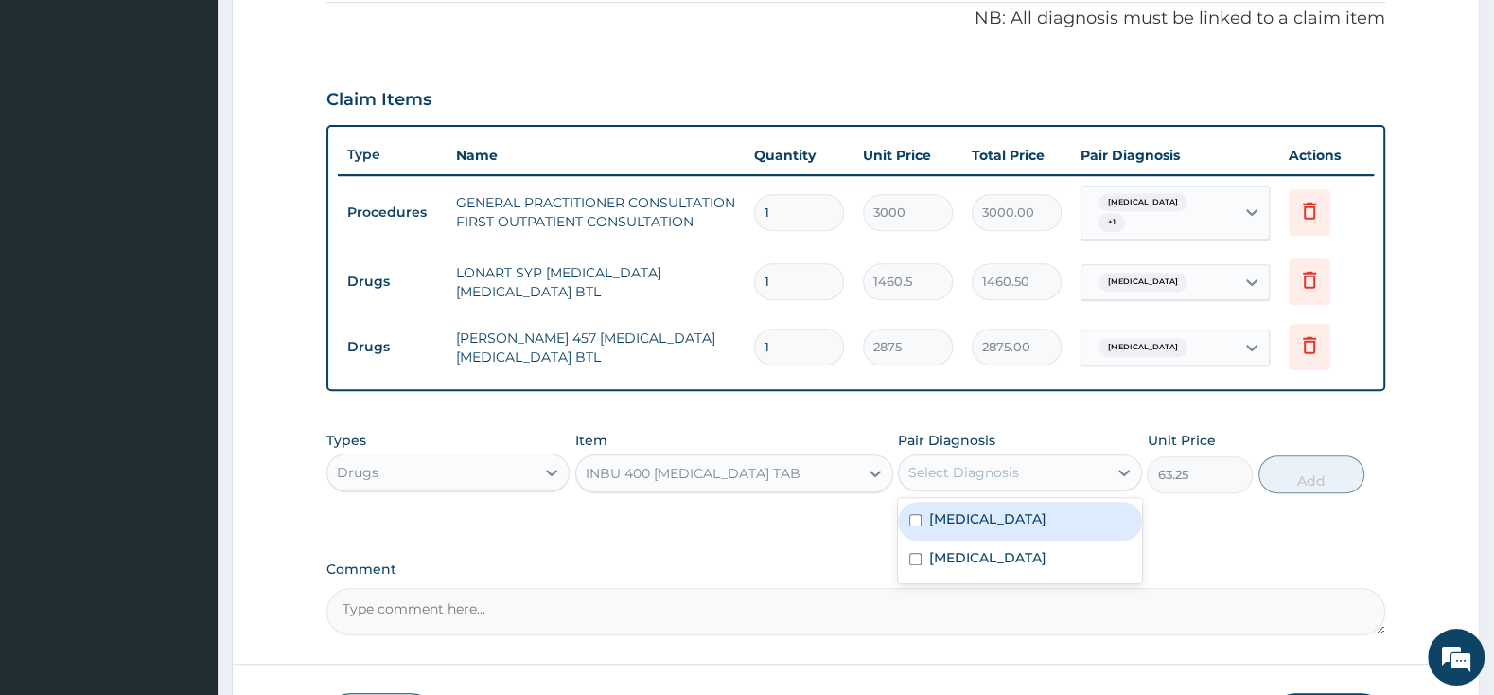
click at [930, 467] on div "Select Diagnosis" at bounding box center [964, 472] width 111 height 19
click at [913, 503] on div "[MEDICAL_DATA]" at bounding box center [1019, 521] width 243 height 39
checkbox input "true"
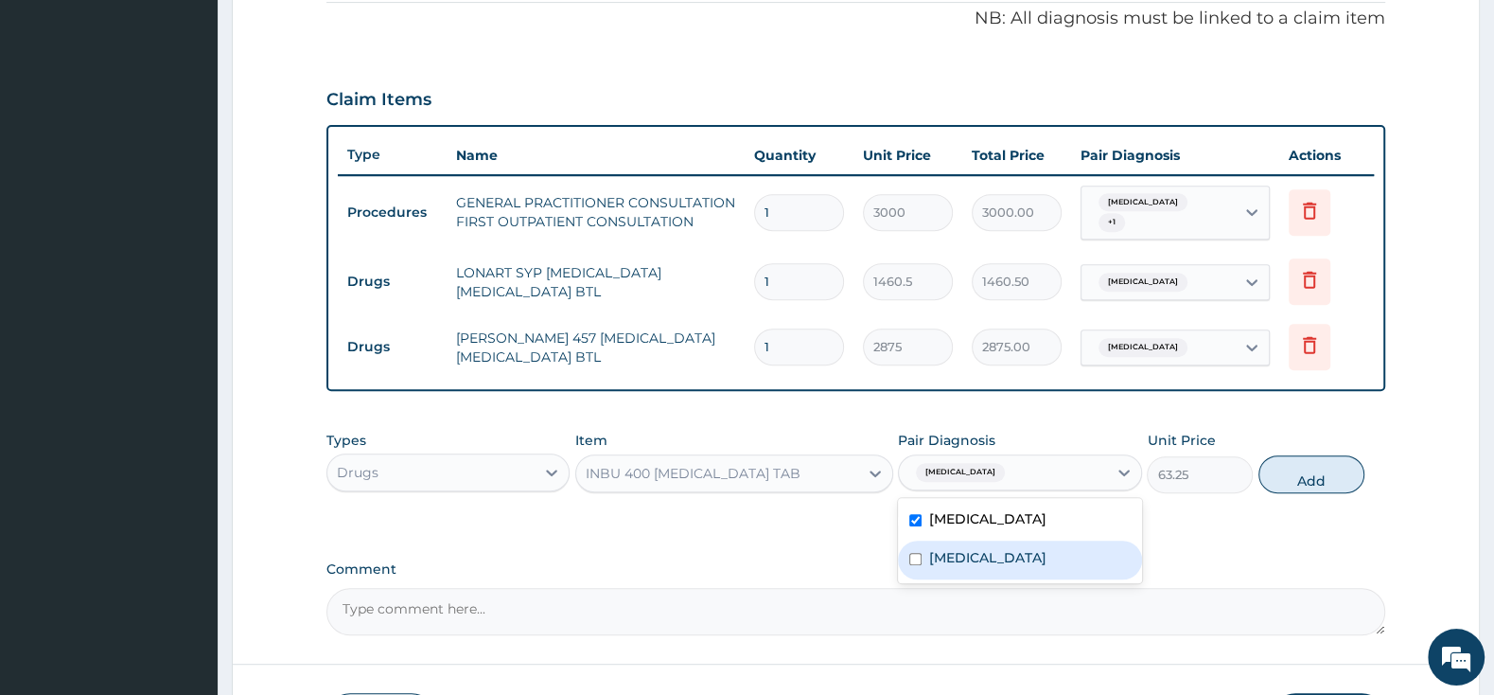
click at [919, 553] on input "checkbox" at bounding box center [915, 559] width 12 height 12
checkbox input "true"
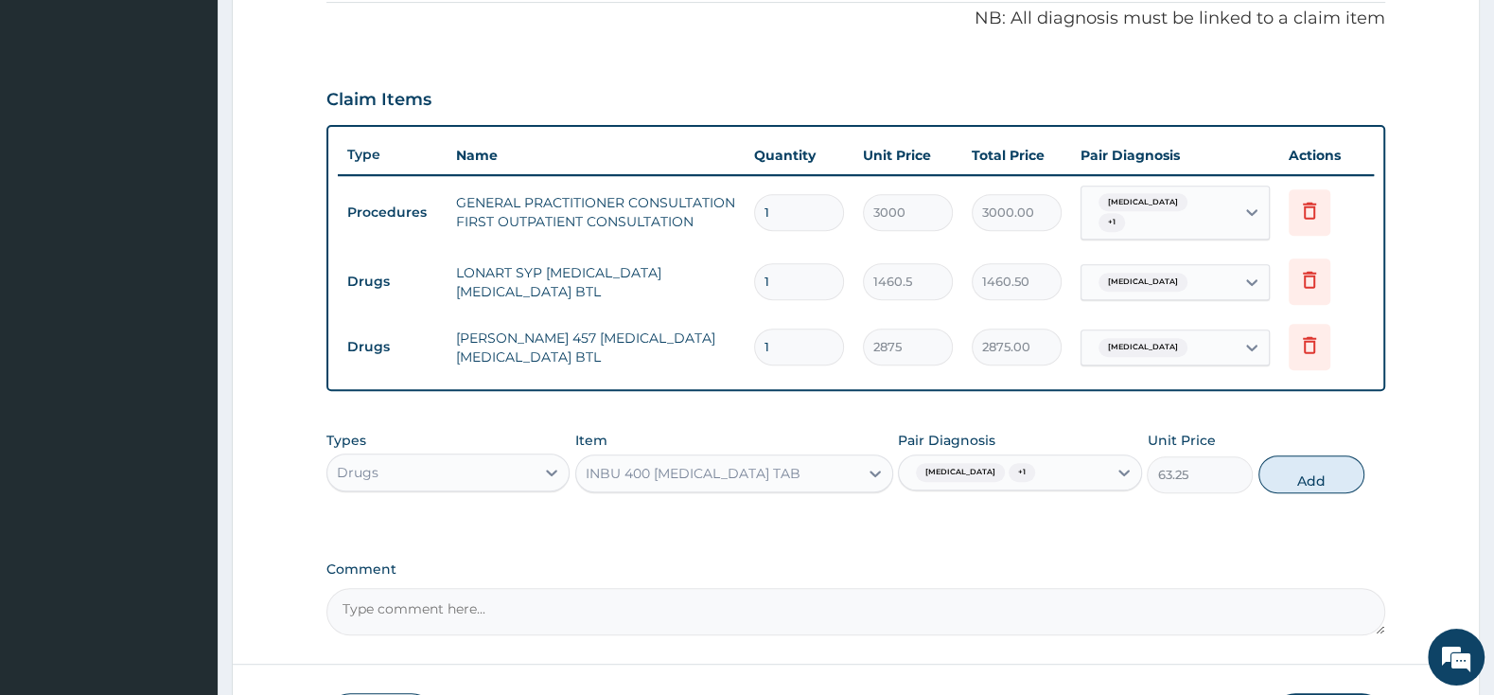
click at [1286, 474] on button "Add" at bounding box center [1312, 474] width 106 height 38
type input "0"
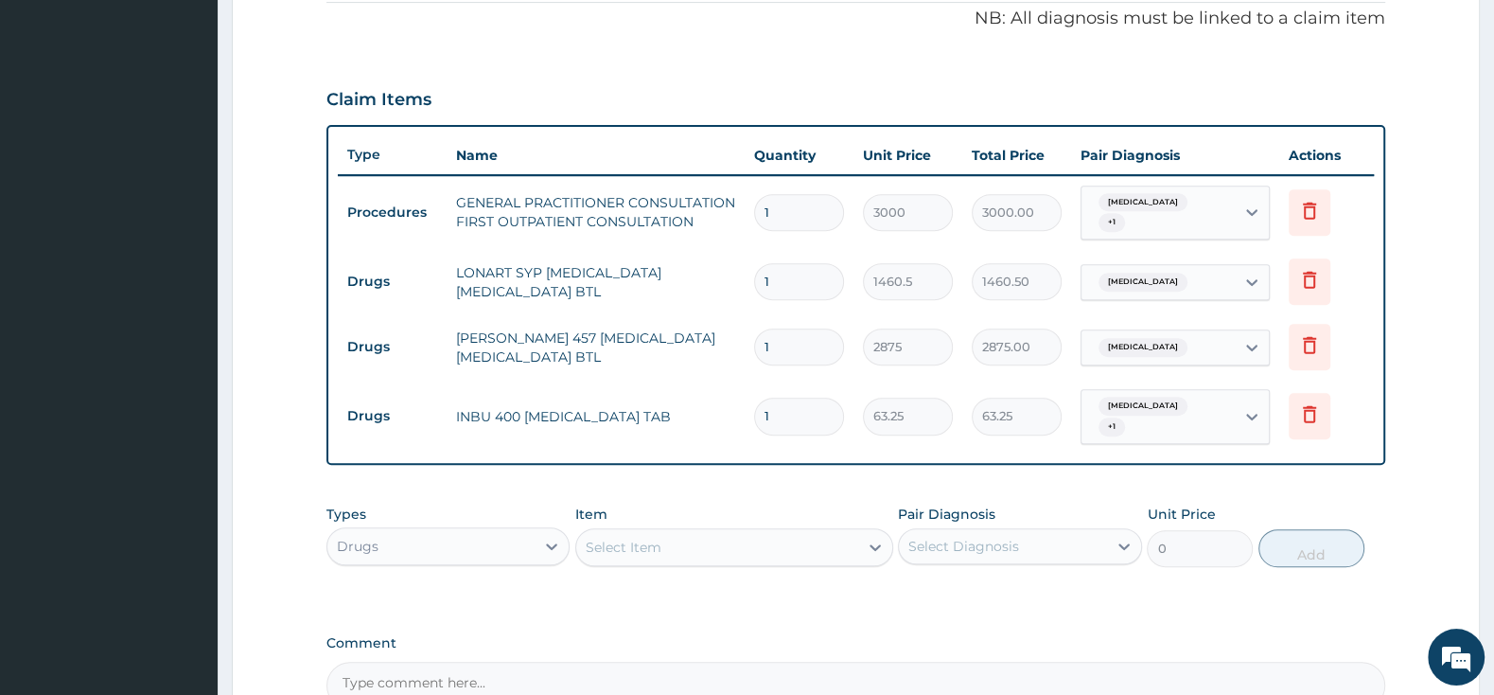
type input "10"
type input "632.50"
type input "10"
click at [1314, 405] on icon at bounding box center [1309, 413] width 23 height 23
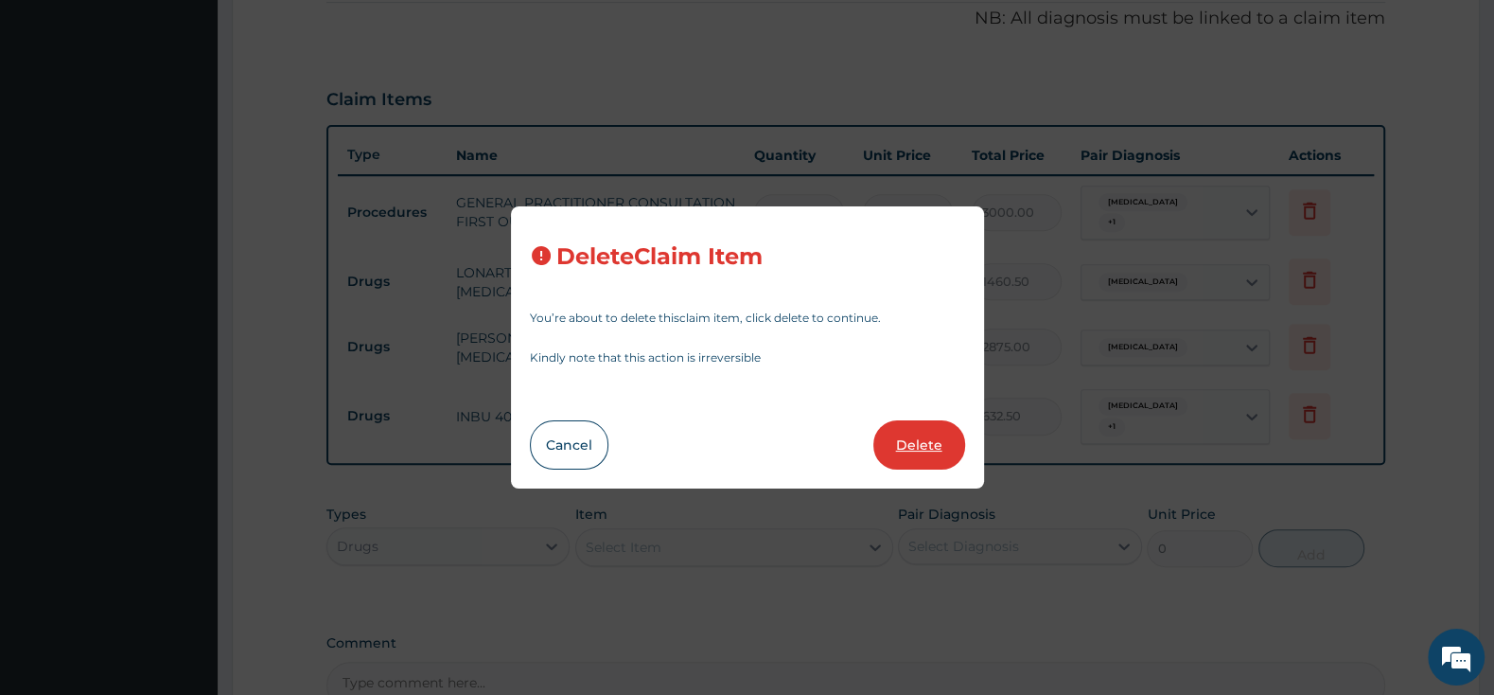
click at [930, 452] on button "Delete" at bounding box center [920, 444] width 92 height 49
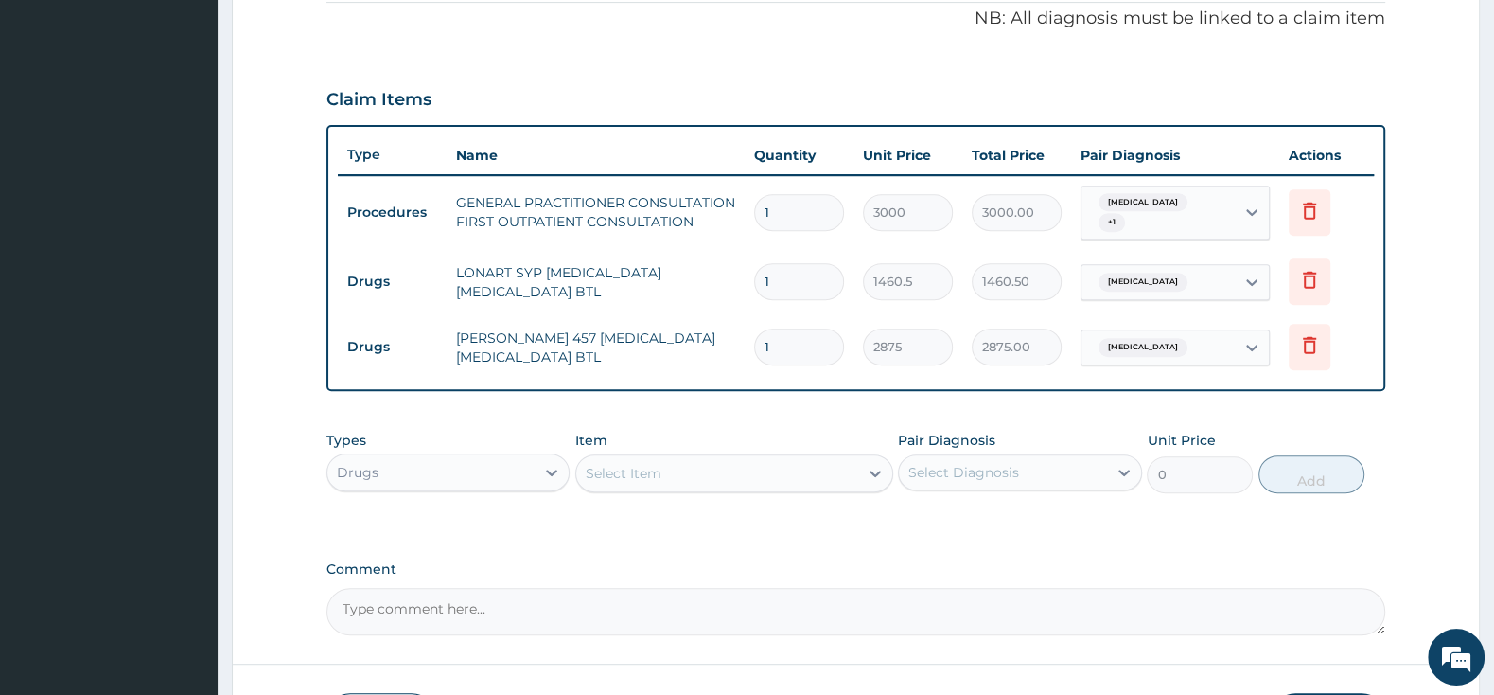
click at [671, 460] on div "Select Item" at bounding box center [717, 473] width 282 height 30
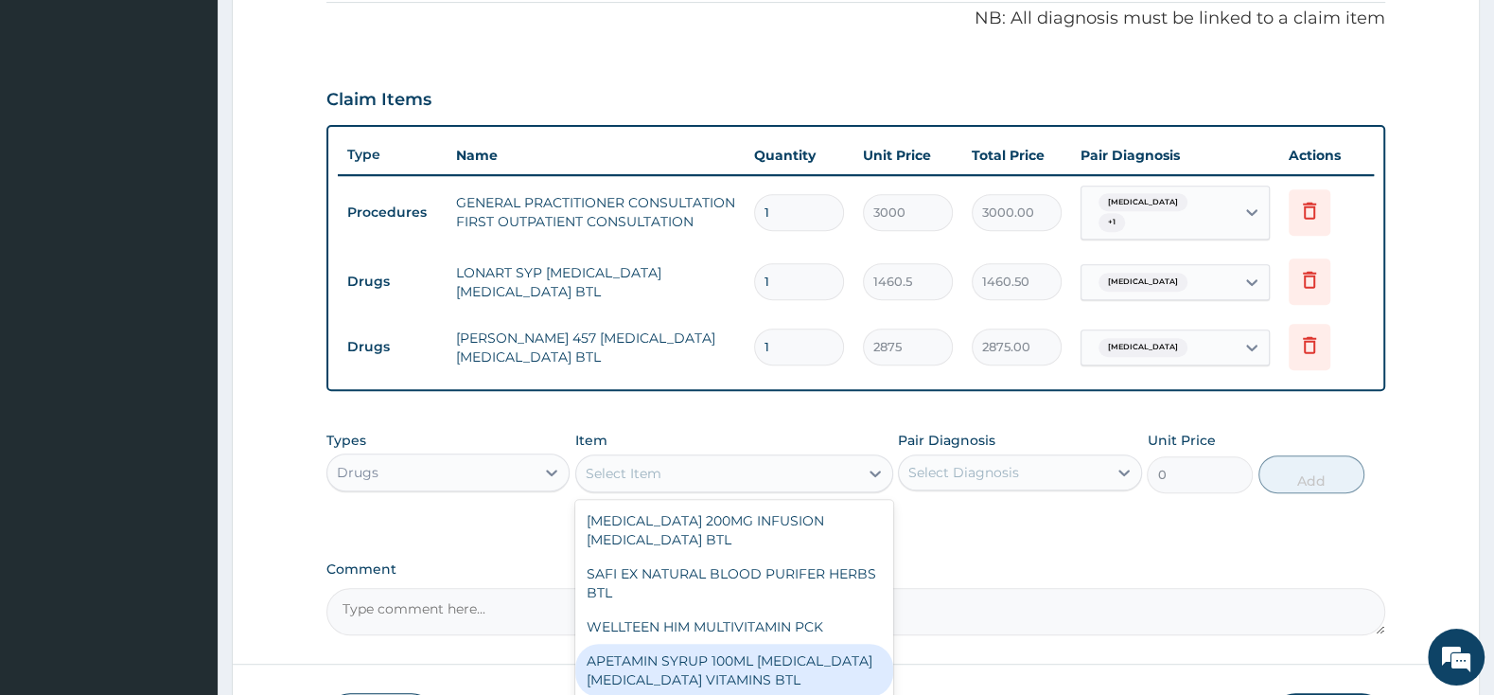
type input "A"
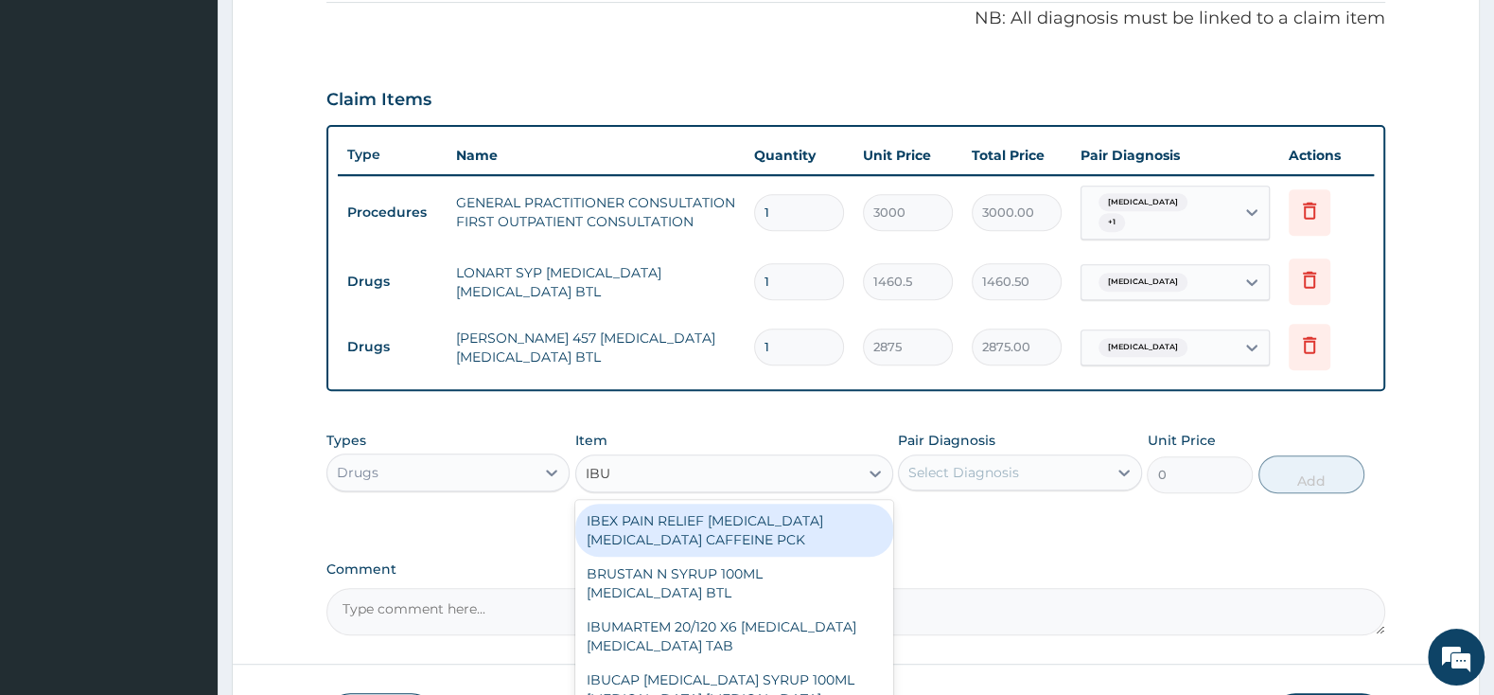
type input "IBUP"
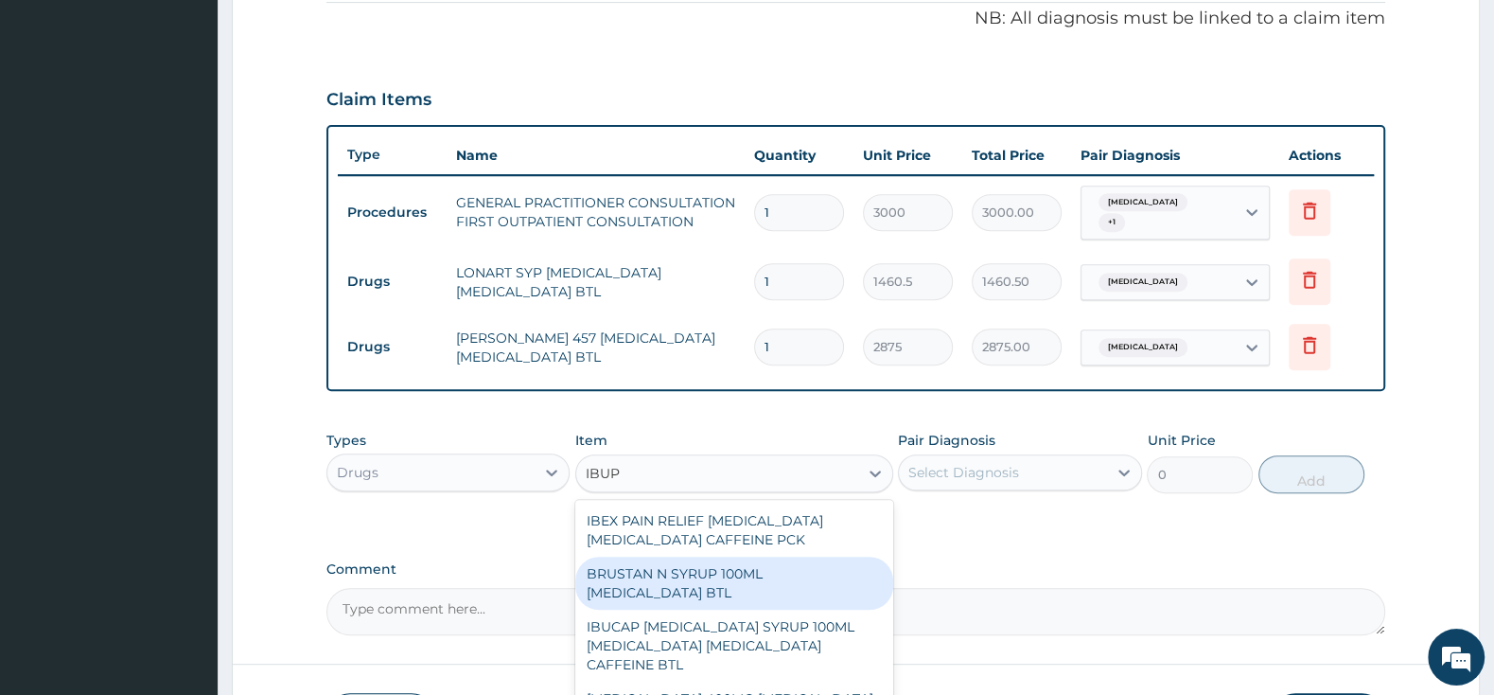
click at [765, 562] on div "BRUSTAN N SYRUP 100ML [MEDICAL_DATA] BTL" at bounding box center [734, 582] width 318 height 53
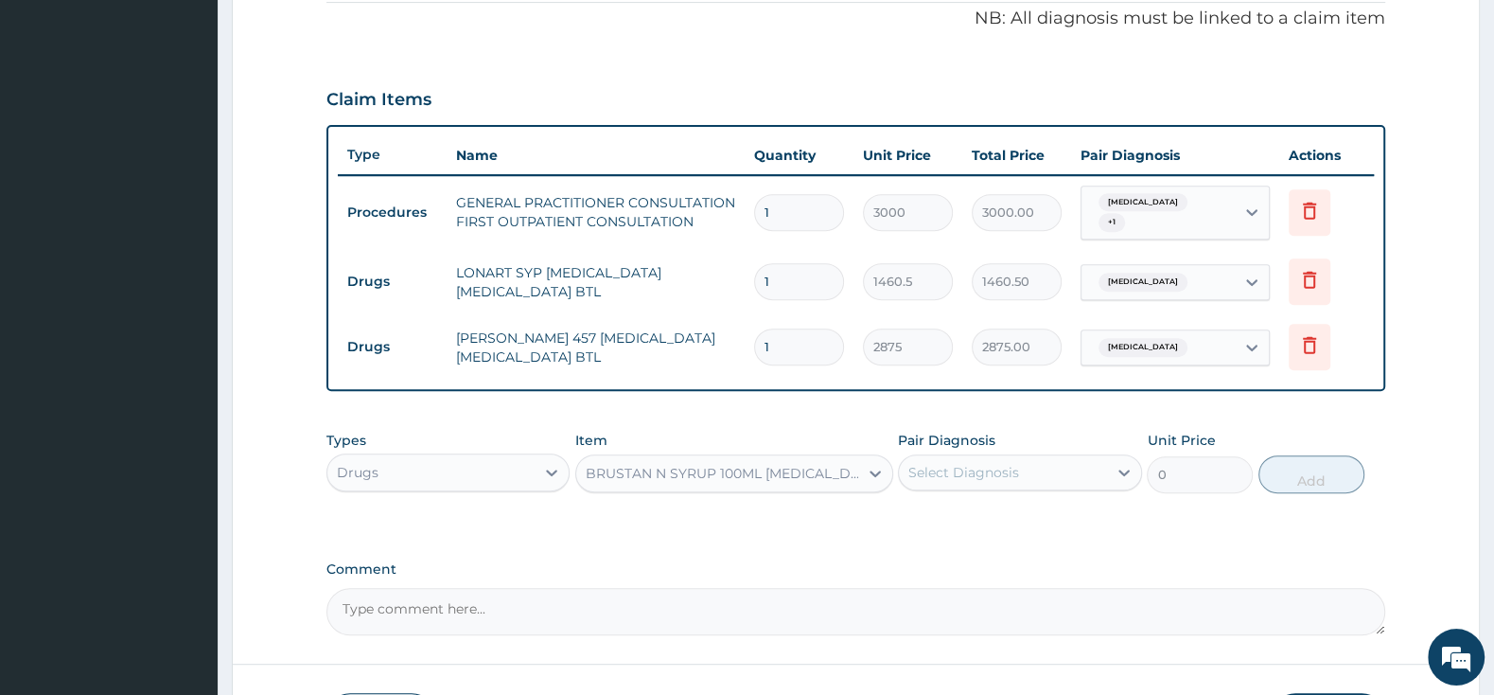
type input "575"
click at [947, 463] on div "Select Diagnosis" at bounding box center [964, 472] width 111 height 19
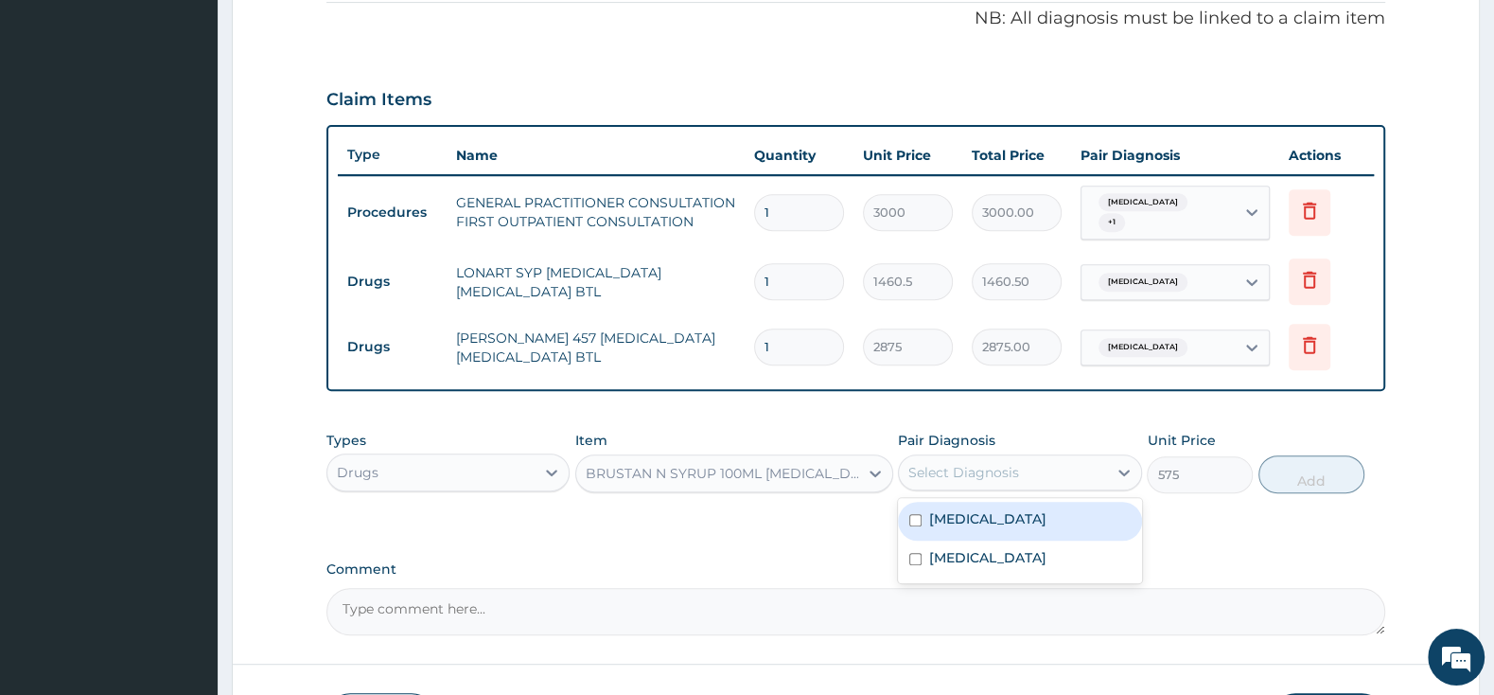
click at [909, 515] on input "checkbox" at bounding box center [915, 520] width 12 height 12
checkbox input "true"
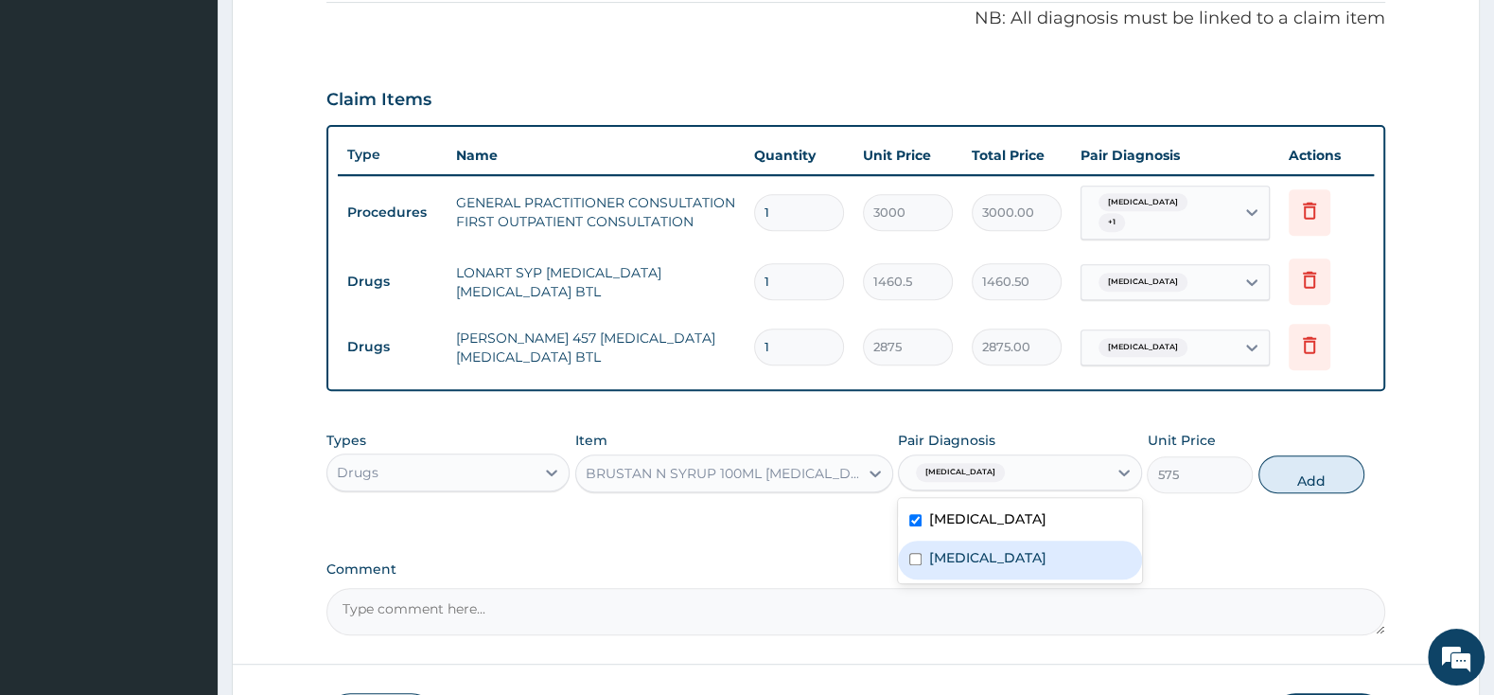
click at [909, 561] on div "[MEDICAL_DATA]" at bounding box center [1019, 559] width 243 height 39
checkbox input "true"
click at [1299, 471] on button "Add" at bounding box center [1312, 474] width 106 height 38
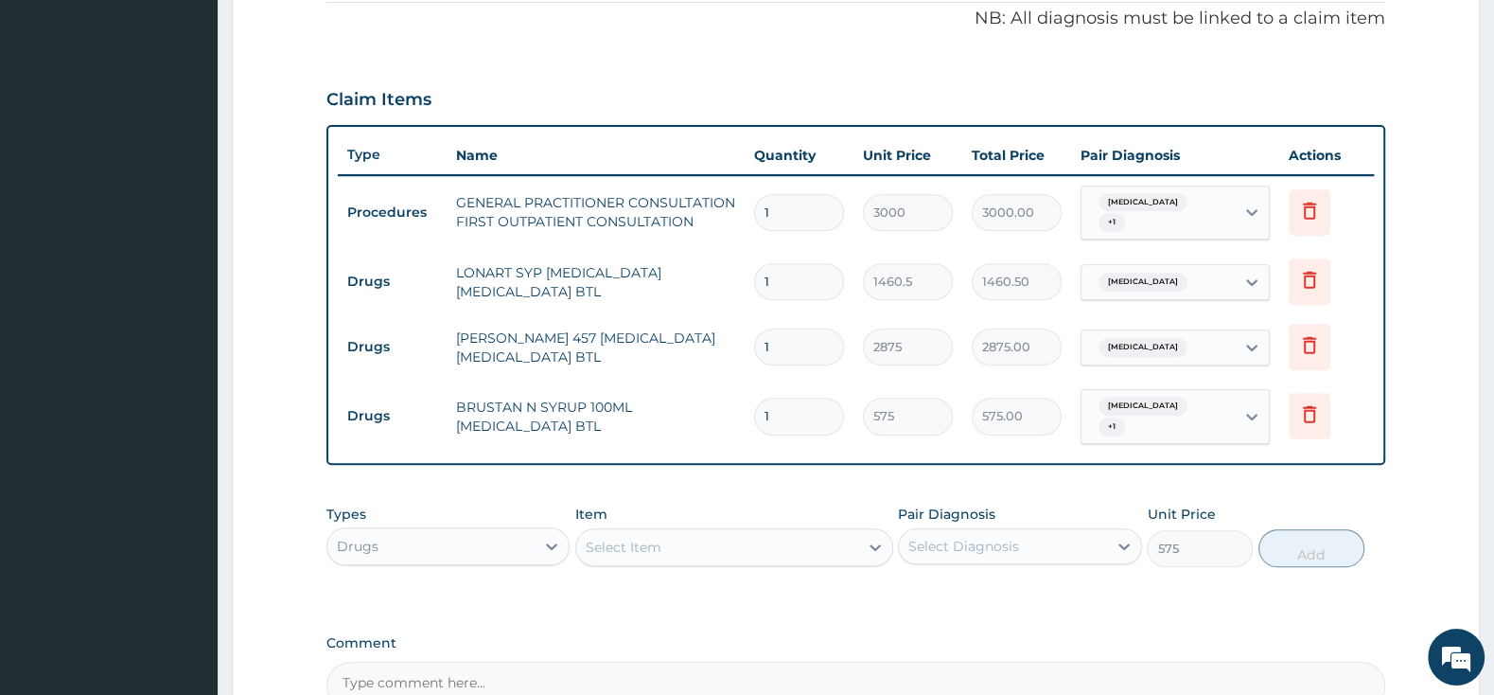
type input "0"
click at [659, 538] on div "Select Item" at bounding box center [624, 547] width 76 height 19
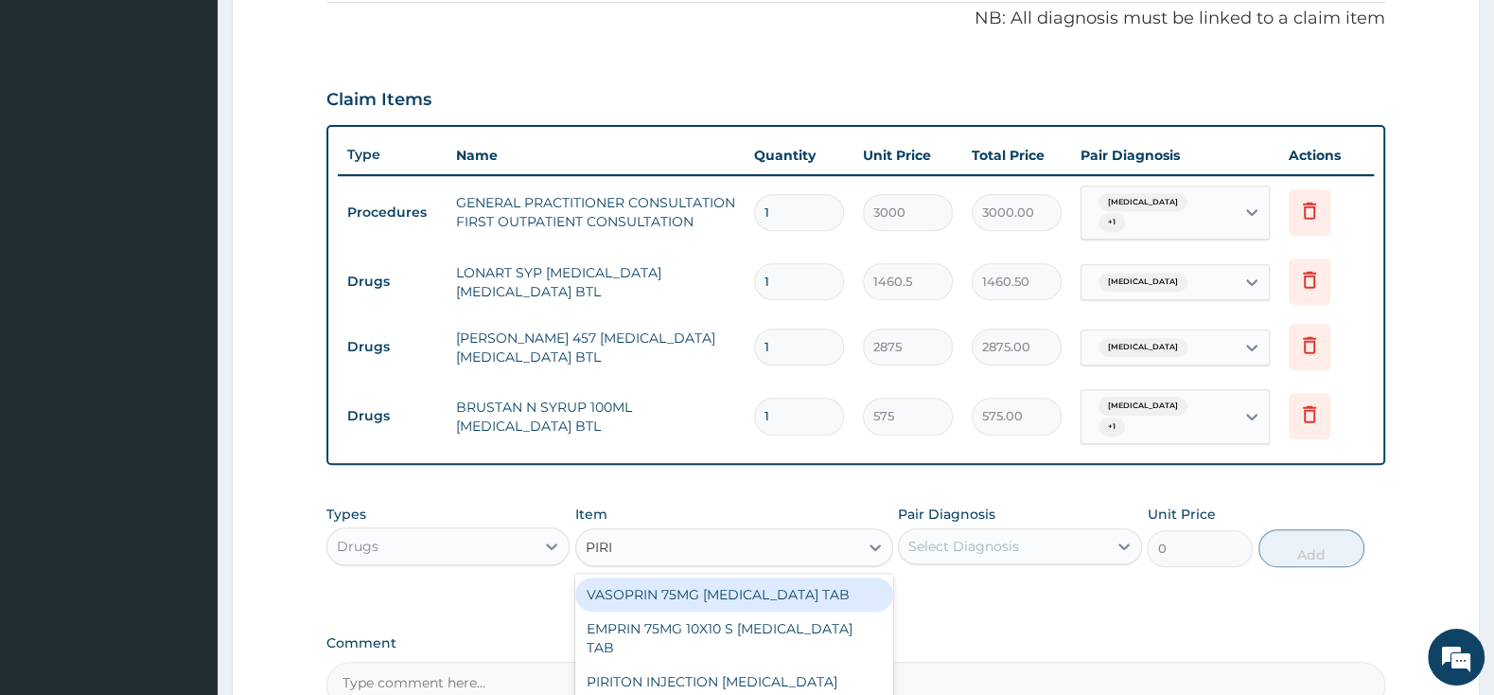
type input "PIRIT"
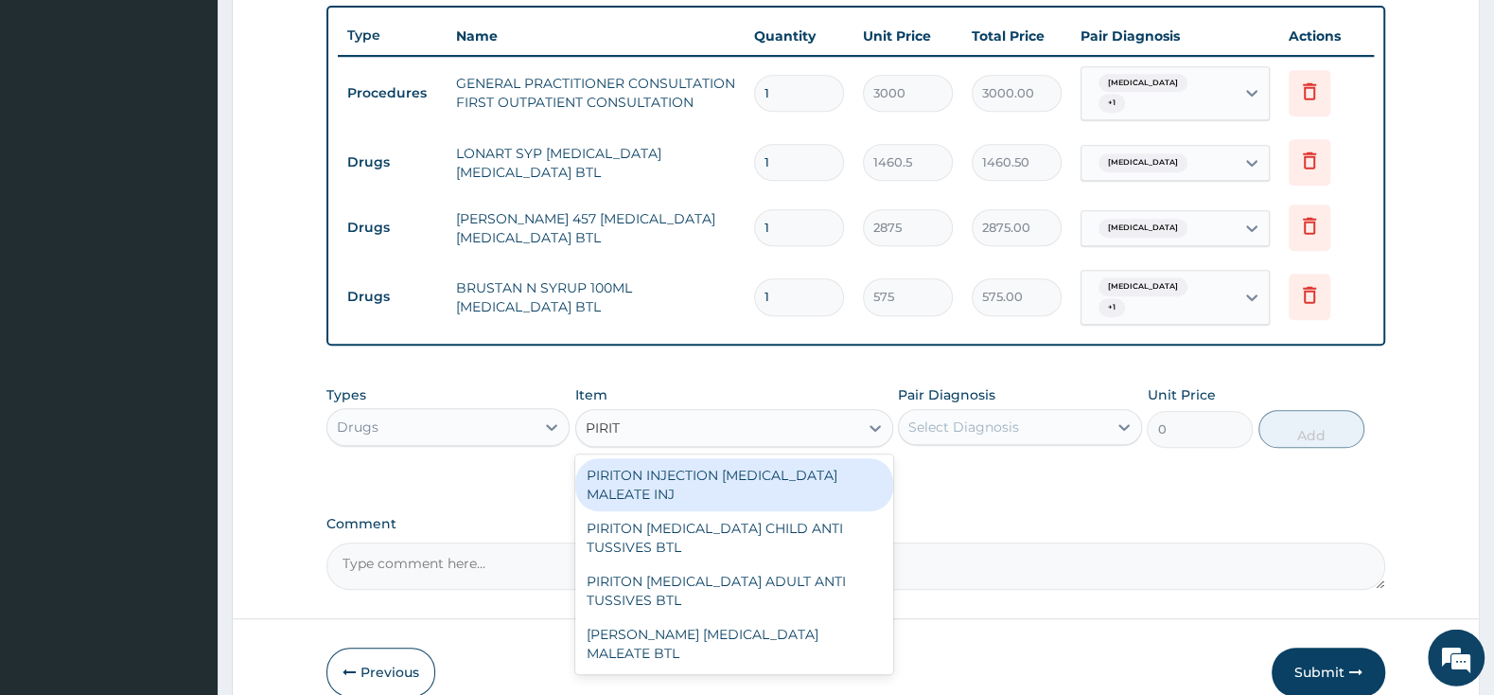
scroll to position [776, 0]
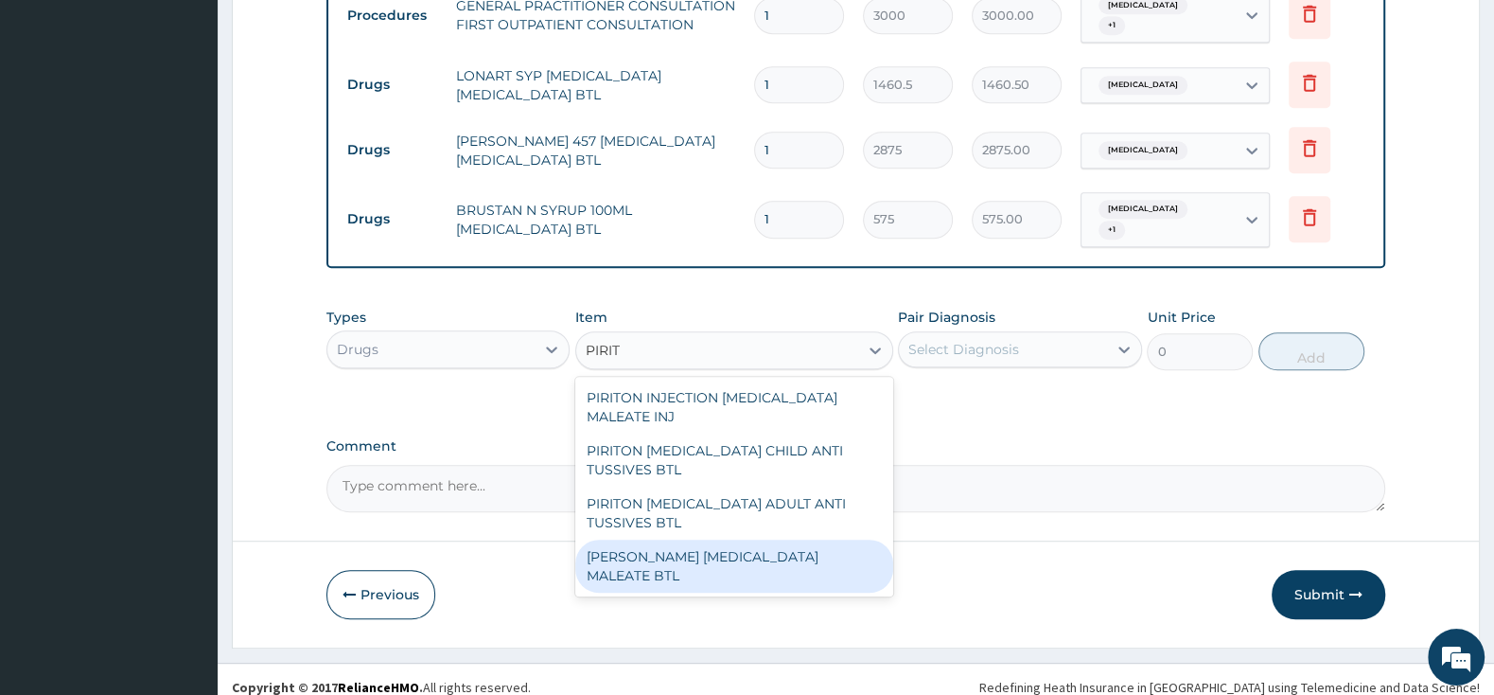
click at [752, 554] on div "[PERSON_NAME] [MEDICAL_DATA] MALEATE BTL" at bounding box center [734, 565] width 318 height 53
type input "747.5"
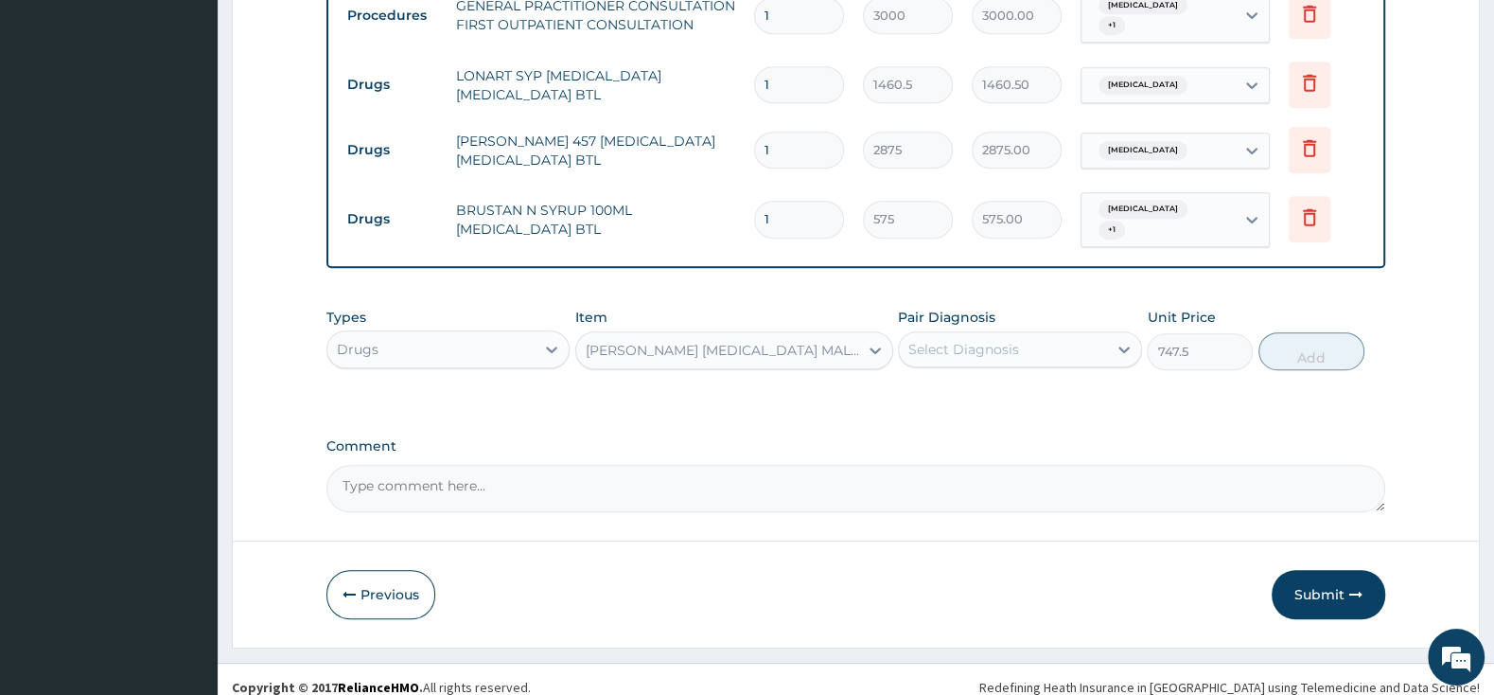
drag, startPoint x: 1023, startPoint y: 334, endPoint x: 1003, endPoint y: 340, distance: 20.7
click at [1023, 334] on div "Select Diagnosis" at bounding box center [1002, 349] width 207 height 30
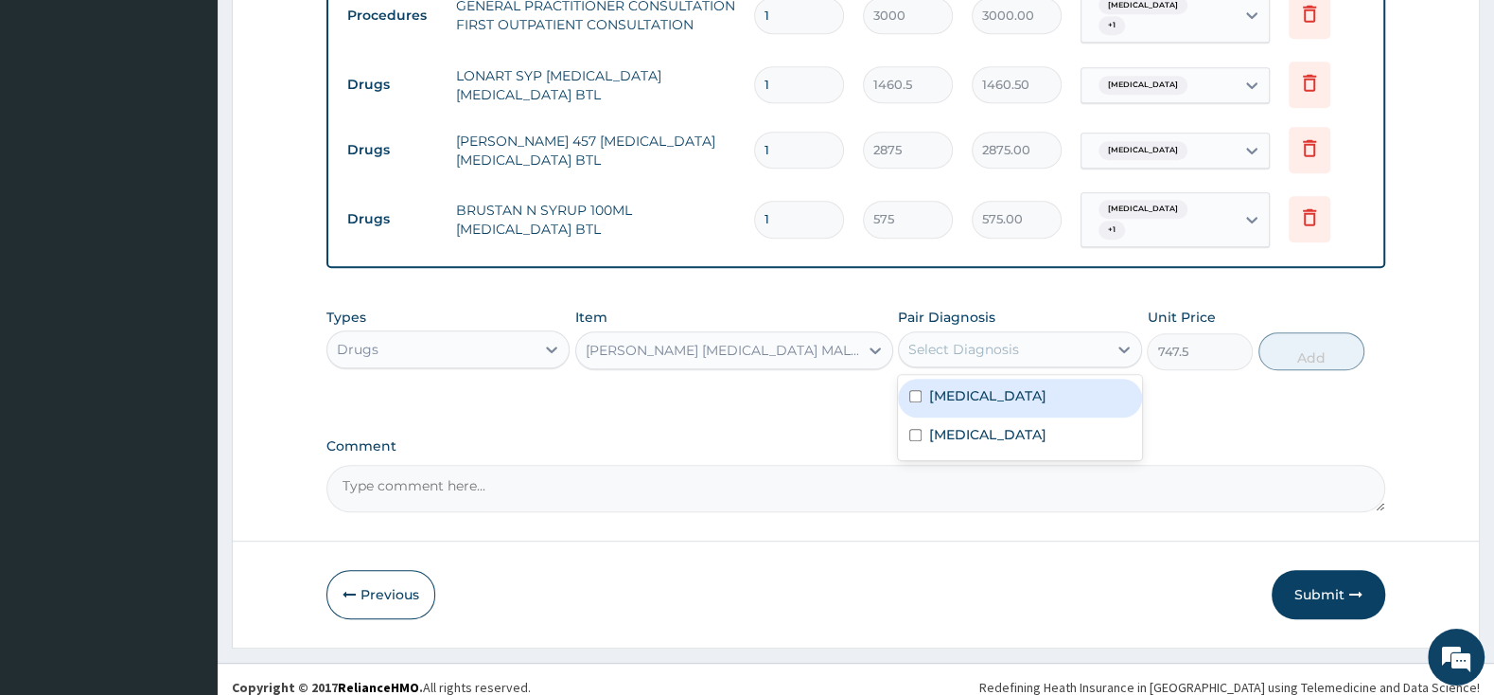
drag, startPoint x: 924, startPoint y: 381, endPoint x: 892, endPoint y: 433, distance: 60.7
click at [919, 382] on div "[MEDICAL_DATA]" at bounding box center [1019, 398] width 243 height 39
checkbox input "true"
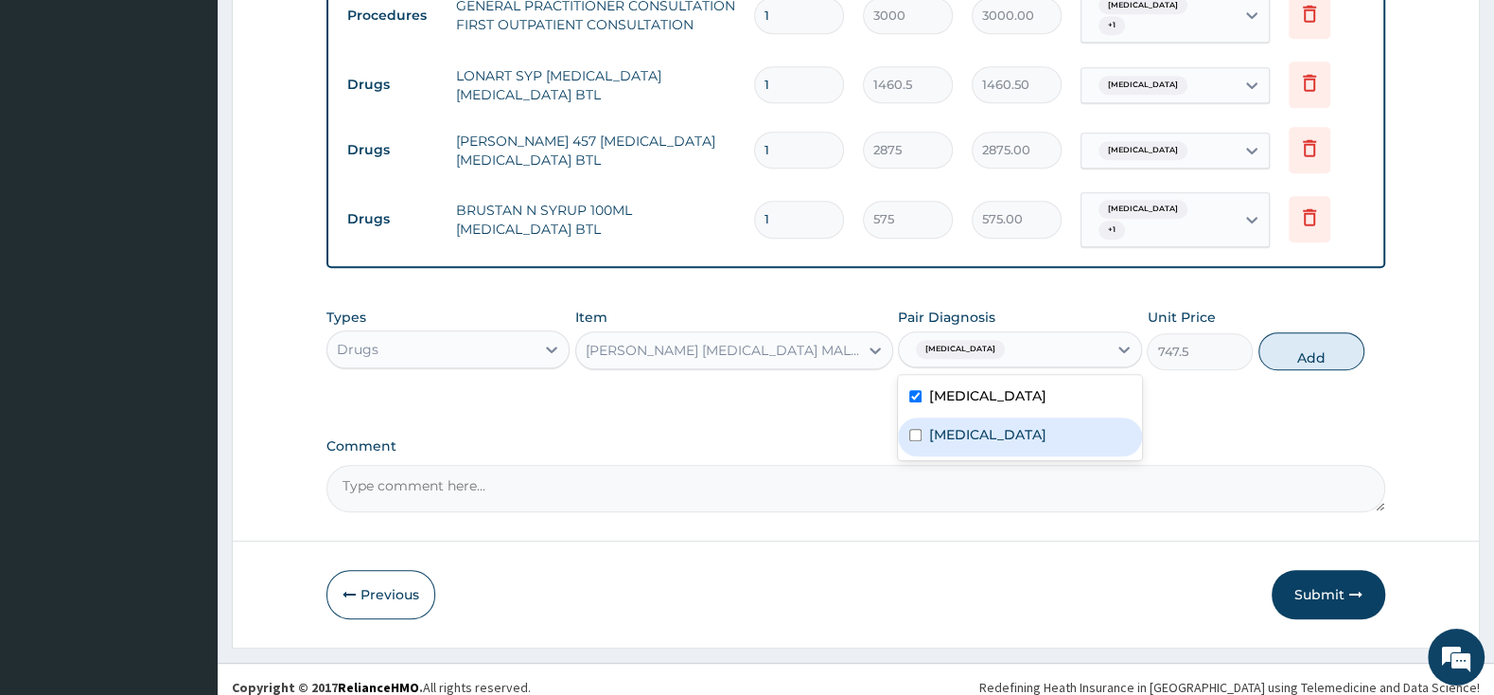
click at [926, 417] on div "[MEDICAL_DATA]" at bounding box center [1019, 436] width 243 height 39
checkbox input "true"
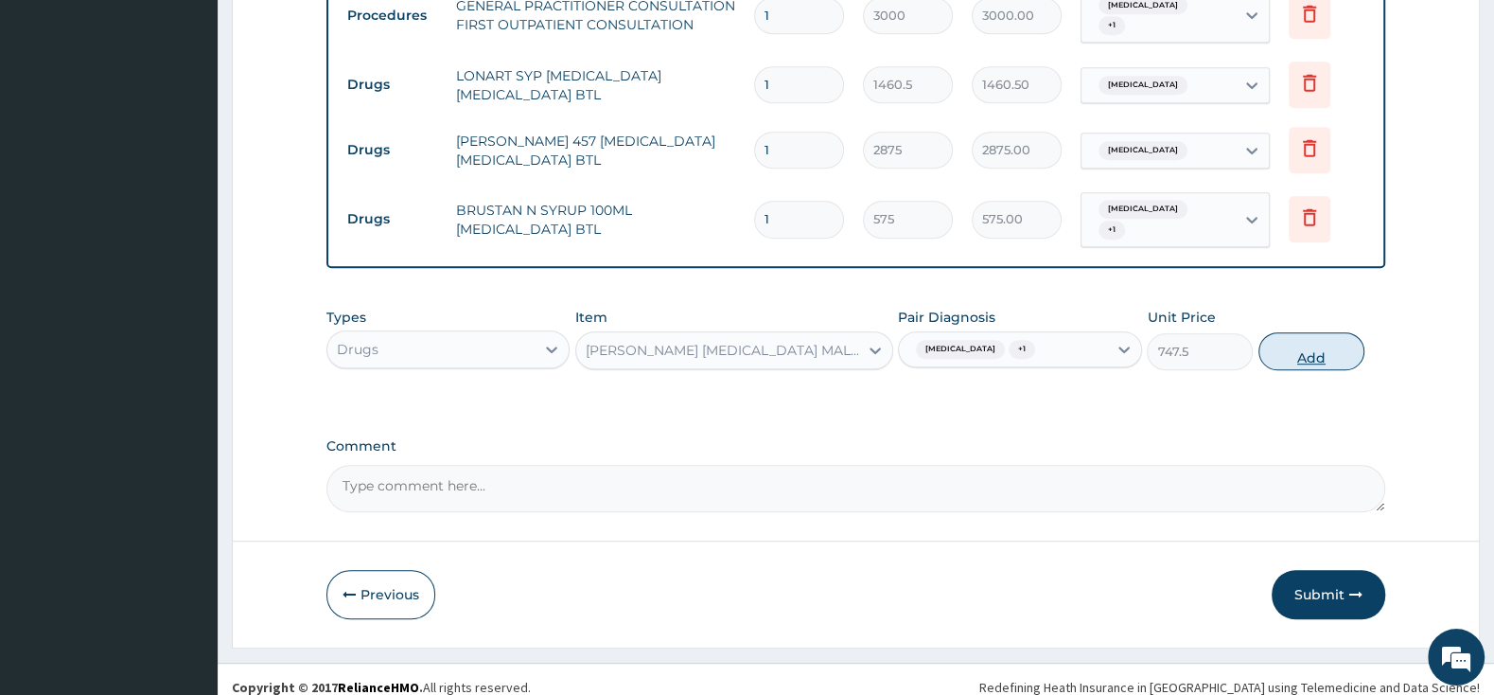
click at [1280, 332] on button "Add" at bounding box center [1312, 351] width 106 height 38
type input "0"
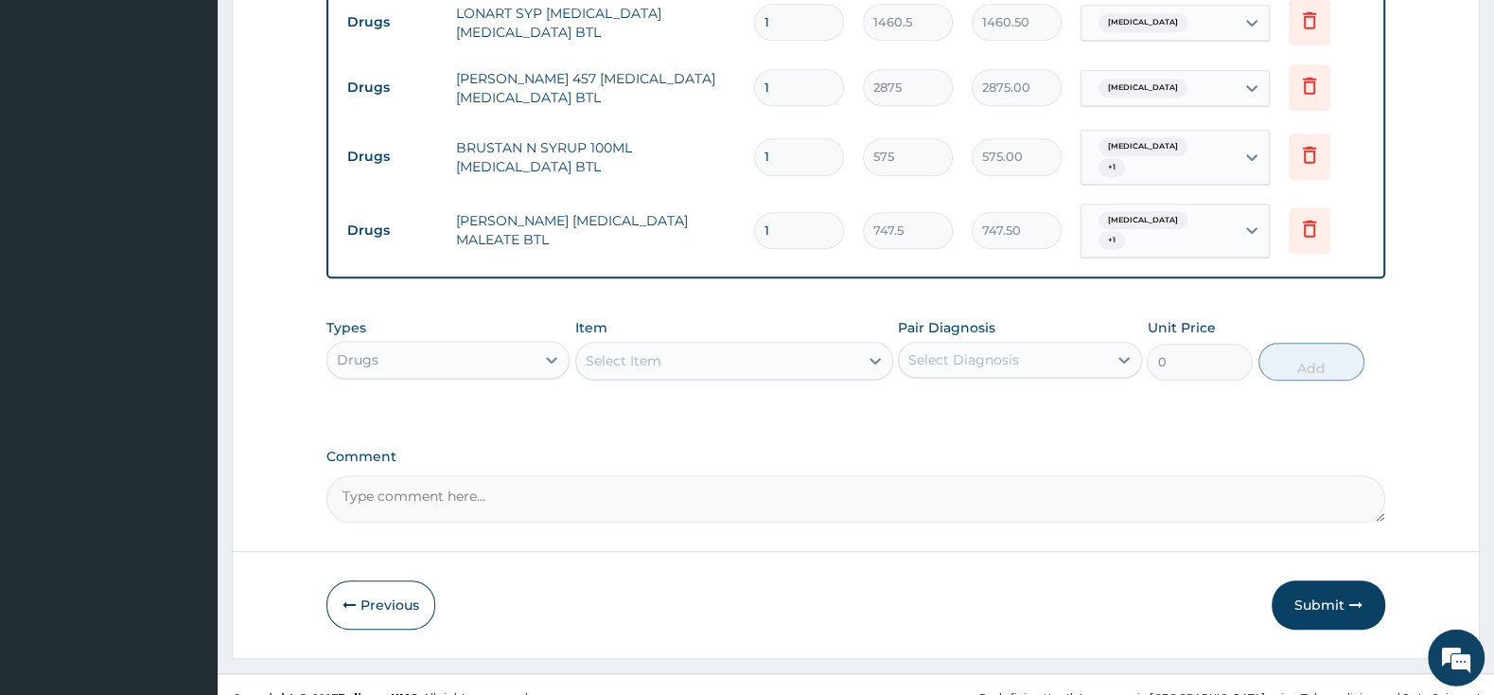
scroll to position [840, 0]
click at [1321, 578] on button "Submit" at bounding box center [1329, 602] width 114 height 49
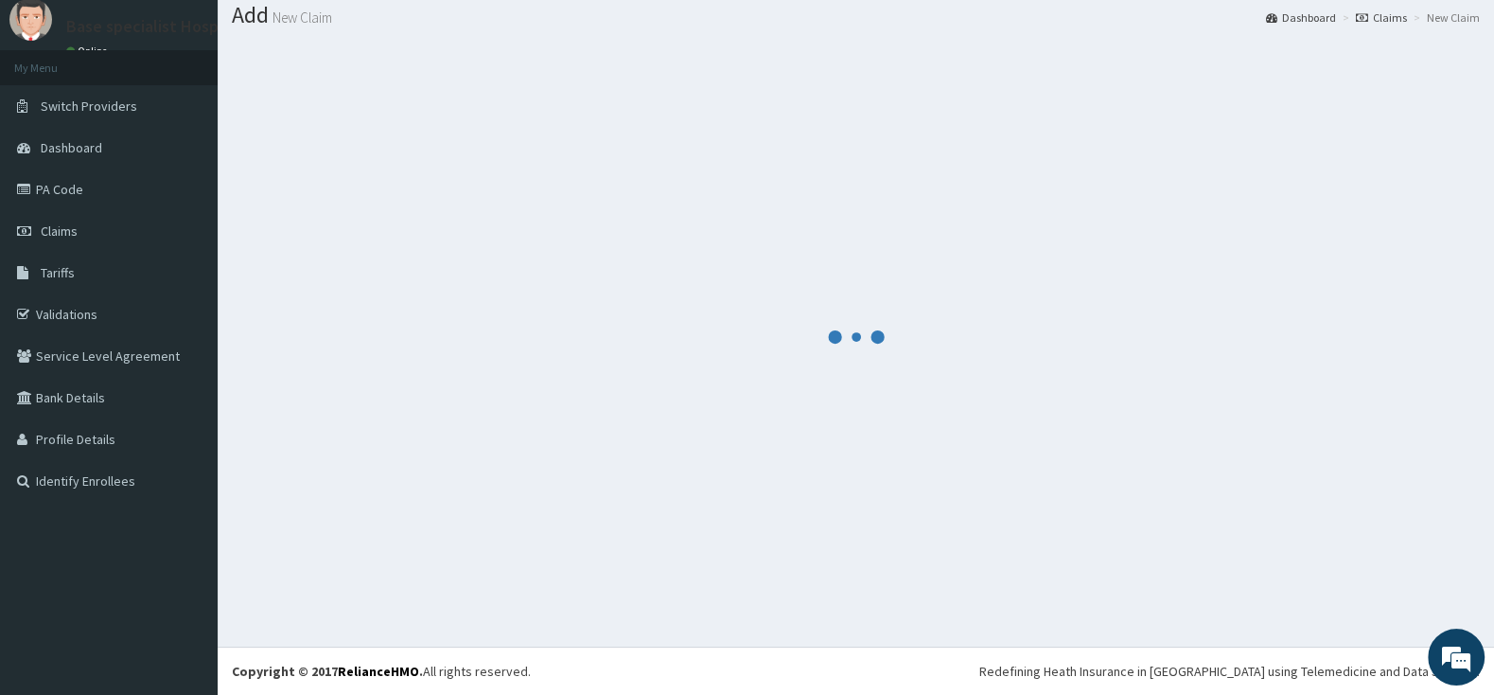
scroll to position [59, 0]
